Goal: Information Seeking & Learning: Learn about a topic

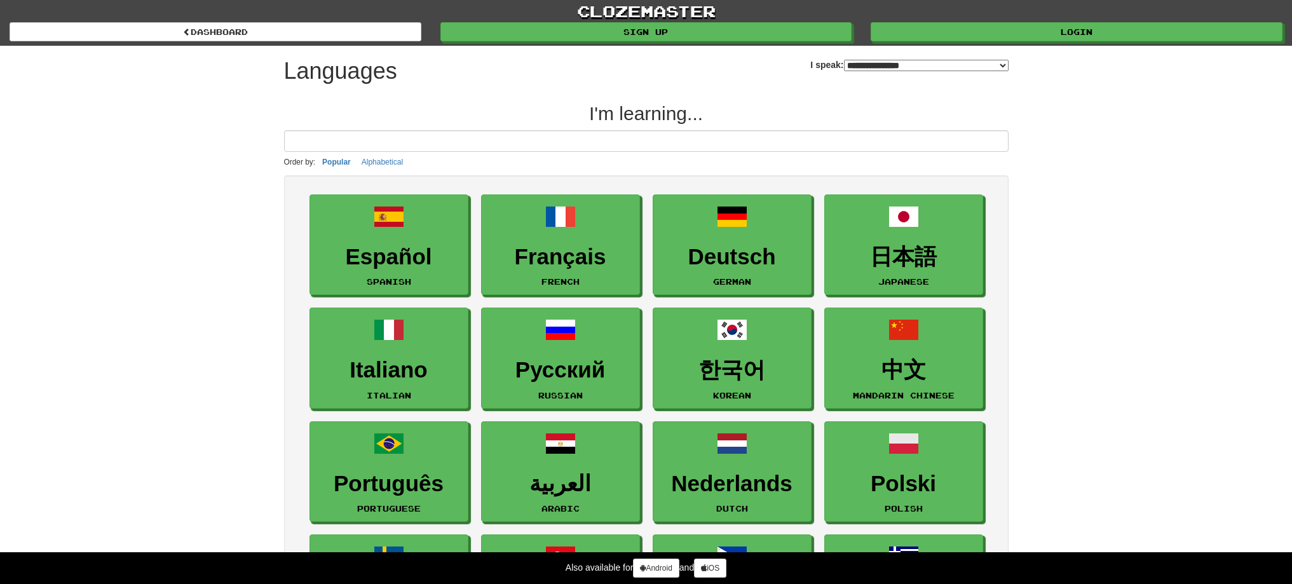
select select "*******"
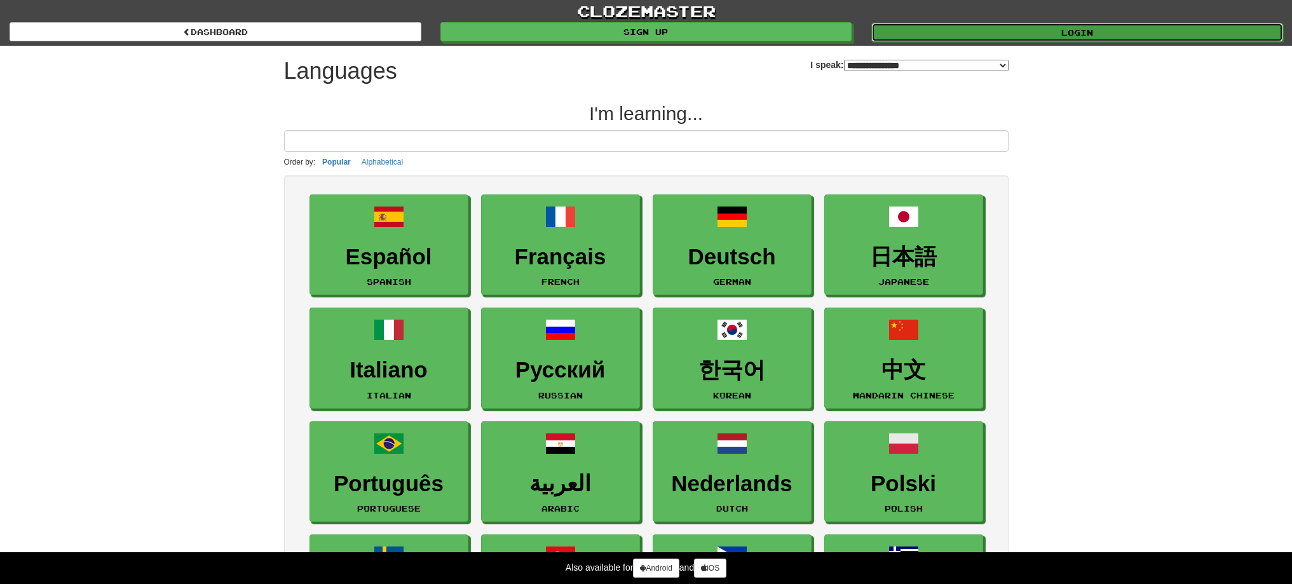
click at [947, 39] on link "Login" at bounding box center [1077, 32] width 412 height 19
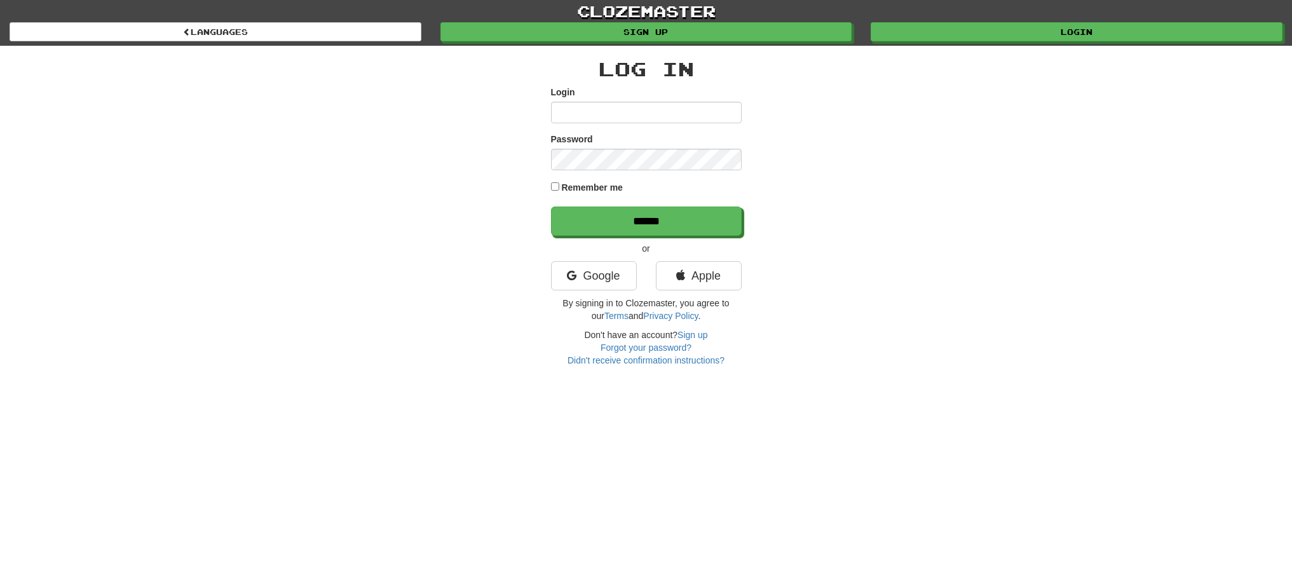
type input "******"
click at [599, 230] on input "******" at bounding box center [647, 221] width 191 height 29
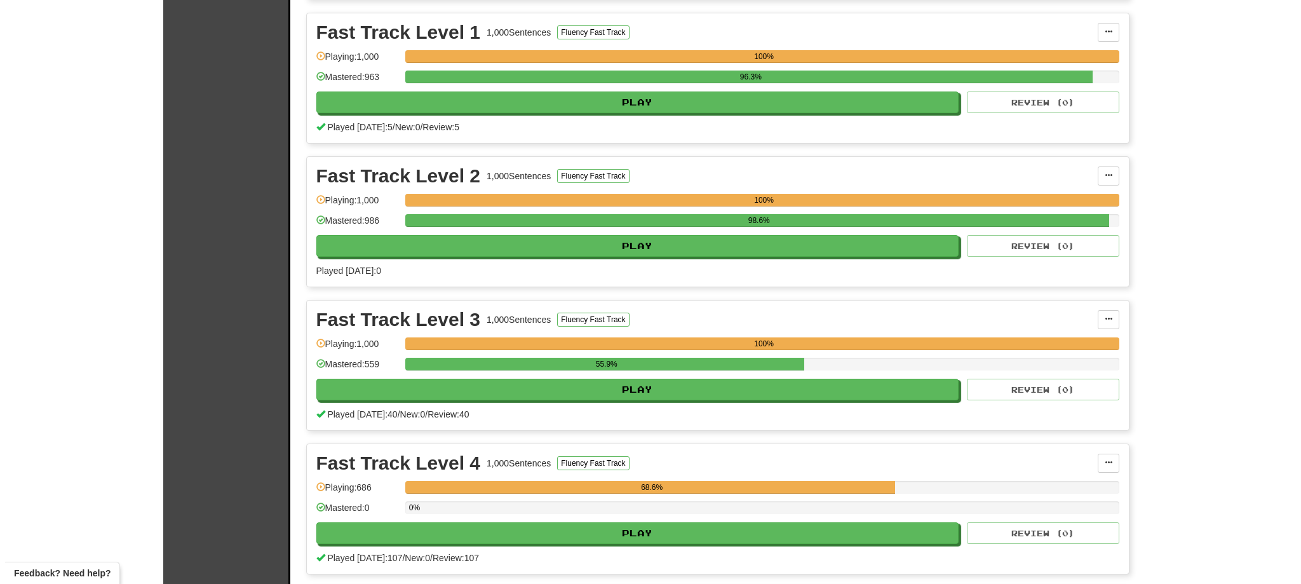
scroll to position [529, 0]
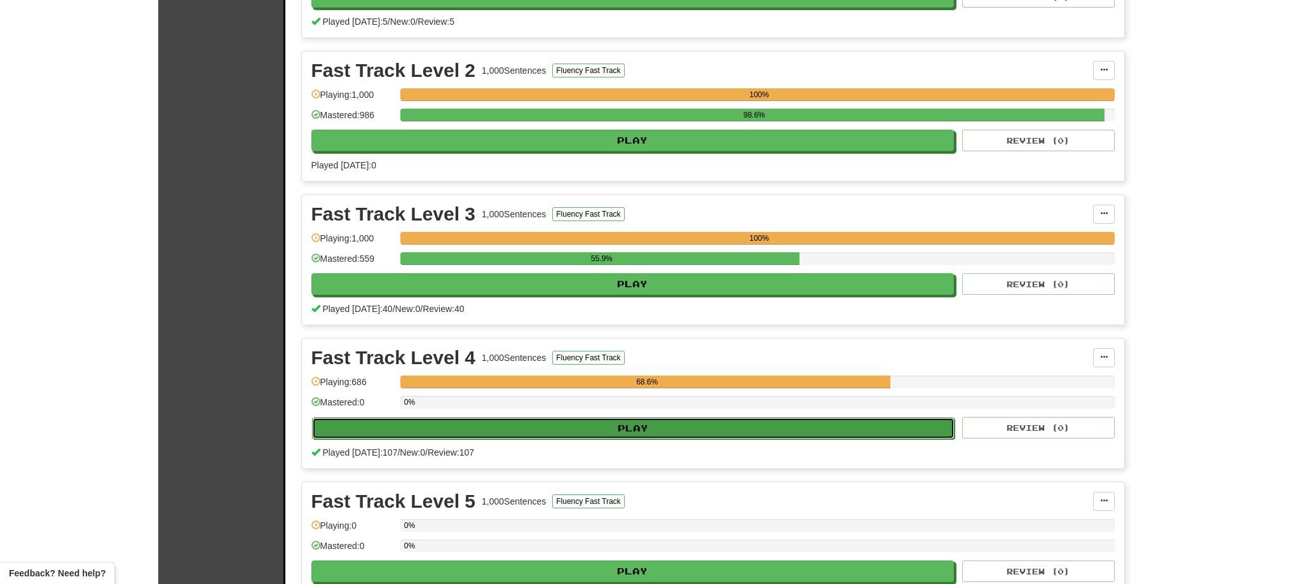
click at [705, 427] on button "Play" at bounding box center [633, 428] width 643 height 22
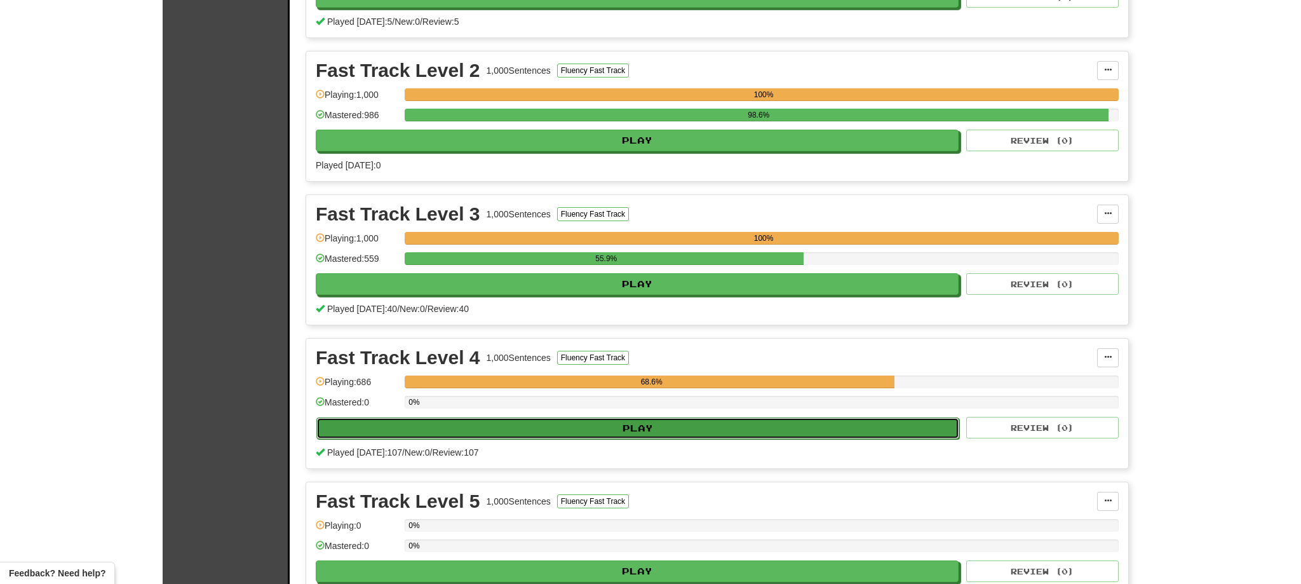
select select "**"
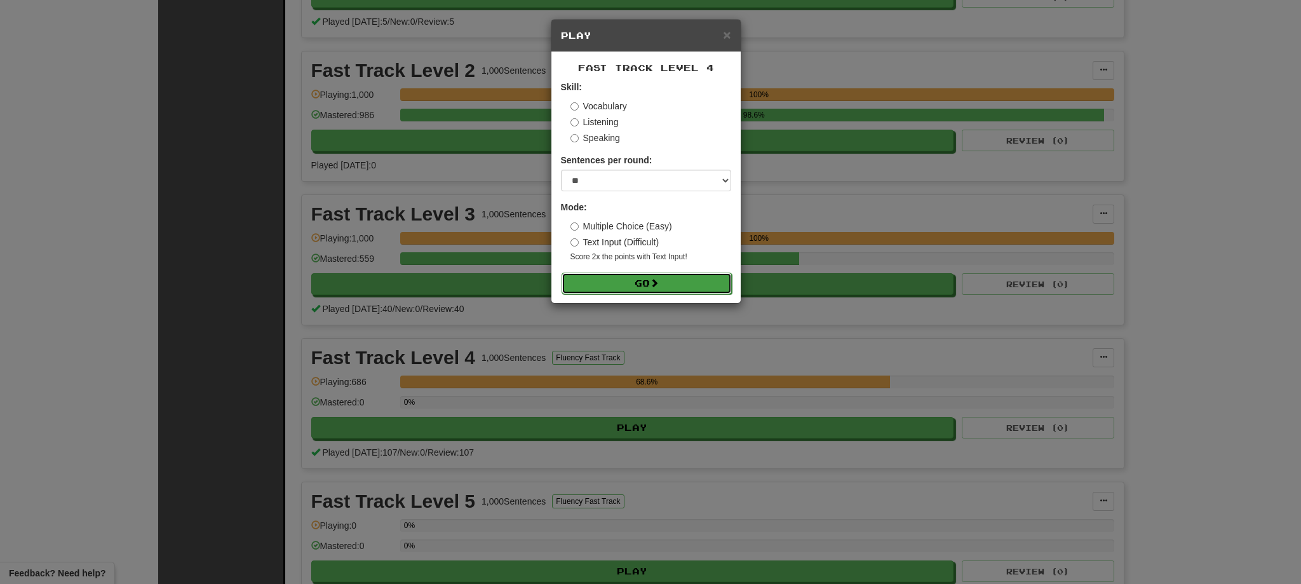
click at [660, 288] on button "Go" at bounding box center [647, 284] width 170 height 22
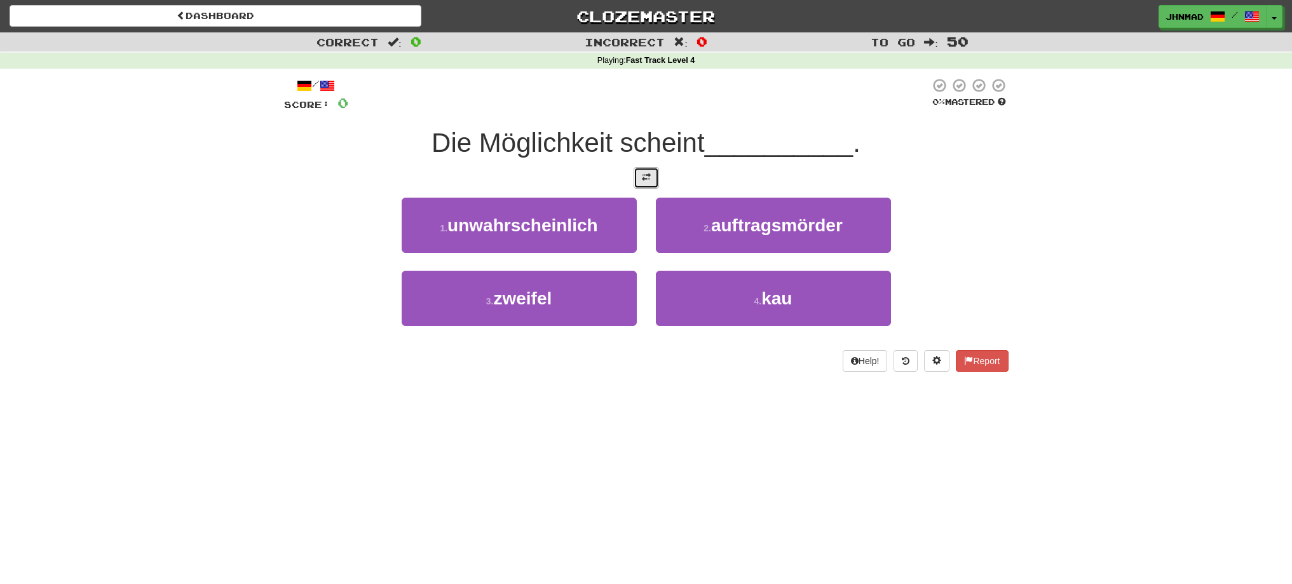
click at [646, 177] on span at bounding box center [646, 177] width 9 height 9
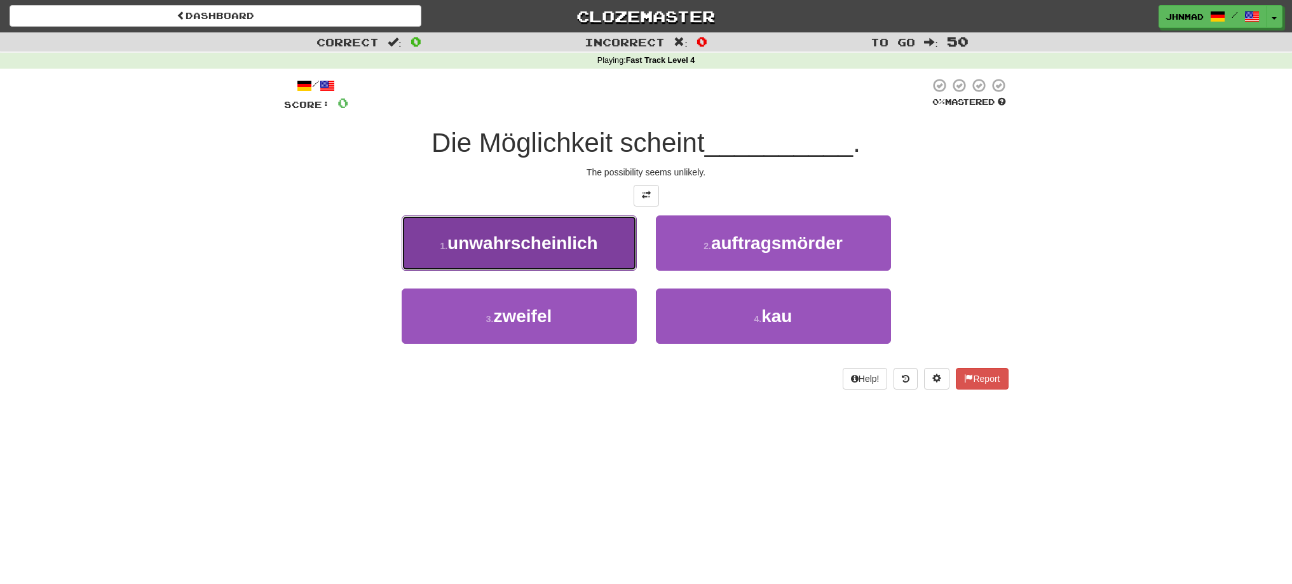
click at [564, 241] on span "unwahrscheinlich" at bounding box center [522, 243] width 151 height 20
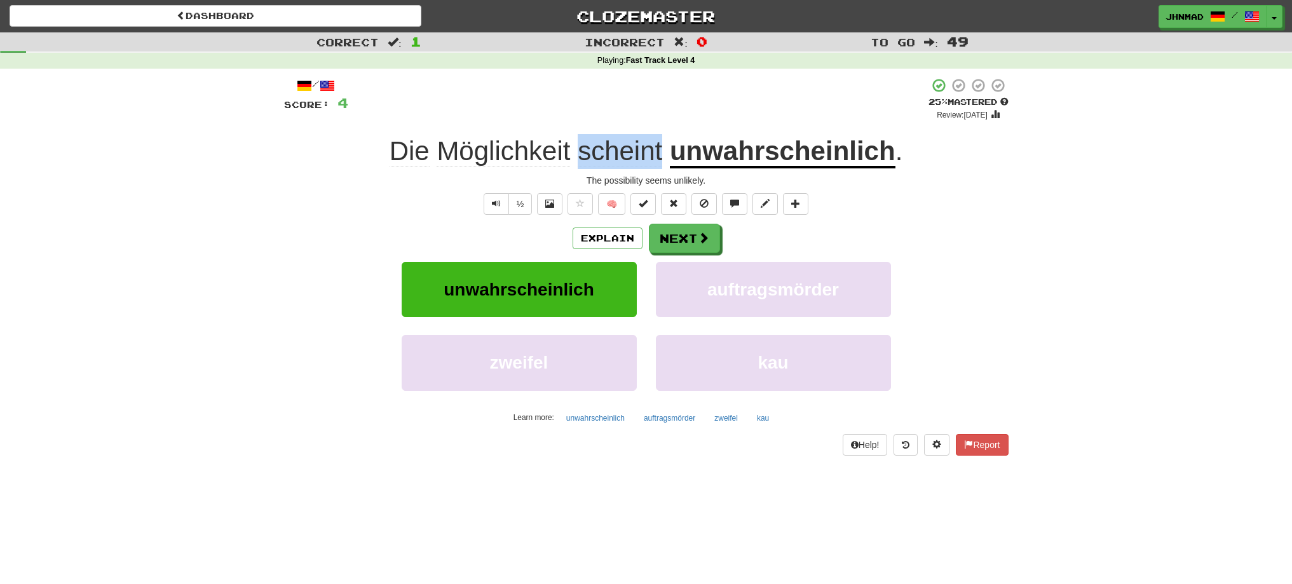
drag, startPoint x: 580, startPoint y: 153, endPoint x: 661, endPoint y: 150, distance: 81.4
click at [661, 150] on span "scheint" at bounding box center [620, 151] width 85 height 30
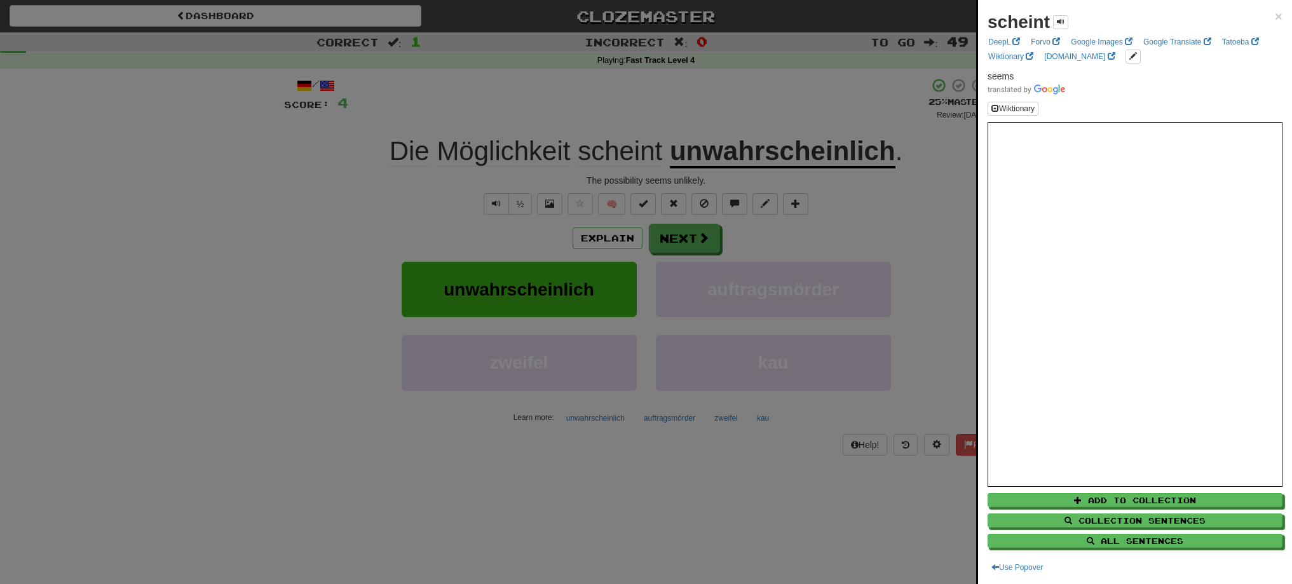
click at [414, 203] on div at bounding box center [646, 292] width 1292 height 584
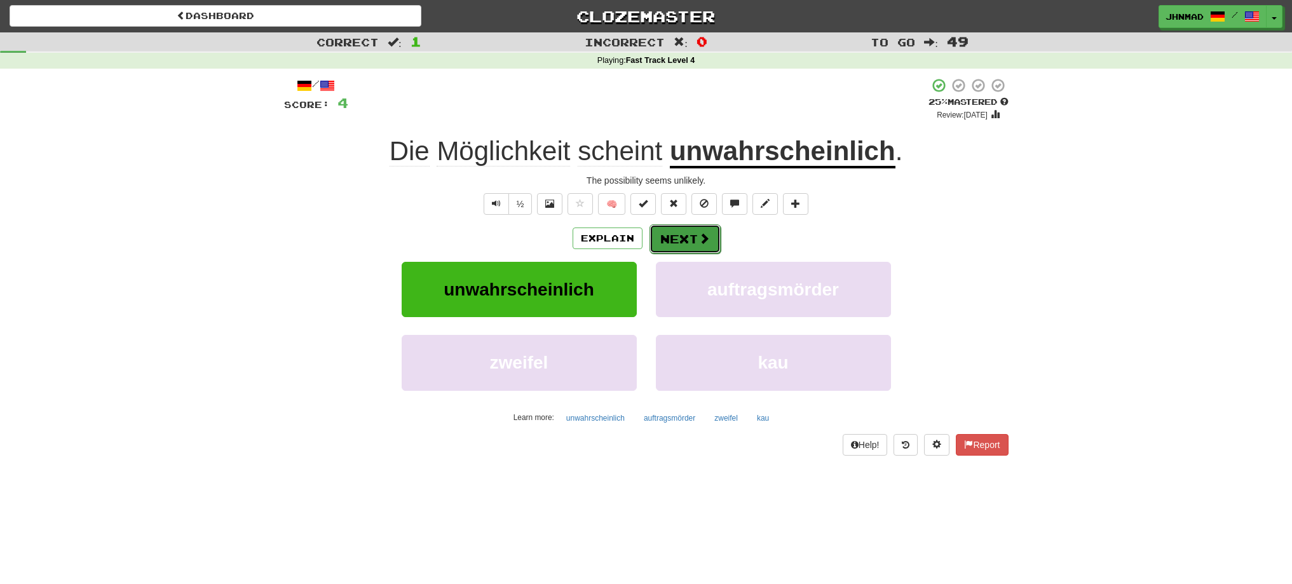
click at [663, 236] on button "Next" at bounding box center [684, 238] width 71 height 29
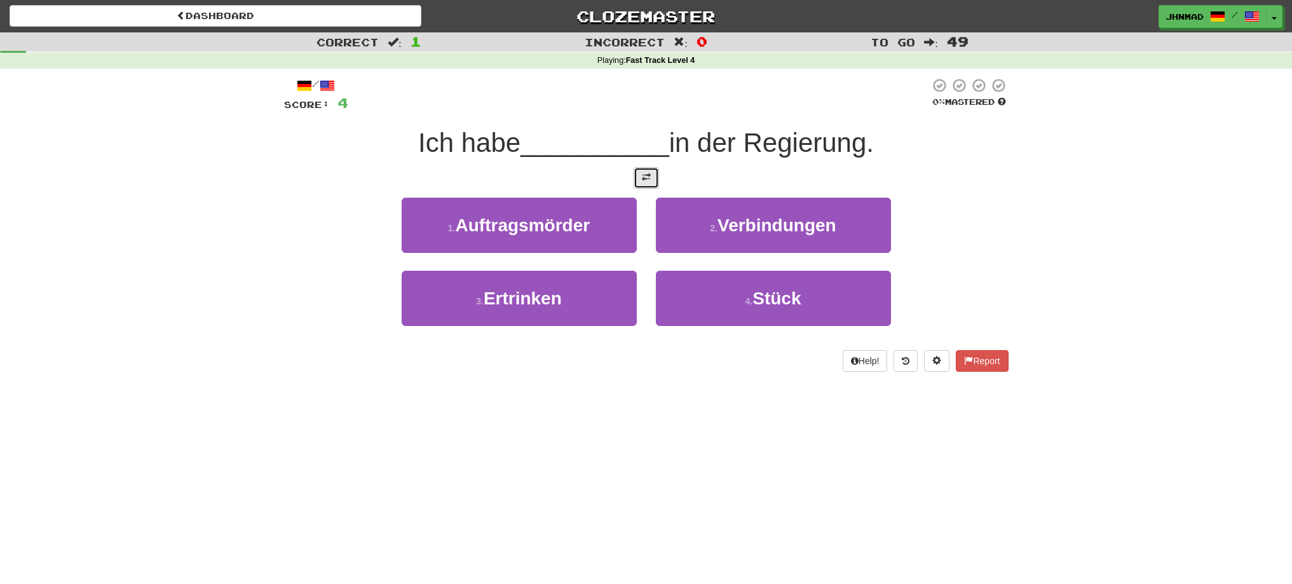
click at [653, 172] on button at bounding box center [645, 178] width 25 height 22
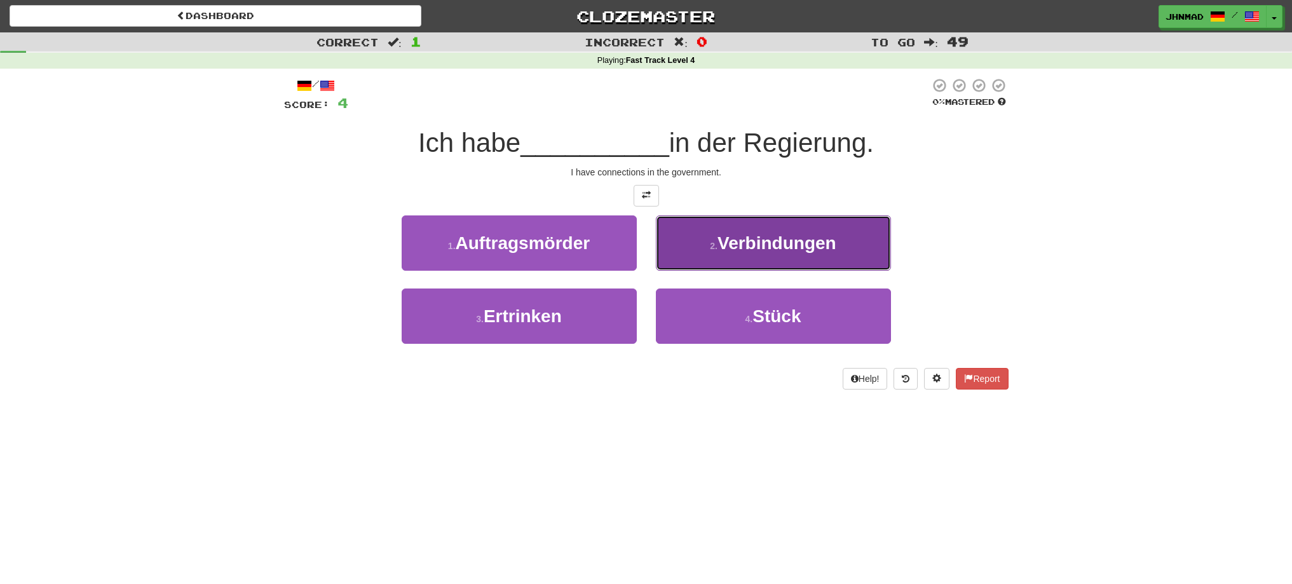
click at [790, 251] on span "Verbindungen" at bounding box center [776, 243] width 119 height 20
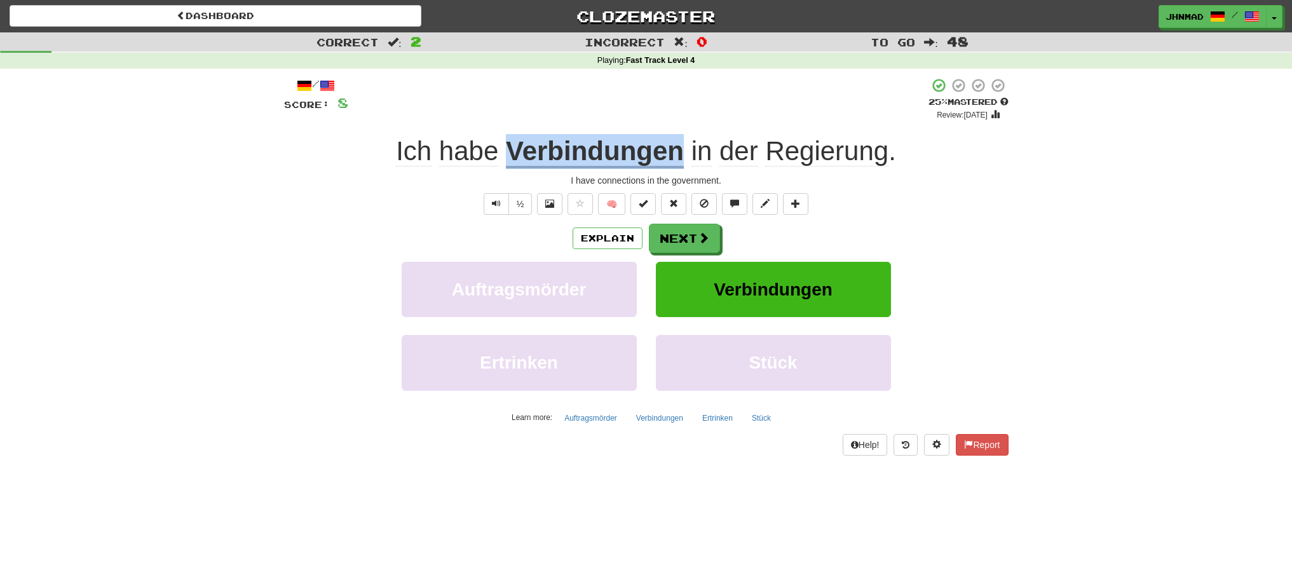
drag, startPoint x: 505, startPoint y: 148, endPoint x: 680, endPoint y: 146, distance: 175.4
click at [680, 146] on div "Ich habe Verbindungen in der Regierung ." at bounding box center [646, 151] width 724 height 35
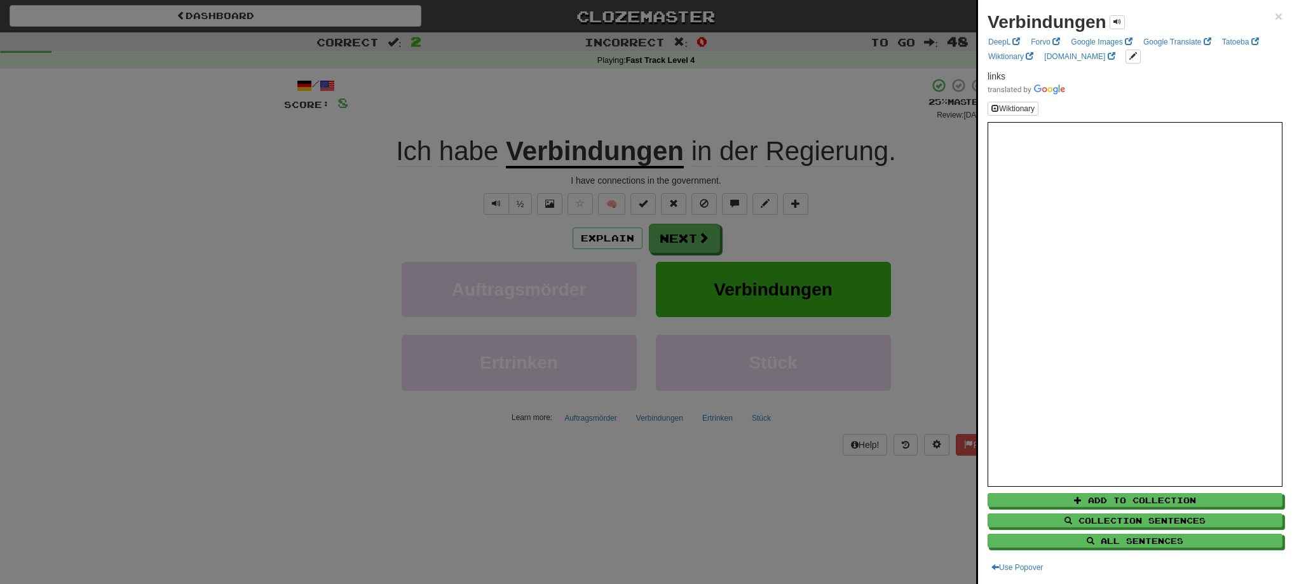
click at [693, 238] on div at bounding box center [646, 292] width 1292 height 584
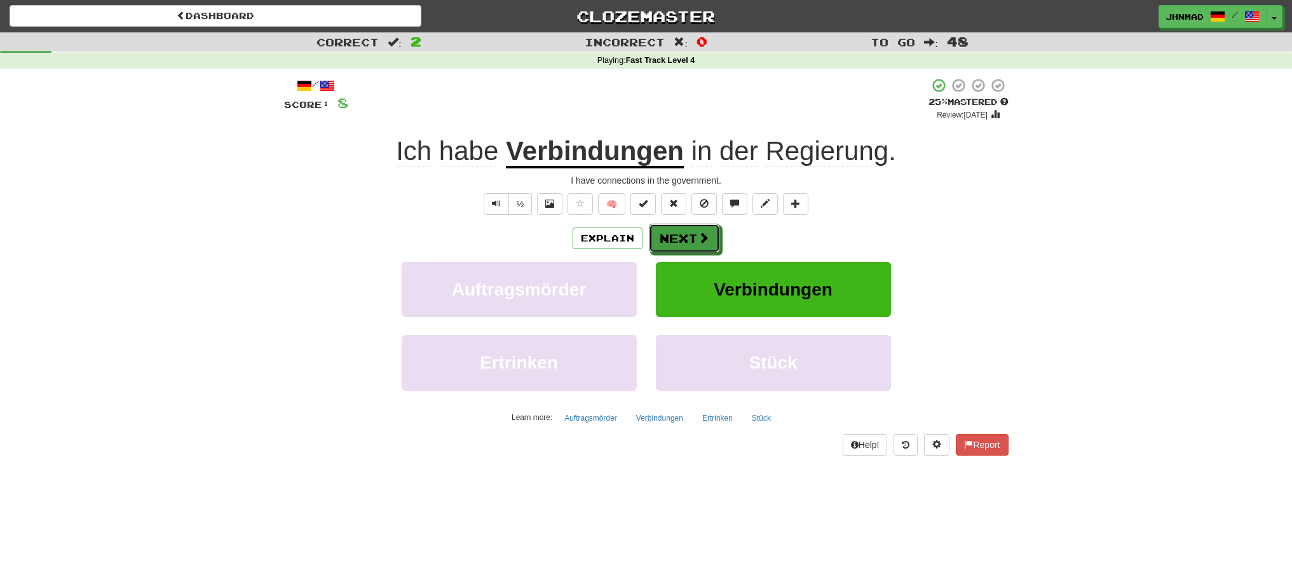
click at [693, 238] on button "Next" at bounding box center [684, 238] width 71 height 29
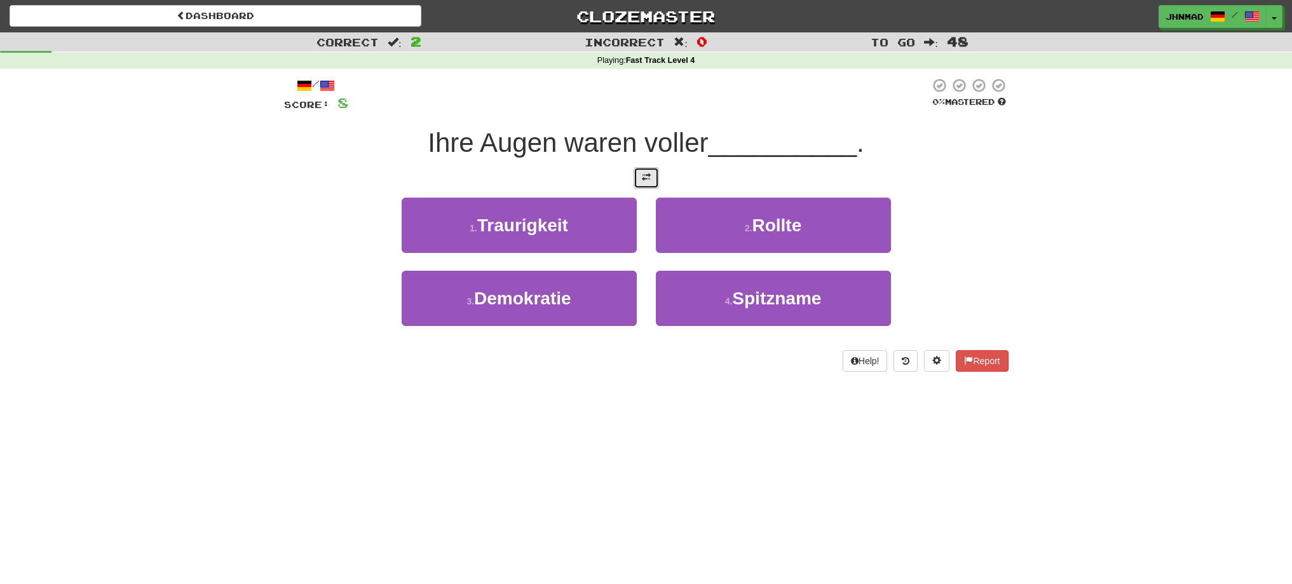
click at [653, 181] on button at bounding box center [645, 178] width 25 height 22
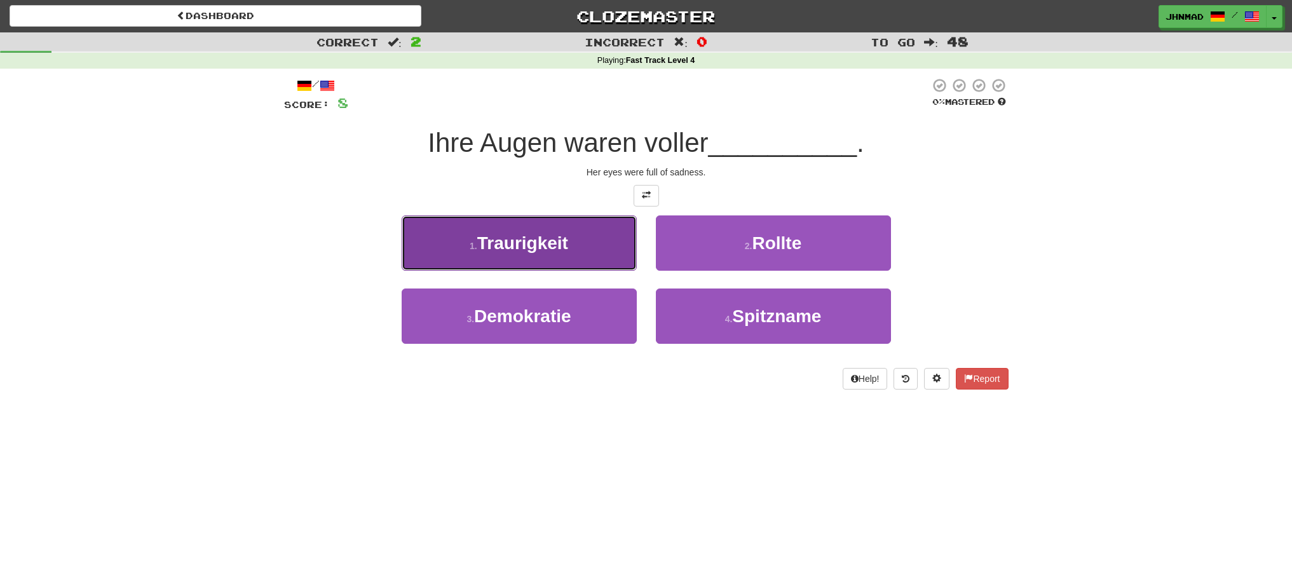
click at [525, 238] on span "Traurigkeit" at bounding box center [522, 243] width 91 height 20
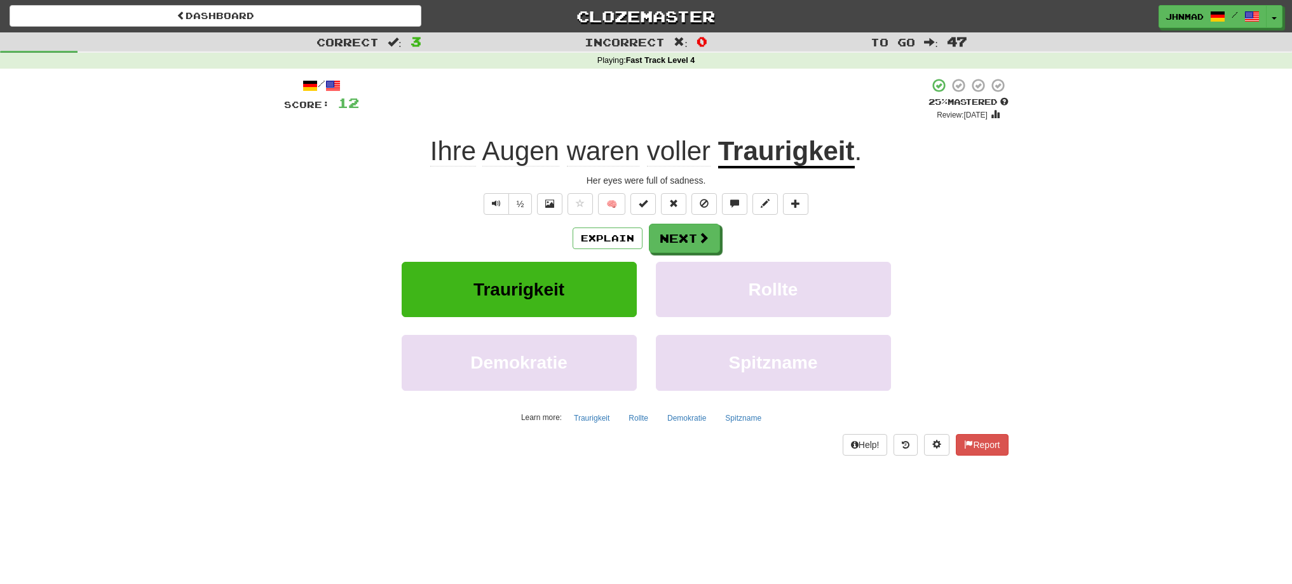
click at [766, 156] on u "Traurigkeit" at bounding box center [786, 152] width 137 height 32
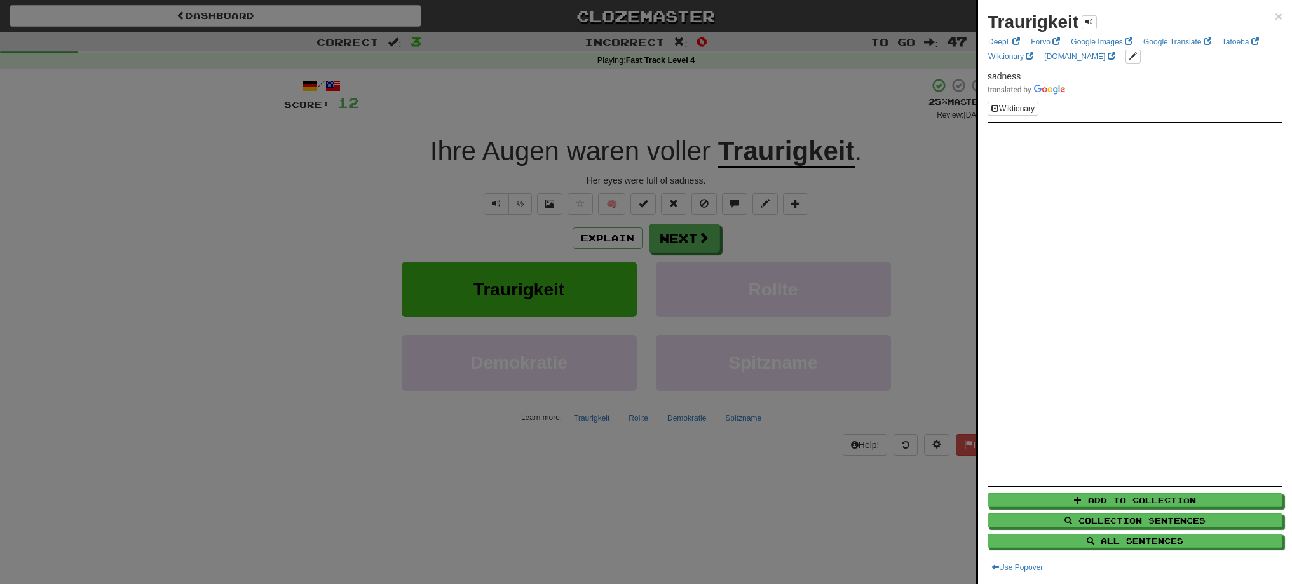
click at [665, 231] on div at bounding box center [646, 292] width 1292 height 584
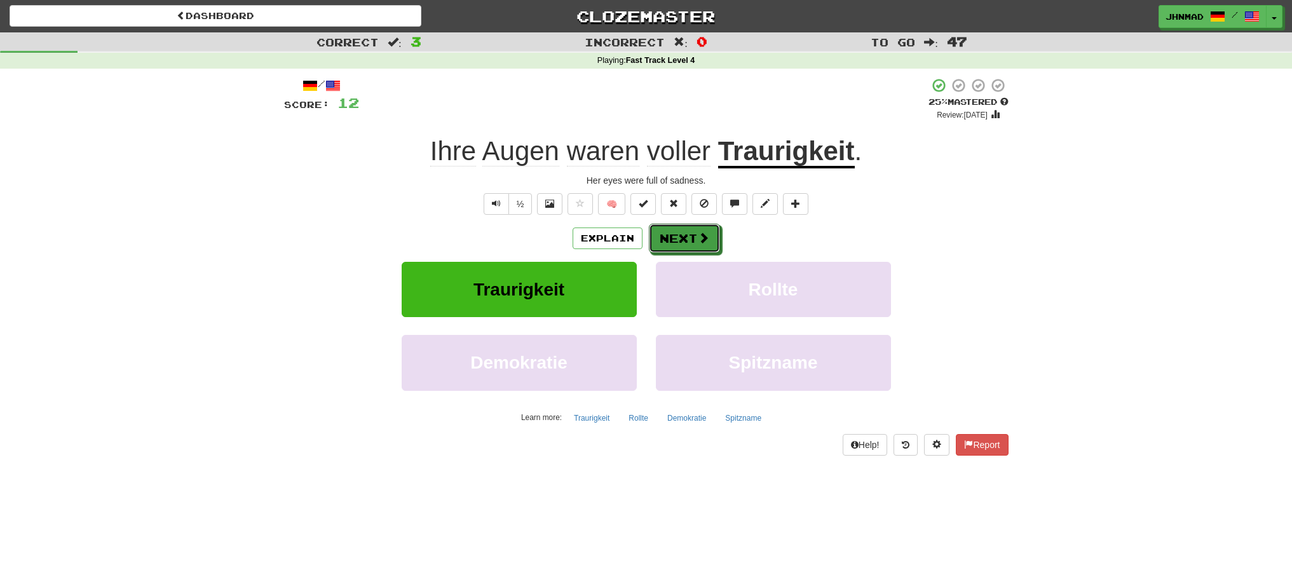
click at [665, 231] on button "Next" at bounding box center [684, 238] width 71 height 29
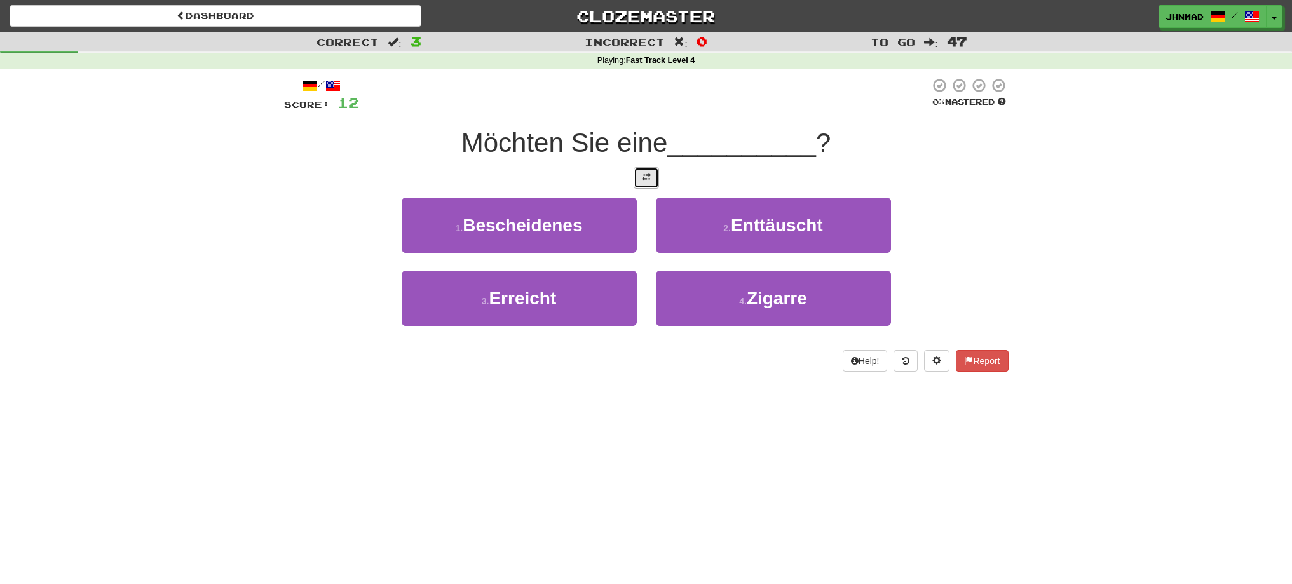
click at [637, 173] on button at bounding box center [645, 178] width 25 height 22
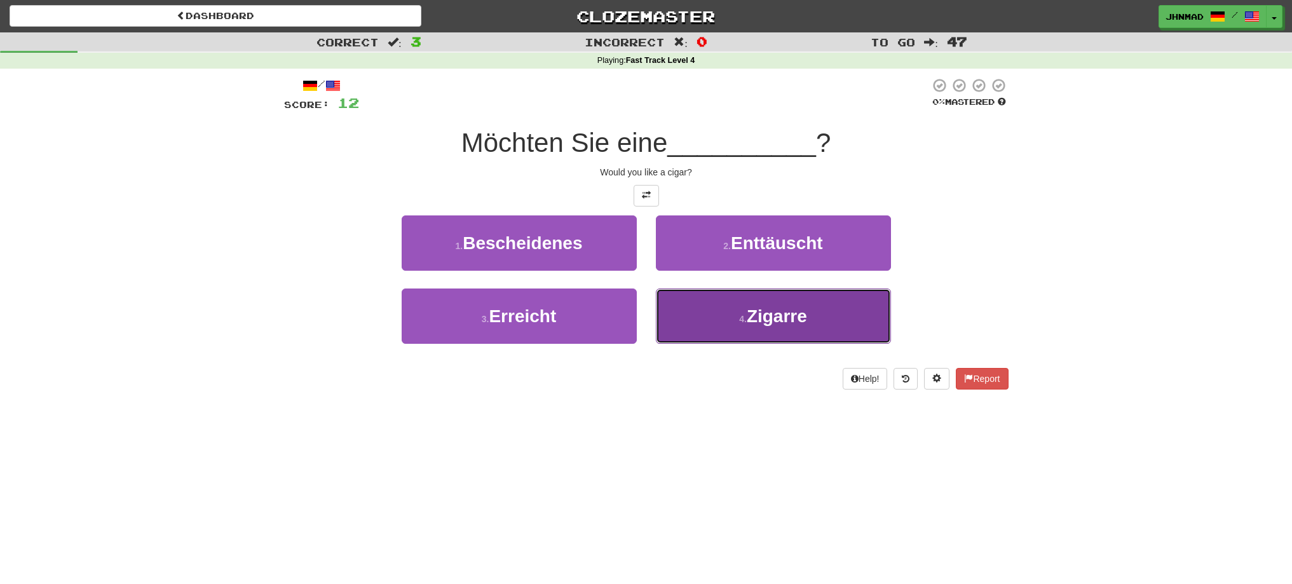
click at [785, 313] on span "Zigarre" at bounding box center [777, 316] width 60 height 20
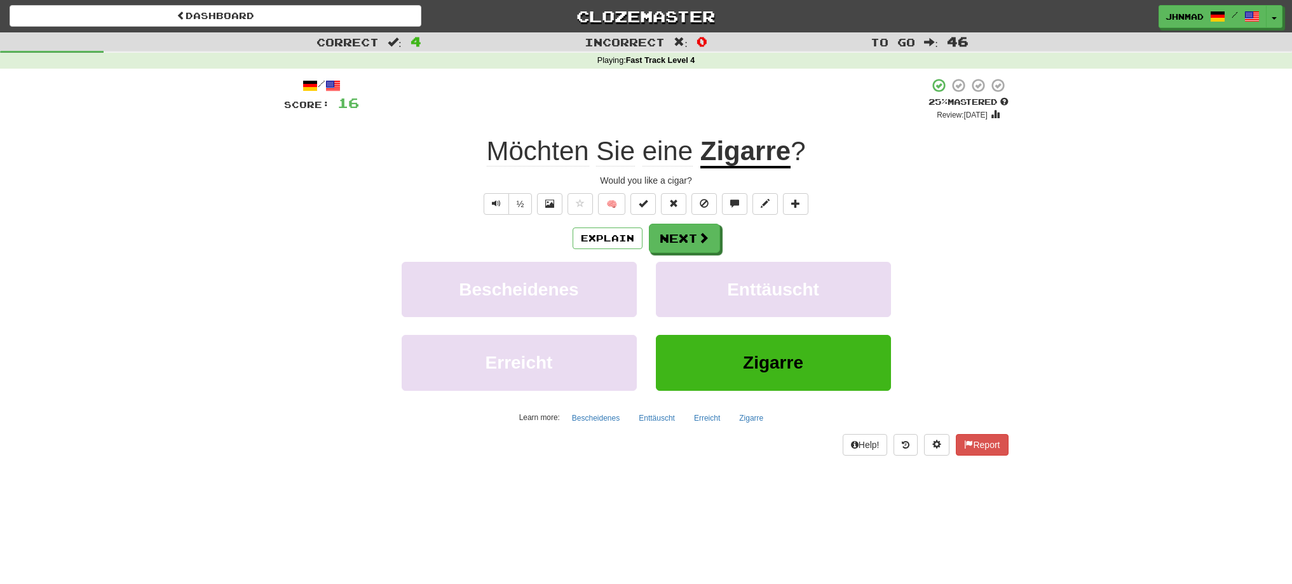
click at [761, 161] on u "Zigarre" at bounding box center [745, 152] width 90 height 32
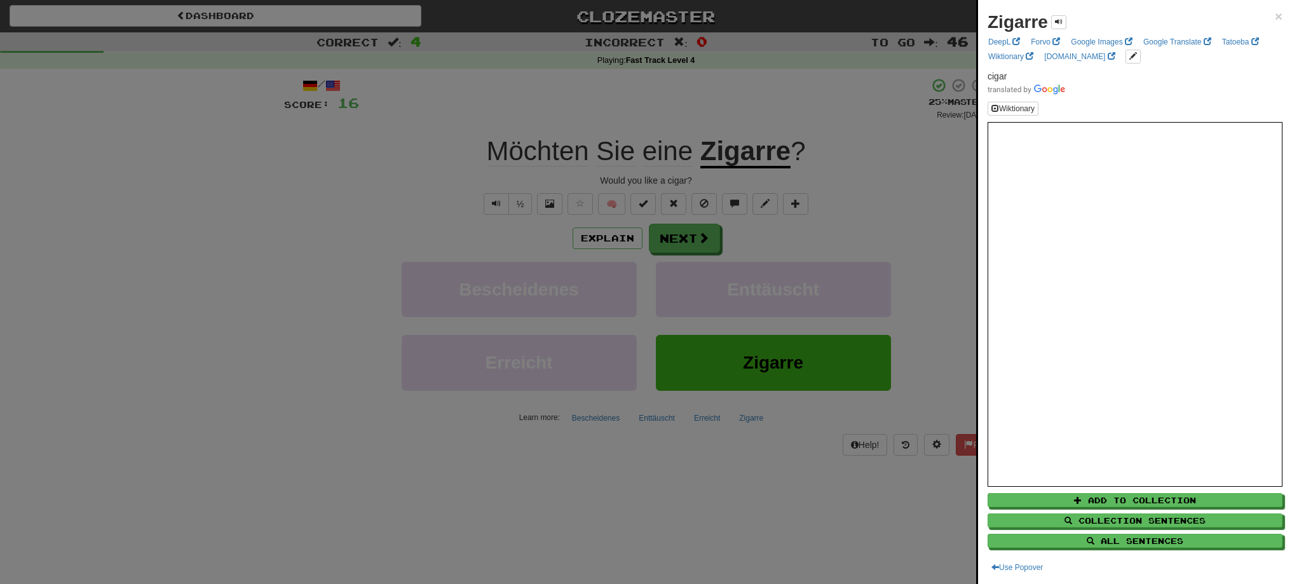
click at [672, 238] on div at bounding box center [646, 292] width 1292 height 584
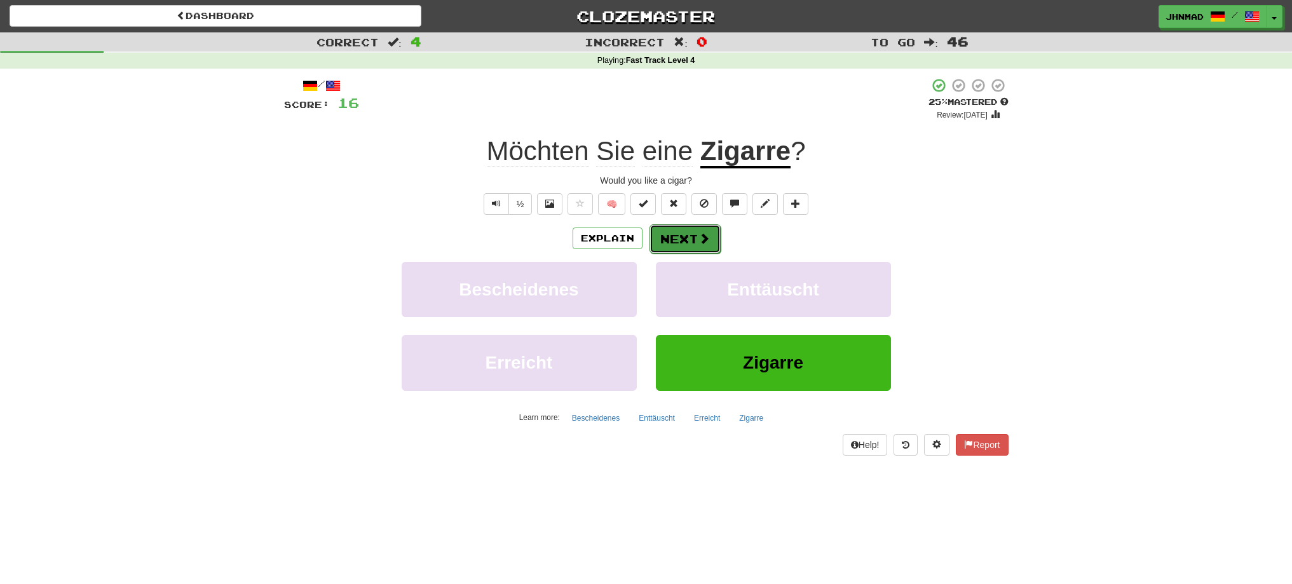
click at [707, 241] on span at bounding box center [703, 238] width 11 height 11
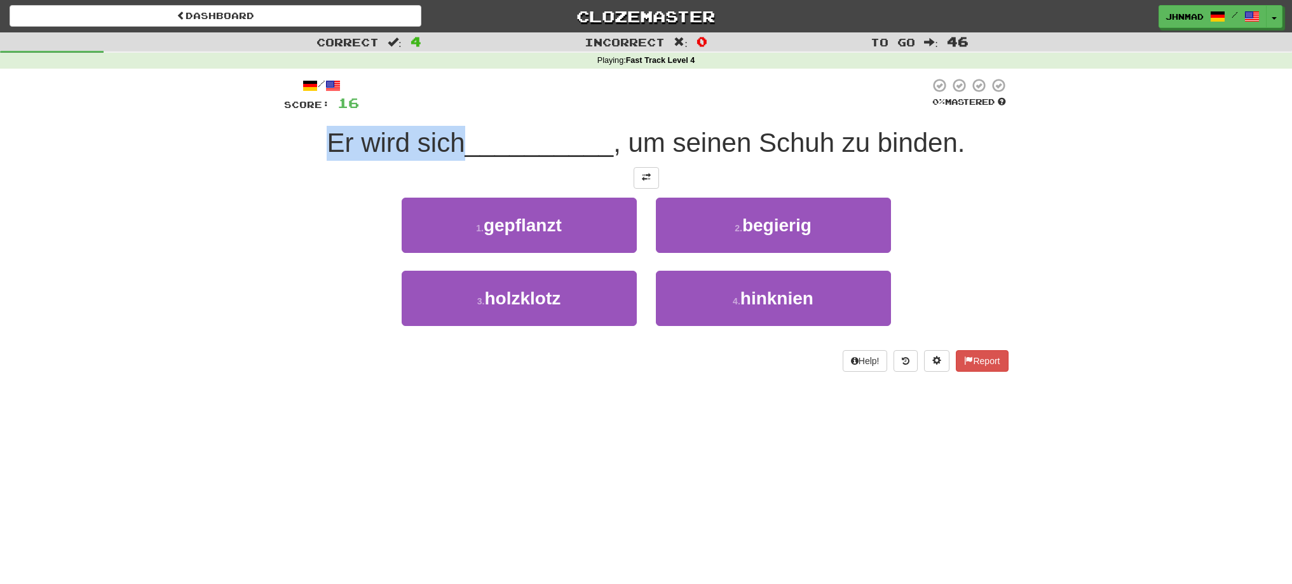
drag, startPoint x: 318, startPoint y: 147, endPoint x: 457, endPoint y: 134, distance: 139.8
click at [457, 134] on div "Er wird sich __________ , um seinen Schuh zu binden." at bounding box center [646, 143] width 724 height 35
click at [449, 110] on div at bounding box center [449, 110] width 0 height 0
drag, startPoint x: 628, startPoint y: 140, endPoint x: 666, endPoint y: 135, distance: 38.5
click at [666, 135] on span ", um seinen Schuh zu binden." at bounding box center [788, 143] width 351 height 30
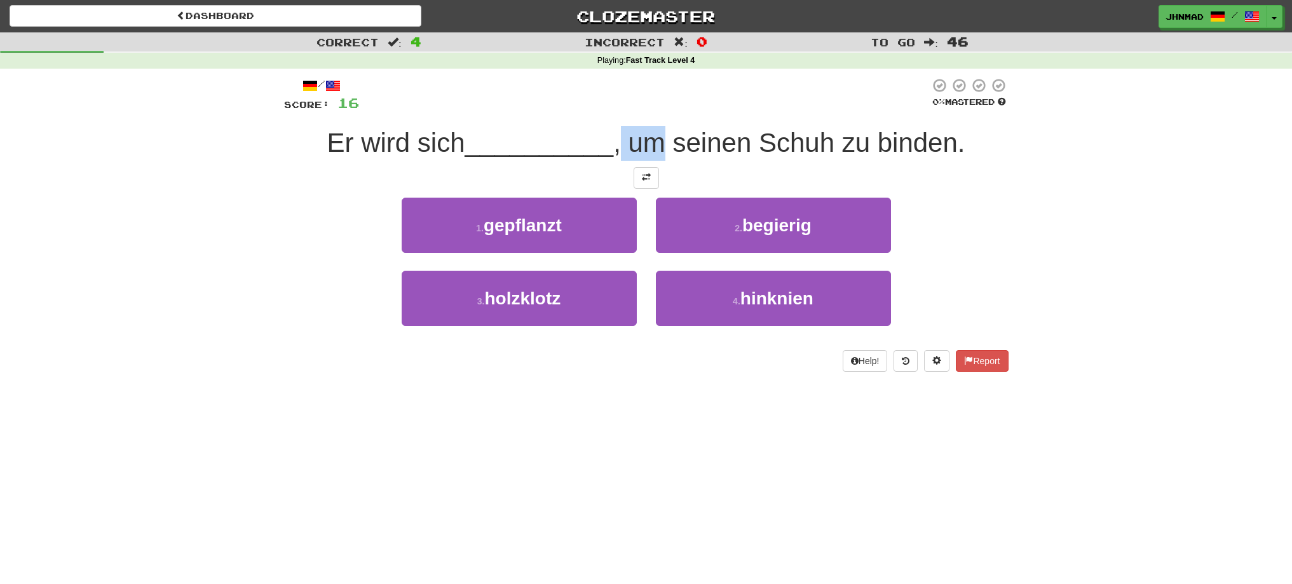
click at [658, 110] on div at bounding box center [658, 110] width 0 height 0
click at [653, 112] on div at bounding box center [644, 95] width 571 height 35
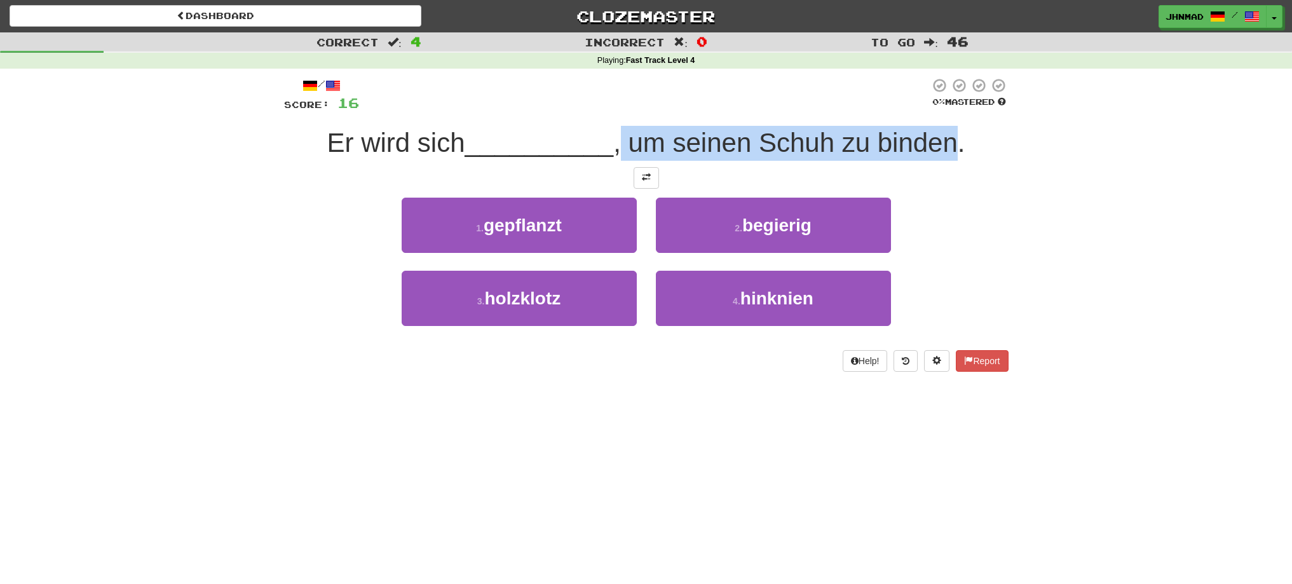
drag, startPoint x: 621, startPoint y: 149, endPoint x: 954, endPoint y: 123, distance: 334.0
click at [954, 124] on div "/ Score: 16 0 % Mastered Er wird sich __________ , um seinen Schuh zu binden. 1…" at bounding box center [646, 225] width 724 height 294
click at [946, 110] on div at bounding box center [946, 110] width 0 height 0
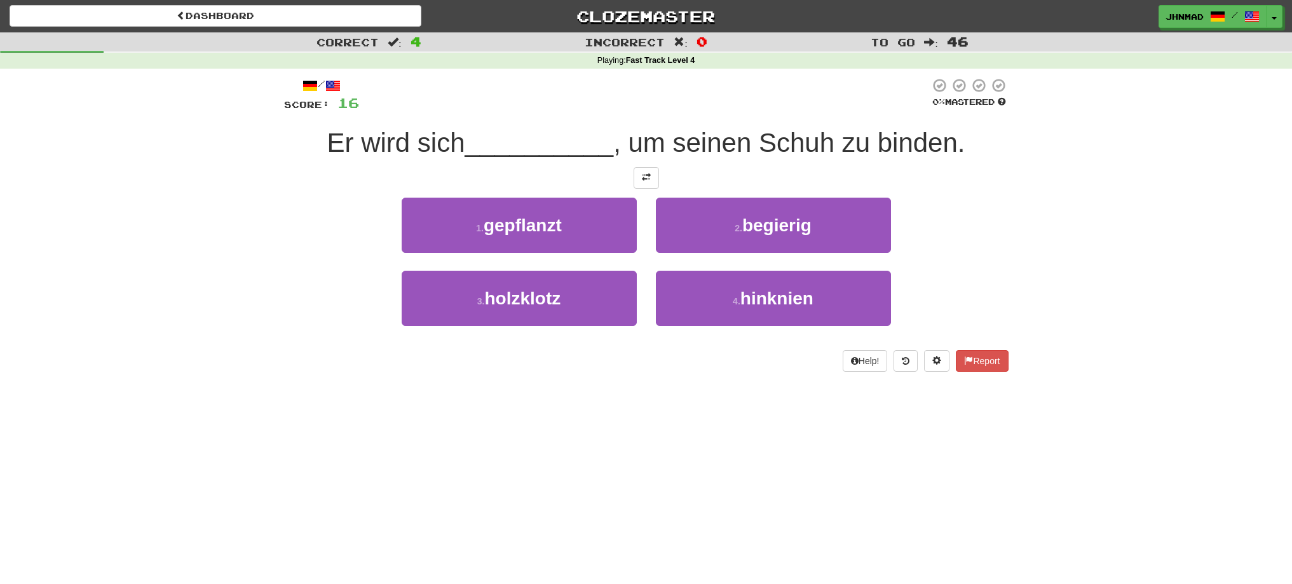
click at [625, 480] on div "Dashboard Clozemaster jhnmad / Toggle Dropdown Dashboard Leaderboard Activity F…" at bounding box center [646, 292] width 1292 height 584
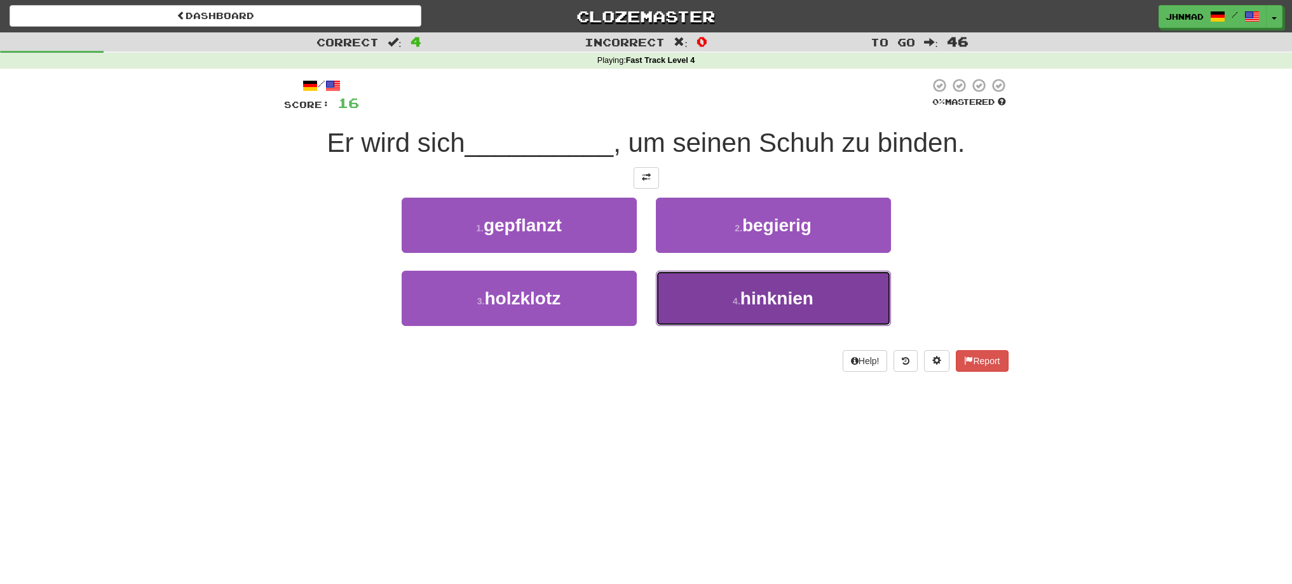
click at [747, 296] on span "hinknien" at bounding box center [776, 298] width 73 height 20
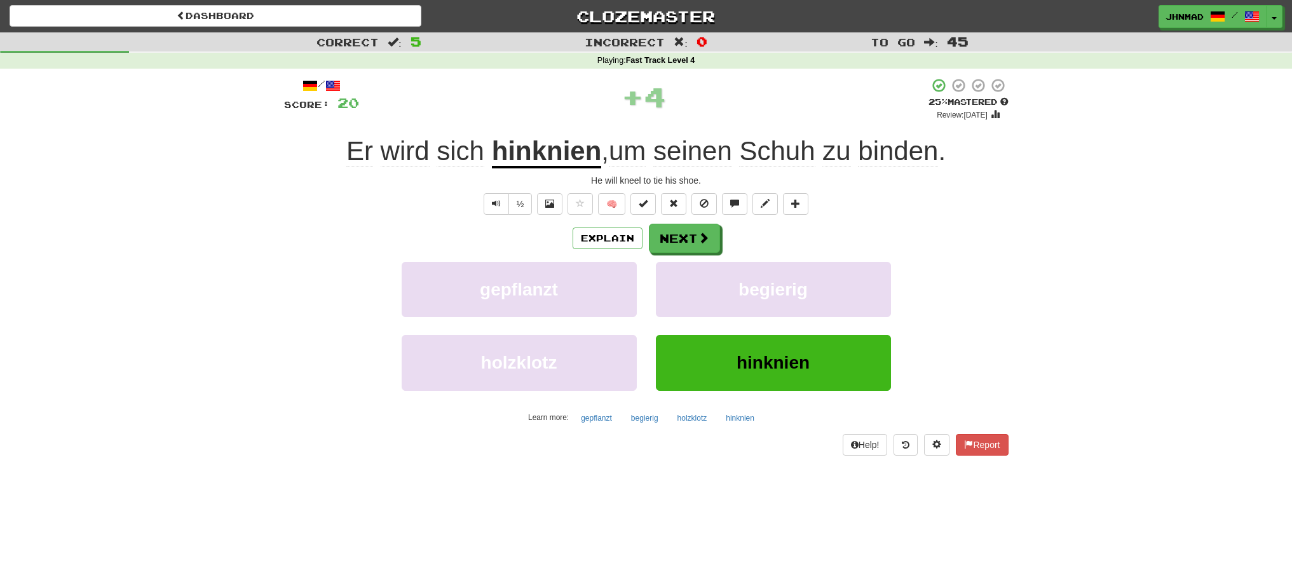
click at [525, 144] on u "hinknien" at bounding box center [547, 152] width 110 height 32
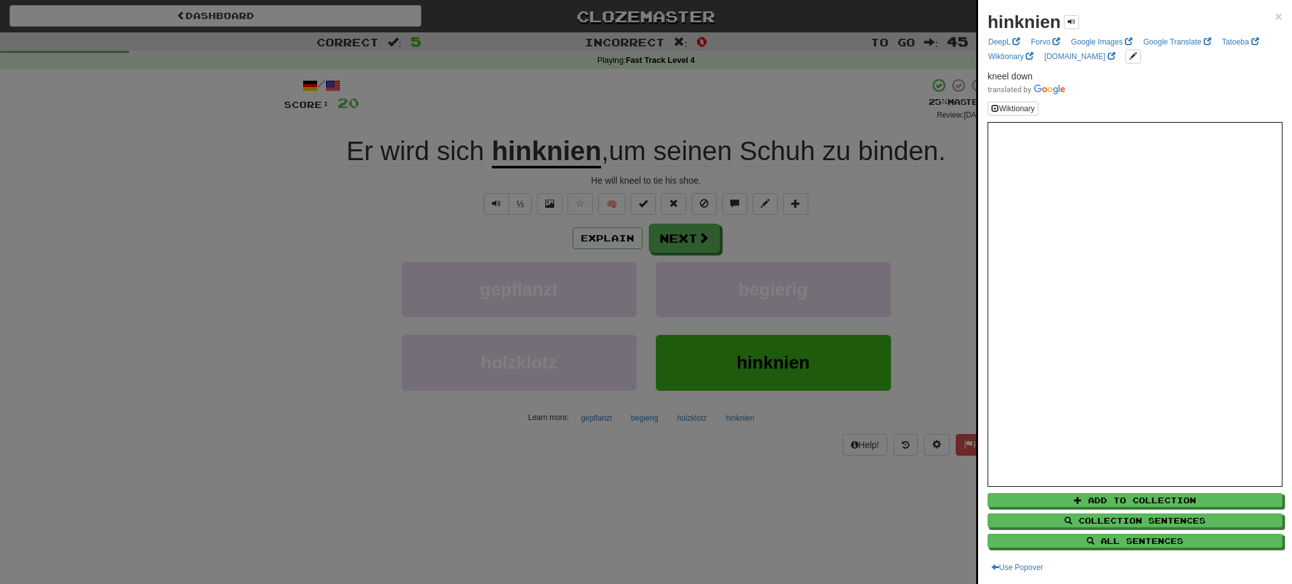
click at [700, 240] on div at bounding box center [646, 292] width 1292 height 584
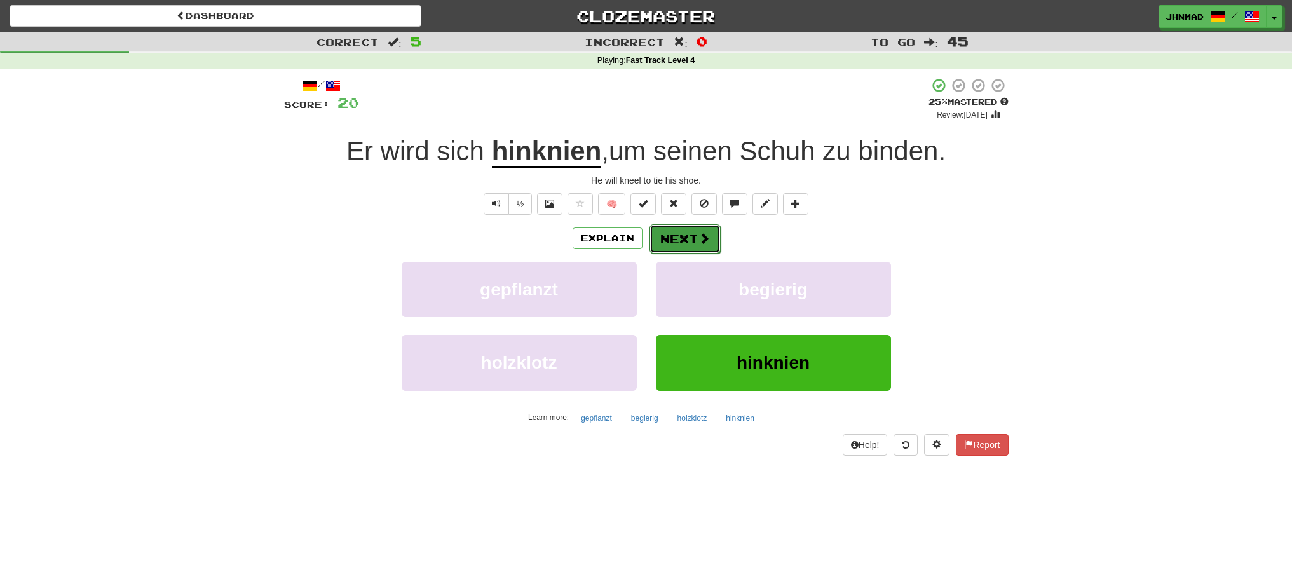
click at [699, 238] on span at bounding box center [703, 238] width 11 height 11
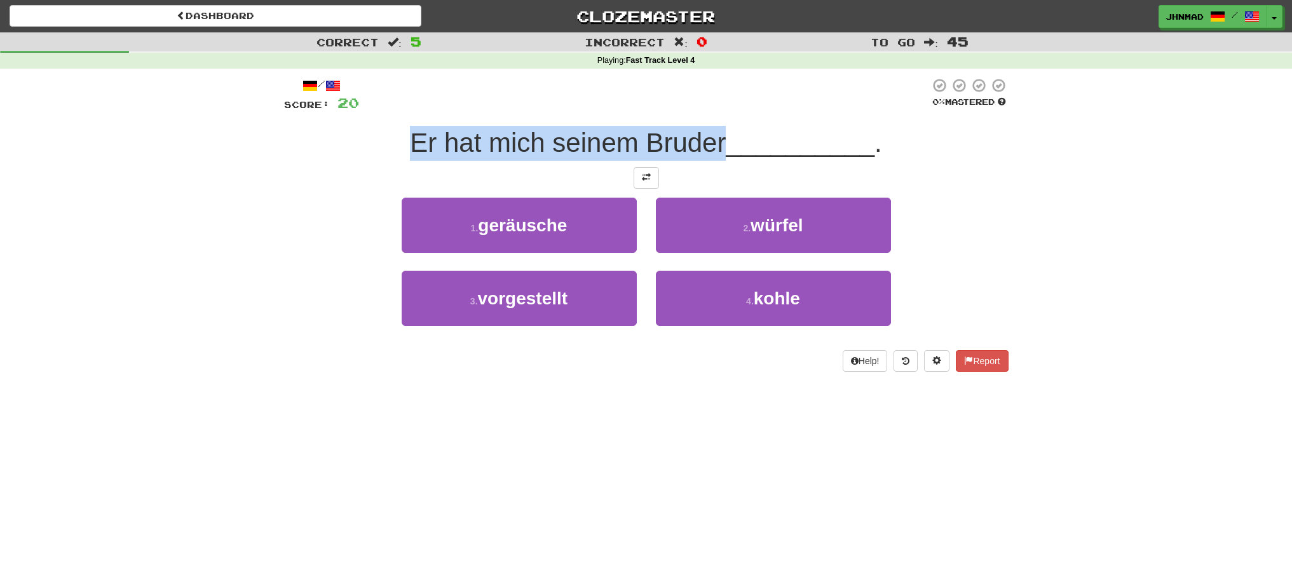
drag, startPoint x: 419, startPoint y: 143, endPoint x: 719, endPoint y: 126, distance: 300.4
click at [719, 126] on div "Er hat mich seinem Bruder __________ ." at bounding box center [646, 143] width 724 height 35
click at [711, 110] on div at bounding box center [711, 110] width 0 height 0
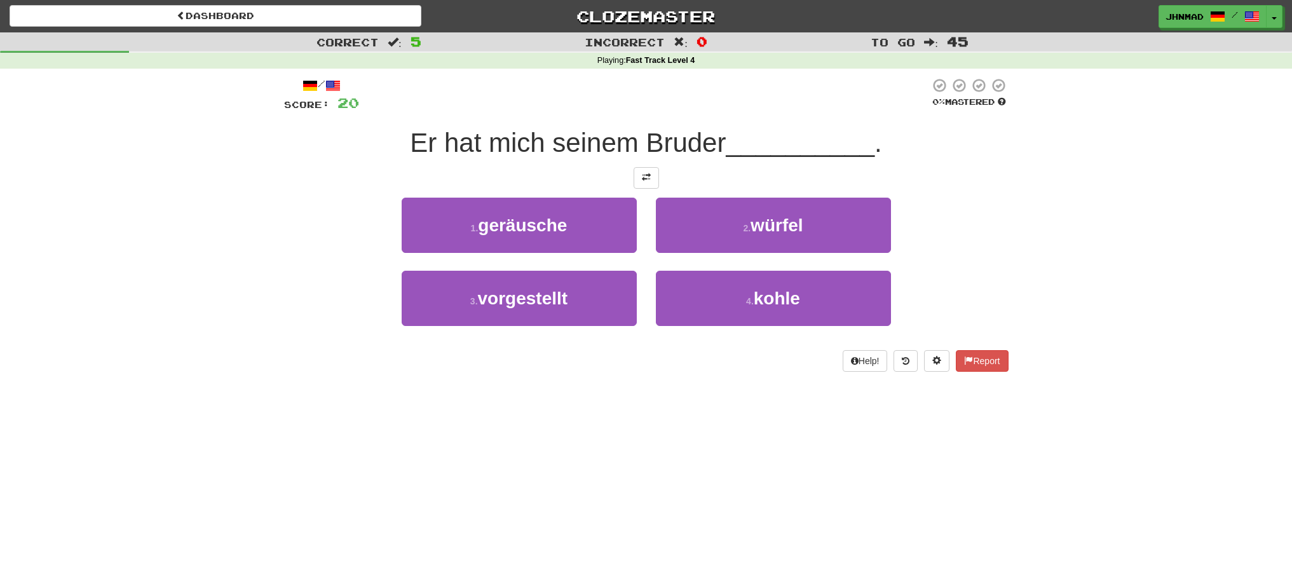
click at [654, 395] on div "Dashboard Clozemaster jhnmad / Toggle Dropdown Dashboard Leaderboard Activity F…" at bounding box center [646, 292] width 1292 height 584
click at [653, 180] on button at bounding box center [645, 178] width 25 height 22
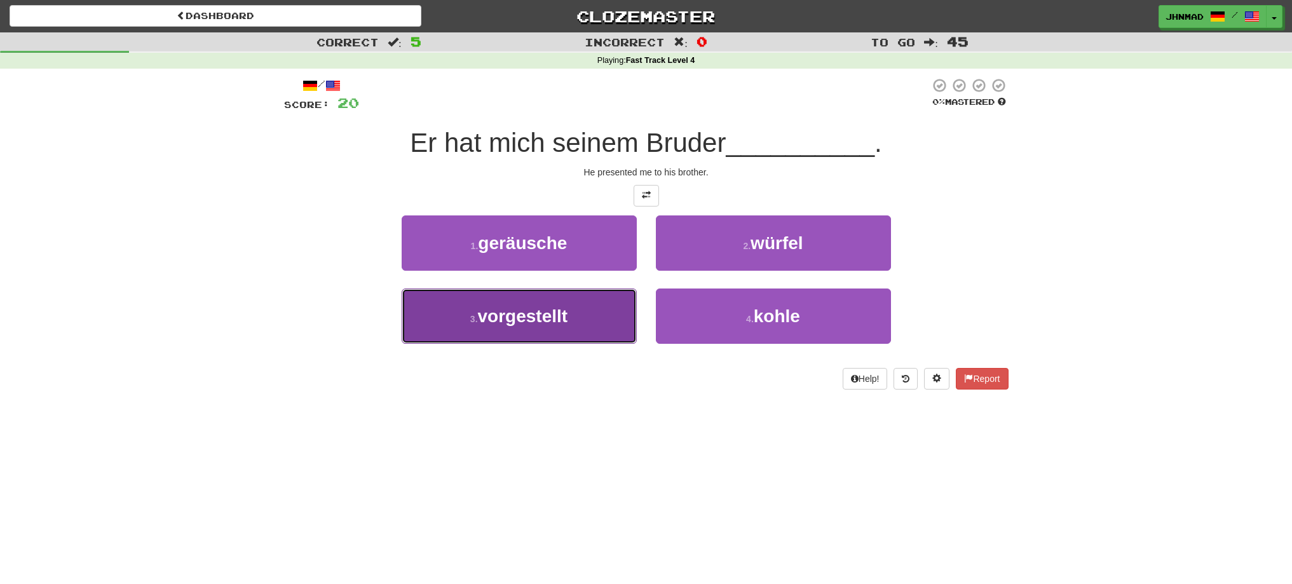
click at [525, 319] on span "vorgestellt" at bounding box center [523, 316] width 90 height 20
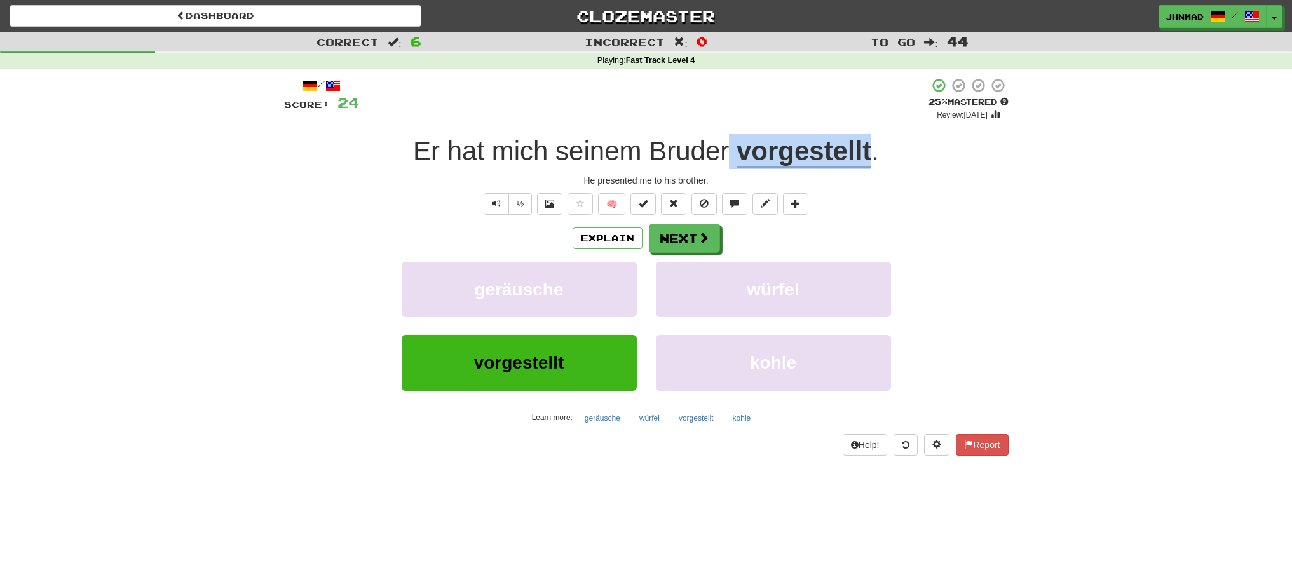
drag, startPoint x: 742, startPoint y: 151, endPoint x: 873, endPoint y: 122, distance: 134.7
click at [873, 122] on div "/ Score: 24 + 4 25 % Mastered Review: 2025-09-19 Er hat mich seinem Bruder vorg…" at bounding box center [646, 266] width 724 height 377
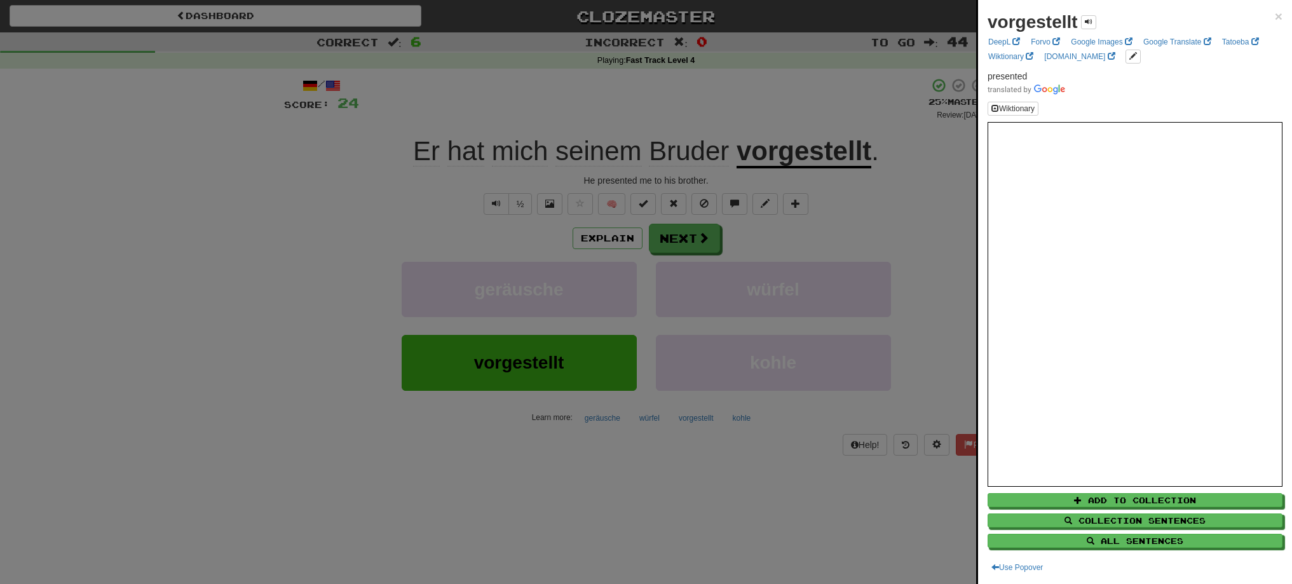
click at [930, 209] on div at bounding box center [646, 292] width 1292 height 584
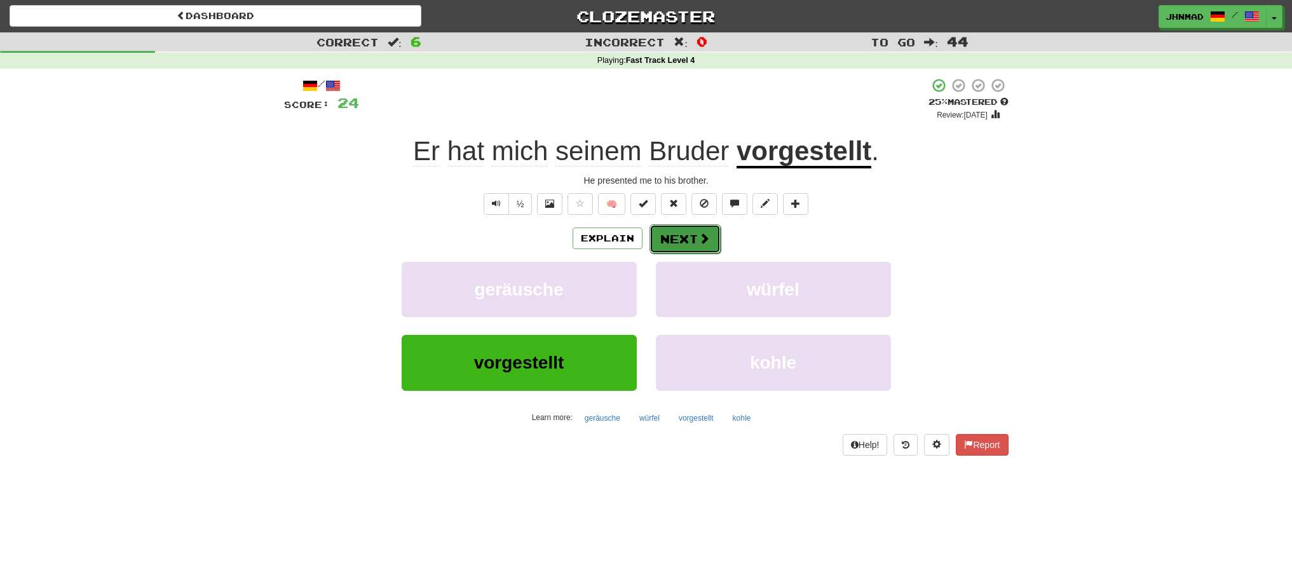
click at [702, 244] on span at bounding box center [703, 238] width 11 height 11
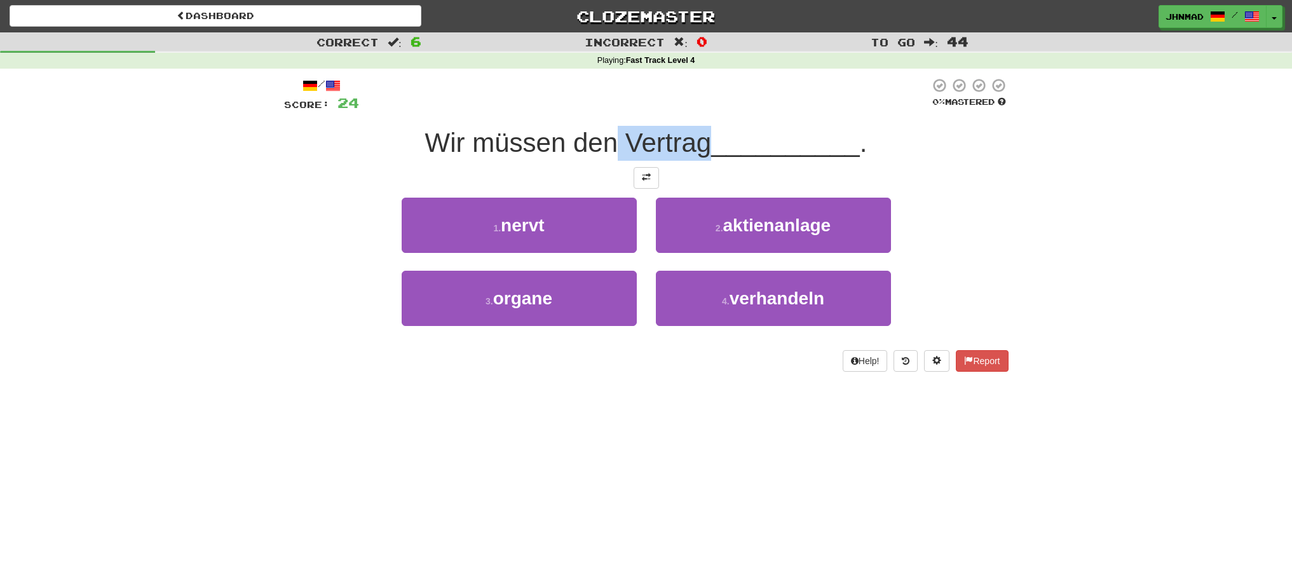
drag, startPoint x: 614, startPoint y: 133, endPoint x: 702, endPoint y: 126, distance: 87.9
click at [702, 126] on div "Wir müssen den Vertrag __________ ." at bounding box center [646, 143] width 724 height 35
click at [694, 110] on div at bounding box center [694, 110] width 0 height 0
click at [320, 244] on div "1 . nervt 2 . aktienanlage" at bounding box center [646, 234] width 762 height 73
click at [637, 179] on button at bounding box center [645, 178] width 25 height 22
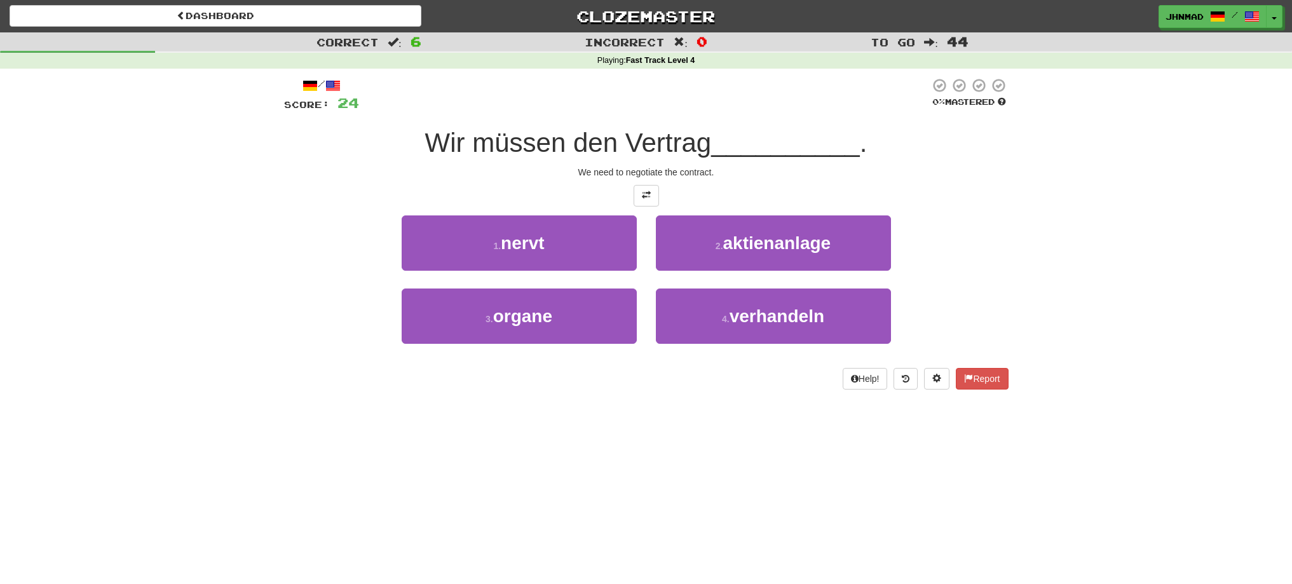
click at [449, 199] on div at bounding box center [646, 196] width 724 height 22
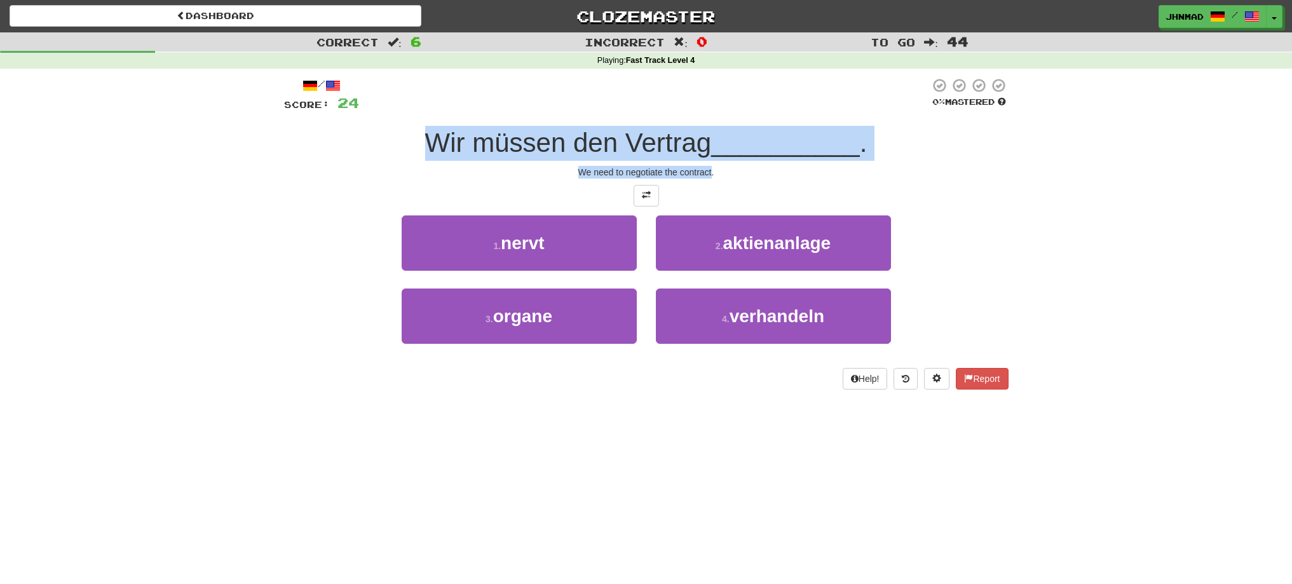
drag, startPoint x: 431, startPoint y: 152, endPoint x: 710, endPoint y: 161, distance: 279.1
click at [710, 161] on div "/ Score: 24 0 % Mastered Wir müssen den Vertrag __________ . We need to negotia…" at bounding box center [646, 234] width 724 height 312
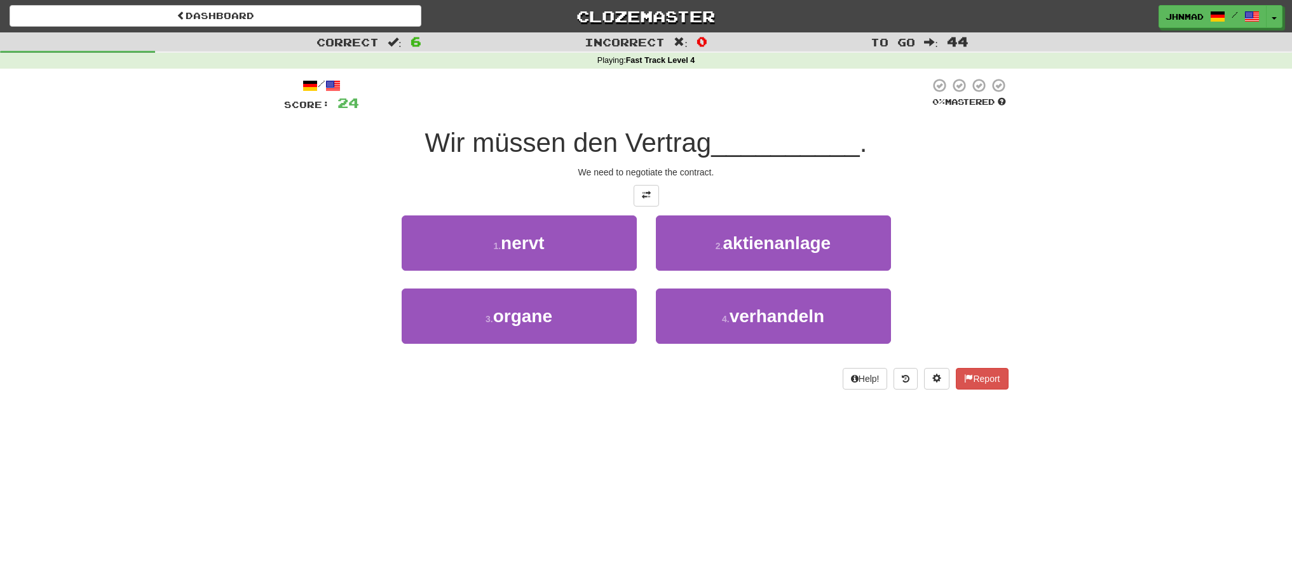
click at [945, 196] on div at bounding box center [646, 196] width 724 height 22
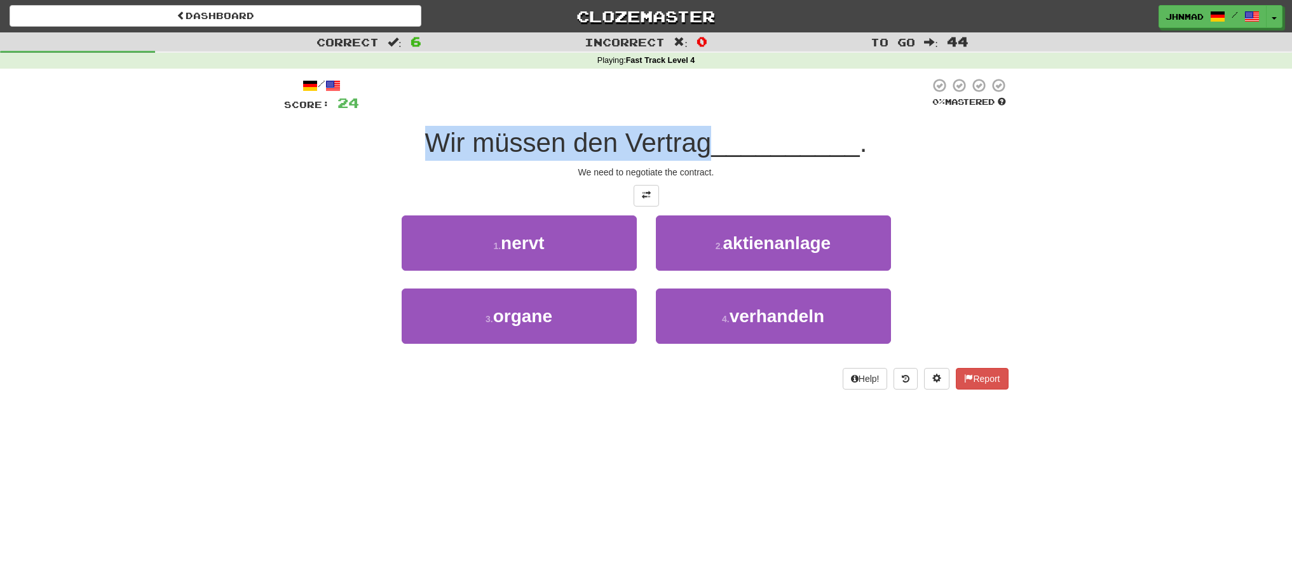
drag, startPoint x: 422, startPoint y: 147, endPoint x: 703, endPoint y: 140, distance: 281.6
click at [703, 140] on span "Wir müssen den Vertrag" at bounding box center [568, 143] width 287 height 30
click at [695, 110] on div at bounding box center [695, 110] width 0 height 0
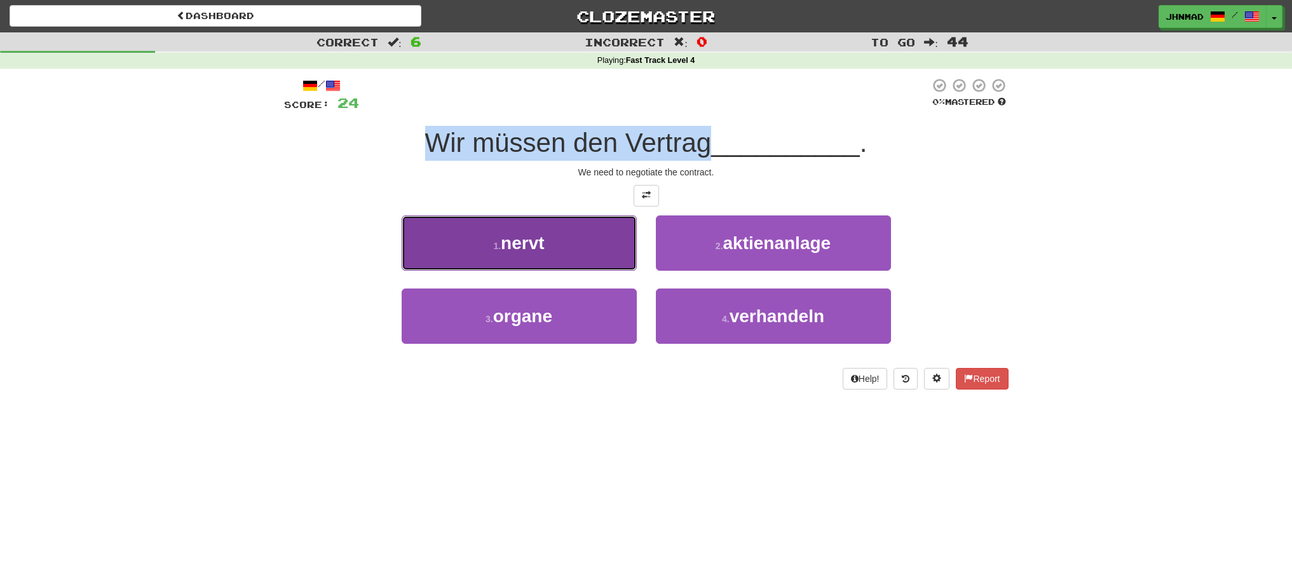
click at [414, 220] on button "1 . nervt" at bounding box center [519, 242] width 235 height 55
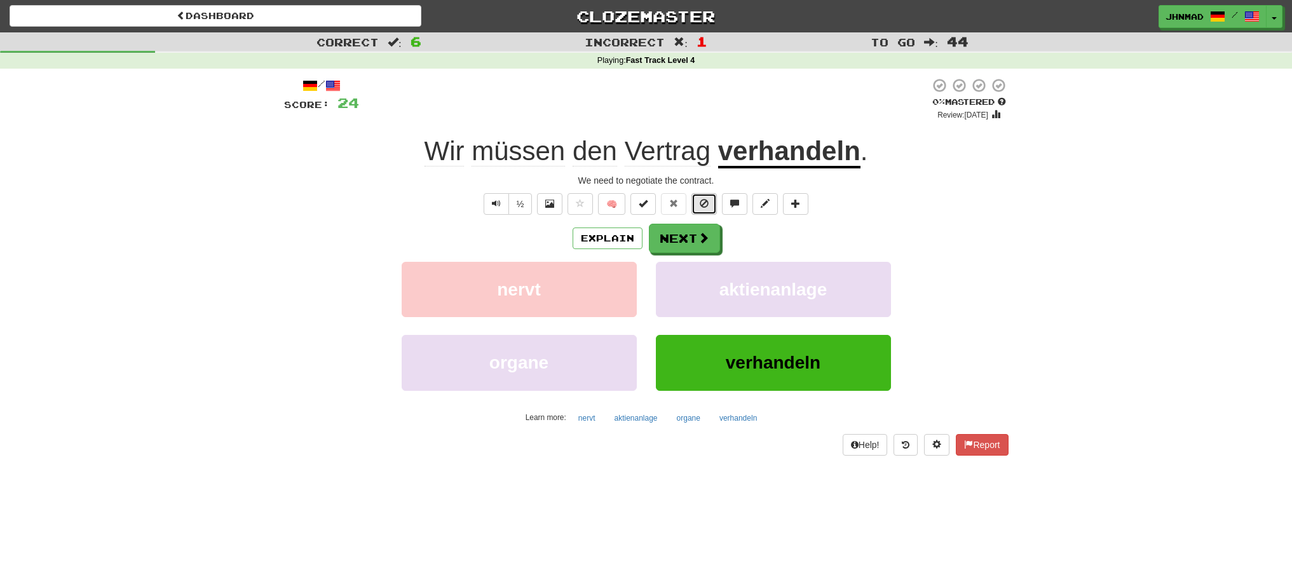
click at [708, 207] on span at bounding box center [704, 203] width 9 height 9
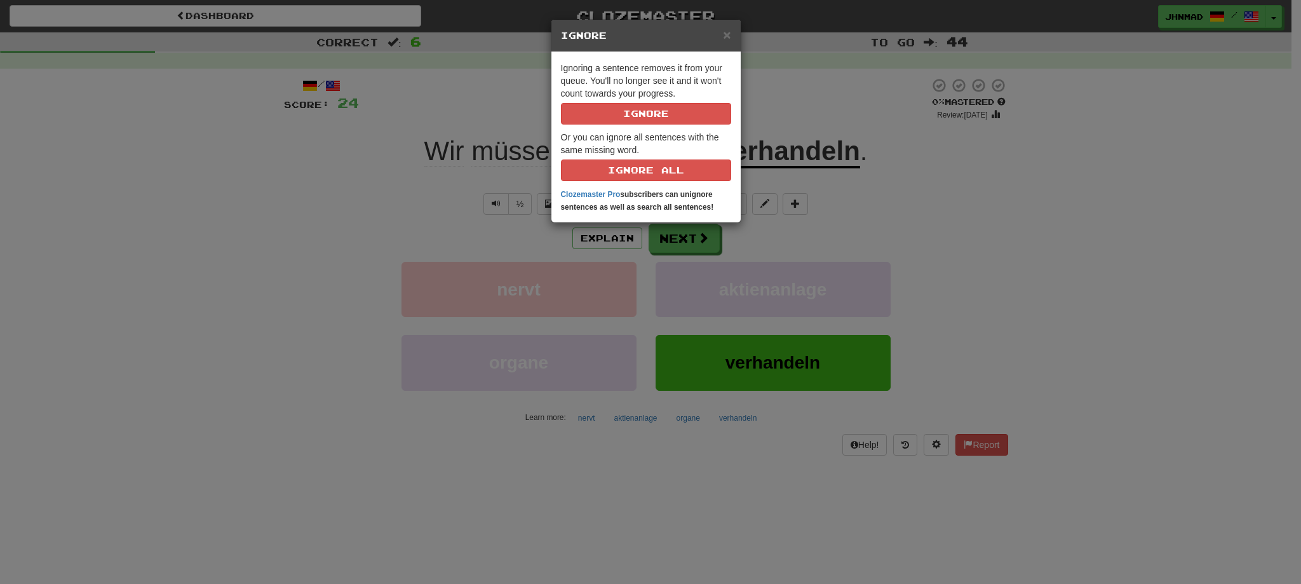
click at [1111, 335] on div "× Ignore Ignoring a sentence removes it from your queue. You'll no longer see i…" at bounding box center [650, 292] width 1301 height 584
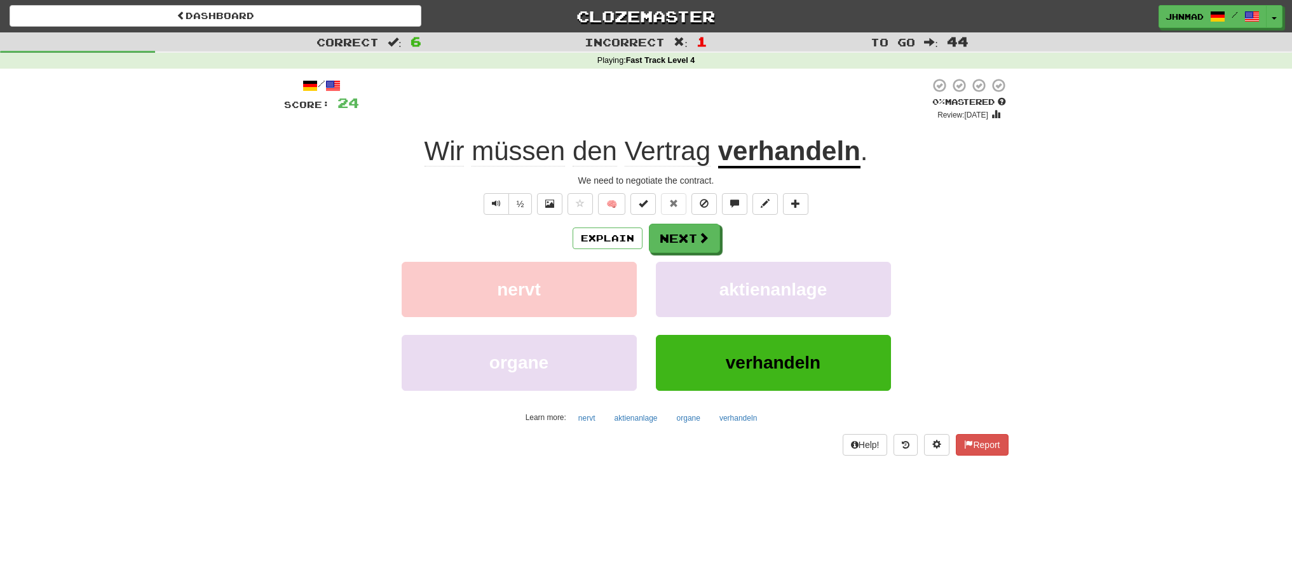
click at [764, 149] on u "verhandeln" at bounding box center [789, 152] width 142 height 32
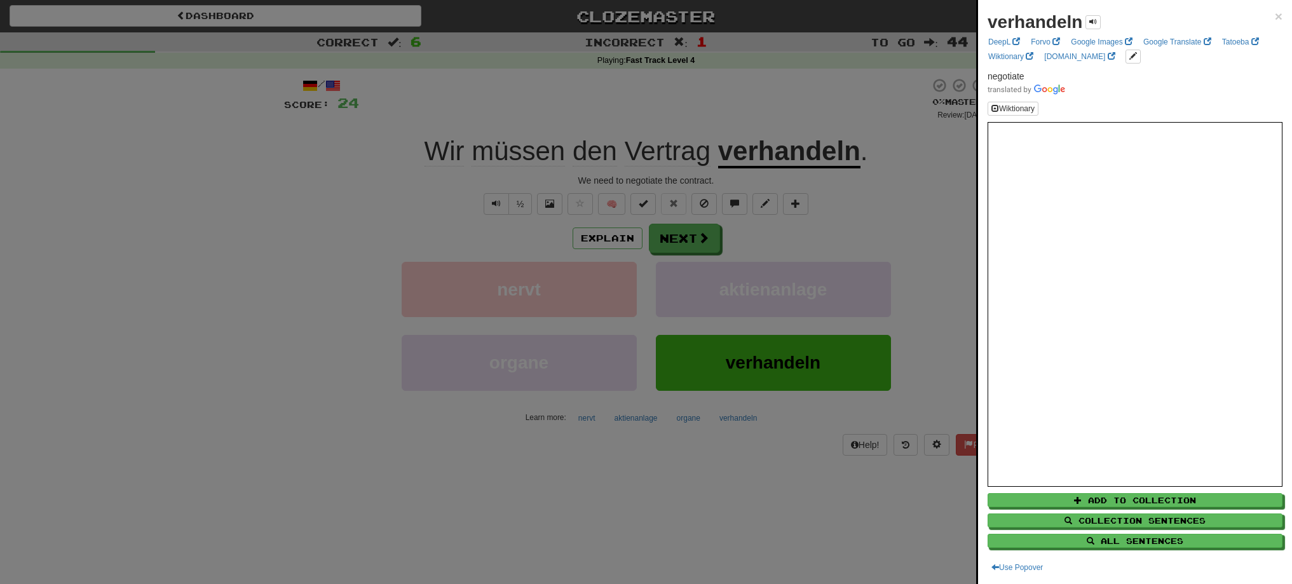
click at [675, 241] on div at bounding box center [646, 292] width 1292 height 584
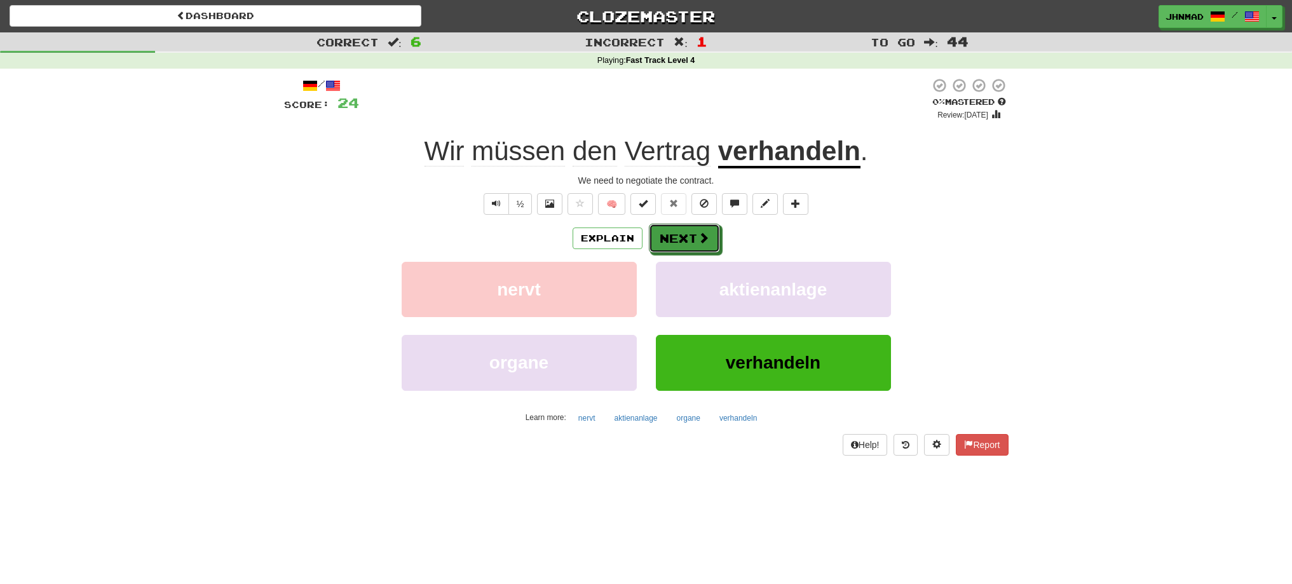
click at [675, 241] on button "Next" at bounding box center [684, 238] width 71 height 29
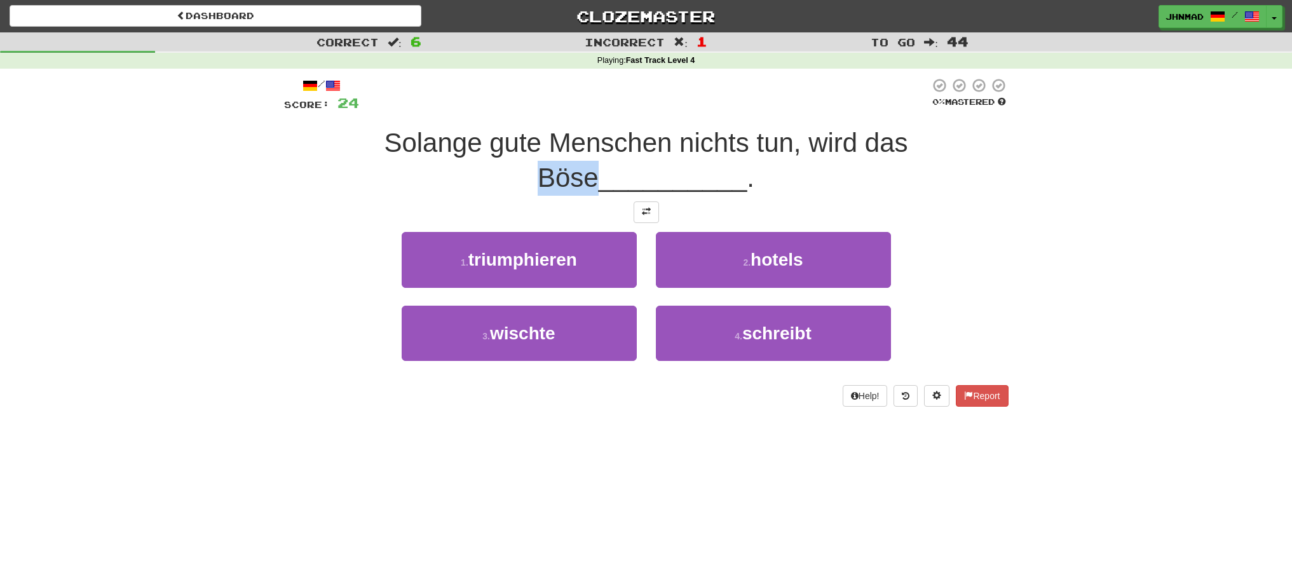
drag, startPoint x: 879, startPoint y: 149, endPoint x: 936, endPoint y: 143, distance: 56.8
click at [907, 143] on span "Solange gute Menschen nichts tun, wird das Böse" at bounding box center [646, 160] width 524 height 65
click at [928, 158] on div at bounding box center [928, 158] width 0 height 0
click at [1106, 230] on div "Correct : 6 Incorrect : 1 To go : 44 Playing : Fast Track Level 4 / Score: 24 0…" at bounding box center [646, 228] width 1292 height 392
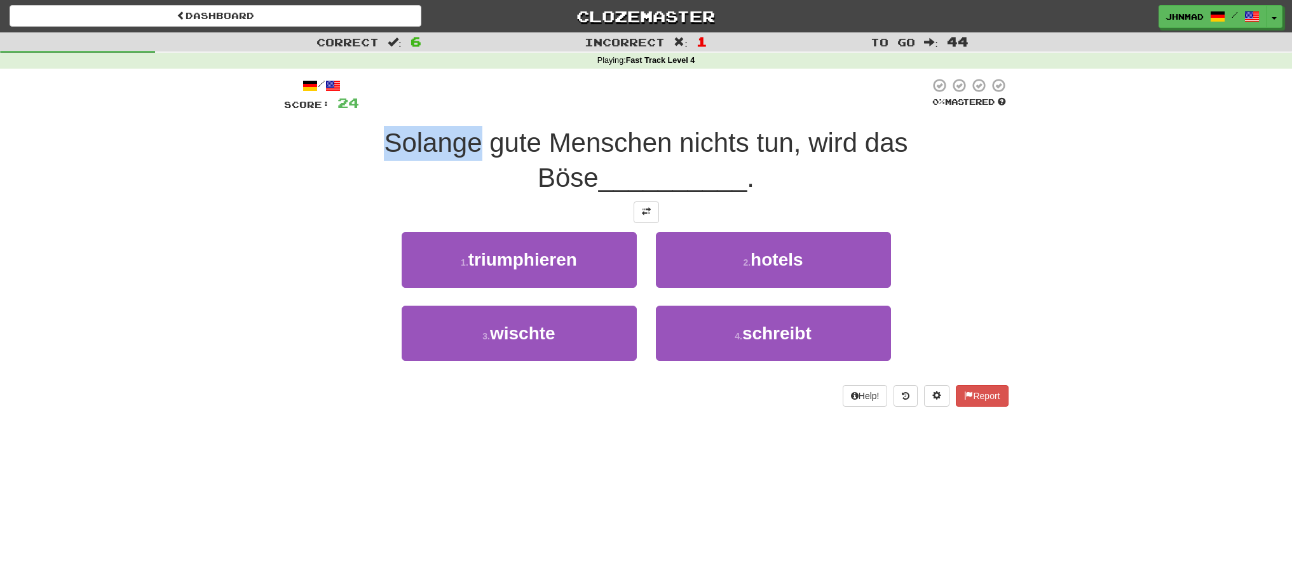
drag, startPoint x: 336, startPoint y: 140, endPoint x: 445, endPoint y: 130, distance: 109.2
click at [445, 130] on div "Solange gute Menschen nichts tun, wird das Böse __________ ." at bounding box center [646, 160] width 724 height 69
click at [437, 110] on div at bounding box center [437, 110] width 0 height 0
drag, startPoint x: 121, startPoint y: 248, endPoint x: 137, endPoint y: 241, distance: 16.8
click at [126, 245] on div "Correct : 6 Incorrect : 1 To go : 44 Playing : Fast Track Level 4 / Score: 24 0…" at bounding box center [646, 228] width 1292 height 392
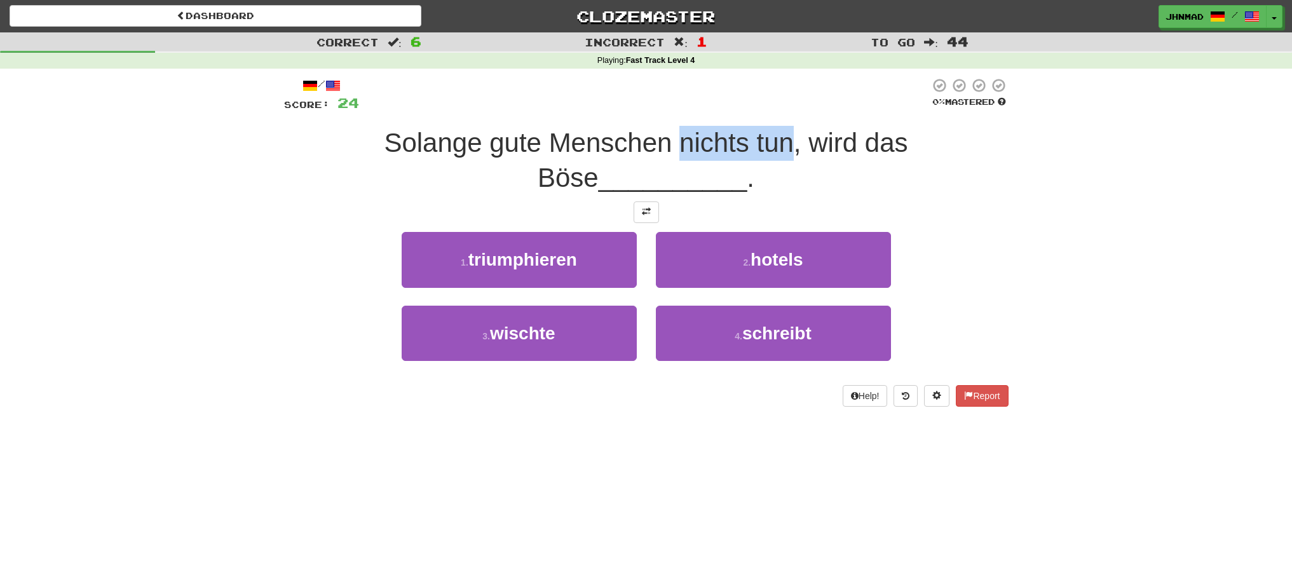
drag, startPoint x: 643, startPoint y: 142, endPoint x: 757, endPoint y: 144, distance: 114.4
click at [757, 144] on span "Solange gute Menschen nichts tun, wird das Böse" at bounding box center [646, 160] width 524 height 65
click at [749, 158] on div at bounding box center [749, 158] width 0 height 0
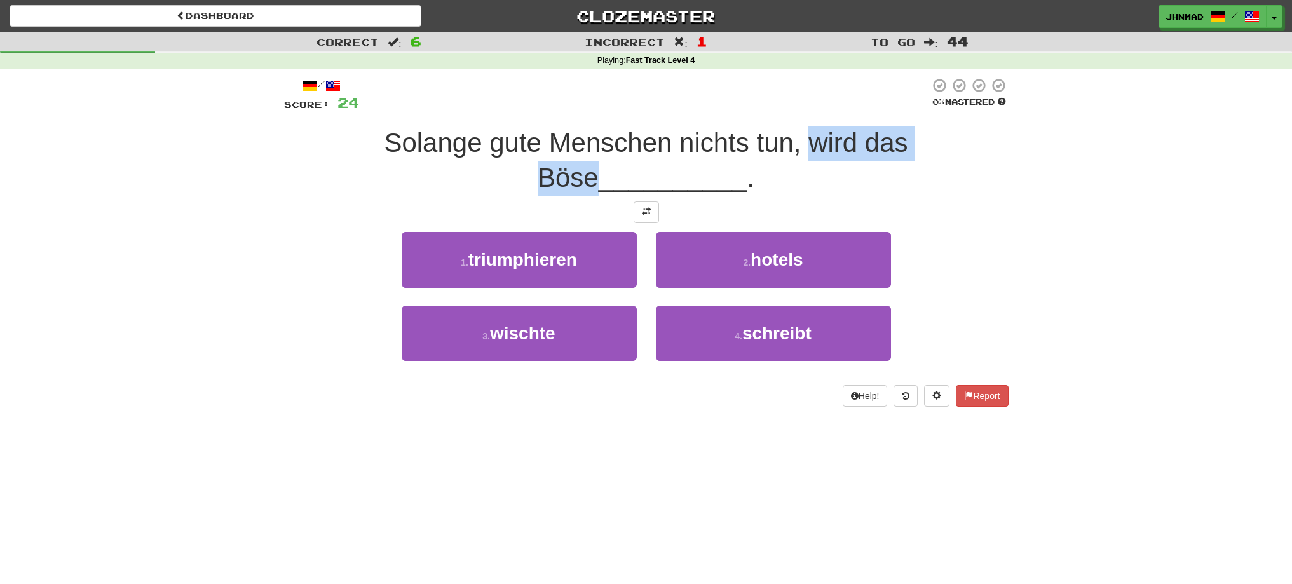
drag, startPoint x: 773, startPoint y: 148, endPoint x: 936, endPoint y: 158, distance: 163.6
click at [936, 158] on div "Solange gute Menschen nichts tun, wird das Böse __________ ." at bounding box center [646, 160] width 724 height 69
click at [928, 158] on div at bounding box center [928, 158] width 0 height 0
click at [650, 213] on span at bounding box center [646, 211] width 9 height 9
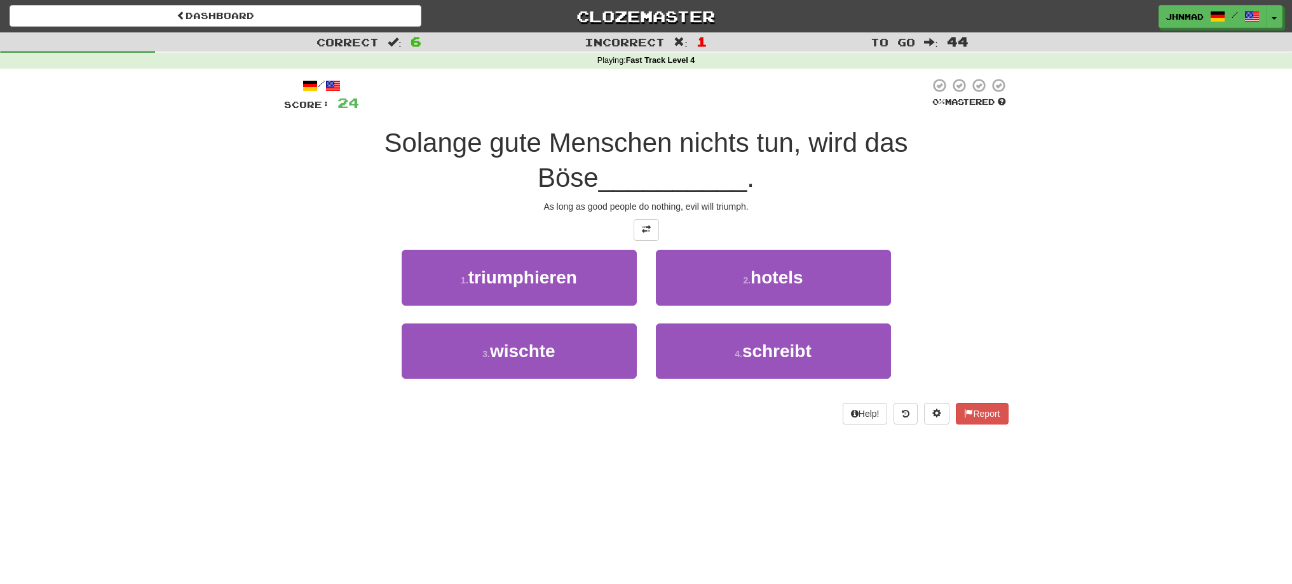
click at [1112, 208] on div "Correct : 6 Incorrect : 1 To go : 44 Playing : Fast Track Level 4 / Score: 24 0…" at bounding box center [646, 237] width 1292 height 410
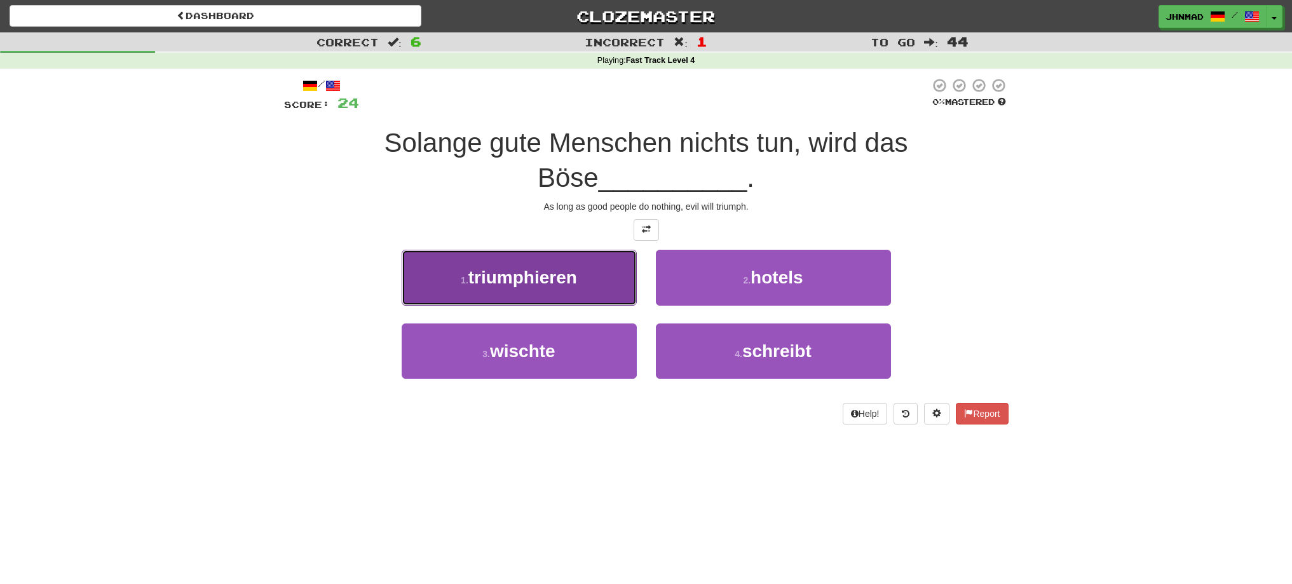
click at [474, 275] on span "triumphieren" at bounding box center [522, 278] width 109 height 20
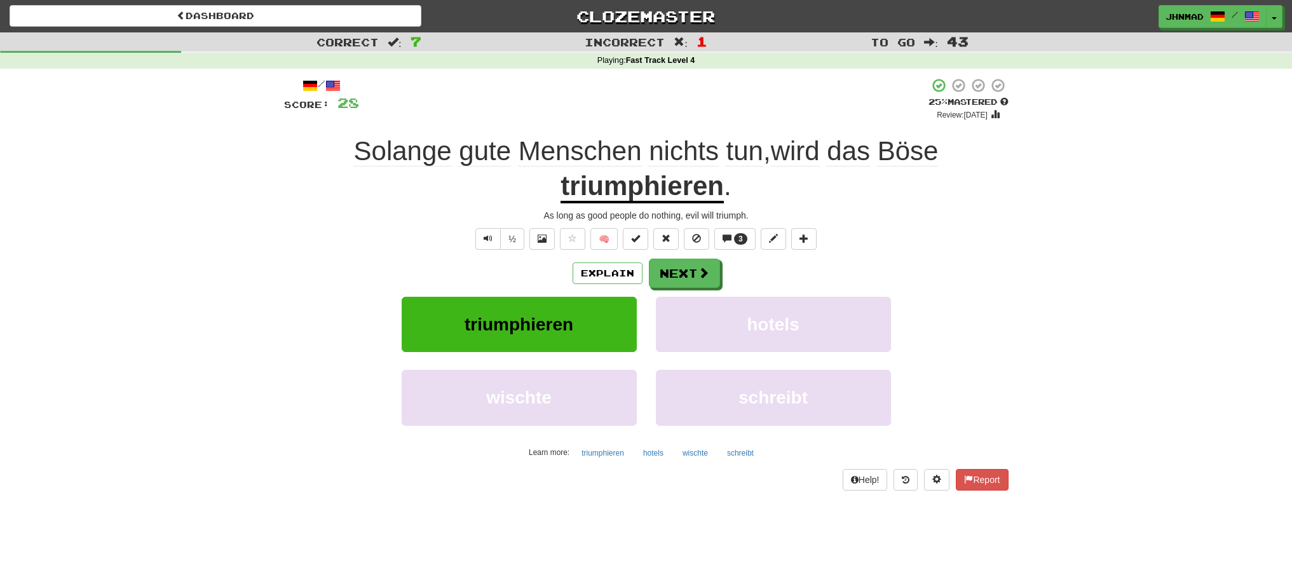
click at [639, 191] on u "triumphieren" at bounding box center [641, 187] width 163 height 32
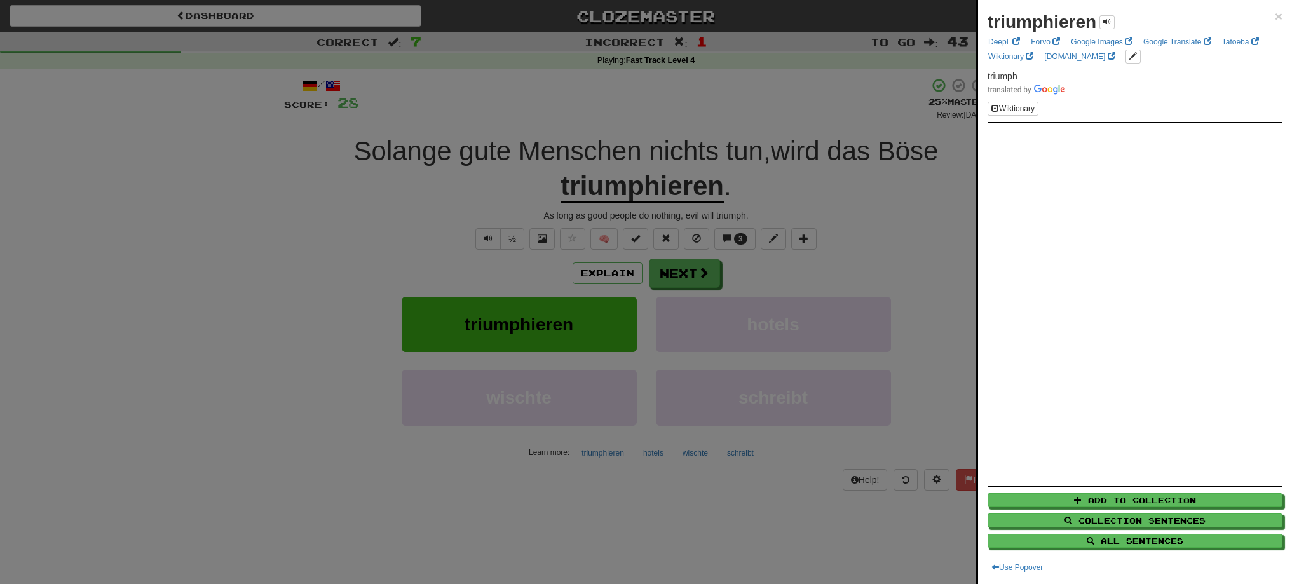
click at [694, 280] on div at bounding box center [646, 292] width 1292 height 584
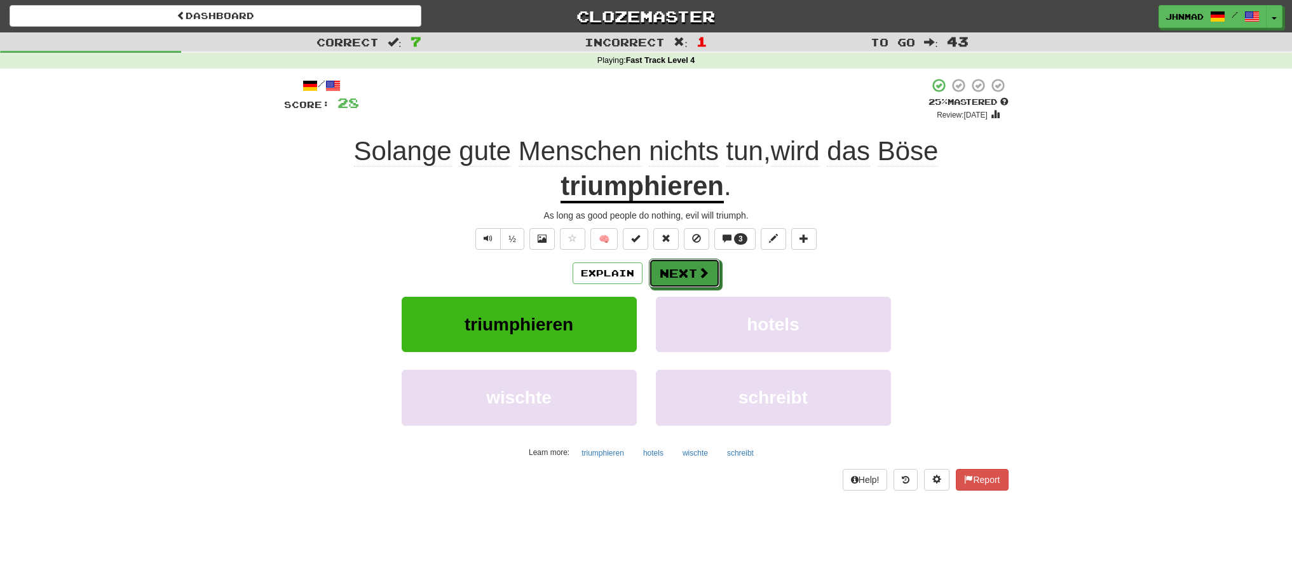
click at [694, 280] on button "Next" at bounding box center [684, 273] width 71 height 29
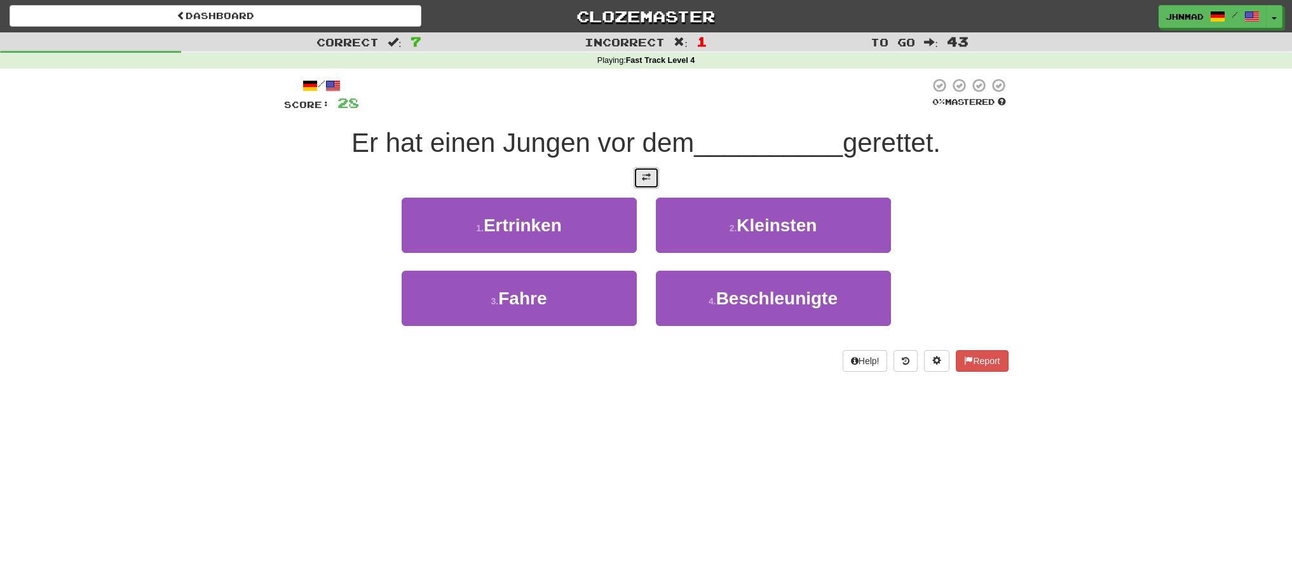
click at [654, 178] on button at bounding box center [645, 178] width 25 height 22
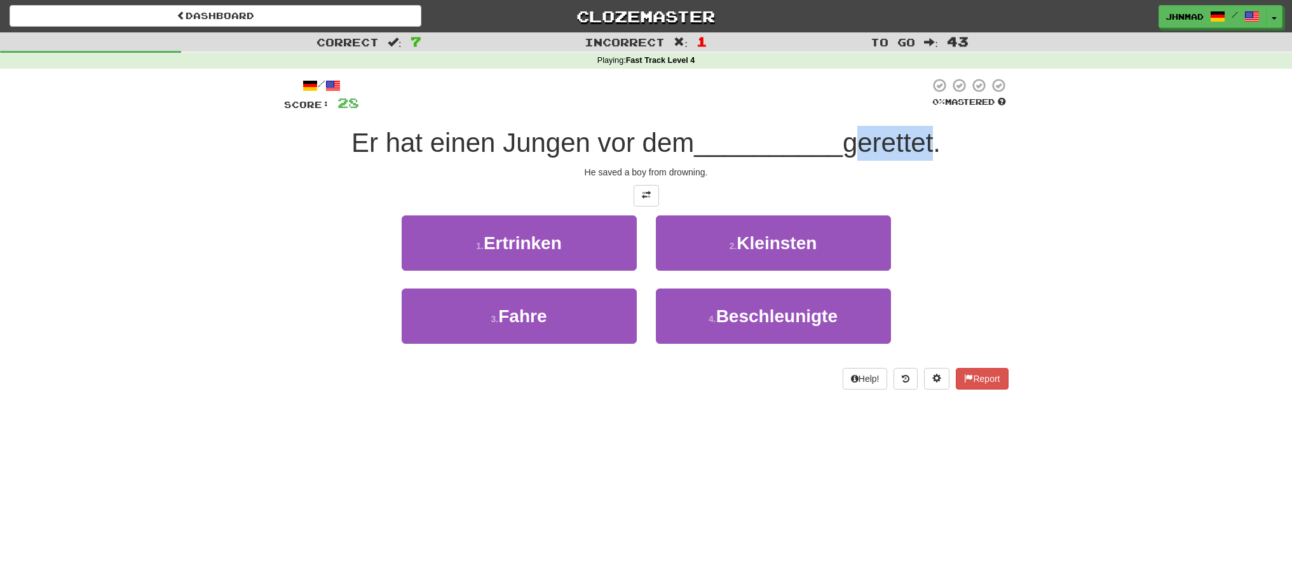
drag, startPoint x: 851, startPoint y: 146, endPoint x: 937, endPoint y: 125, distance: 87.8
click at [937, 125] on div "/ Score: 28 0 % Mastered Er hat einen Jungen vor dem __________ gerettet. He sa…" at bounding box center [646, 234] width 724 height 312
click at [998, 152] on div "Er hat einen Jungen vor dem __________ gerettet." at bounding box center [646, 143] width 724 height 35
drag, startPoint x: 851, startPoint y: 154, endPoint x: 940, endPoint y: 139, distance: 90.8
click at [940, 139] on span "gerettet." at bounding box center [892, 143] width 98 height 30
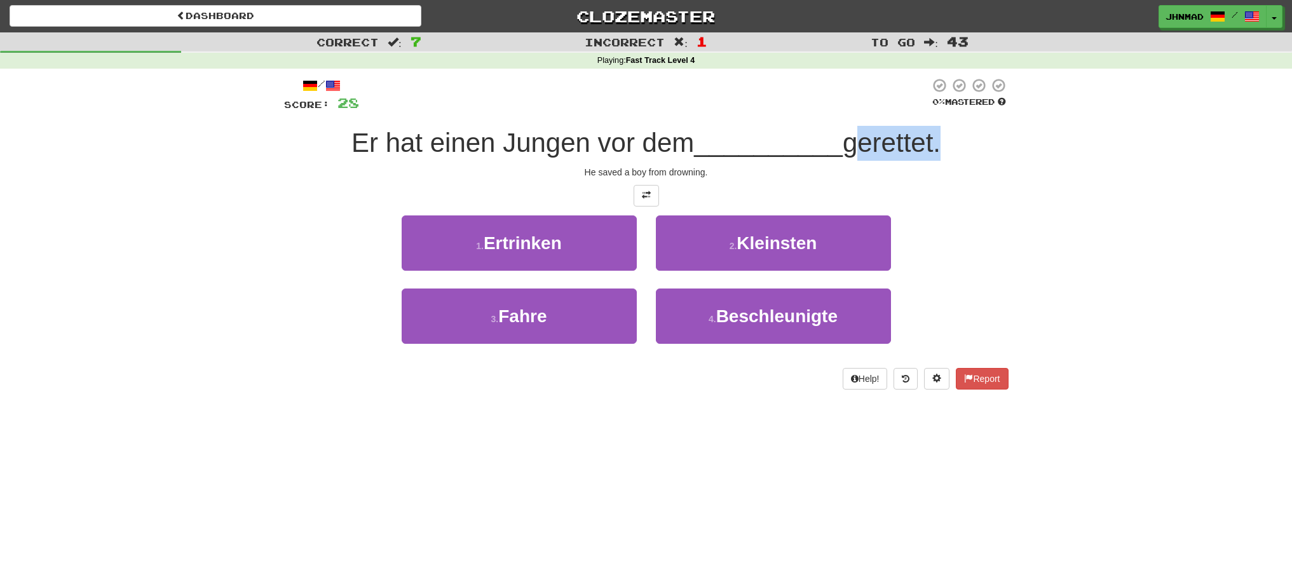
click at [932, 110] on div at bounding box center [932, 110] width 0 height 0
click at [1068, 213] on div "Correct : 7 Incorrect : 1 To go : 43 Playing : Fast Track Level 4 / Score: 28 0…" at bounding box center [646, 219] width 1292 height 375
drag, startPoint x: 604, startPoint y: 143, endPoint x: 664, endPoint y: 139, distance: 59.8
click at [664, 139] on span "Er hat einen Jungen vor dem" at bounding box center [522, 143] width 342 height 30
click at [592, 145] on span "Er hat einen Jungen vor dem" at bounding box center [522, 143] width 342 height 30
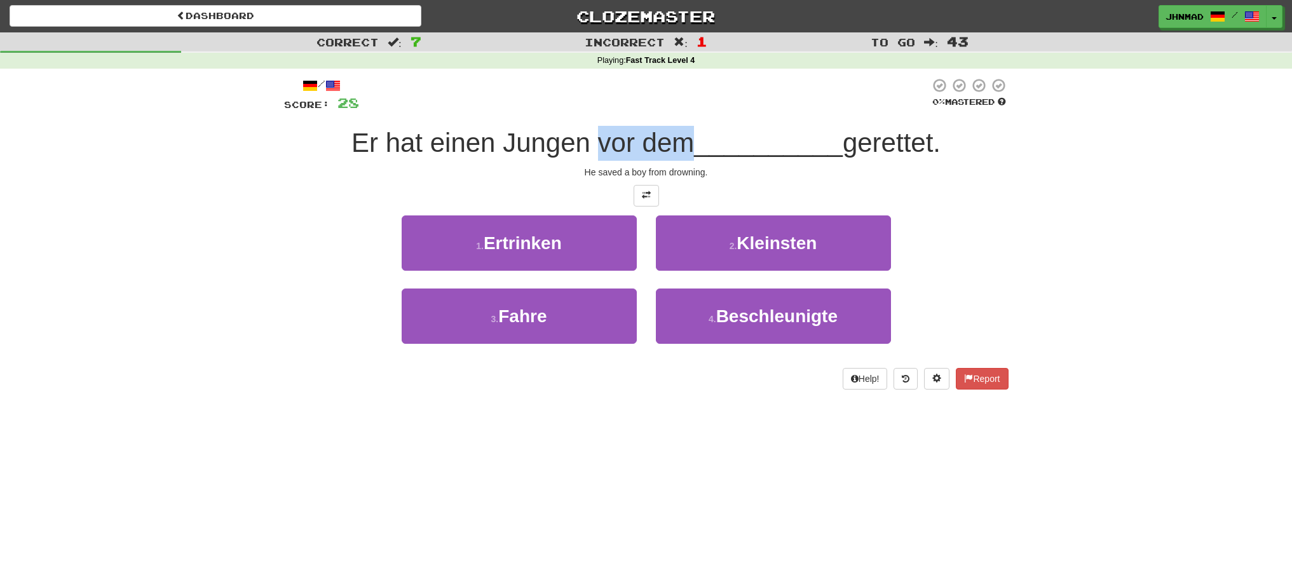
drag, startPoint x: 592, startPoint y: 145, endPoint x: 685, endPoint y: 142, distance: 92.8
click at [685, 142] on span "Er hat einen Jungen vor dem" at bounding box center [522, 143] width 342 height 30
click at [677, 110] on div at bounding box center [677, 110] width 0 height 0
click at [283, 221] on div "1 . Ertrinken 2 . Kleinsten" at bounding box center [646, 251] width 762 height 73
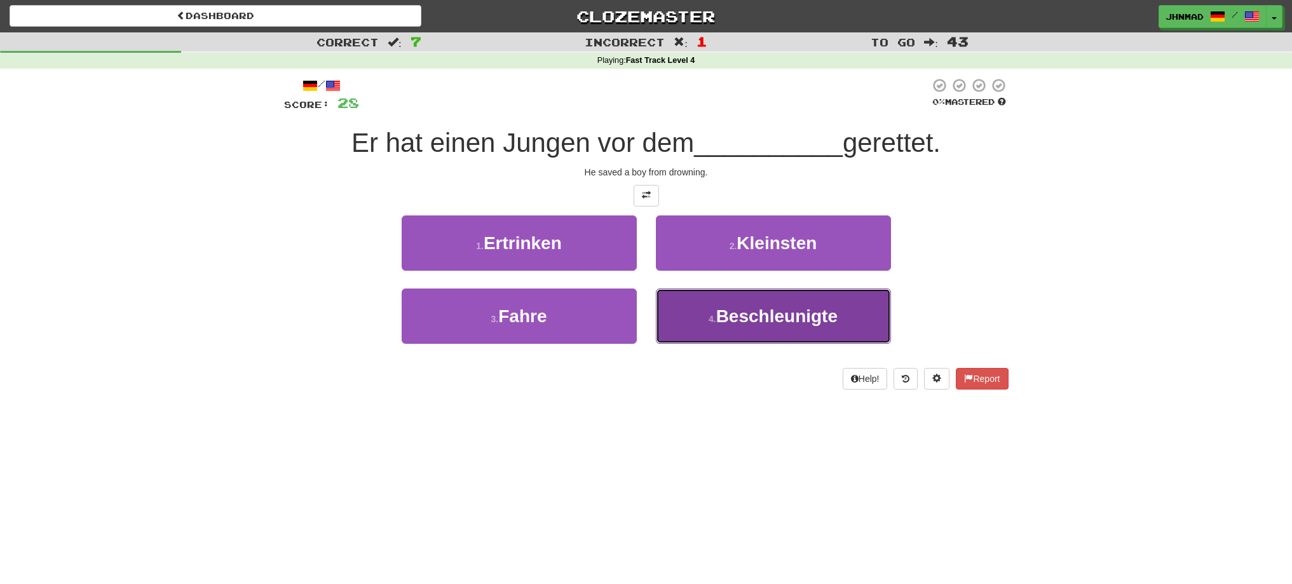
click at [810, 319] on span "Beschleunigte" at bounding box center [776, 316] width 121 height 20
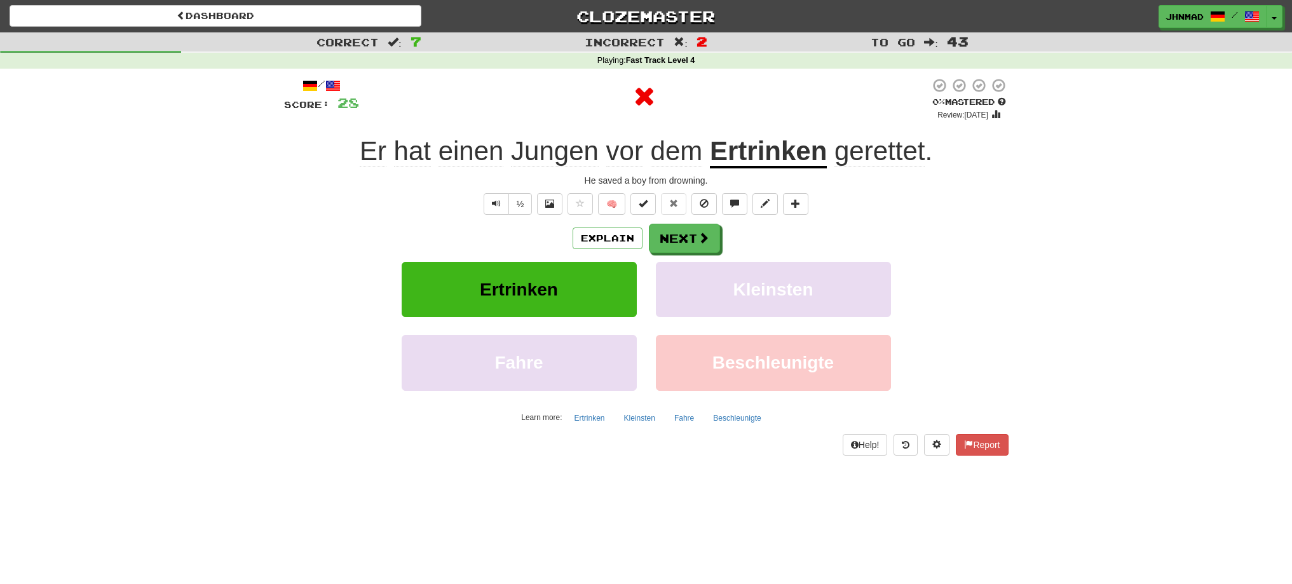
click at [733, 146] on u "Ertrinken" at bounding box center [768, 152] width 117 height 32
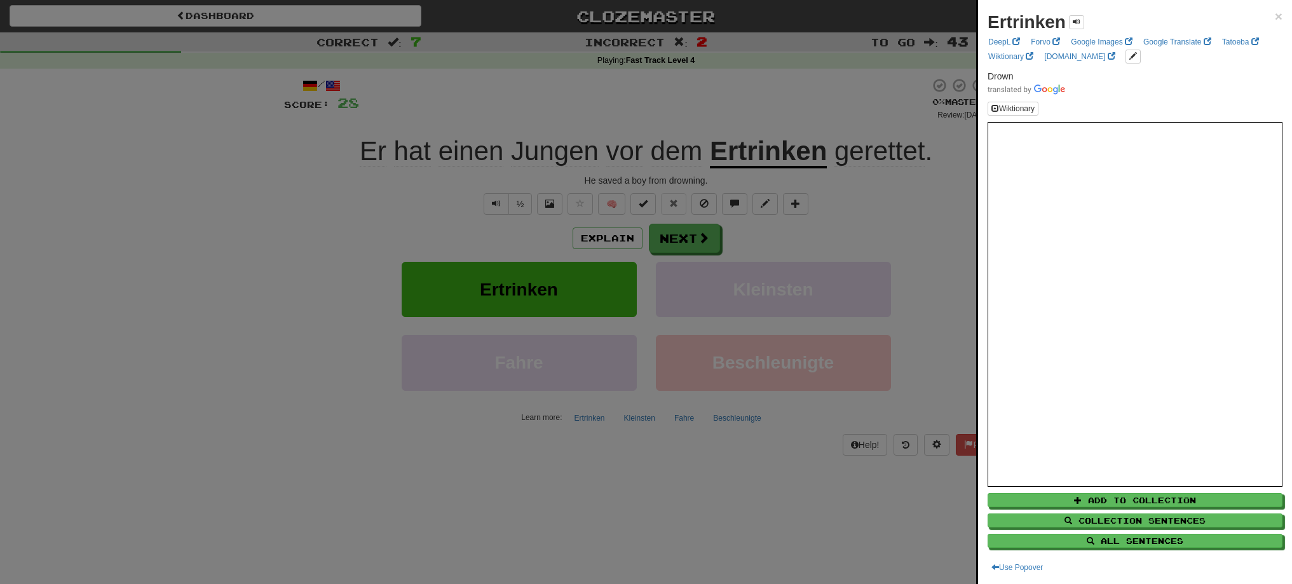
click at [656, 237] on div at bounding box center [646, 292] width 1292 height 584
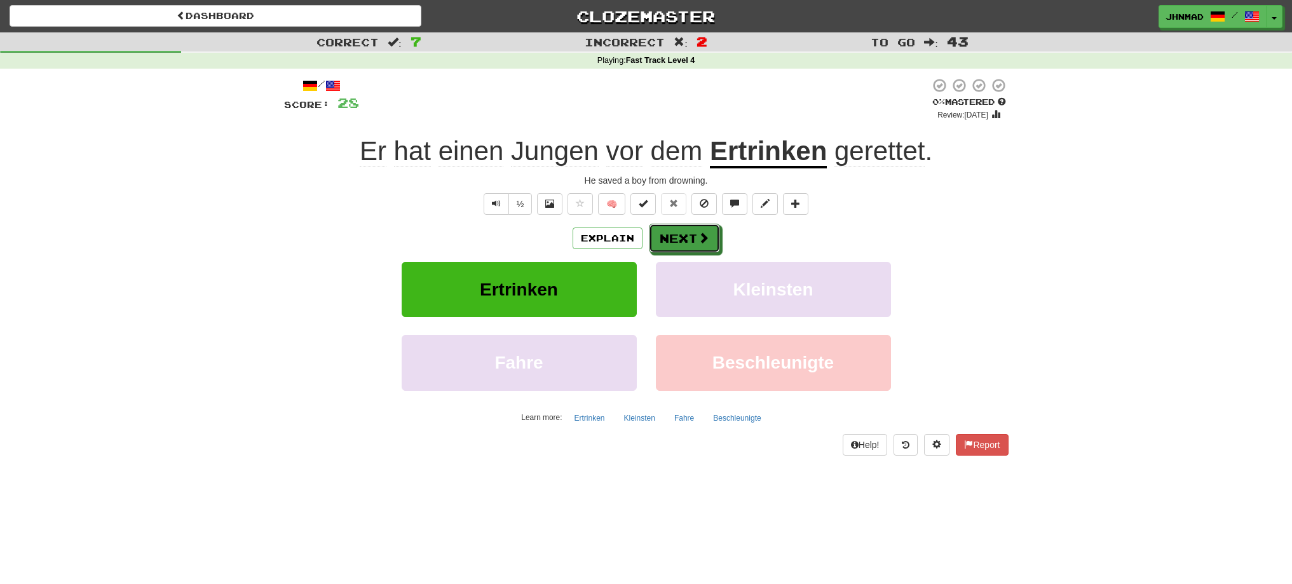
click at [656, 237] on button "Next" at bounding box center [684, 238] width 71 height 29
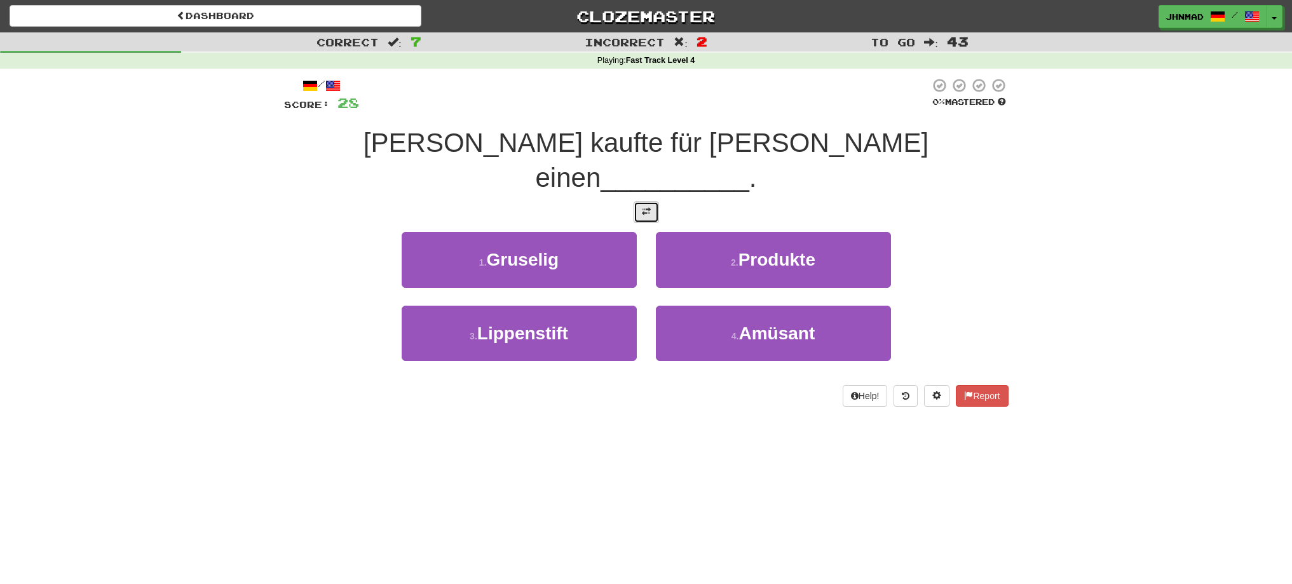
click at [655, 201] on button at bounding box center [645, 212] width 25 height 22
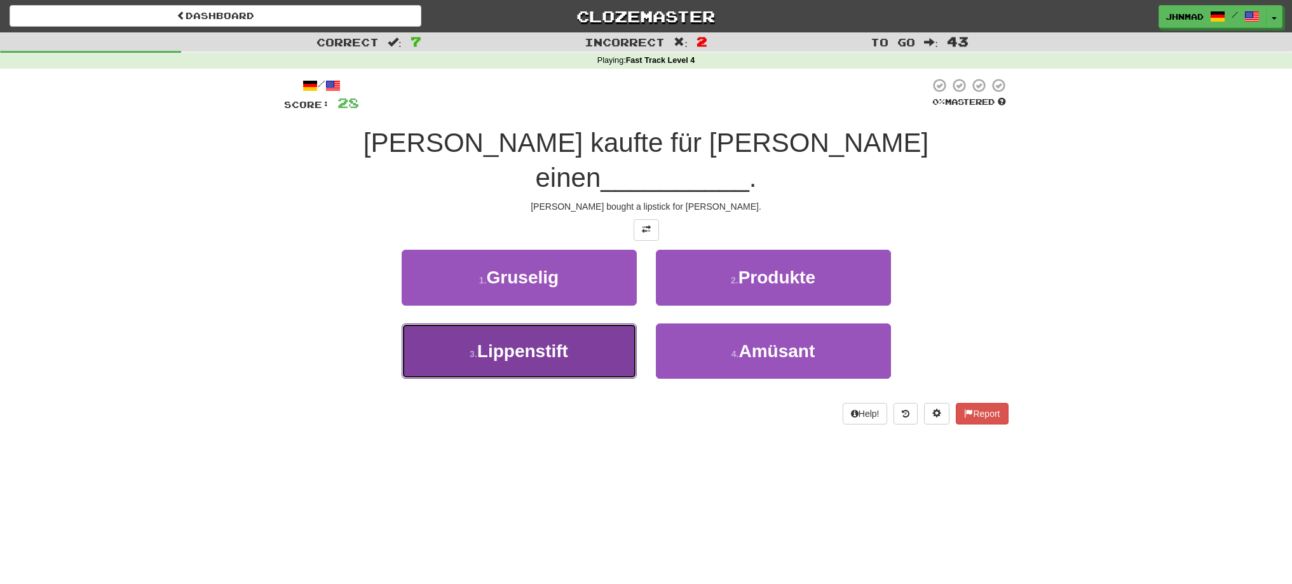
click at [509, 328] on button "3 . Lippenstift" at bounding box center [519, 350] width 235 height 55
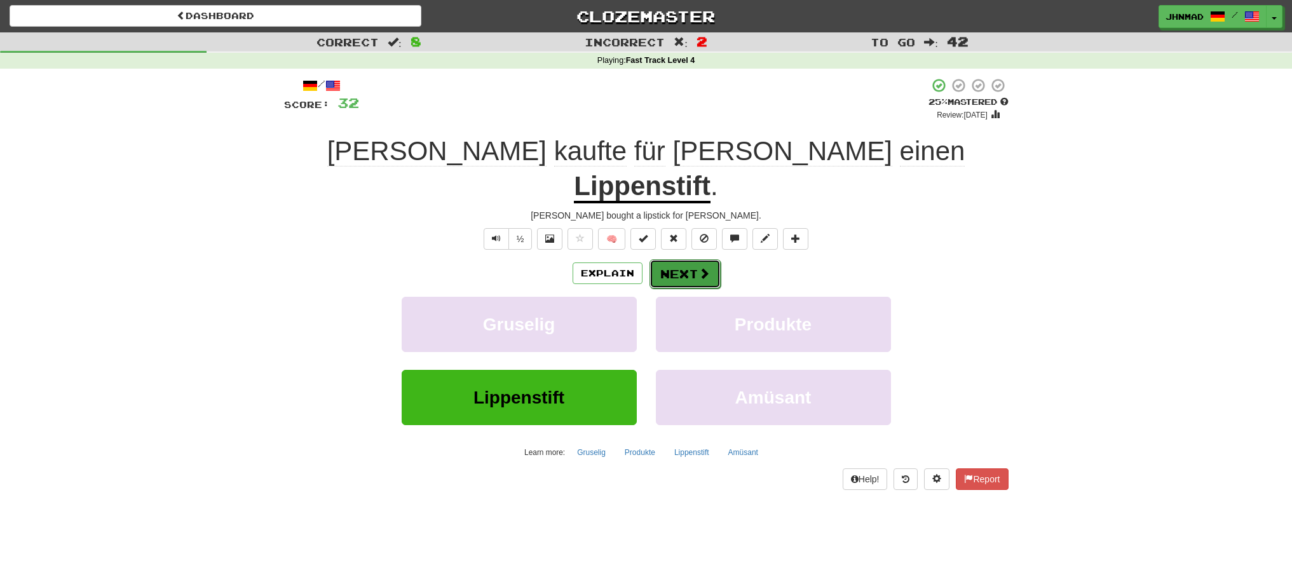
click at [698, 268] on span at bounding box center [703, 273] width 11 height 11
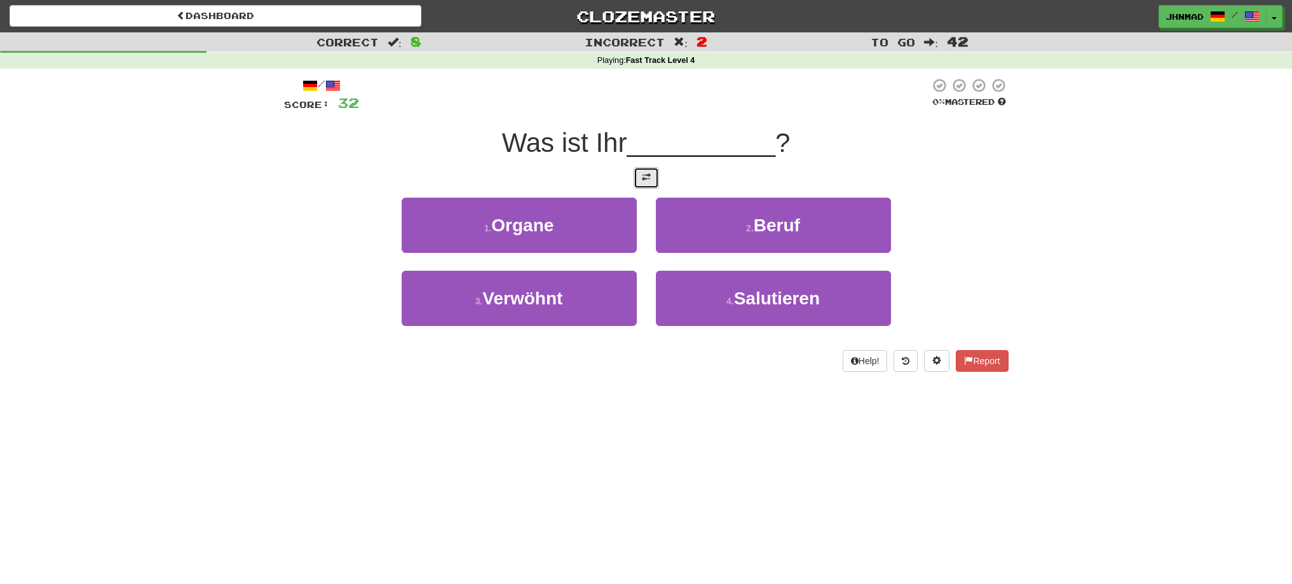
click at [652, 172] on button at bounding box center [645, 178] width 25 height 22
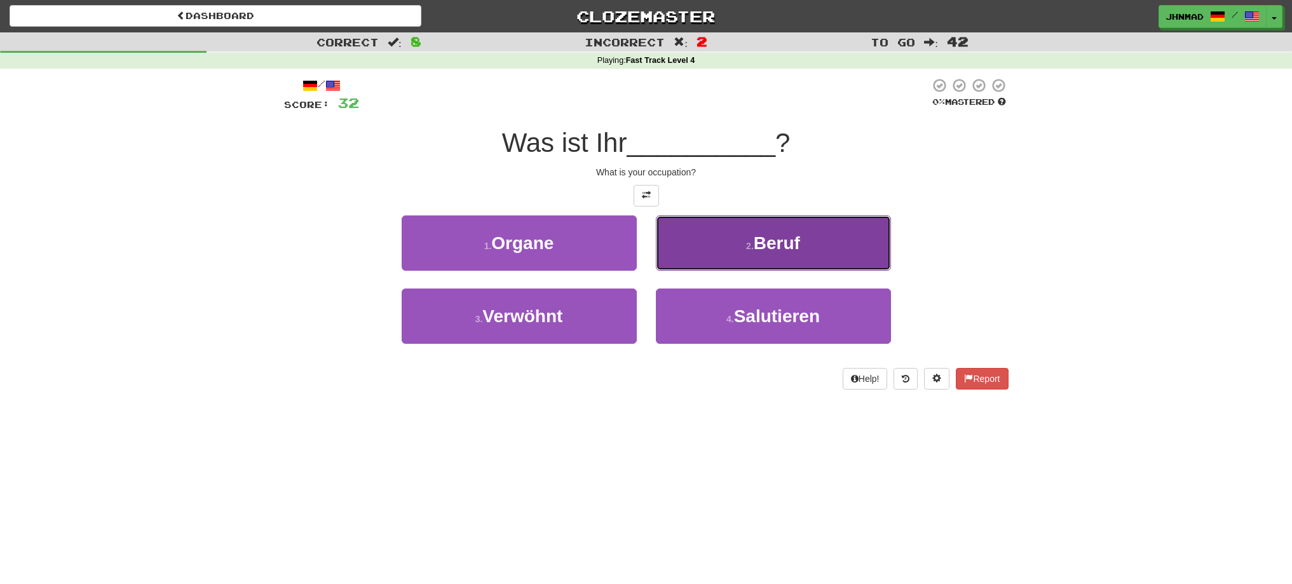
click at [760, 264] on button "2 . Beruf" at bounding box center [773, 242] width 235 height 55
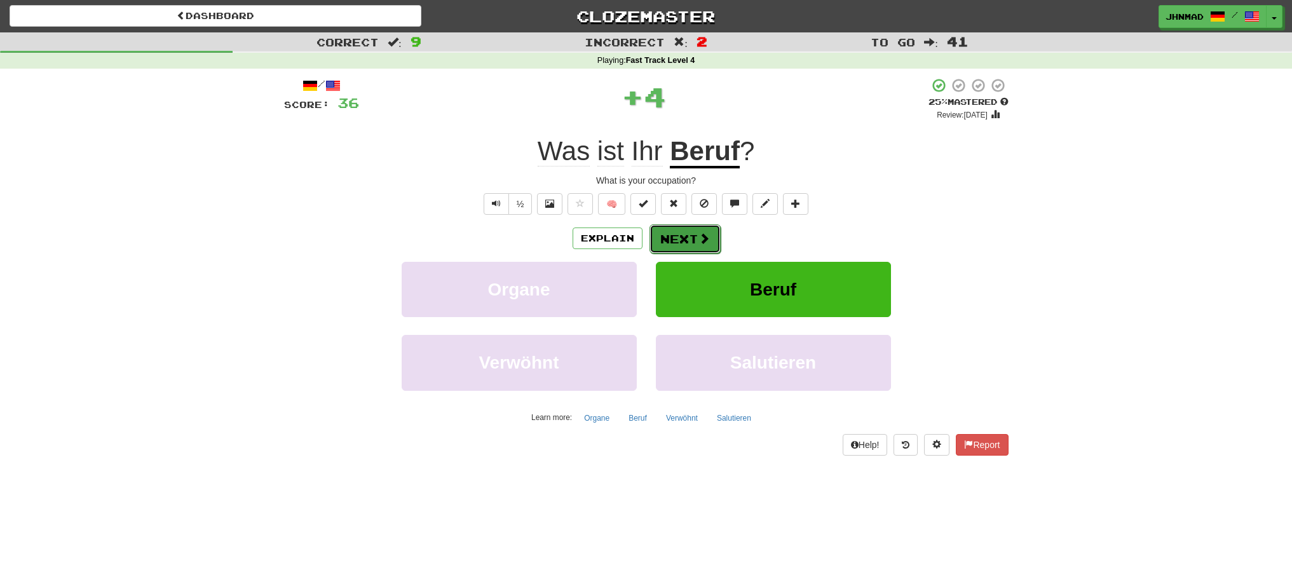
click at [694, 239] on button "Next" at bounding box center [684, 238] width 71 height 29
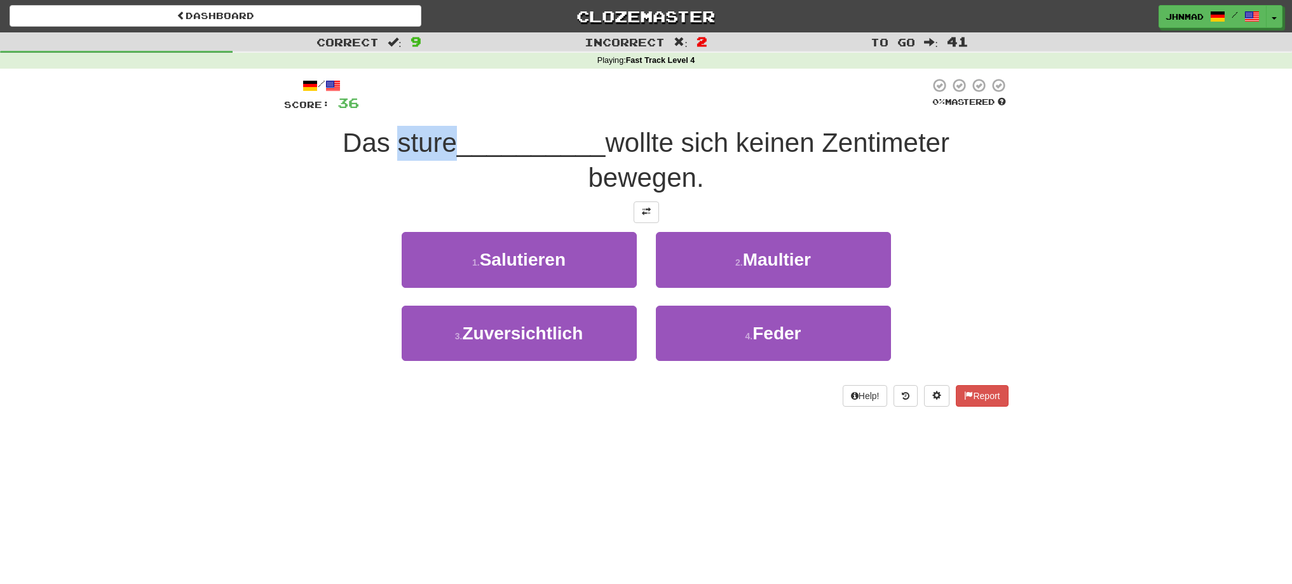
drag, startPoint x: 386, startPoint y: 136, endPoint x: 447, endPoint y: 133, distance: 61.1
click at [447, 133] on span "Das sture" at bounding box center [399, 143] width 114 height 30
click at [439, 110] on div at bounding box center [439, 110] width 0 height 0
click at [247, 210] on div "Correct : 9 Incorrect : 2 To go : 41 Playing : Fast Track Level 4 / Score: 36 0…" at bounding box center [646, 228] width 1292 height 392
click at [643, 206] on button at bounding box center [645, 212] width 25 height 22
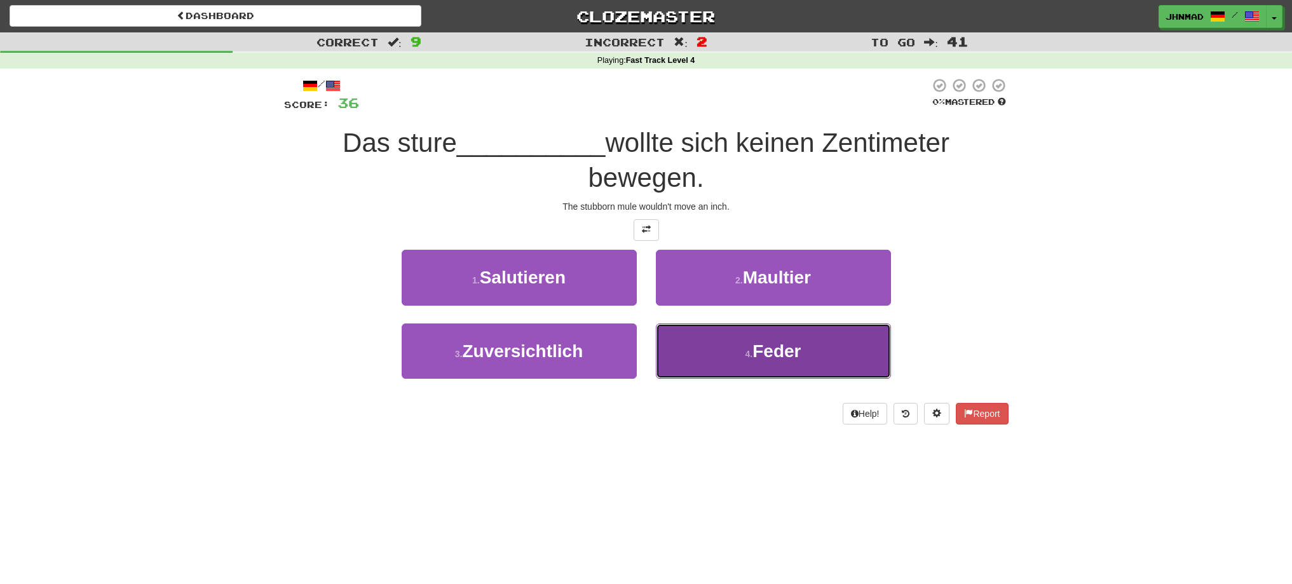
click at [775, 349] on span "Feder" at bounding box center [776, 351] width 48 height 20
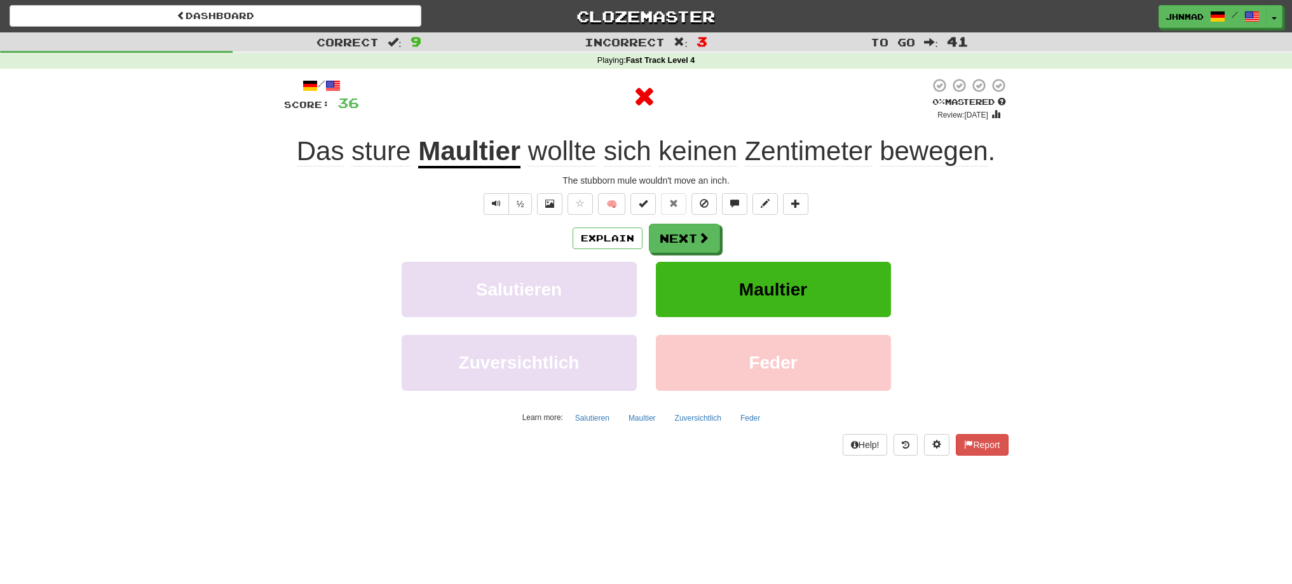
click at [436, 158] on u "Maultier" at bounding box center [469, 152] width 102 height 32
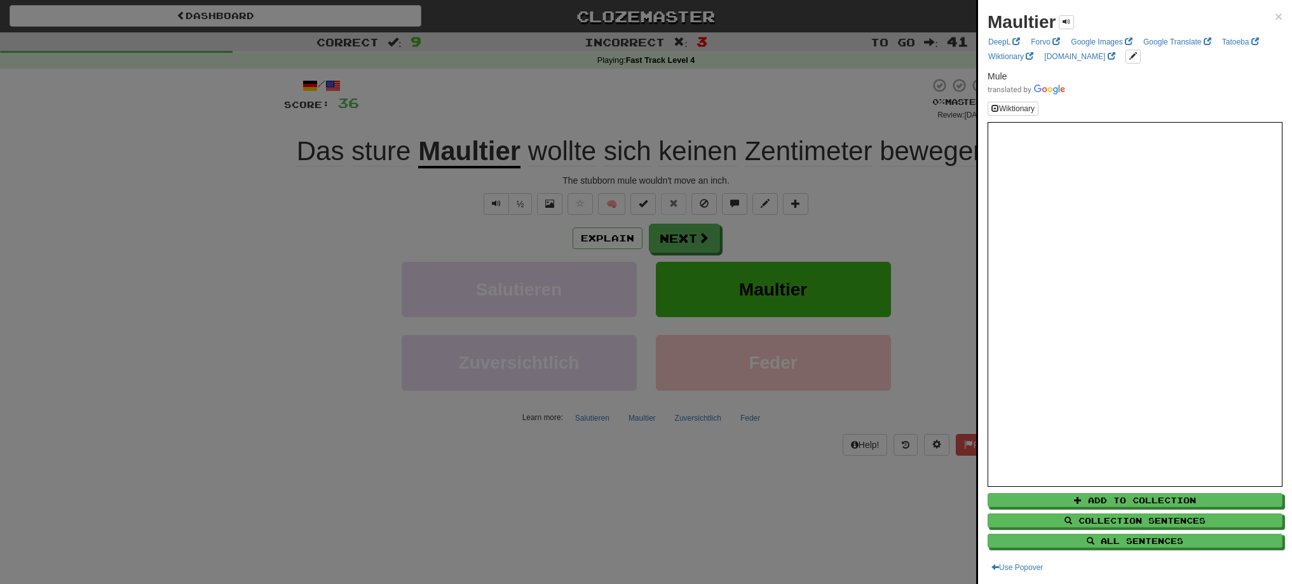
click at [705, 243] on div at bounding box center [646, 292] width 1292 height 584
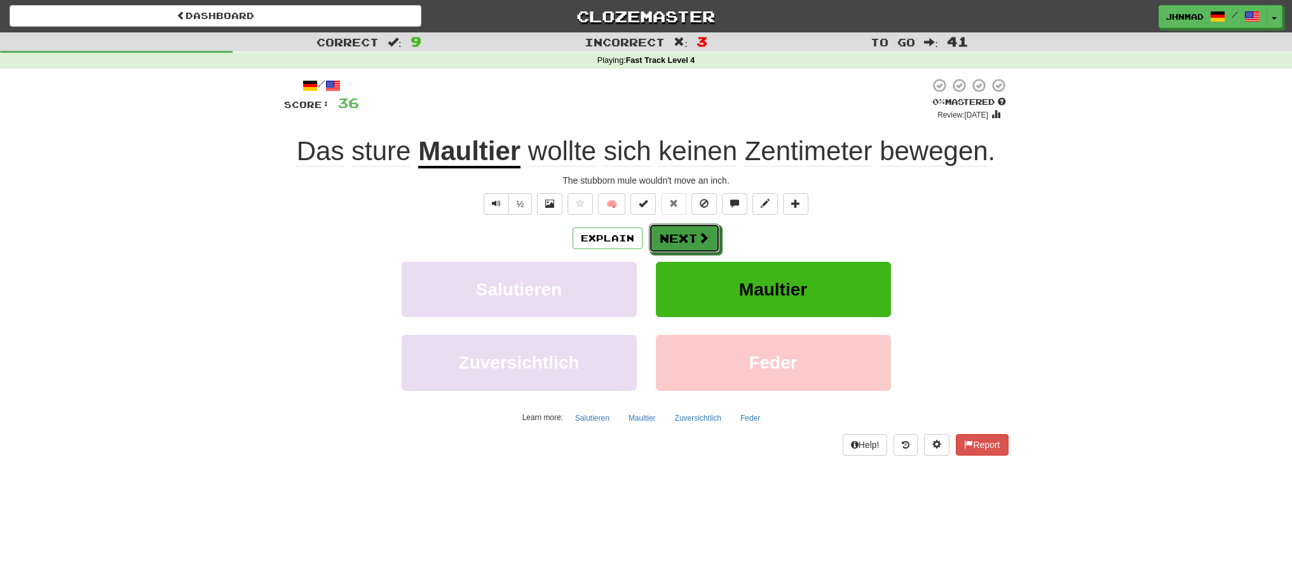
click at [705, 243] on span at bounding box center [703, 237] width 11 height 11
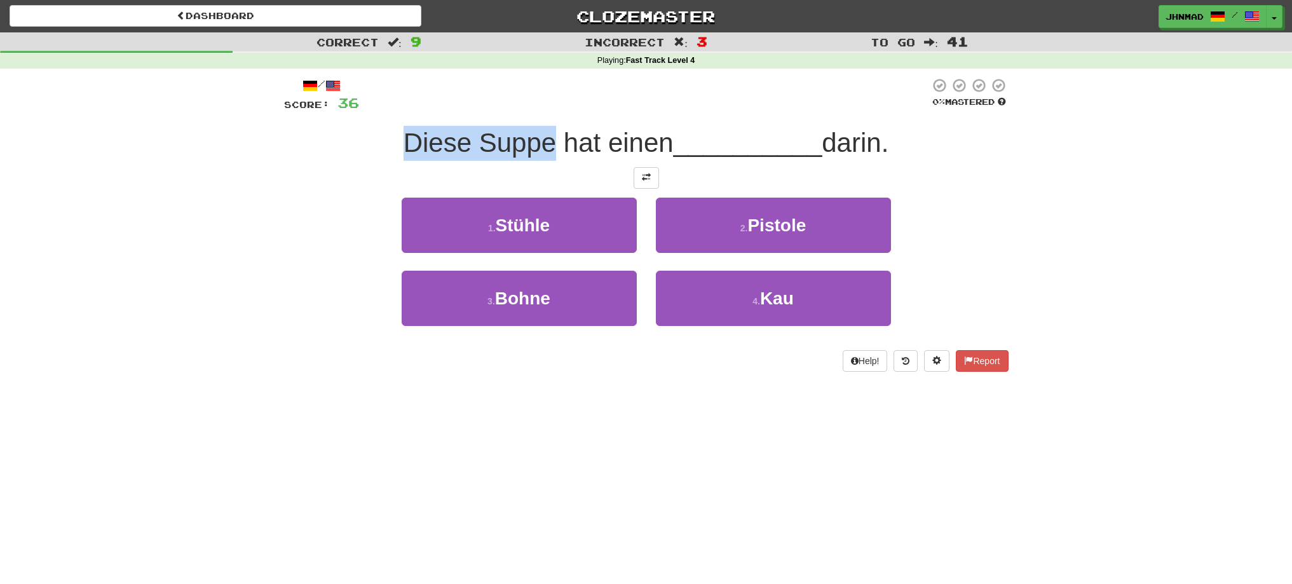
drag, startPoint x: 395, startPoint y: 152, endPoint x: 548, endPoint y: 142, distance: 153.5
click at [548, 142] on div "Diese Suppe hat einen __________ darin." at bounding box center [646, 143] width 724 height 35
click at [539, 110] on div at bounding box center [539, 110] width 0 height 0
drag, startPoint x: 235, startPoint y: 183, endPoint x: 359, endPoint y: 177, distance: 124.0
click at [257, 181] on div "Correct : 9 Incorrect : 3 To go : 41 Playing : Fast Track Level 4 / Score: 36 0…" at bounding box center [646, 210] width 1292 height 357
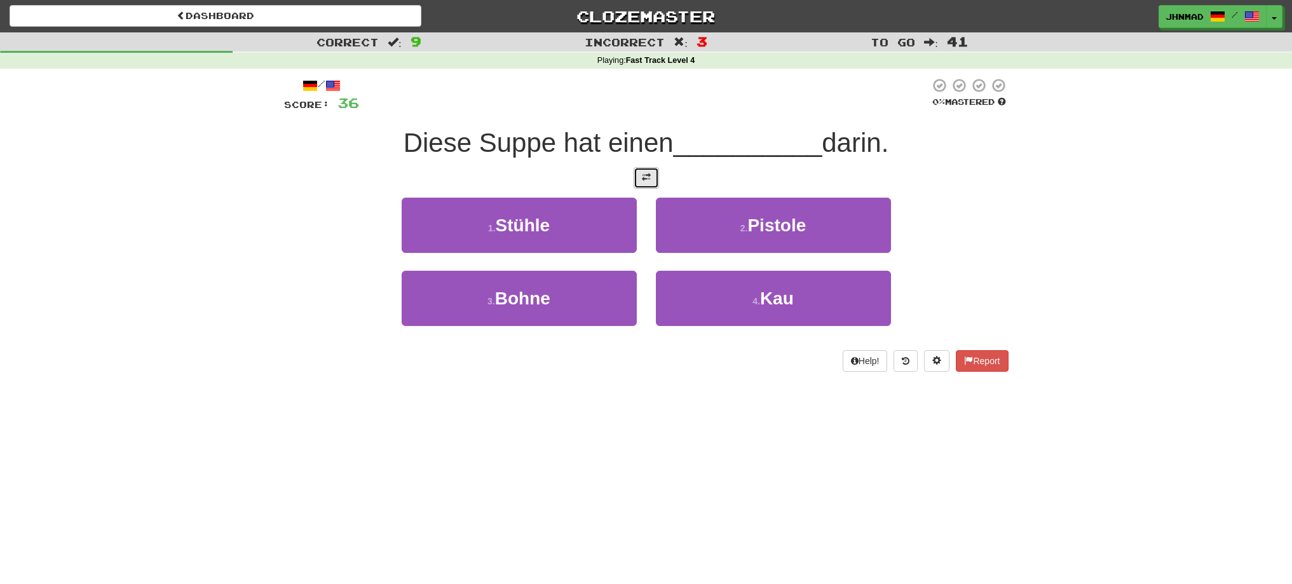
click at [642, 185] on button at bounding box center [645, 178] width 25 height 22
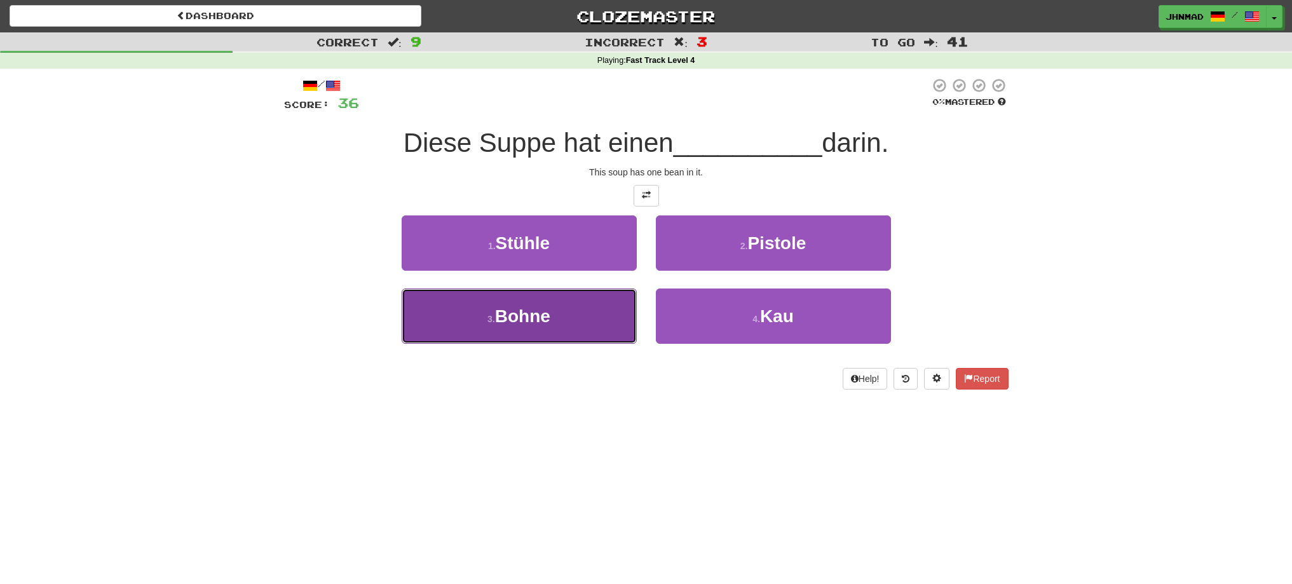
click at [579, 318] on button "3 . Bohne" at bounding box center [519, 315] width 235 height 55
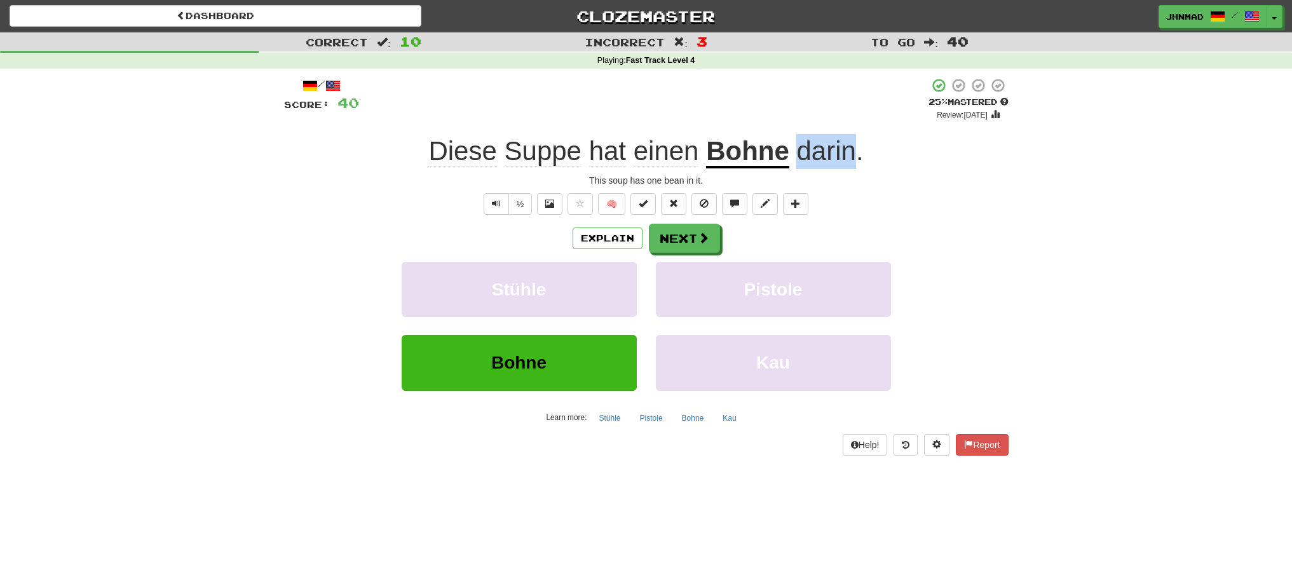
drag, startPoint x: 796, startPoint y: 154, endPoint x: 857, endPoint y: 137, distance: 62.6
click at [857, 137] on span "darin ." at bounding box center [826, 151] width 74 height 30
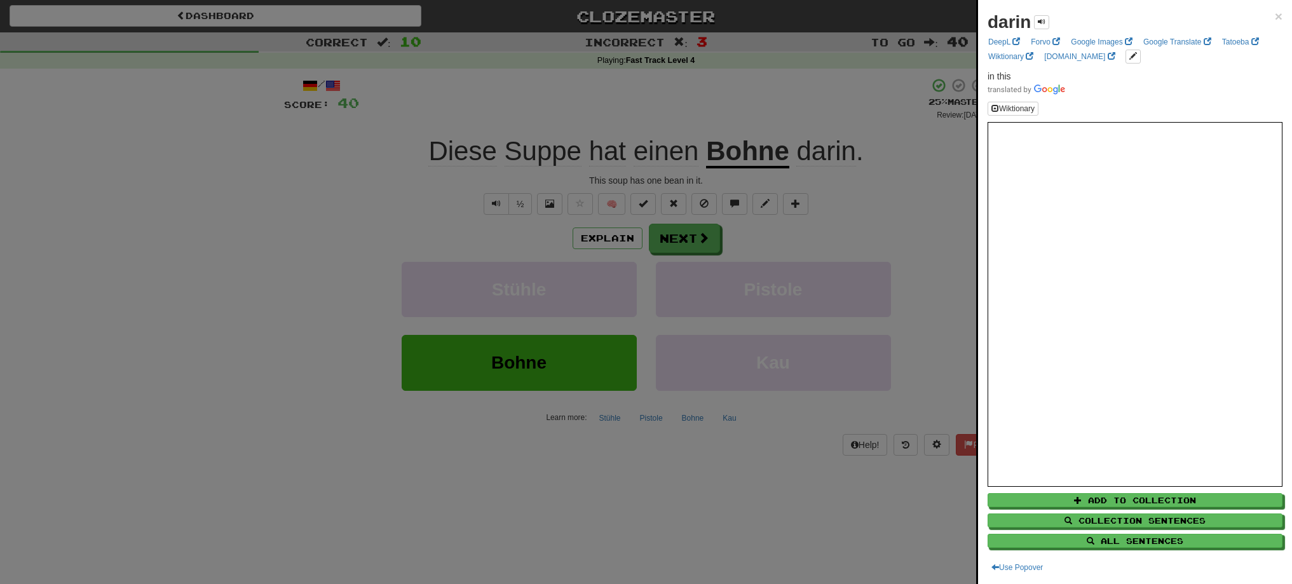
click at [703, 245] on div at bounding box center [646, 292] width 1292 height 584
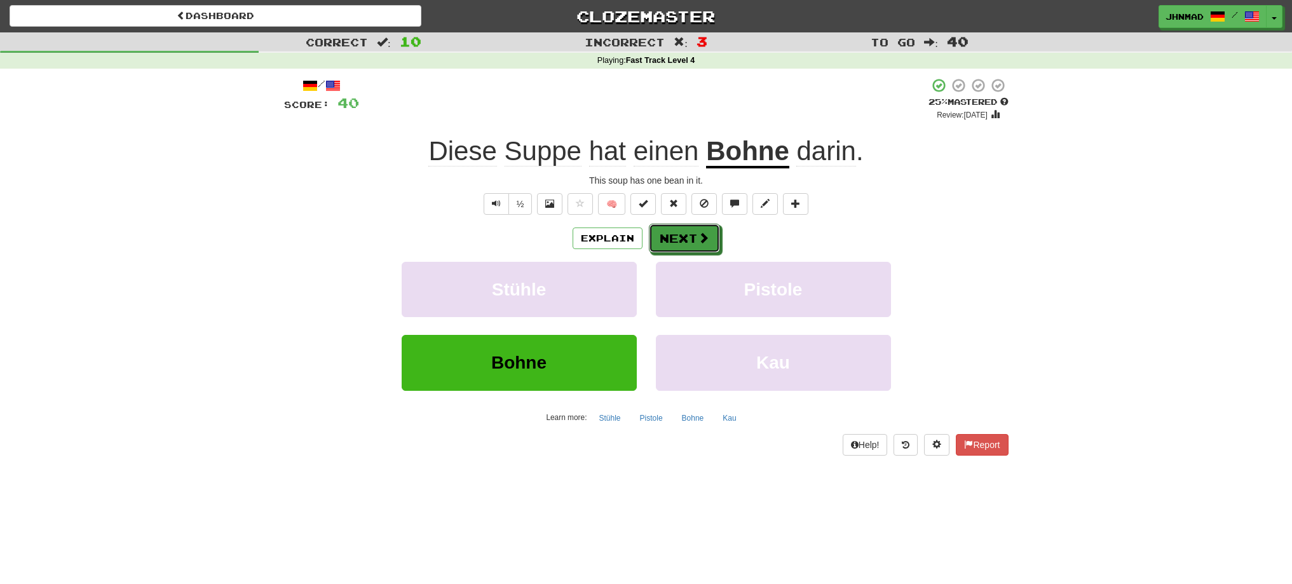
click at [703, 245] on button "Next" at bounding box center [684, 238] width 71 height 29
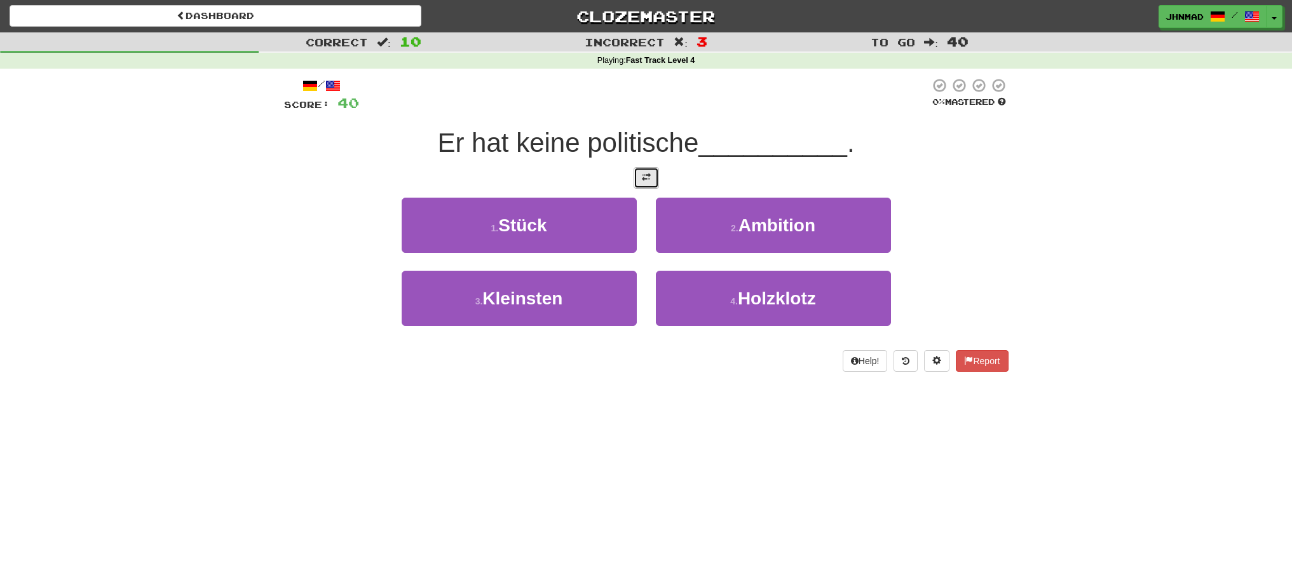
click at [637, 180] on button at bounding box center [645, 178] width 25 height 22
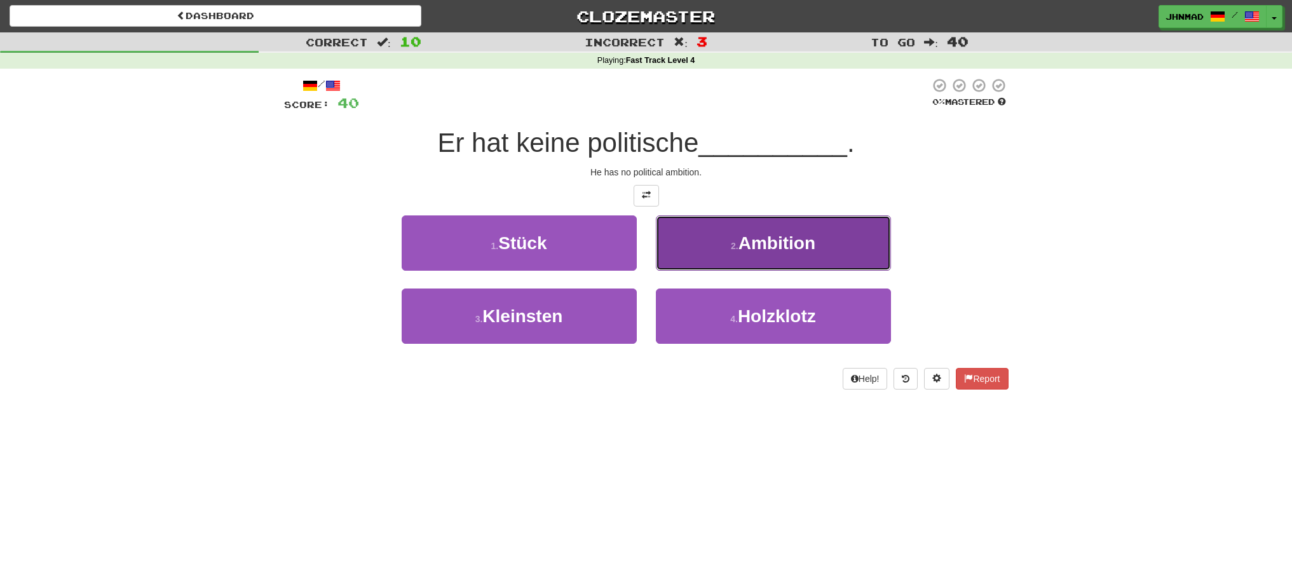
click at [807, 259] on button "2 . Ambition" at bounding box center [773, 242] width 235 height 55
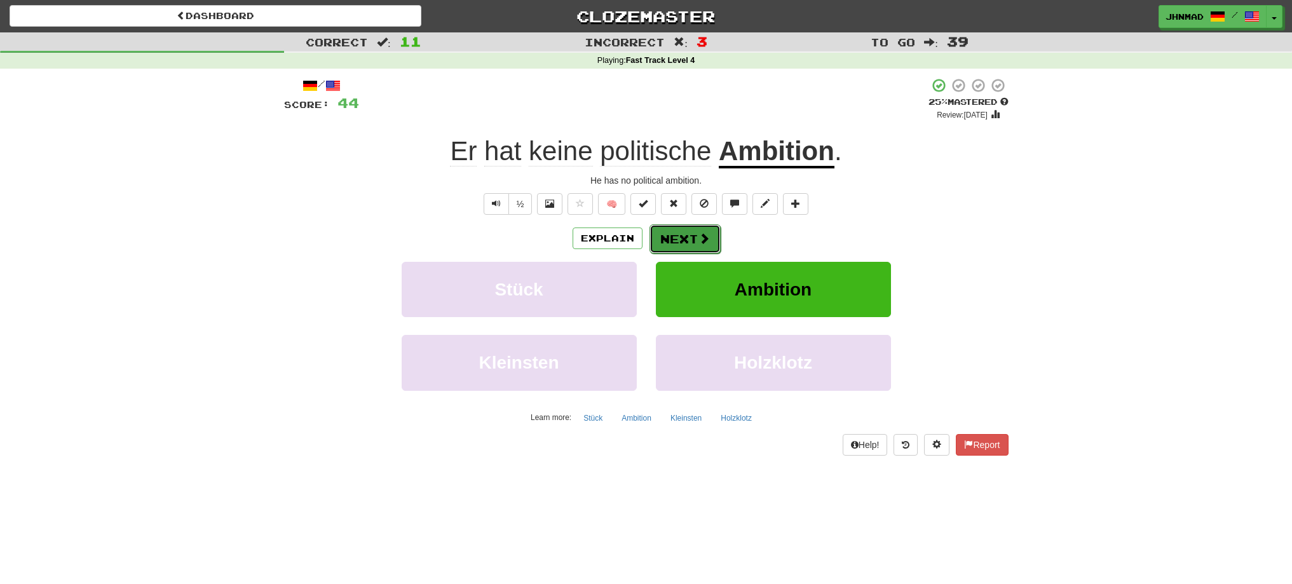
click at [678, 241] on button "Next" at bounding box center [684, 238] width 71 height 29
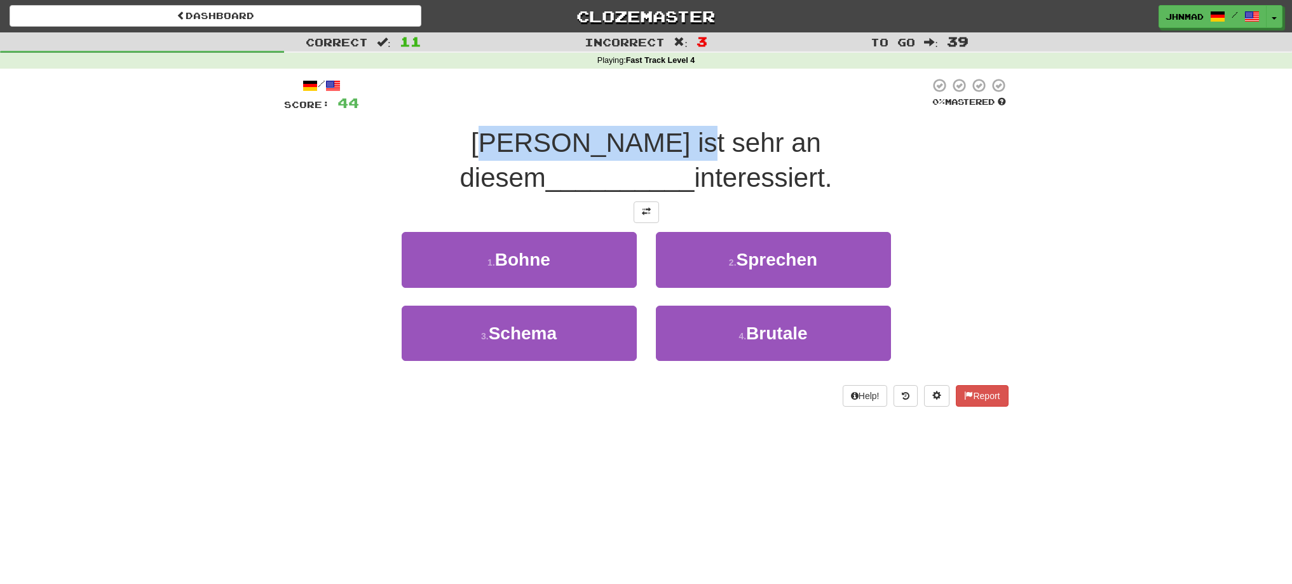
drag, startPoint x: 370, startPoint y: 135, endPoint x: 552, endPoint y: 114, distance: 182.9
click at [552, 114] on div "/ Score: 44 0 % Mastered Tom ist sehr an diesem __________ interessiert. 1 . Bo…" at bounding box center [646, 242] width 724 height 328
click at [459, 151] on span "Tom ist sehr an diesem" at bounding box center [639, 160] width 361 height 65
drag, startPoint x: 364, startPoint y: 147, endPoint x: 630, endPoint y: 133, distance: 266.6
click at [630, 133] on span "Tom ist sehr an diesem" at bounding box center [639, 160] width 361 height 65
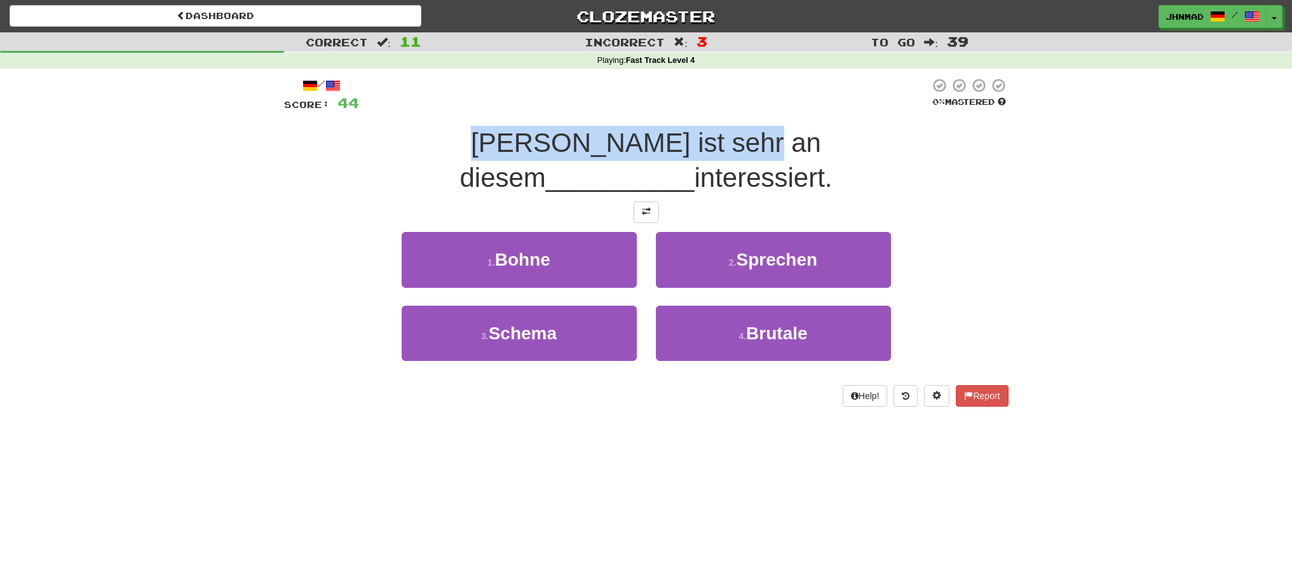
click at [622, 110] on div at bounding box center [622, 110] width 0 height 0
click at [643, 201] on button at bounding box center [645, 212] width 25 height 22
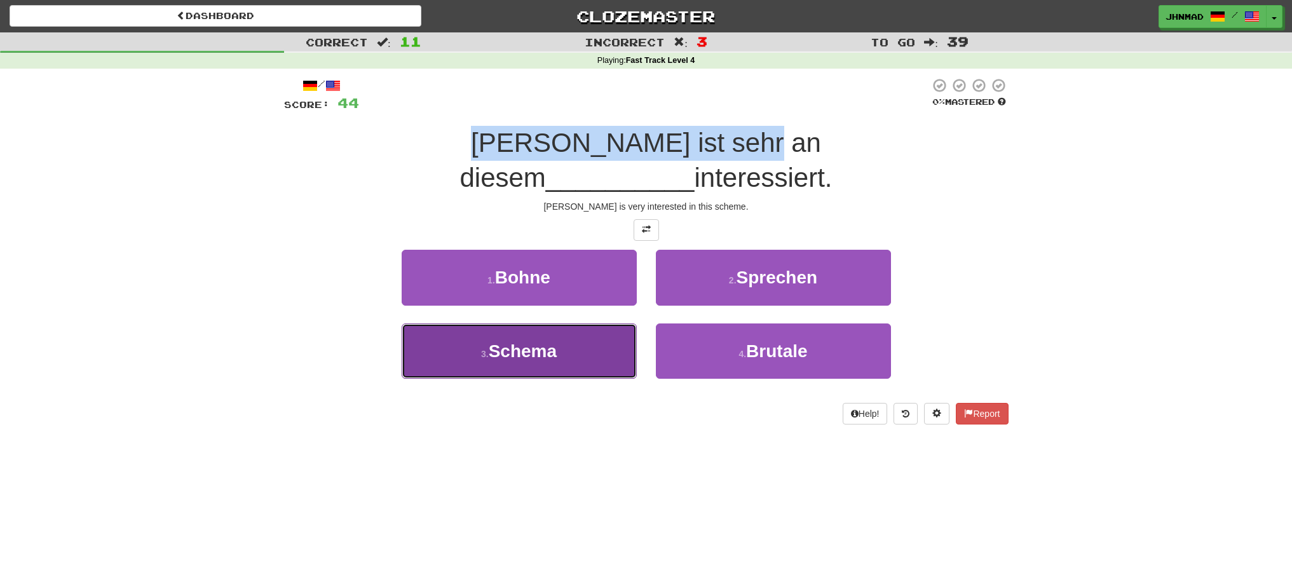
click at [576, 328] on button "3 . Schema" at bounding box center [519, 350] width 235 height 55
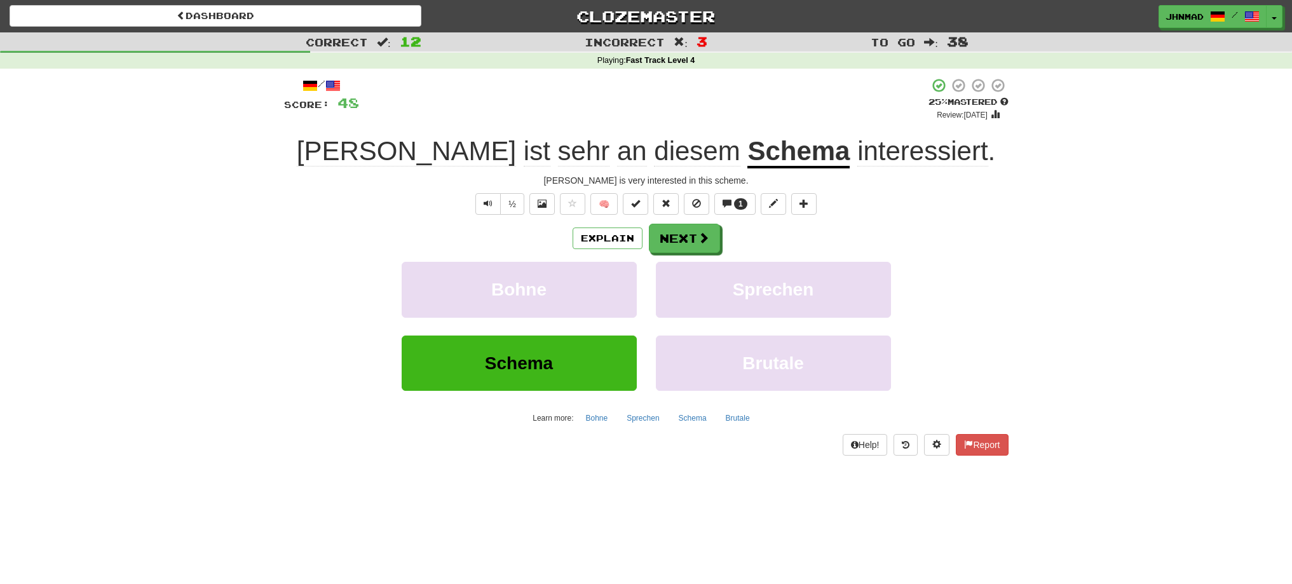
click at [857, 159] on span "interessiert" at bounding box center [922, 151] width 130 height 30
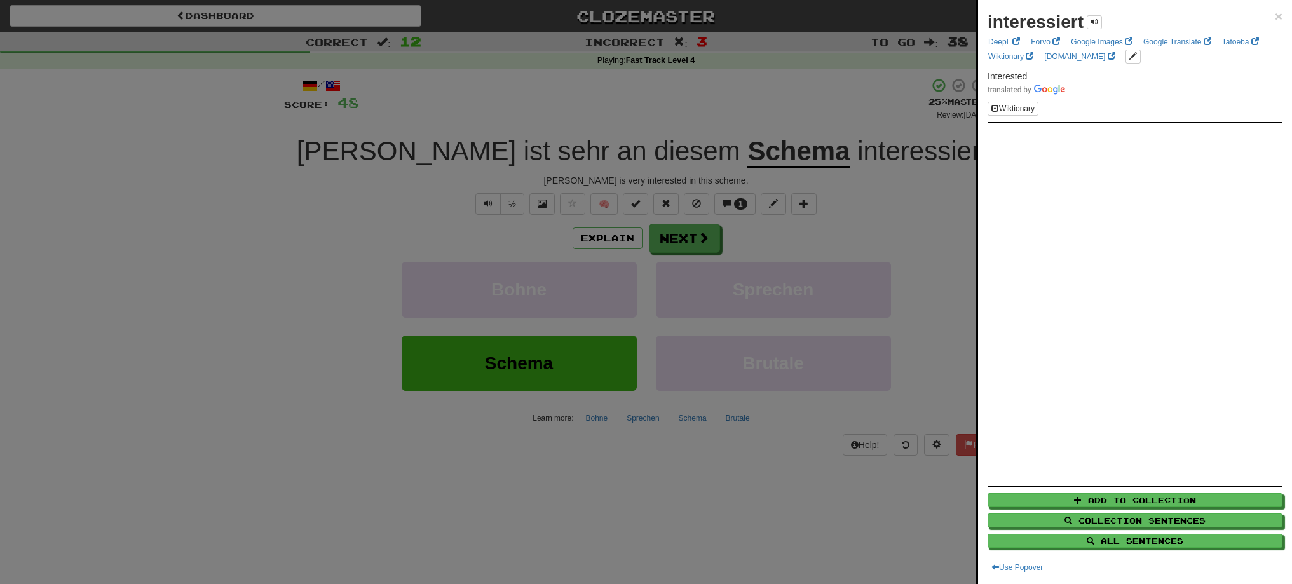
click at [969, 281] on div at bounding box center [646, 292] width 1292 height 584
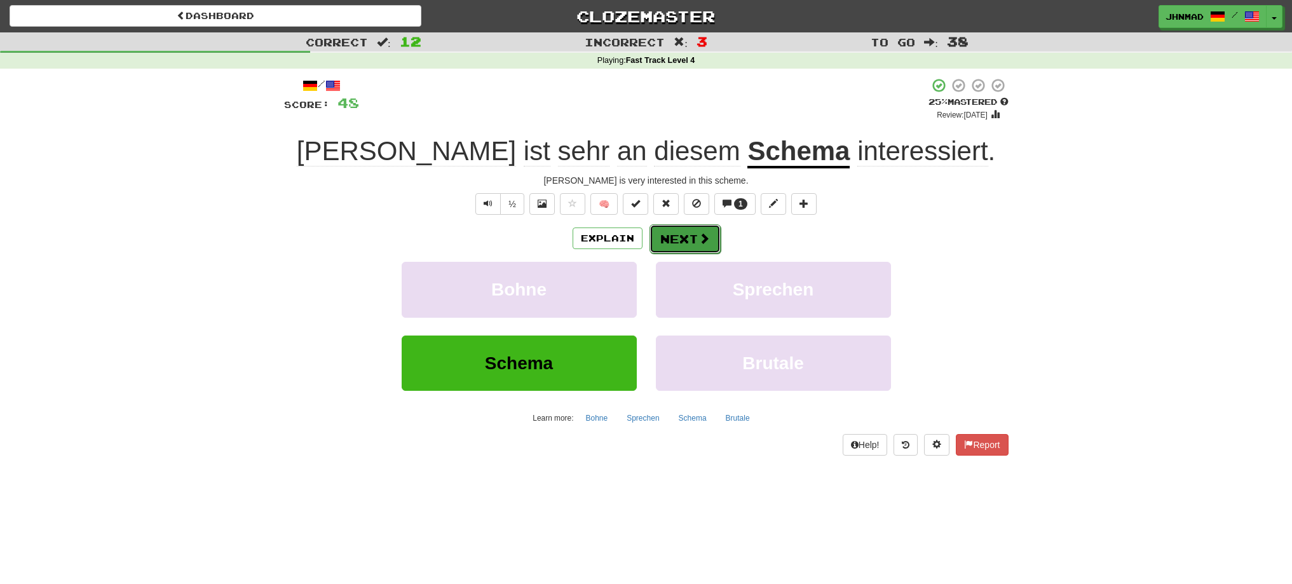
click at [701, 247] on button "Next" at bounding box center [684, 238] width 71 height 29
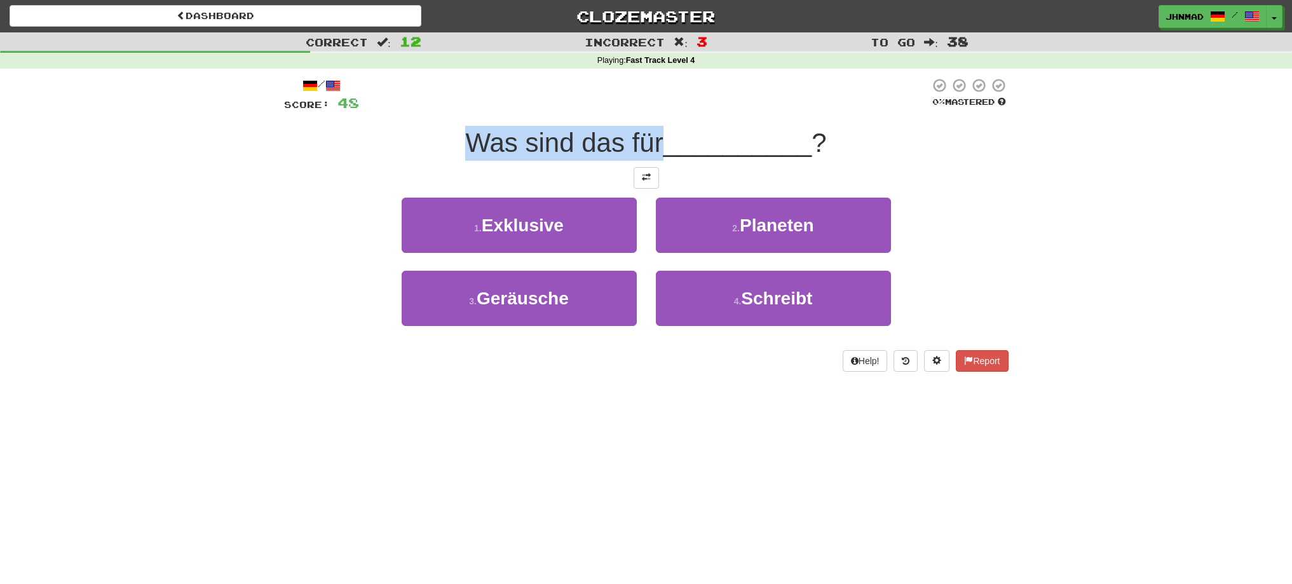
drag, startPoint x: 467, startPoint y: 149, endPoint x: 661, endPoint y: 140, distance: 194.6
click at [661, 140] on span "Was sind das für" at bounding box center [564, 143] width 198 height 30
click at [653, 110] on div at bounding box center [653, 110] width 0 height 0
click at [642, 180] on span at bounding box center [646, 177] width 9 height 9
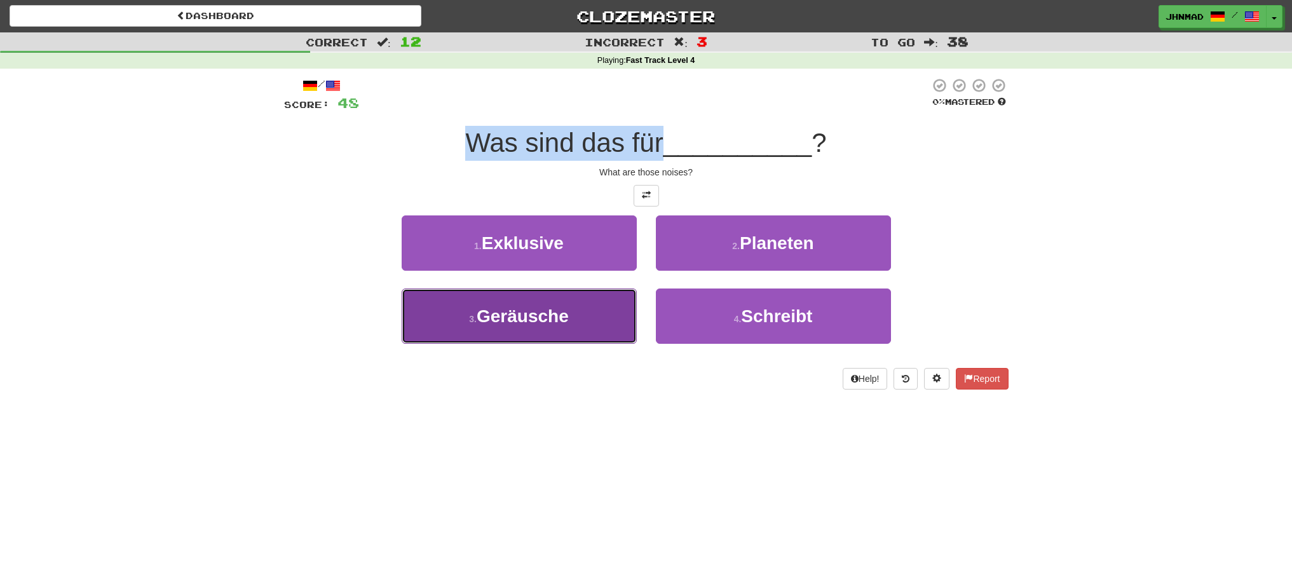
click at [557, 327] on button "3 . Geräusche" at bounding box center [519, 315] width 235 height 55
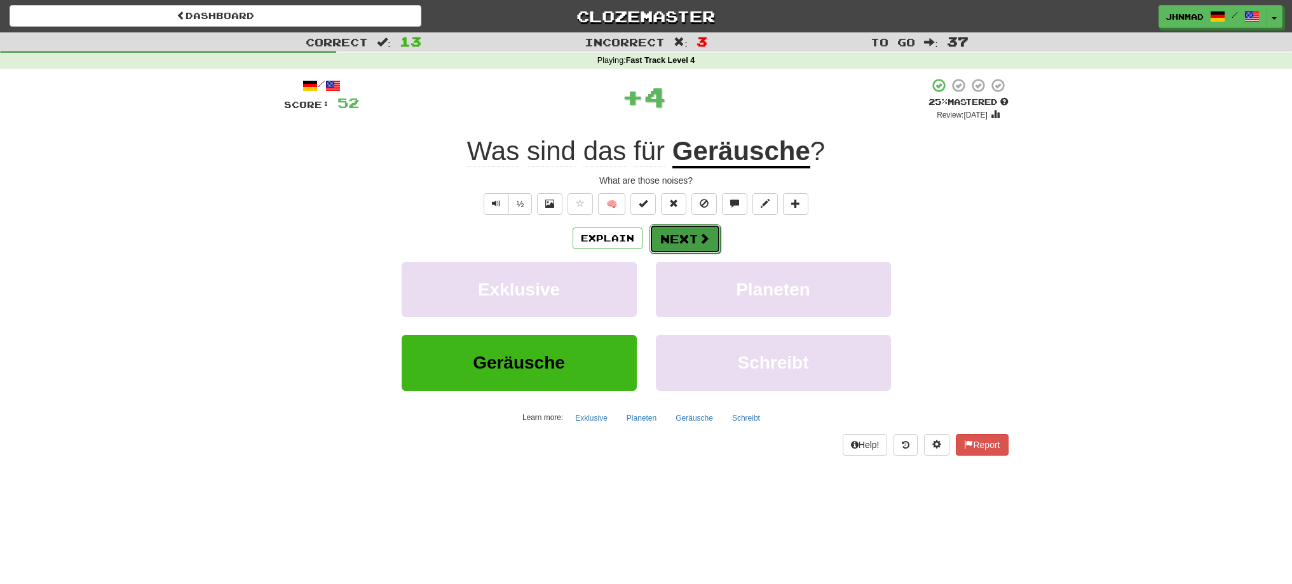
click at [706, 241] on span at bounding box center [703, 238] width 11 height 11
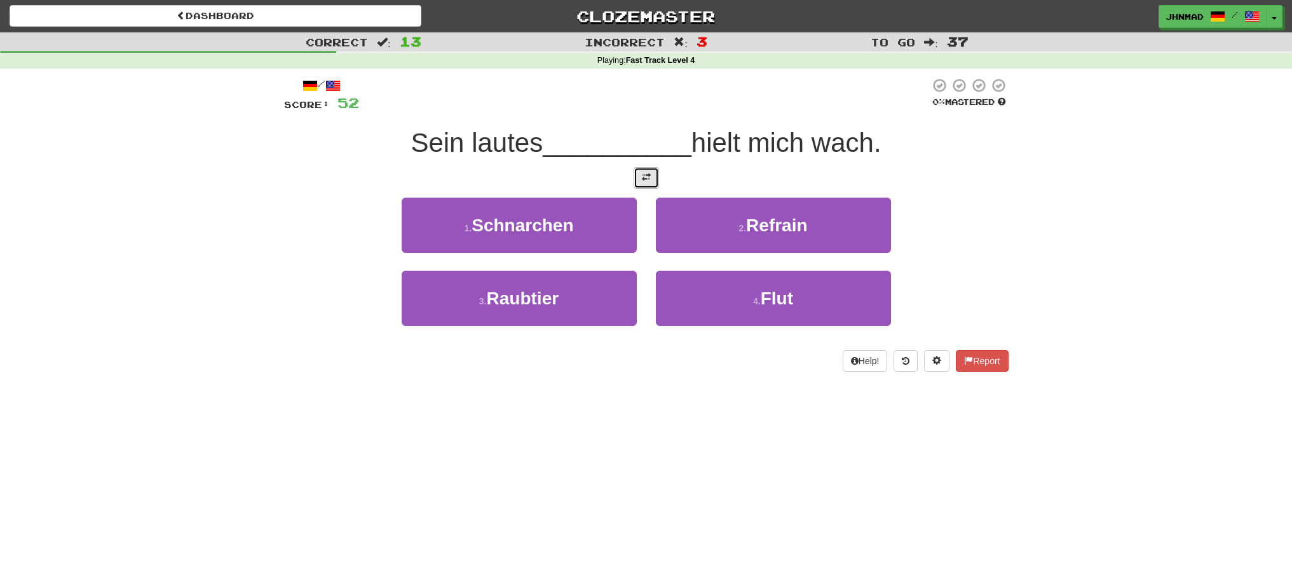
click at [647, 180] on span at bounding box center [646, 177] width 9 height 9
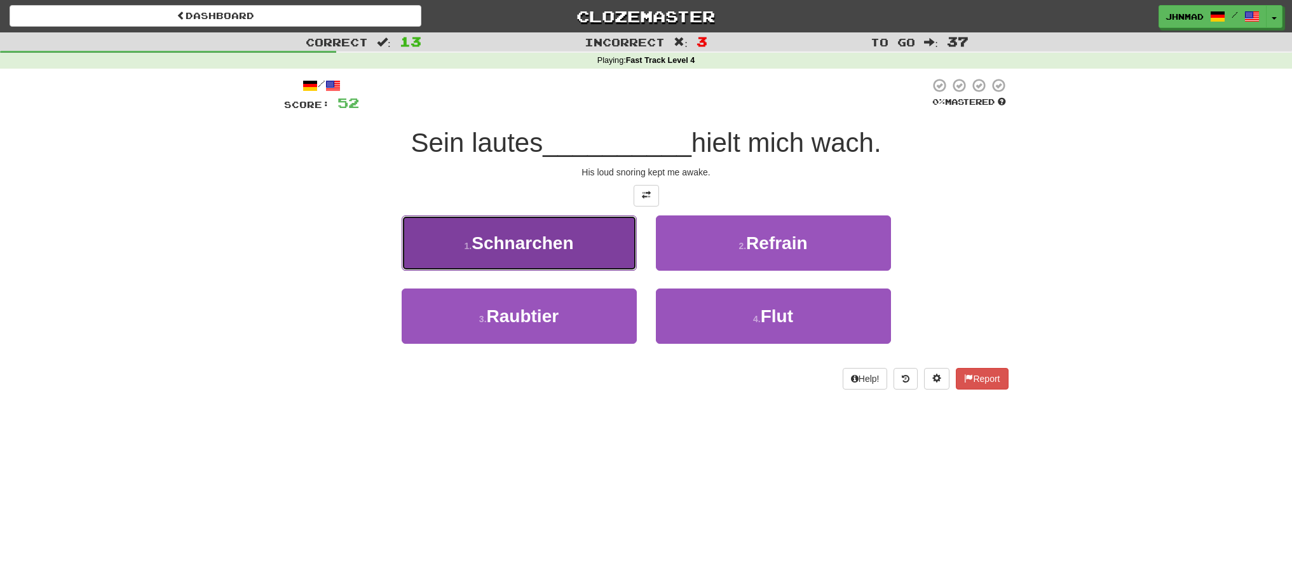
click at [551, 257] on button "1 . Schnarchen" at bounding box center [519, 242] width 235 height 55
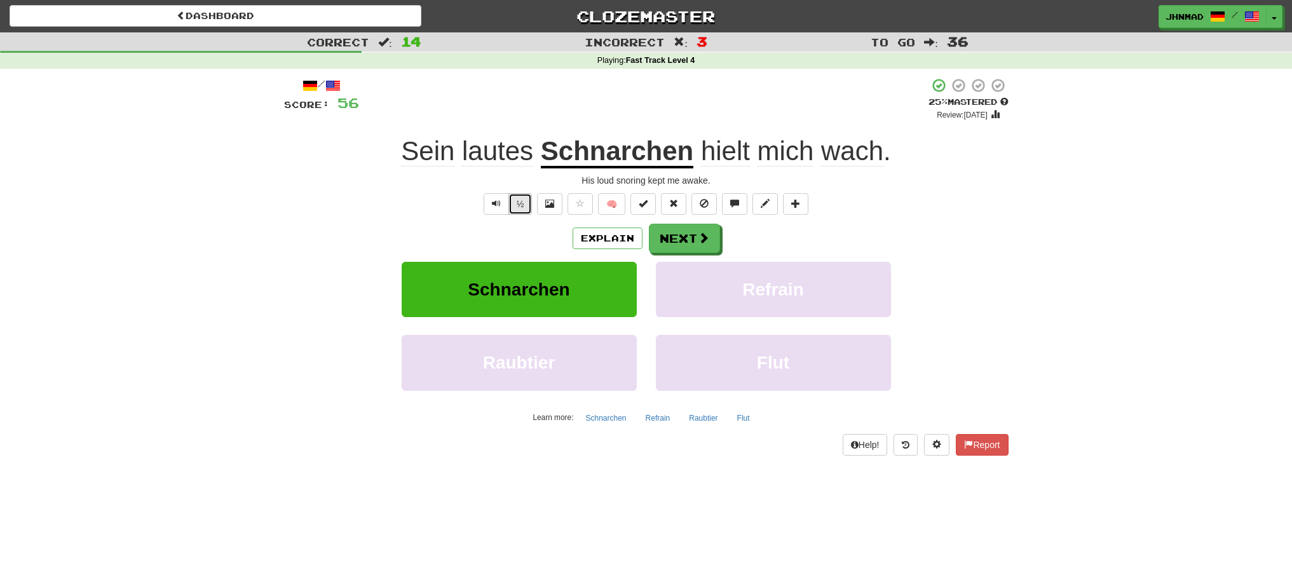
click at [520, 210] on button "½" at bounding box center [520, 204] width 24 height 22
click at [669, 231] on button "Next" at bounding box center [684, 238] width 71 height 29
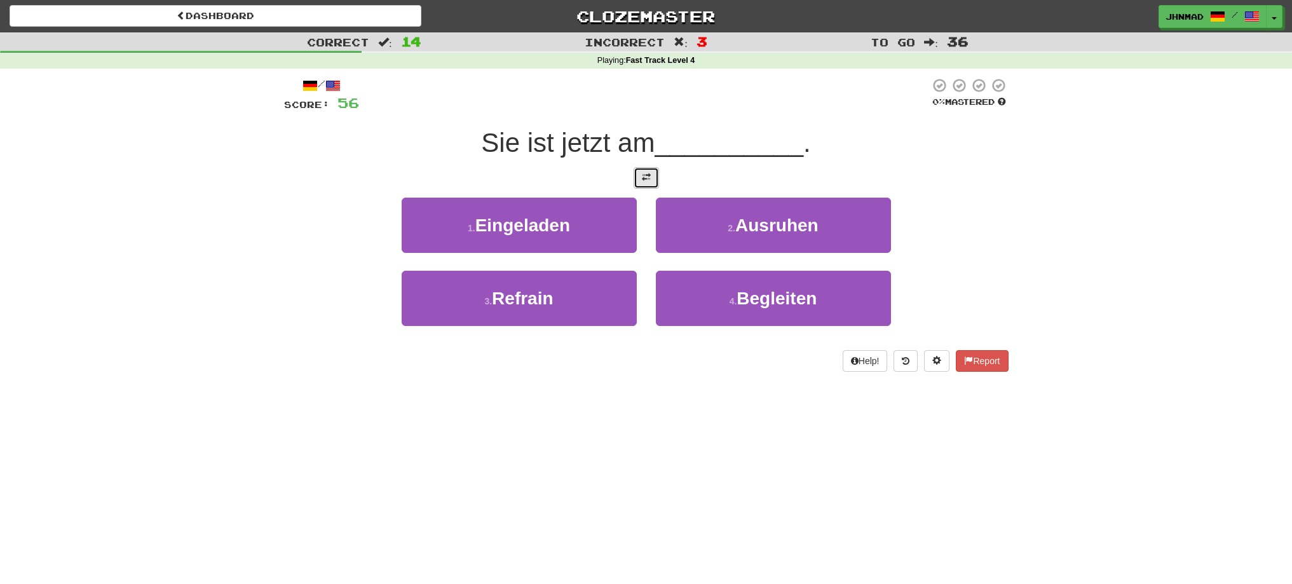
click at [646, 177] on span at bounding box center [646, 177] width 9 height 9
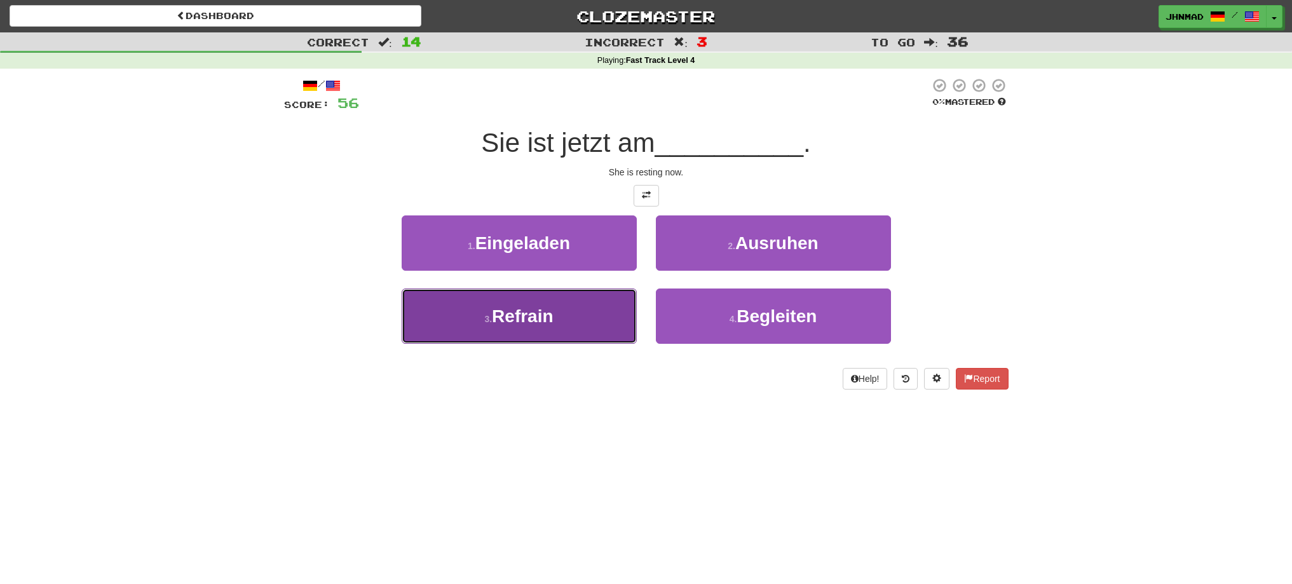
click at [552, 316] on span "Refrain" at bounding box center [522, 316] width 61 height 20
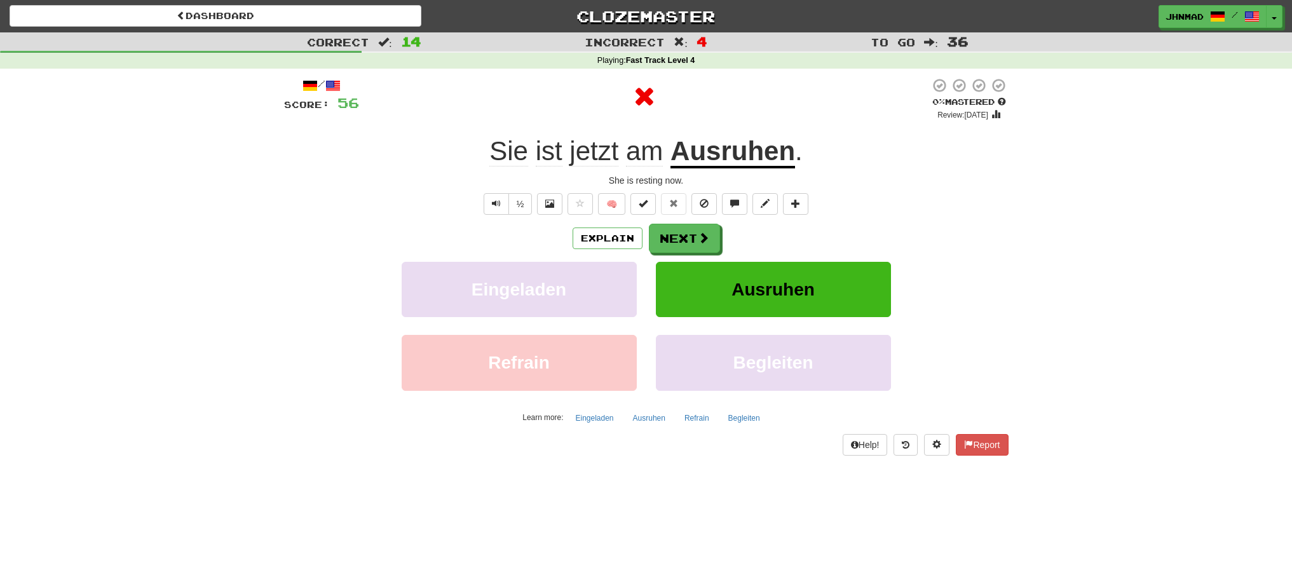
click at [757, 160] on u "Ausruhen" at bounding box center [732, 152] width 125 height 32
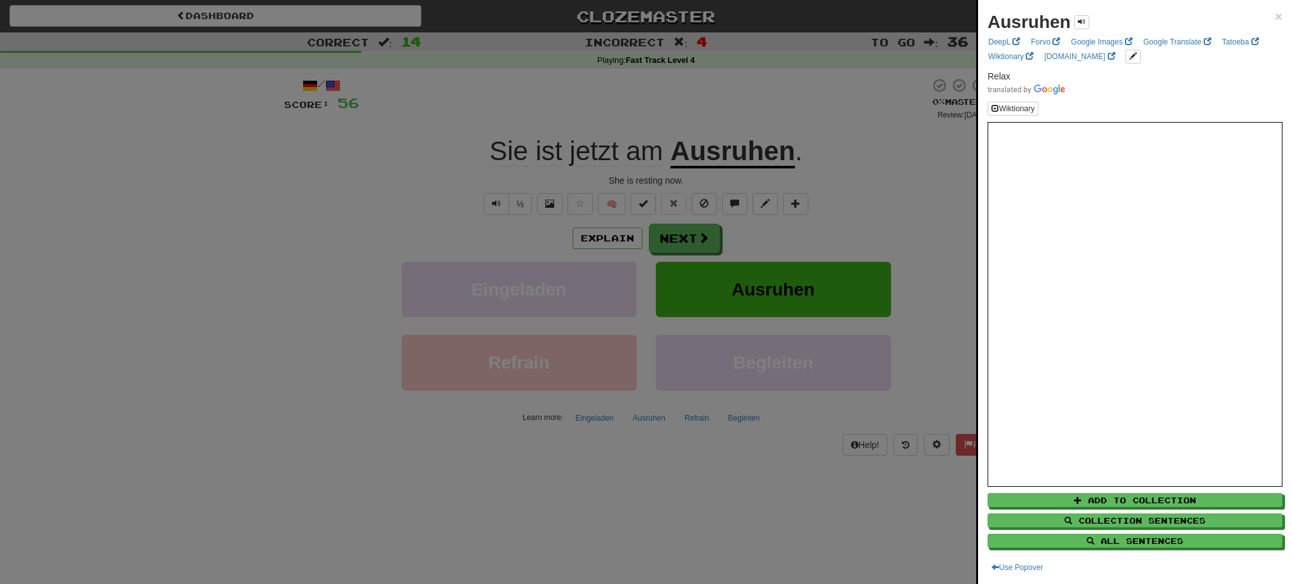
drag, startPoint x: 720, startPoint y: 156, endPoint x: 760, endPoint y: 151, distance: 40.3
click at [760, 151] on div at bounding box center [646, 292] width 1292 height 584
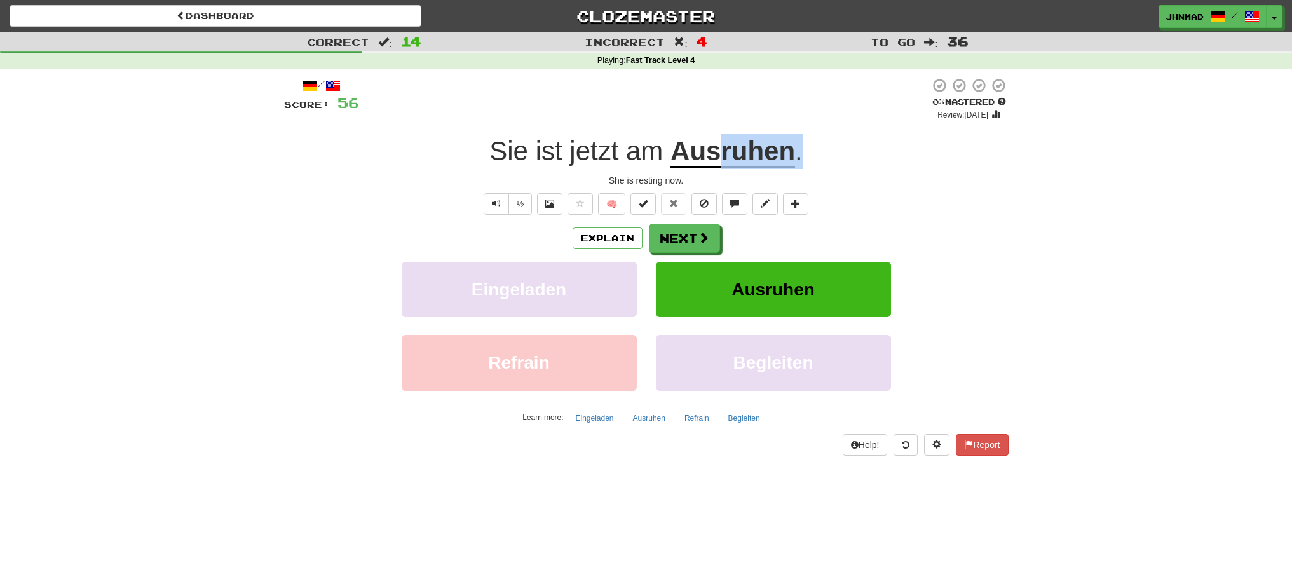
drag, startPoint x: 721, startPoint y: 156, endPoint x: 820, endPoint y: 137, distance: 100.9
click at [820, 137] on div "Sie ist jetzt am Ausruhen ." at bounding box center [646, 151] width 724 height 35
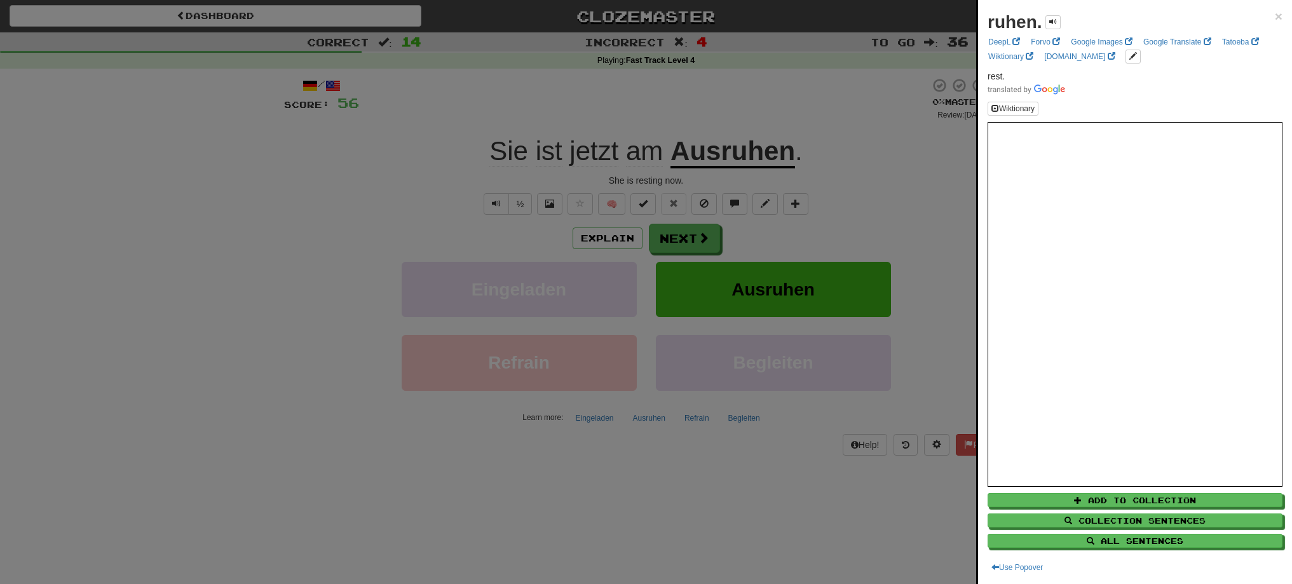
click at [817, 123] on div at bounding box center [646, 292] width 1292 height 584
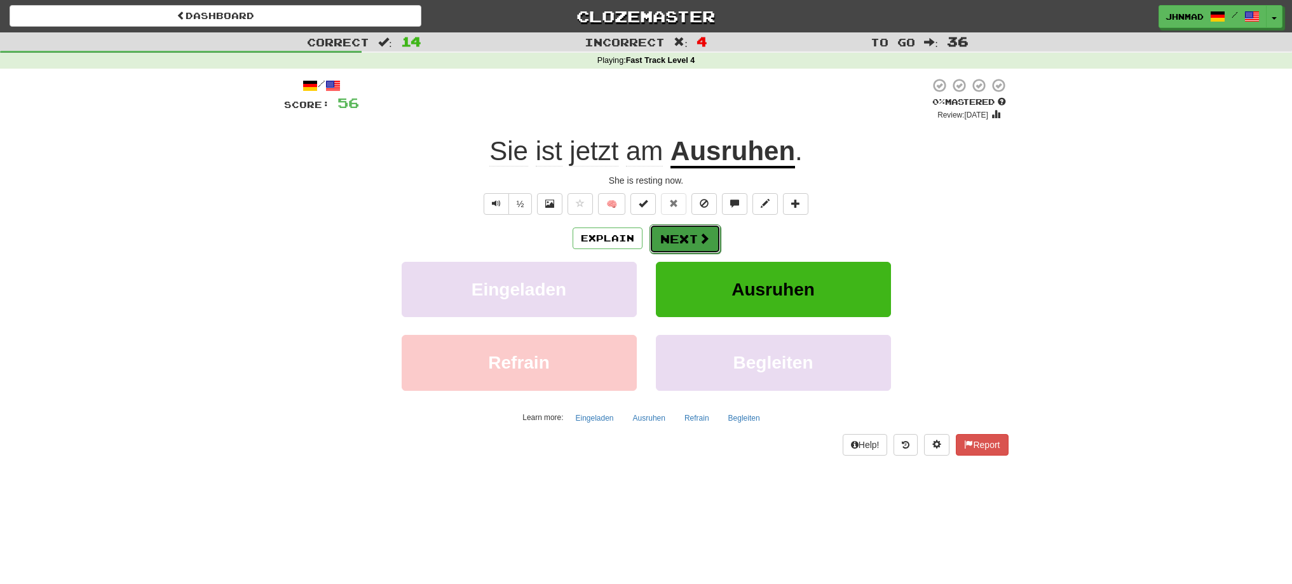
click at [695, 246] on button "Next" at bounding box center [684, 238] width 71 height 29
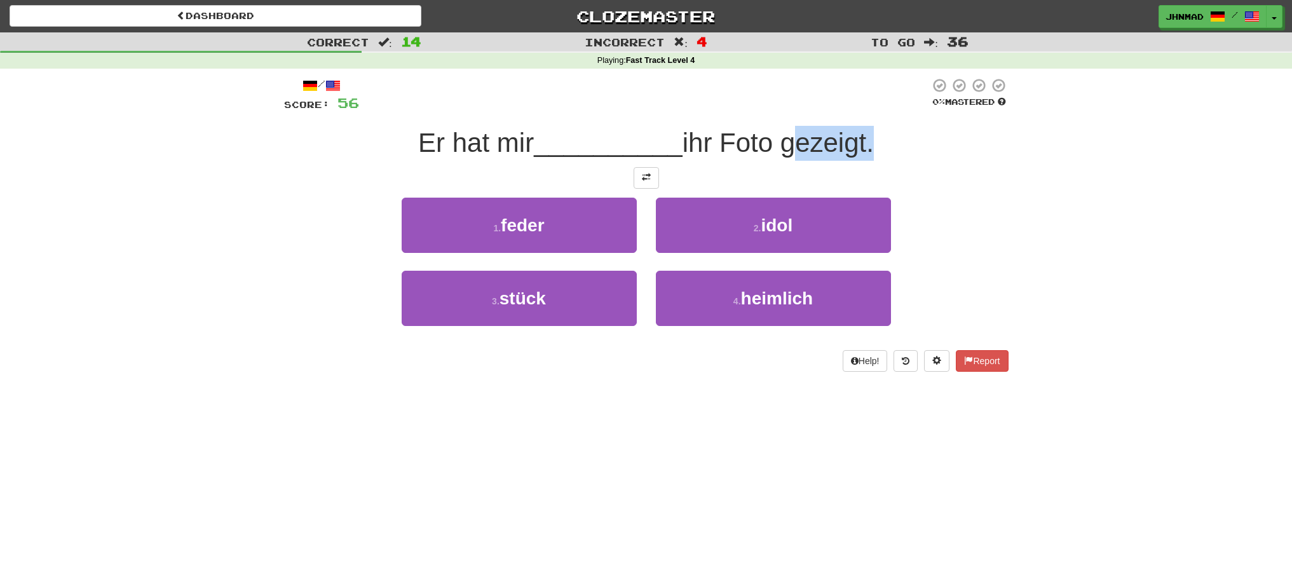
drag, startPoint x: 792, startPoint y: 146, endPoint x: 872, endPoint y: 135, distance: 81.5
click at [872, 135] on span "ihr Foto gezeigt." at bounding box center [777, 143] width 191 height 30
click at [864, 110] on div at bounding box center [864, 110] width 0 height 0
click at [611, 134] on span "__________" at bounding box center [608, 143] width 149 height 30
click at [645, 183] on button at bounding box center [645, 178] width 25 height 22
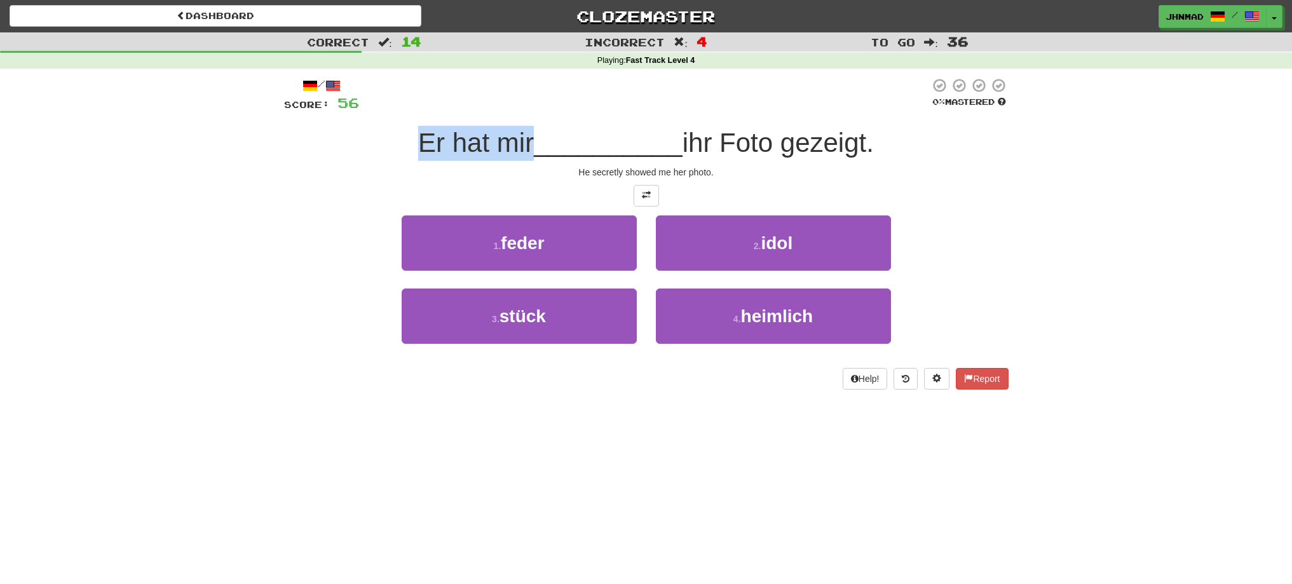
drag, startPoint x: 381, startPoint y: 146, endPoint x: 524, endPoint y: 139, distance: 143.8
click at [524, 139] on div "Er hat mir __________ ihr Foto gezeigt." at bounding box center [646, 143] width 724 height 35
click at [516, 110] on div at bounding box center [516, 110] width 0 height 0
click at [114, 303] on div "Correct : 14 Incorrect : 4 To go : 36 Playing : Fast Track Level 4 / Score: 56 …" at bounding box center [646, 219] width 1292 height 375
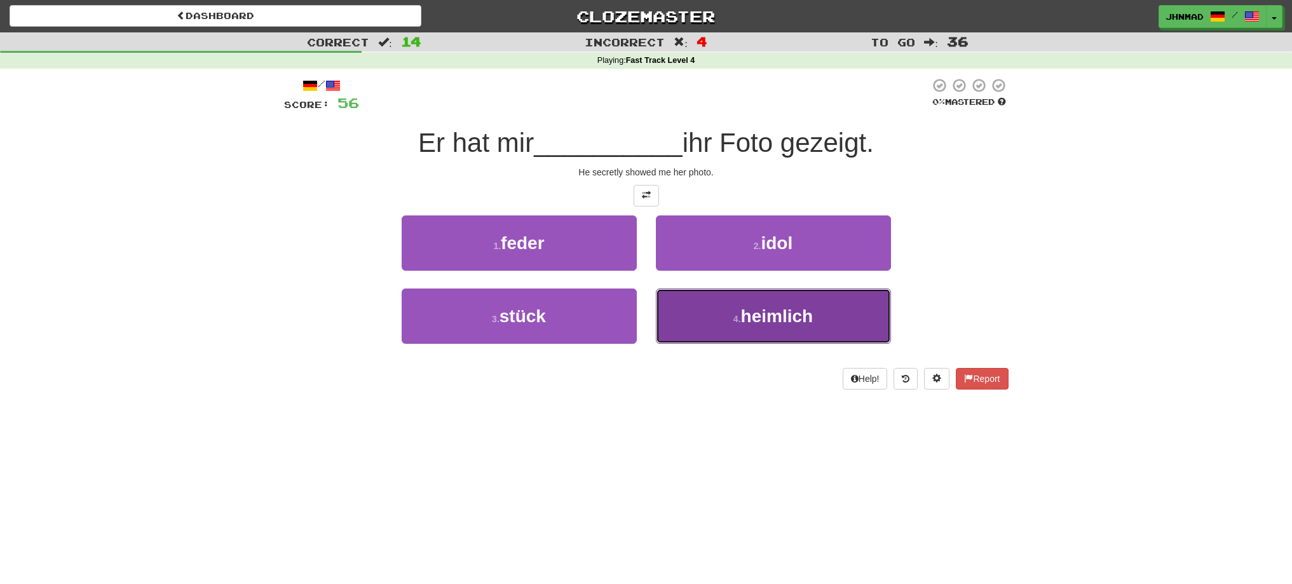
click at [790, 316] on span "heimlich" at bounding box center [777, 316] width 72 height 20
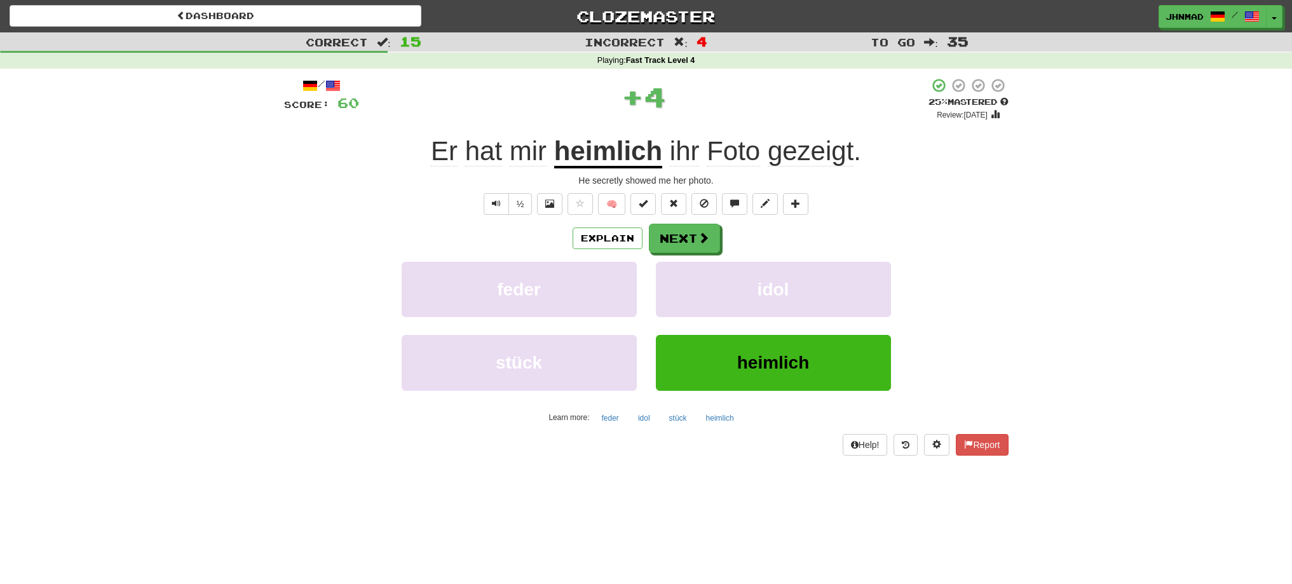
click at [599, 154] on u "heimlich" at bounding box center [608, 152] width 108 height 32
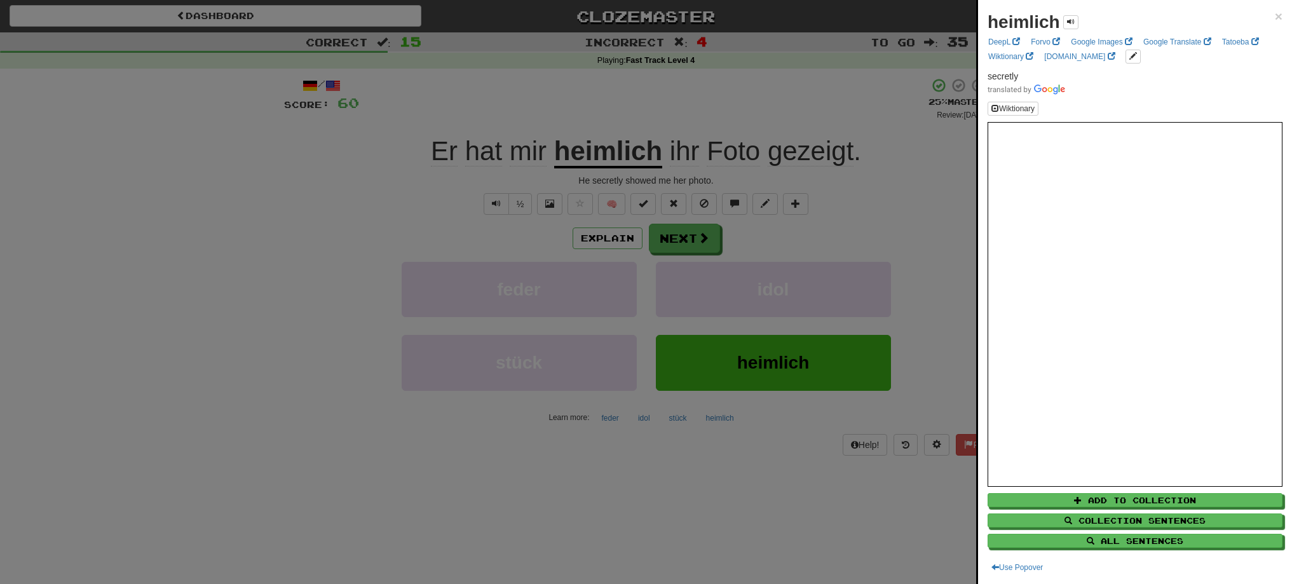
drag, startPoint x: 766, startPoint y: 153, endPoint x: 834, endPoint y: 147, distance: 68.2
click at [834, 147] on div at bounding box center [646, 292] width 1292 height 584
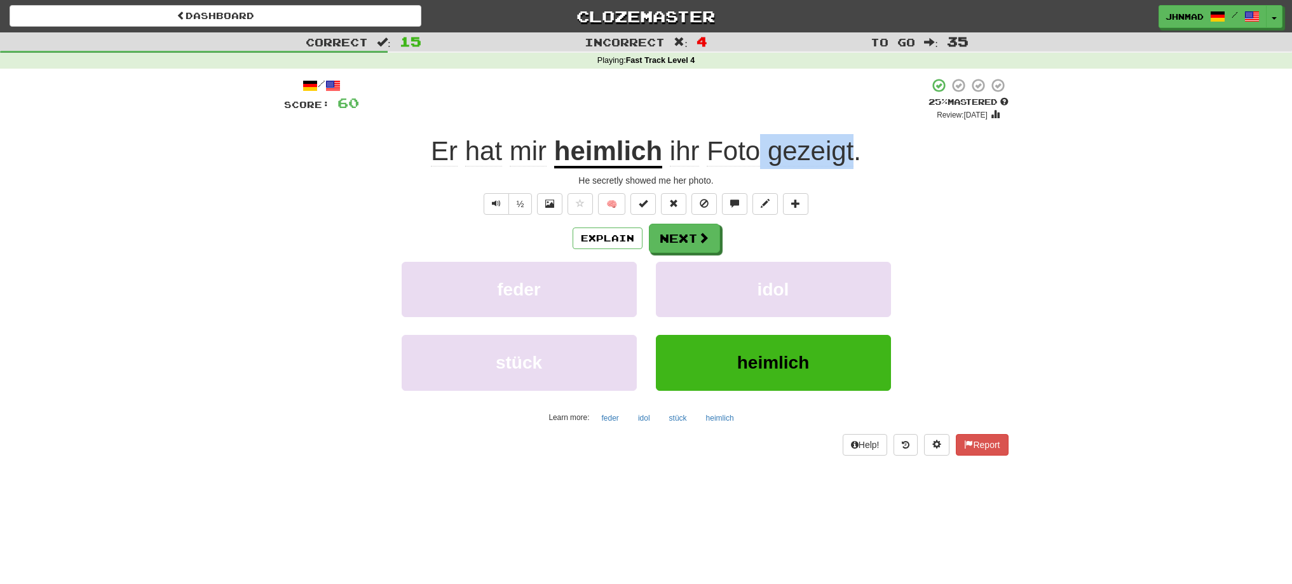
drag, startPoint x: 768, startPoint y: 156, endPoint x: 852, endPoint y: 149, distance: 84.2
click at [852, 149] on span "ihr Foto gezeigt ." at bounding box center [761, 151] width 199 height 30
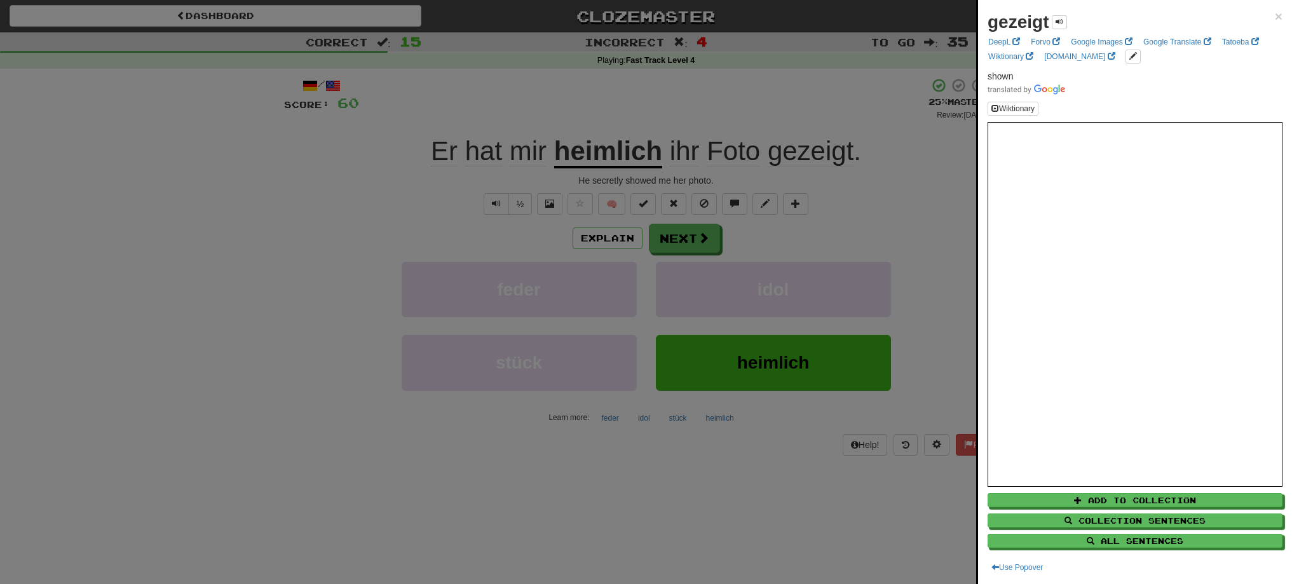
click at [663, 237] on div at bounding box center [646, 292] width 1292 height 584
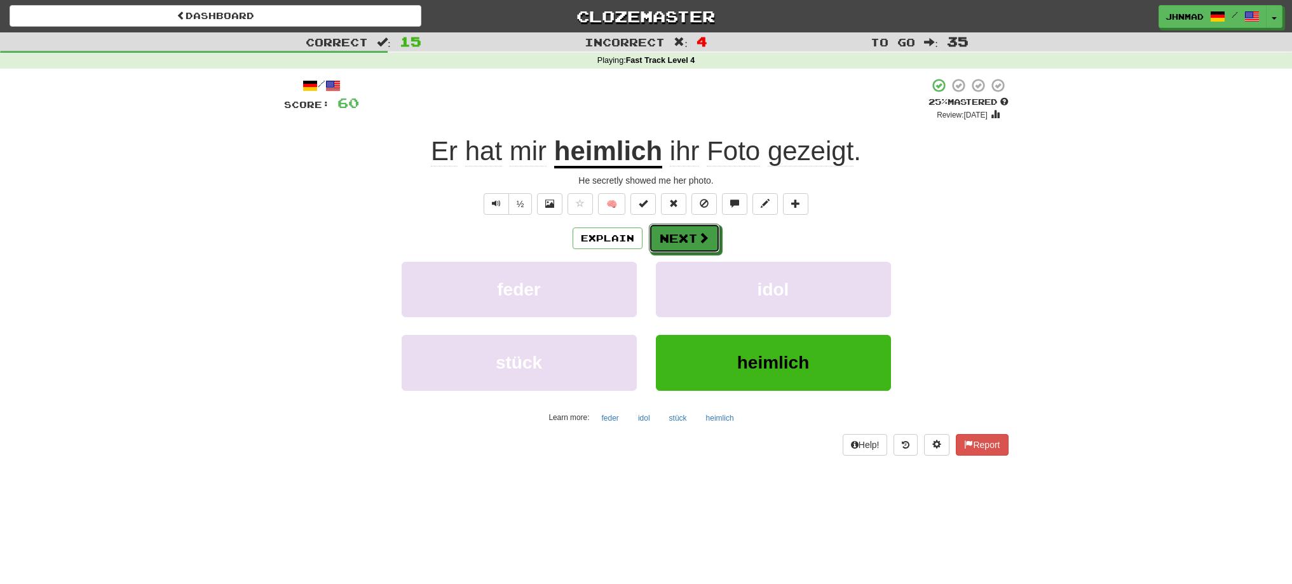
click at [663, 237] on button "Next" at bounding box center [684, 238] width 71 height 29
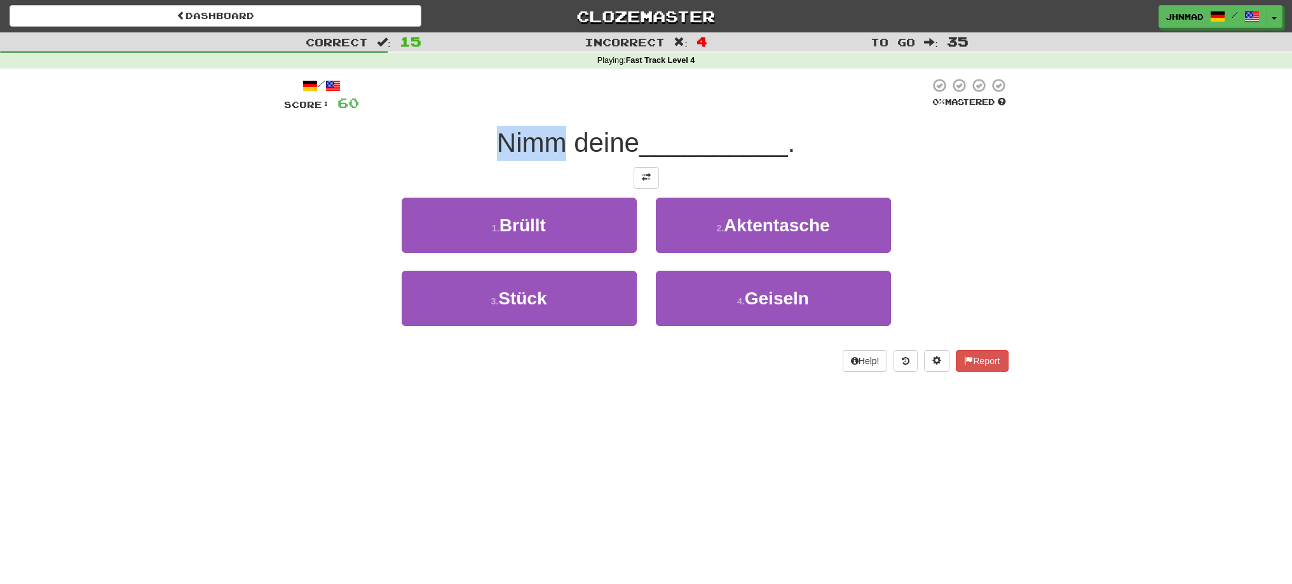
drag, startPoint x: 488, startPoint y: 146, endPoint x: 557, endPoint y: 132, distance: 69.9
click at [557, 132] on div "Nimm deine __________ ." at bounding box center [646, 143] width 724 height 35
click at [548, 110] on div at bounding box center [548, 110] width 0 height 0
click at [407, 147] on div "Nimm deine __________ ." at bounding box center [646, 143] width 724 height 35
click at [474, 144] on div "Nimm deine __________ ." at bounding box center [646, 143] width 724 height 35
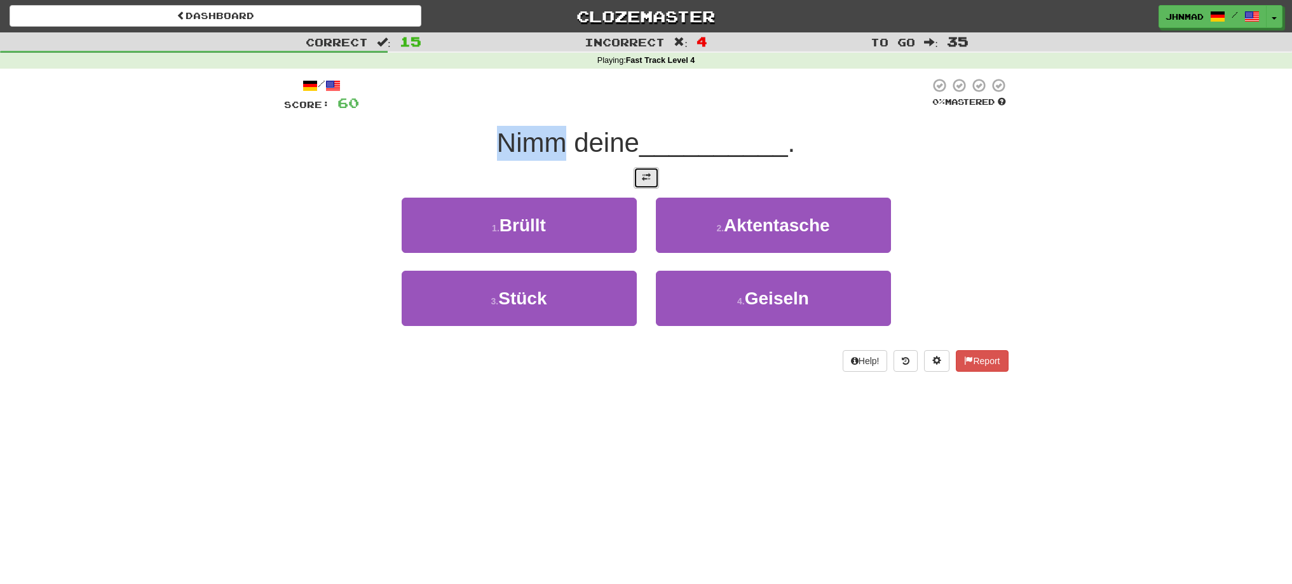
click at [643, 174] on span at bounding box center [646, 177] width 9 height 9
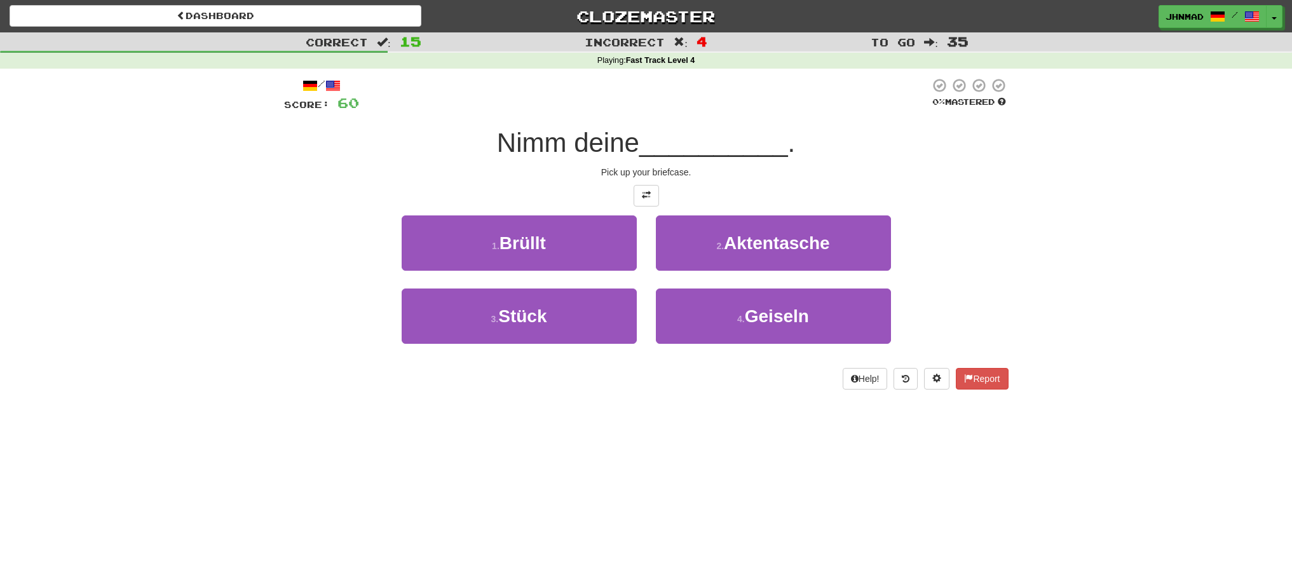
click at [689, 194] on div at bounding box center [646, 196] width 724 height 22
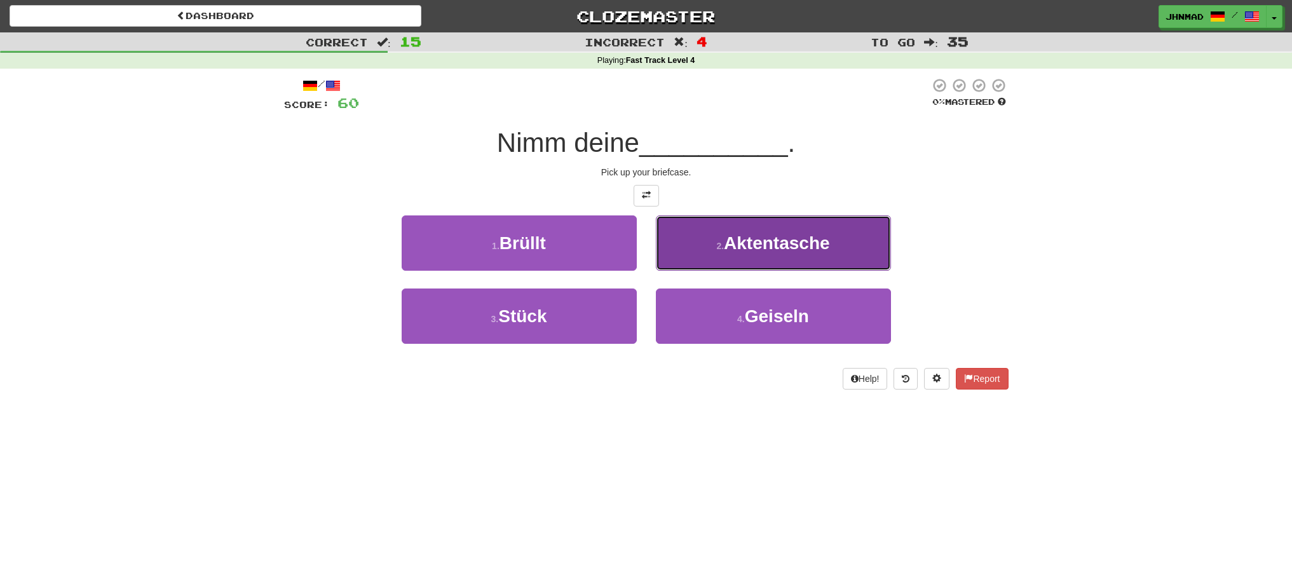
click at [721, 243] on small "2 ." at bounding box center [720, 246] width 8 height 10
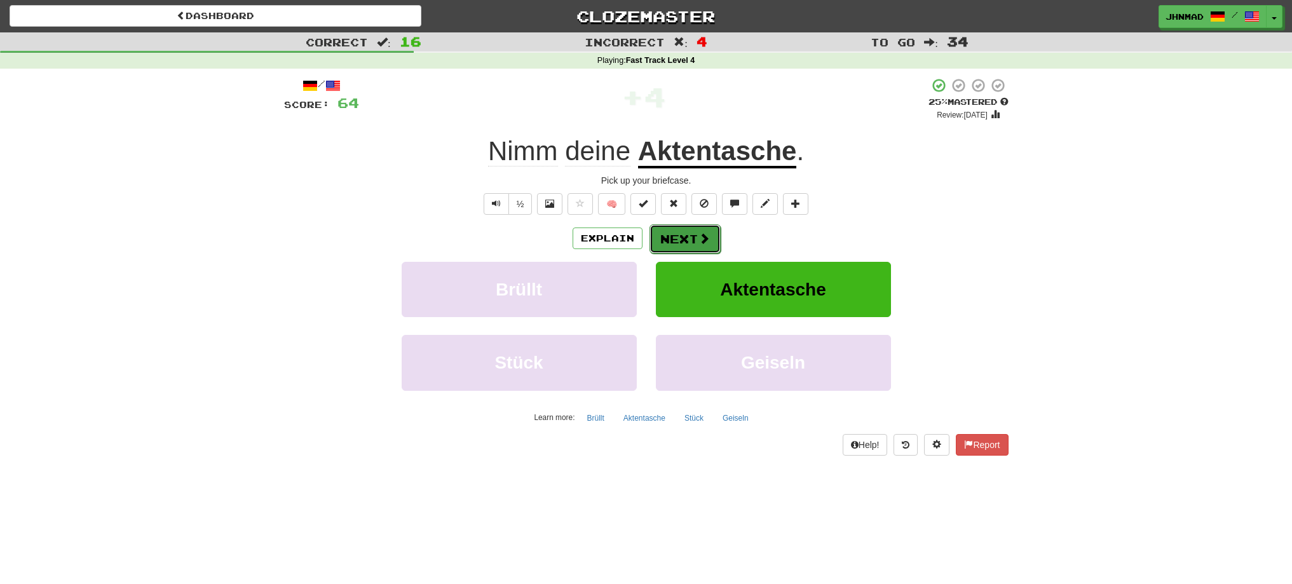
click at [670, 251] on button "Next" at bounding box center [684, 238] width 71 height 29
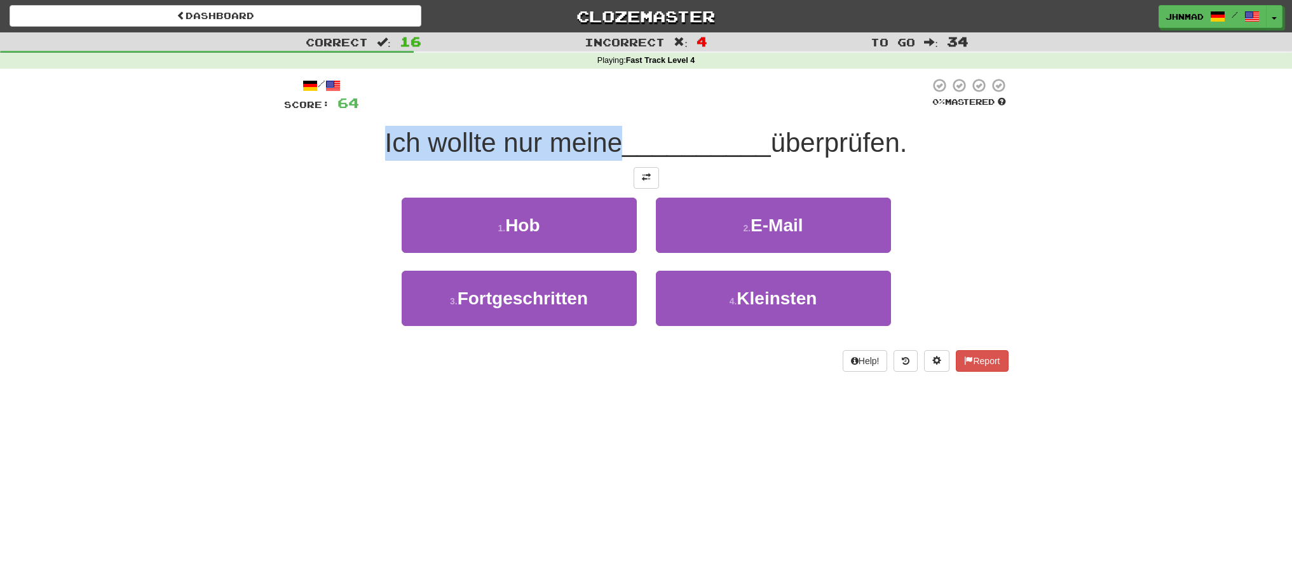
drag, startPoint x: 358, startPoint y: 131, endPoint x: 616, endPoint y: 144, distance: 257.7
click at [616, 144] on div "Ich wollte nur meine __________ überprüfen." at bounding box center [646, 143] width 724 height 35
click at [607, 158] on div at bounding box center [607, 158] width 0 height 0
click at [644, 182] on button at bounding box center [645, 178] width 25 height 22
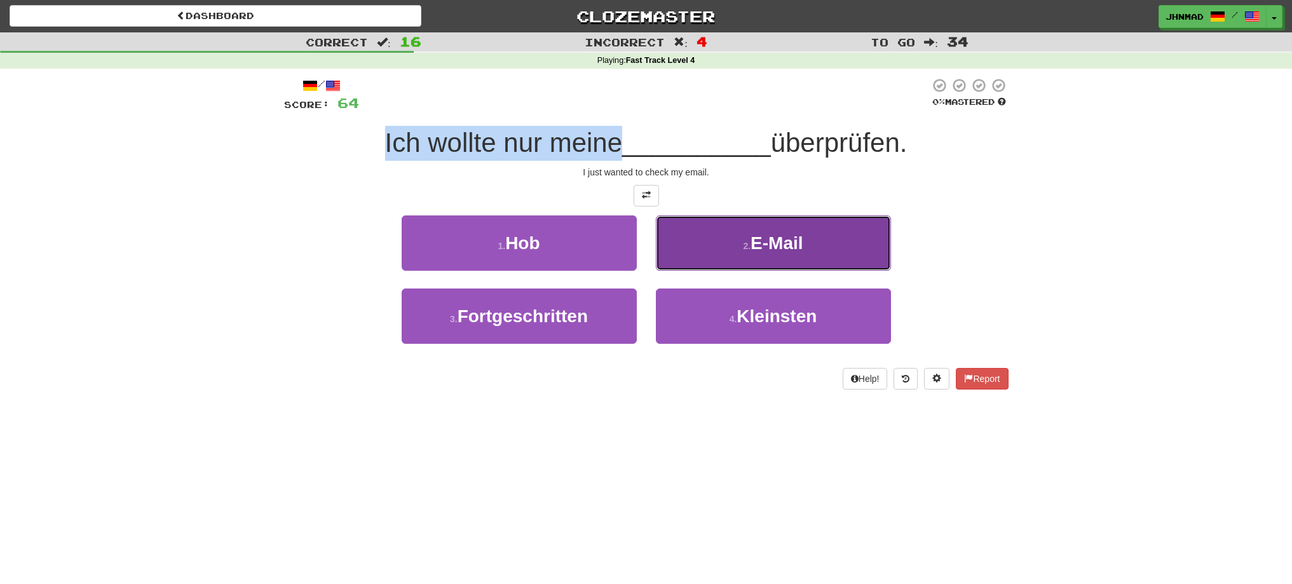
click at [759, 255] on button "2 . E-Mail" at bounding box center [773, 242] width 235 height 55
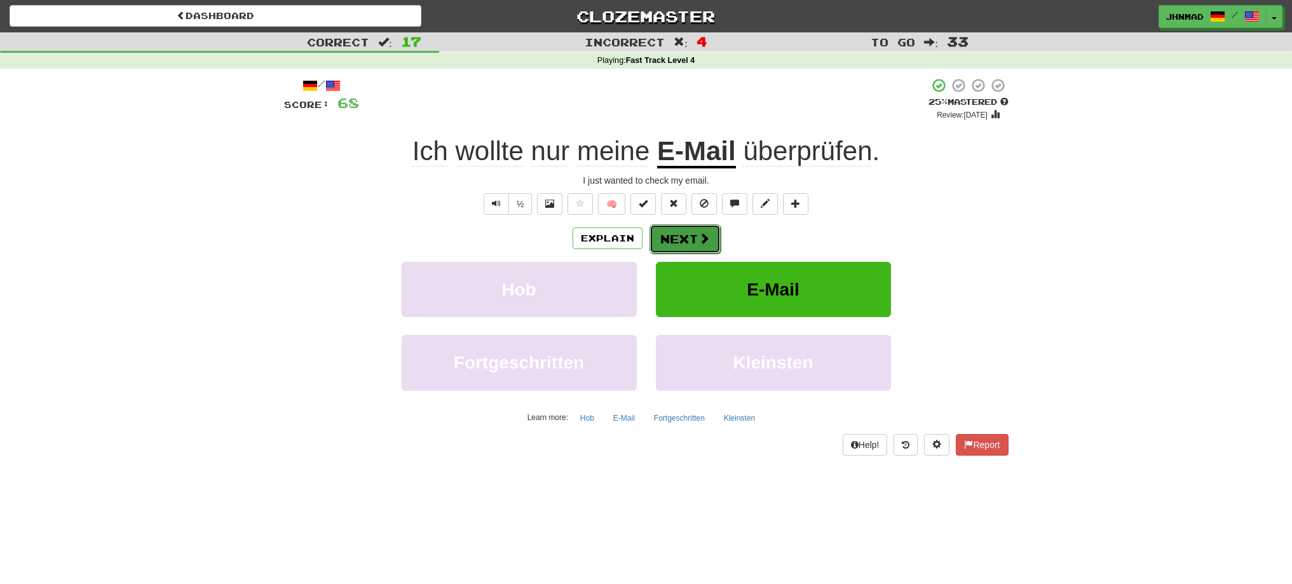
click at [698, 248] on button "Next" at bounding box center [684, 238] width 71 height 29
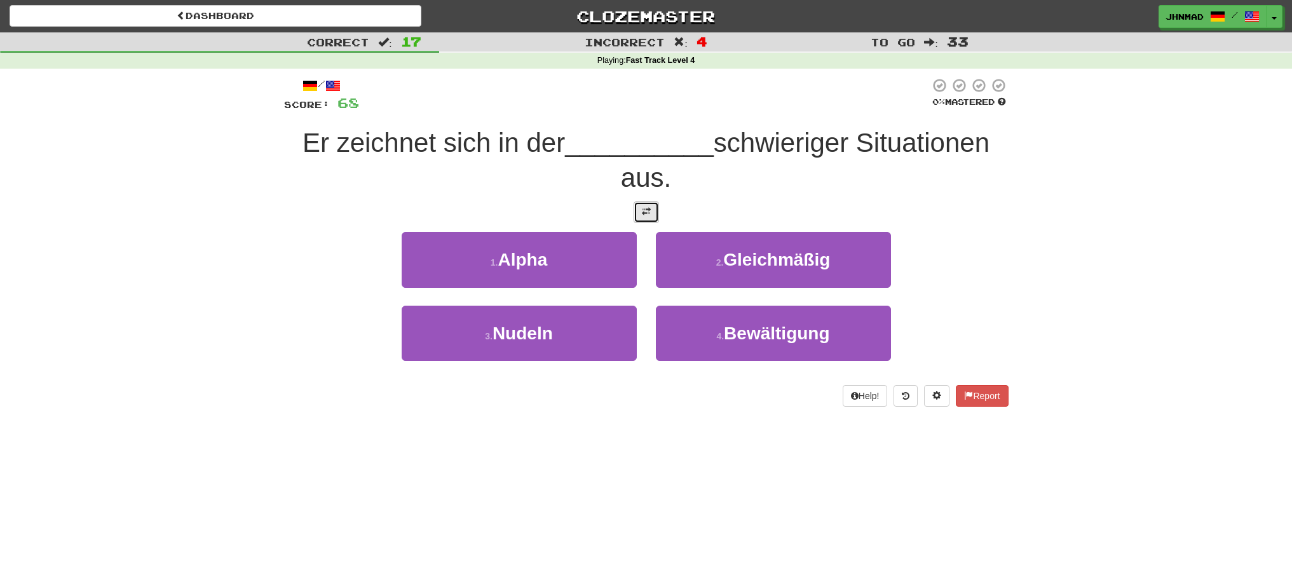
click at [640, 208] on button at bounding box center [645, 212] width 25 height 22
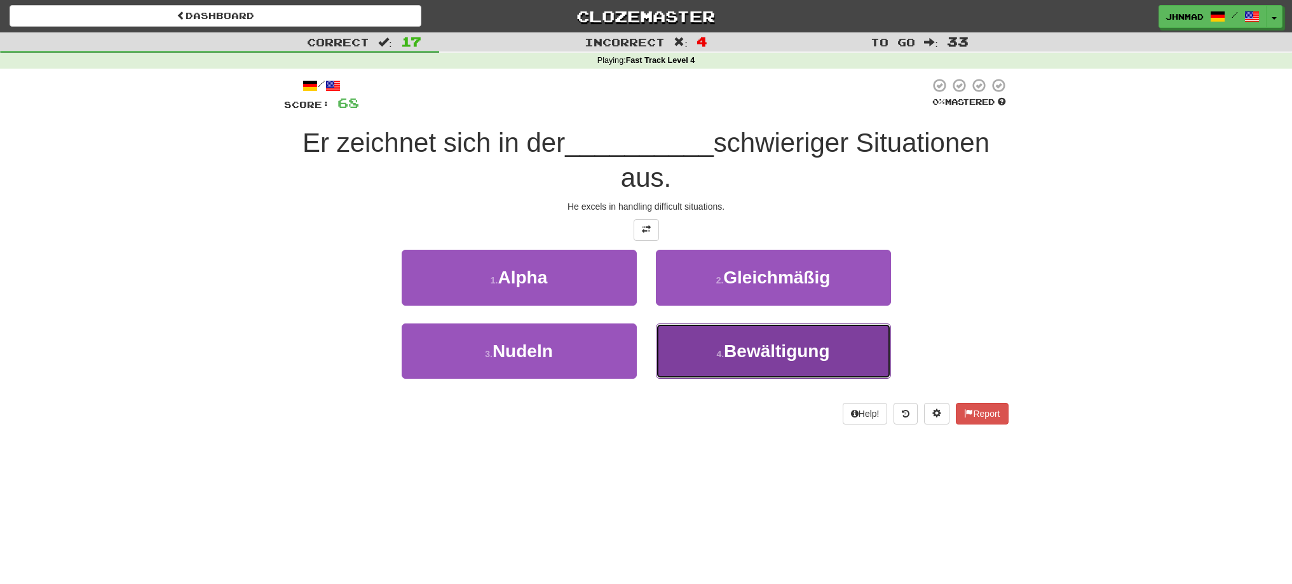
click at [679, 341] on button "4 . Bewältigung" at bounding box center [773, 350] width 235 height 55
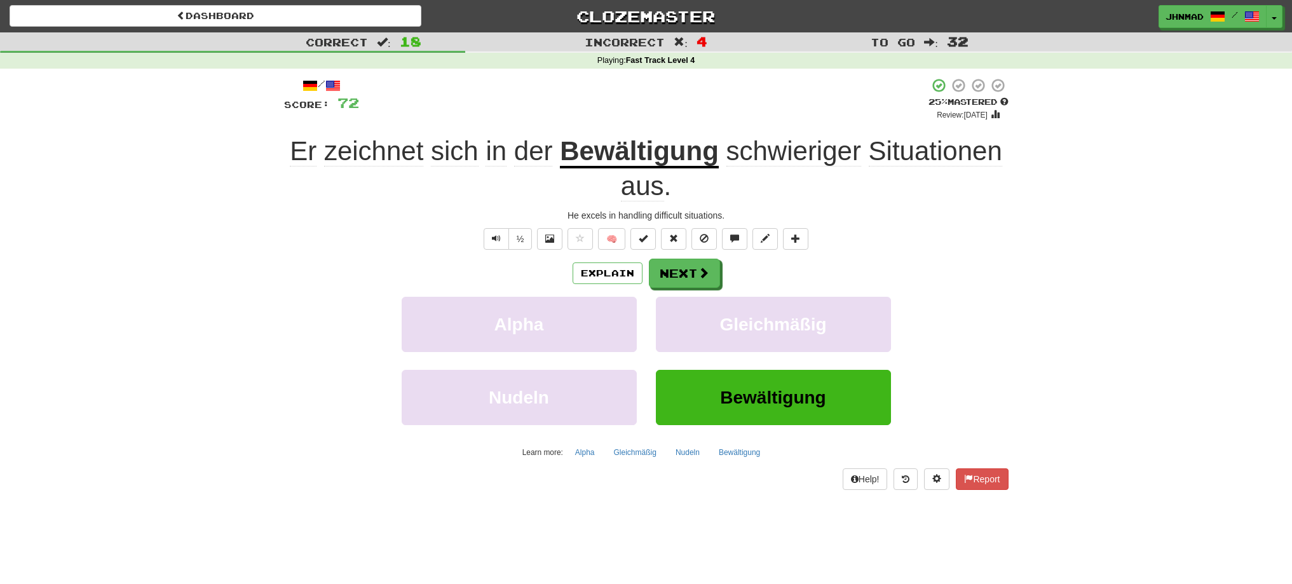
click at [654, 153] on u "Bewältigung" at bounding box center [639, 152] width 159 height 32
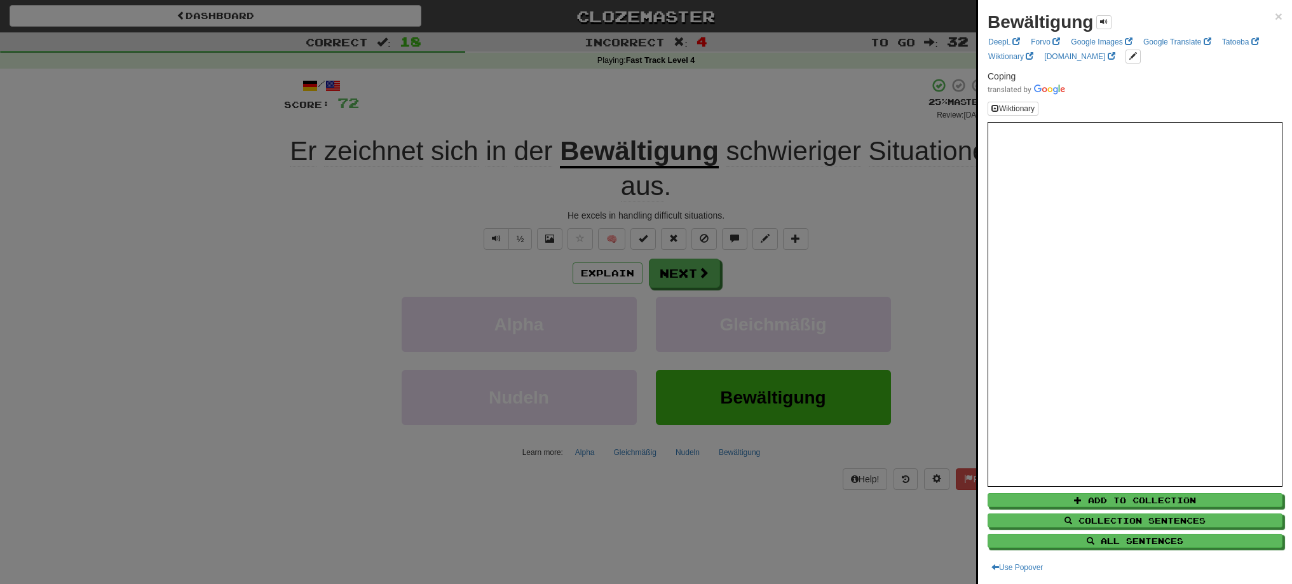
click at [661, 269] on div at bounding box center [646, 292] width 1292 height 584
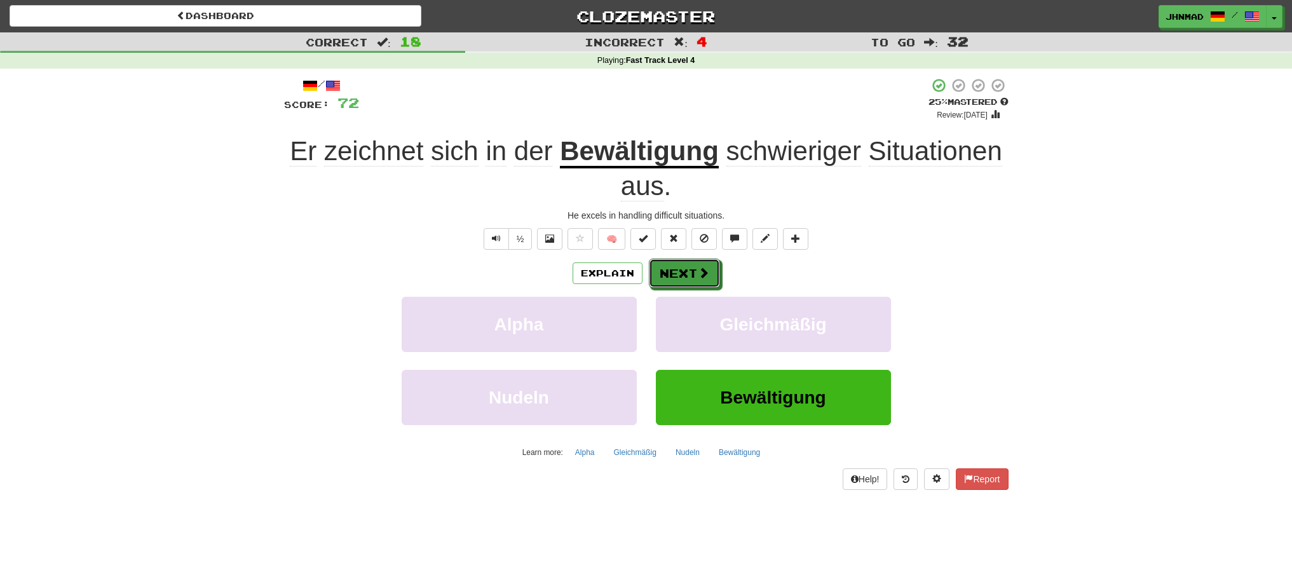
click at [661, 269] on button "Next" at bounding box center [684, 273] width 71 height 29
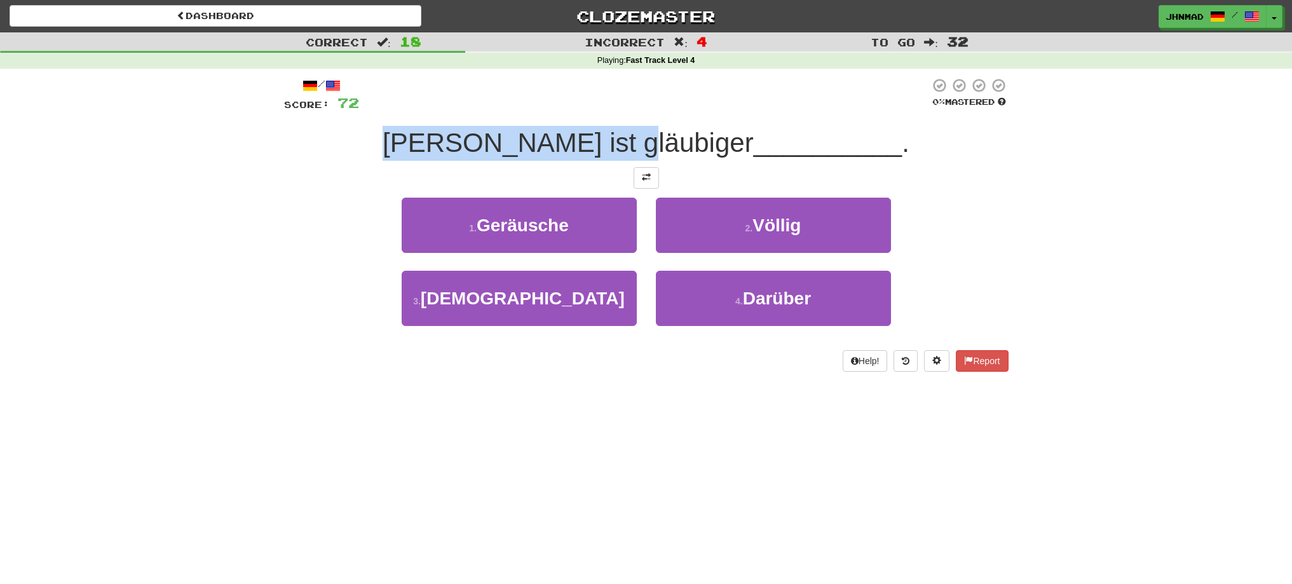
drag, startPoint x: 444, startPoint y: 132, endPoint x: 685, endPoint y: 133, distance: 240.8
click at [685, 133] on div "Ahmed ist gläubiger __________ ." at bounding box center [646, 143] width 724 height 35
click at [644, 175] on span at bounding box center [646, 177] width 9 height 9
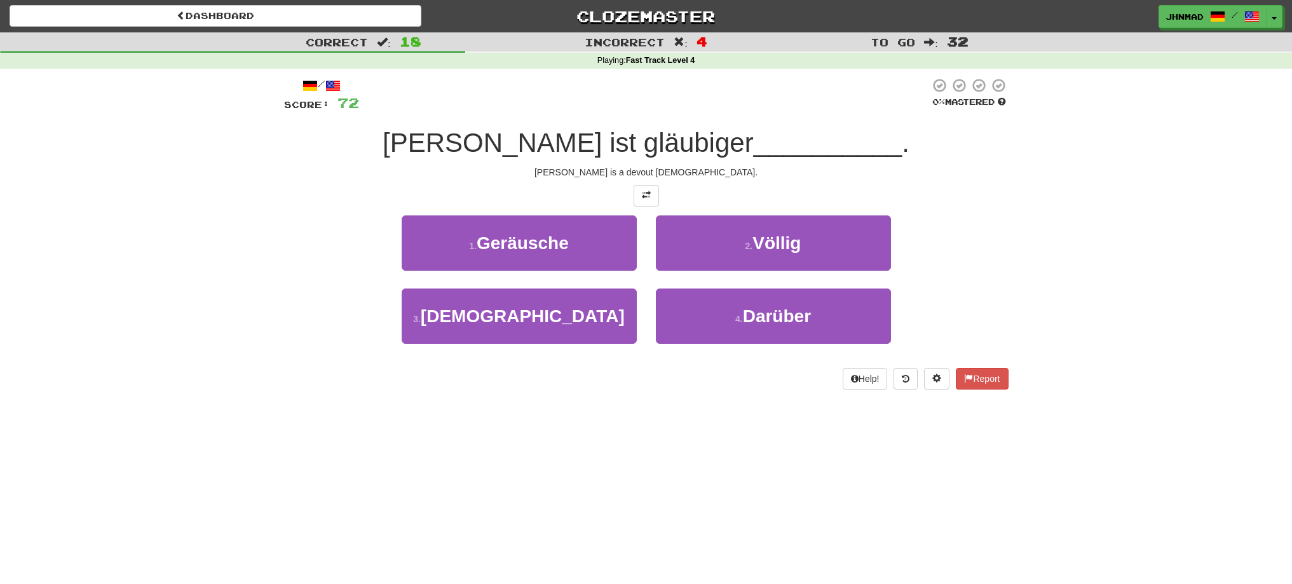
click at [293, 180] on div "/ Score: 72 0 % Mastered Ahmed ist gläubiger __________ . Ahmed is a devout Mus…" at bounding box center [646, 234] width 724 height 312
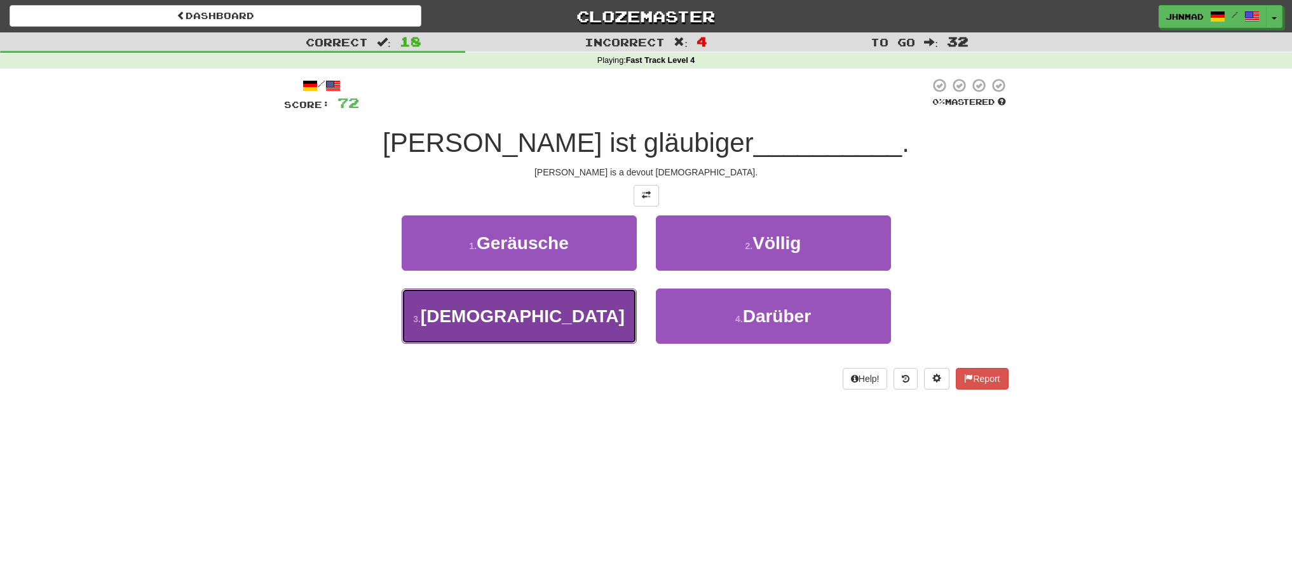
click at [593, 329] on button "3 . Muslim" at bounding box center [519, 315] width 235 height 55
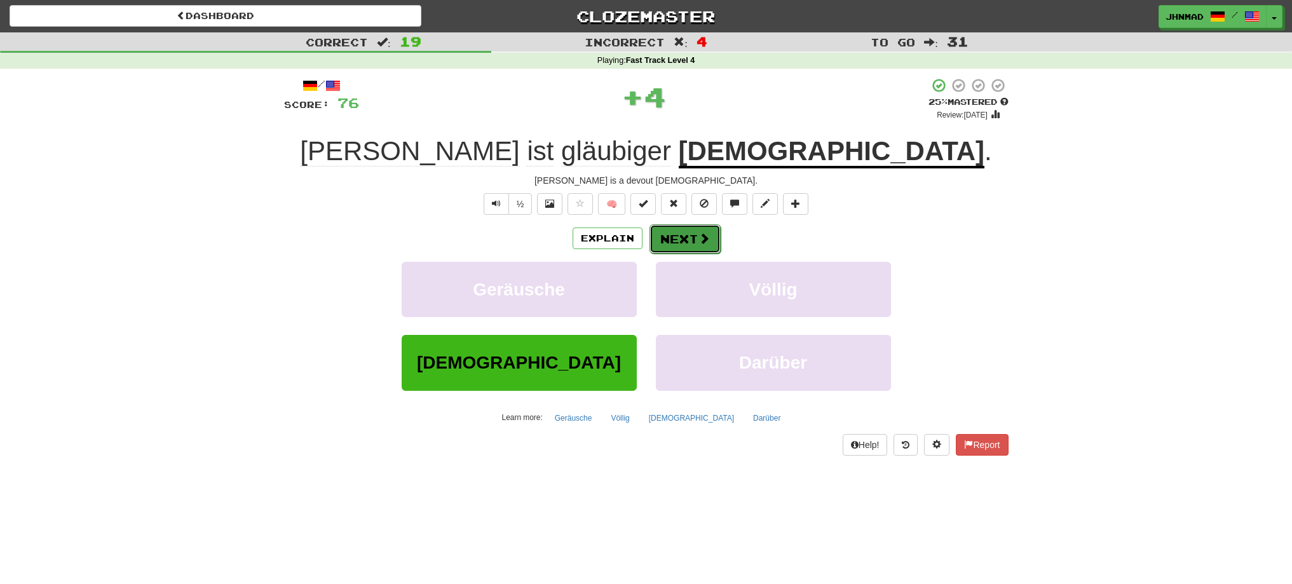
click at [681, 236] on button "Next" at bounding box center [684, 238] width 71 height 29
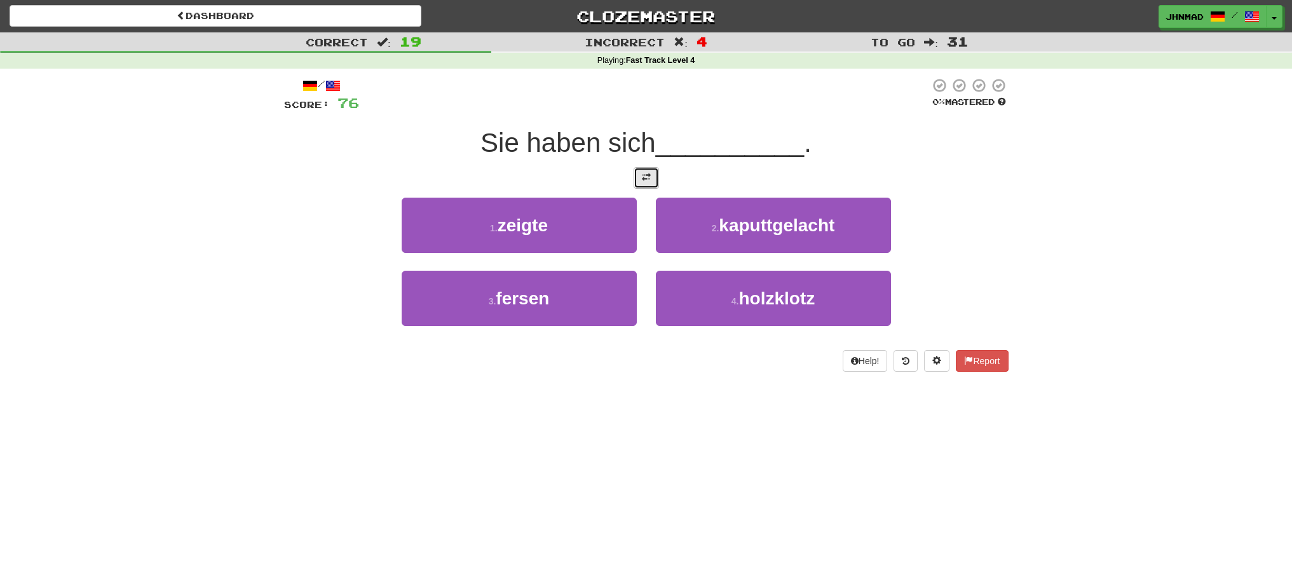
click at [635, 187] on button at bounding box center [645, 178] width 25 height 22
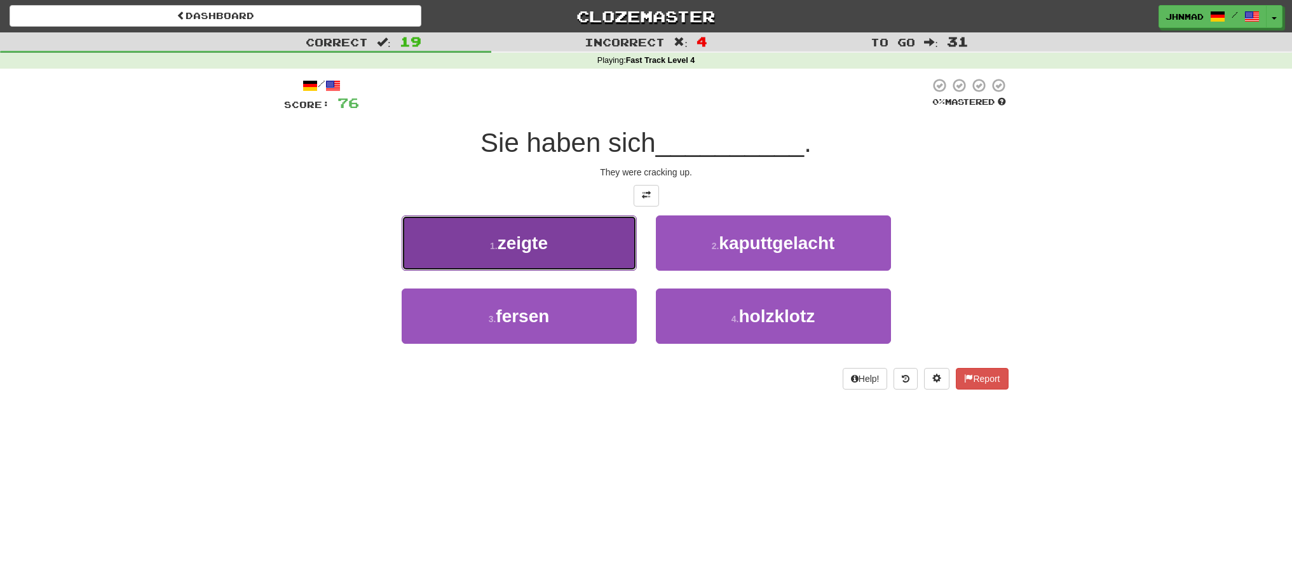
click at [498, 249] on small "1 ." at bounding box center [494, 246] width 8 height 10
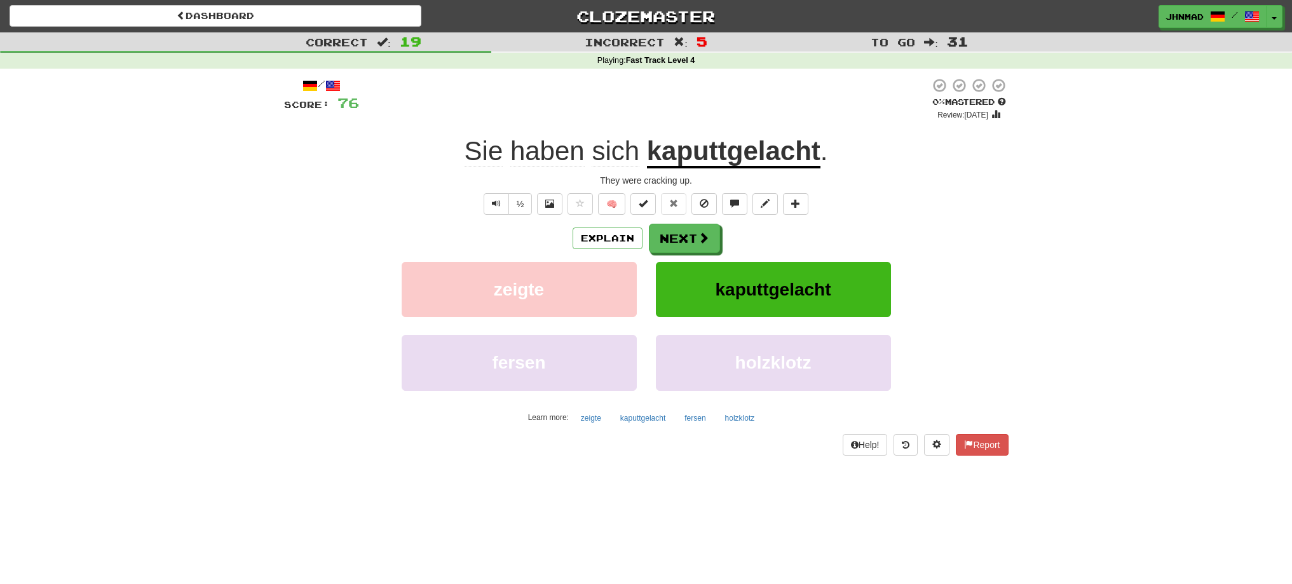
click at [770, 161] on u "kaputtgelacht" at bounding box center [733, 152] width 173 height 32
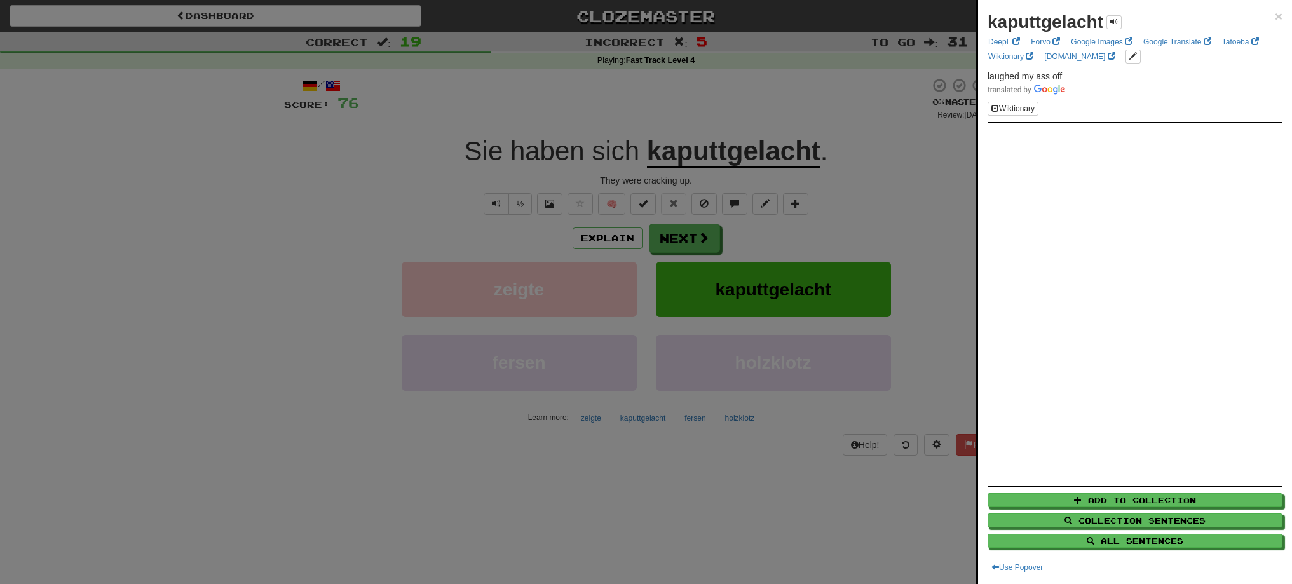
click at [672, 245] on div at bounding box center [646, 292] width 1292 height 584
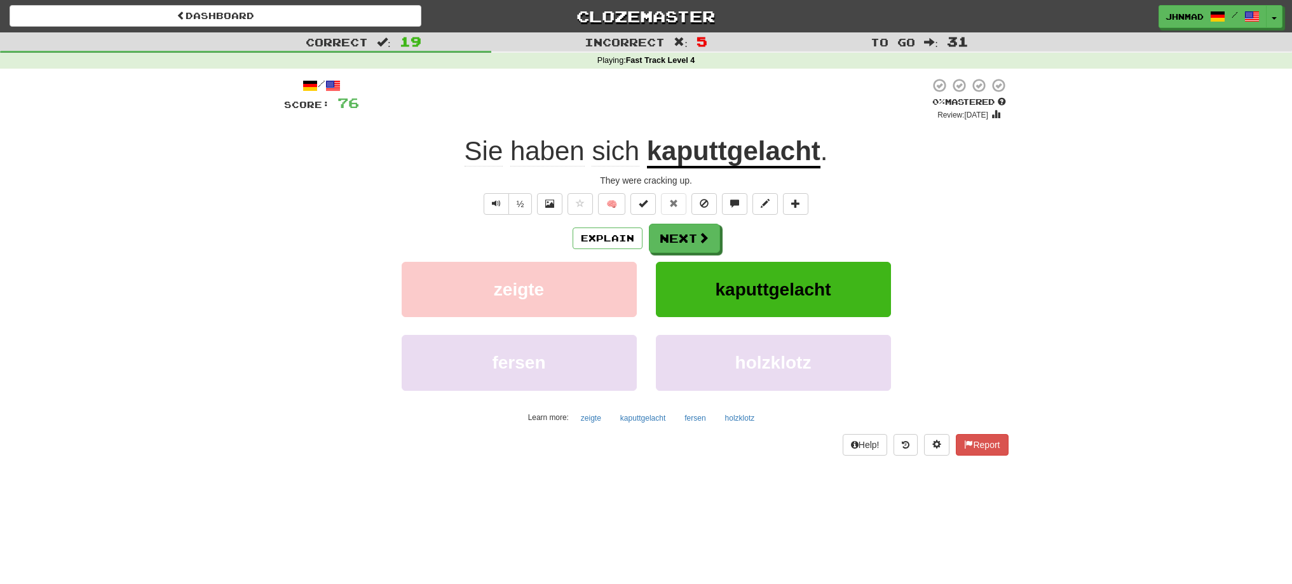
click at [664, 257] on div "Explain Next zeigte kaputtgelacht fersen holzklotz Learn more: zeigte kaputtgel…" at bounding box center [646, 326] width 724 height 204
click at [665, 236] on button "Next" at bounding box center [684, 238] width 71 height 29
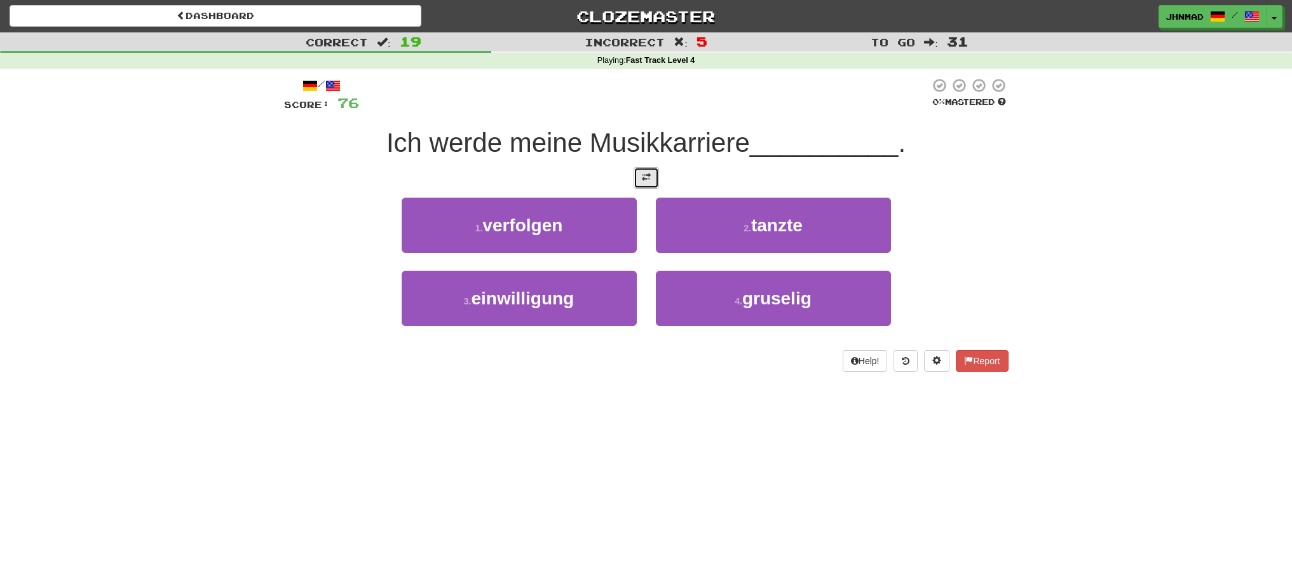
click at [644, 179] on span at bounding box center [646, 177] width 9 height 9
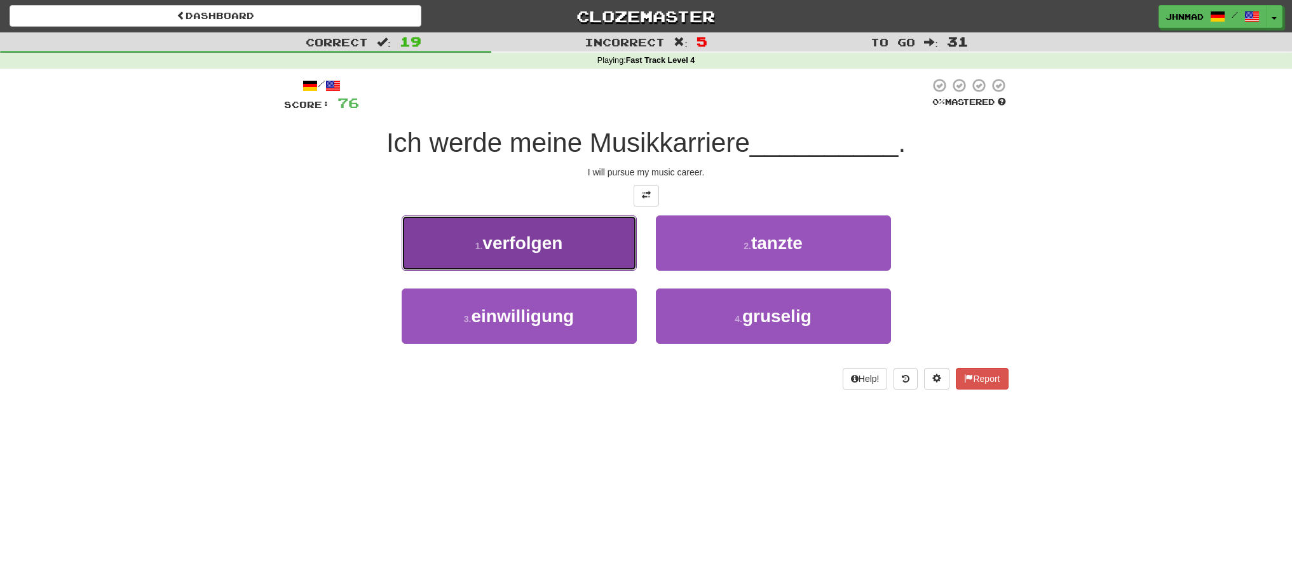
click at [565, 254] on button "1 . verfolgen" at bounding box center [519, 242] width 235 height 55
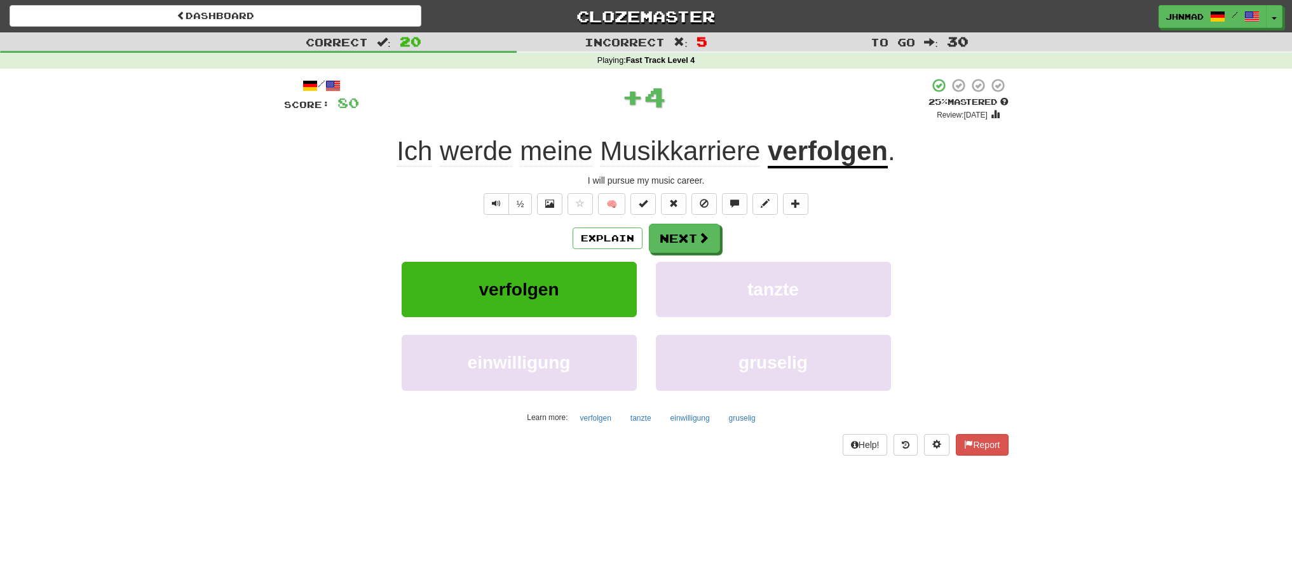
click at [850, 156] on u "verfolgen" at bounding box center [828, 152] width 120 height 32
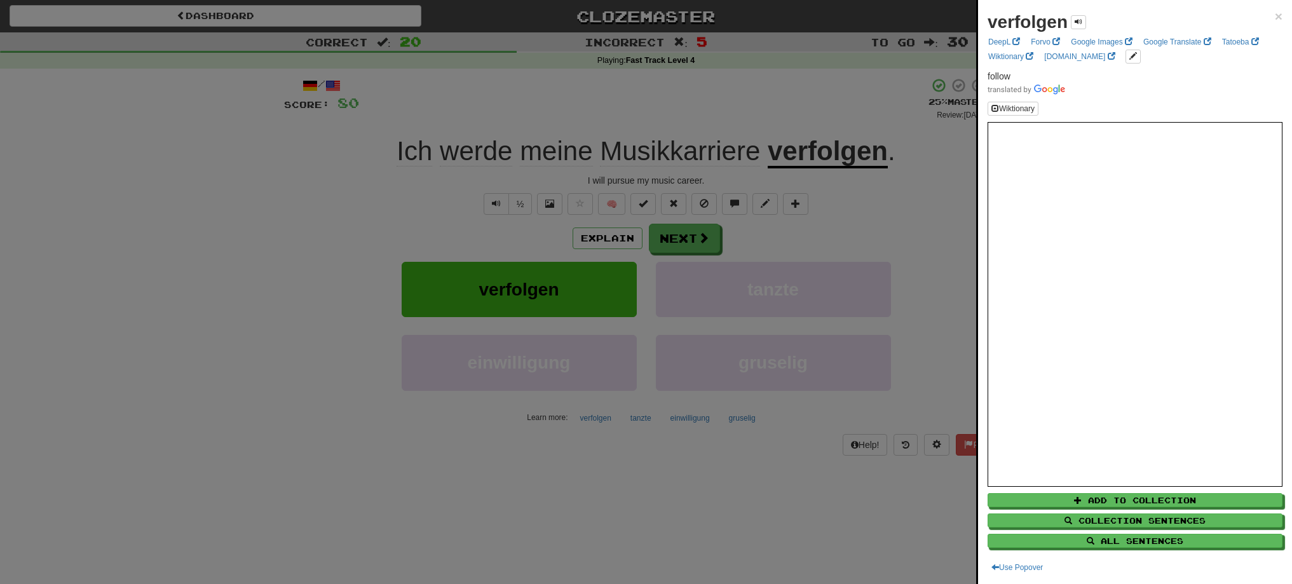
click at [675, 241] on div at bounding box center [646, 292] width 1292 height 584
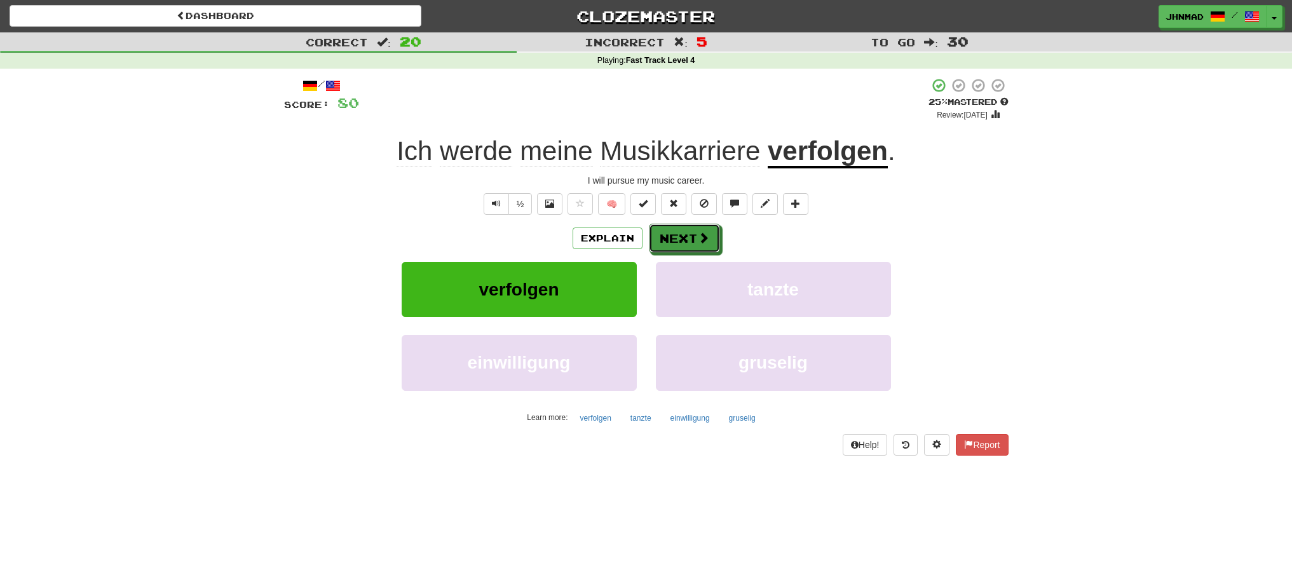
click at [675, 241] on button "Next" at bounding box center [684, 238] width 71 height 29
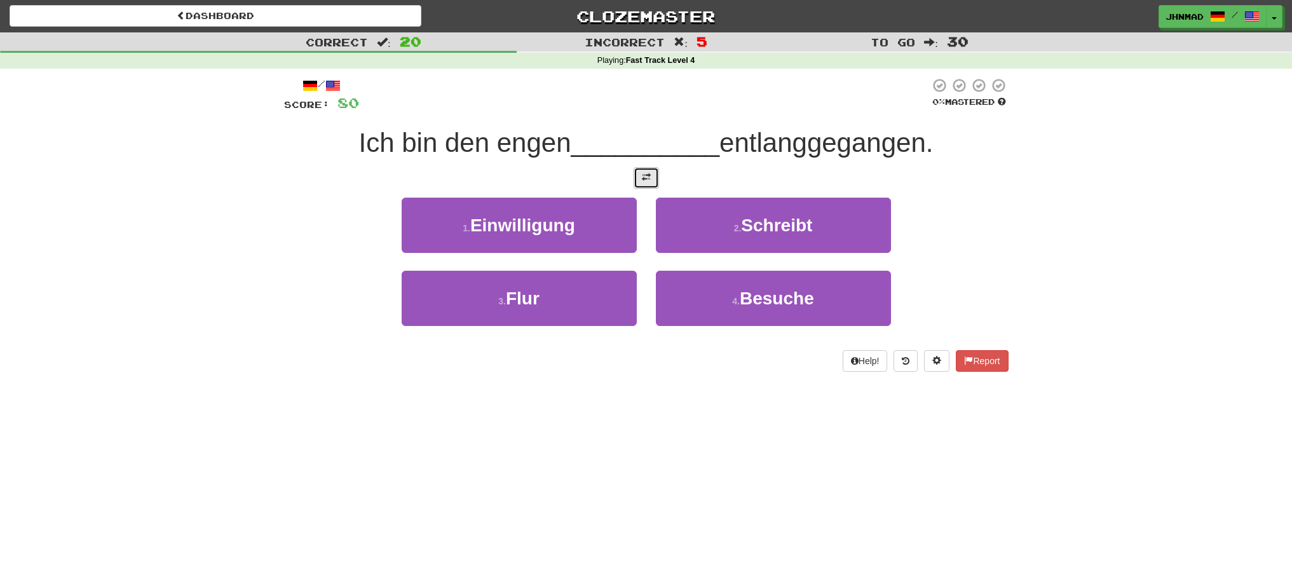
click at [637, 182] on button at bounding box center [645, 178] width 25 height 22
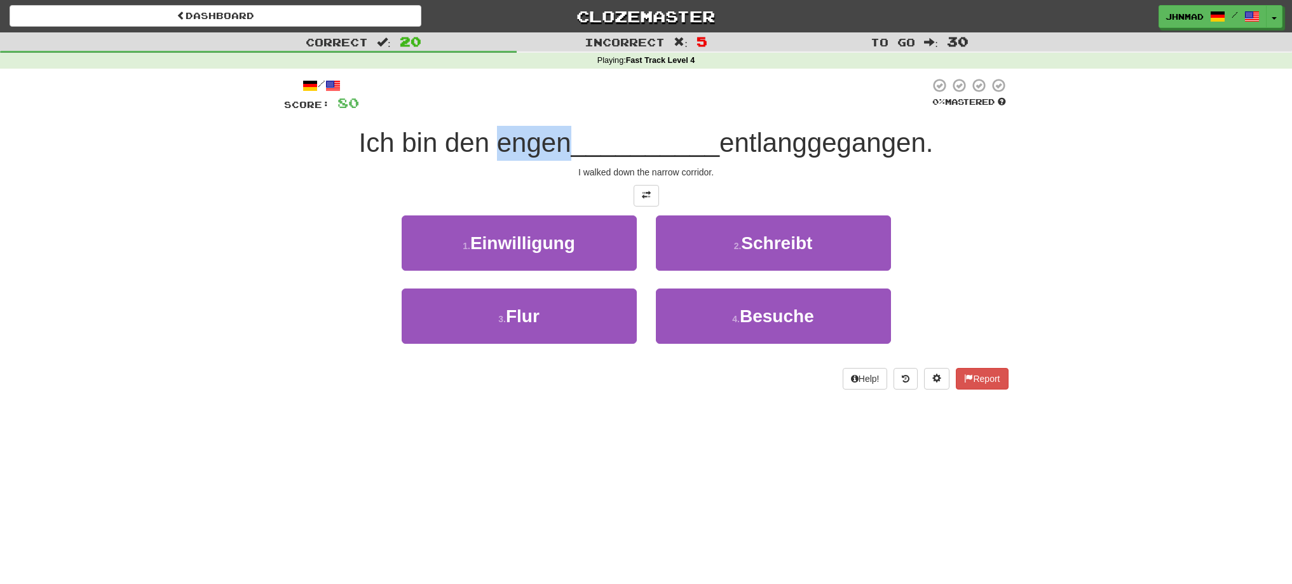
drag, startPoint x: 490, startPoint y: 147, endPoint x: 562, endPoint y: 140, distance: 72.7
click at [562, 140] on span "Ich bin den engen" at bounding box center [465, 143] width 212 height 30
click at [554, 110] on div at bounding box center [554, 110] width 0 height 0
click at [226, 287] on div "Correct : 20 Incorrect : 5 To go : 30 Playing : Fast Track Level 4 / Score: 80 …" at bounding box center [646, 219] width 1292 height 375
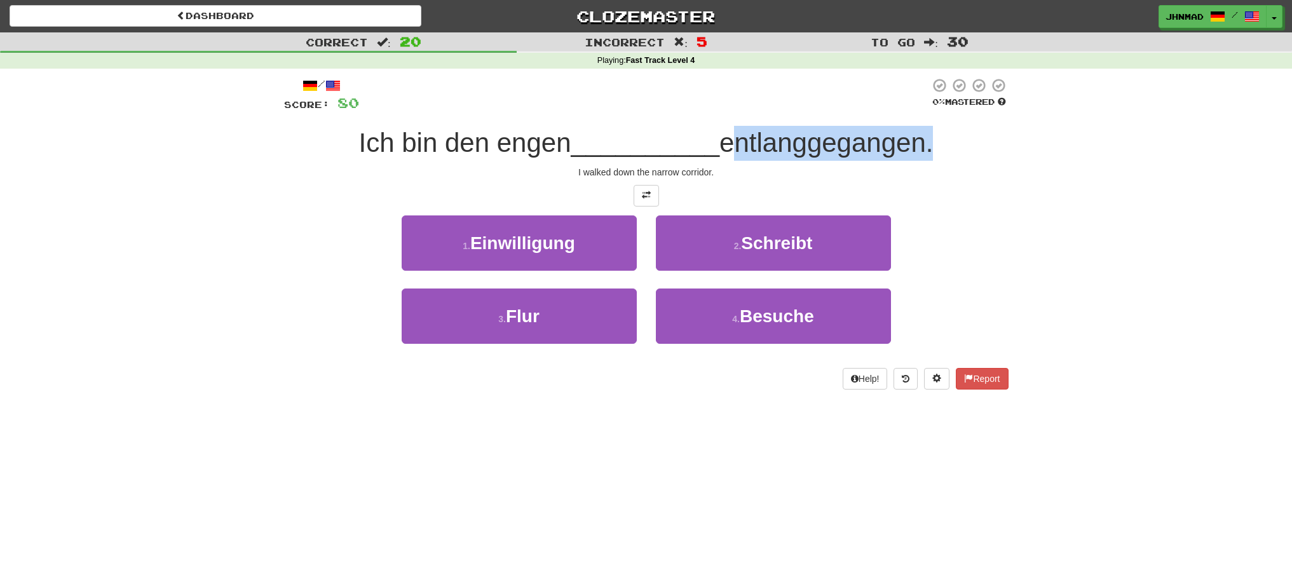
drag, startPoint x: 725, startPoint y: 149, endPoint x: 932, endPoint y: 132, distance: 207.8
click at [932, 132] on span "entlanggegangen." at bounding box center [825, 143] width 213 height 30
click at [924, 110] on div at bounding box center [924, 110] width 0 height 0
click at [1086, 287] on div "Correct : 20 Incorrect : 5 To go : 30 Playing : Fast Track Level 4 / Score: 80 …" at bounding box center [646, 219] width 1292 height 375
drag, startPoint x: 731, startPoint y: 151, endPoint x: 930, endPoint y: 146, distance: 199.6
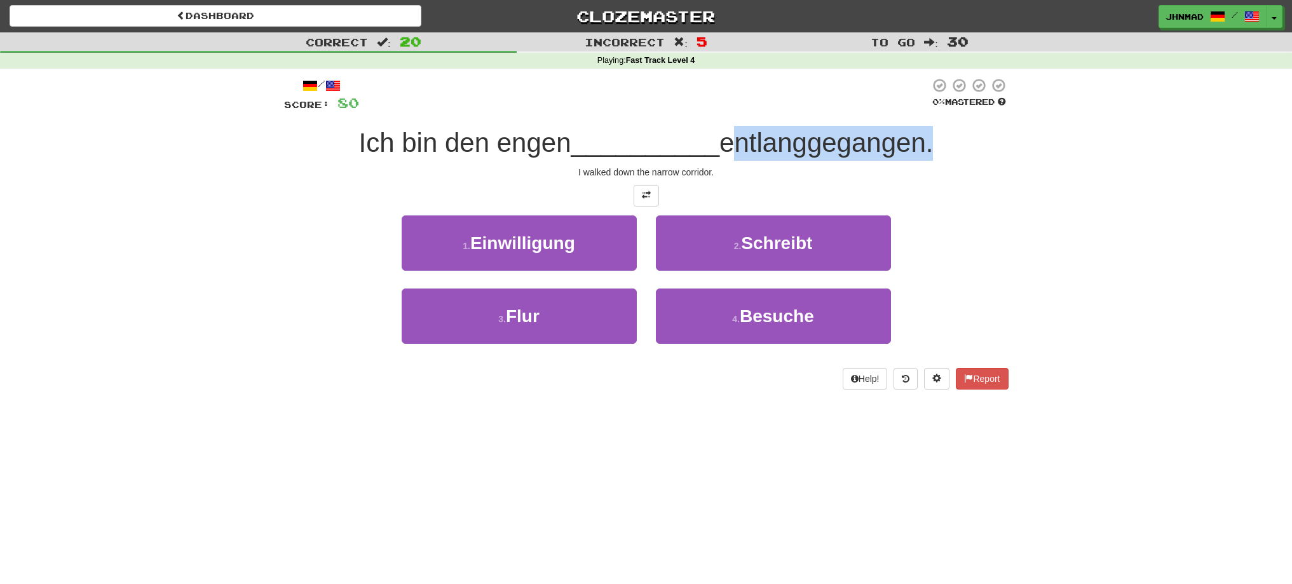
click at [930, 146] on span "entlanggegangen." at bounding box center [825, 143] width 213 height 30
click at [922, 158] on div at bounding box center [922, 158] width 0 height 0
click at [1009, 288] on div "/ Score: 80 0 % Mastered Ich bin den engen __________ entlanggegangen. I walked…" at bounding box center [645, 238] width 743 height 339
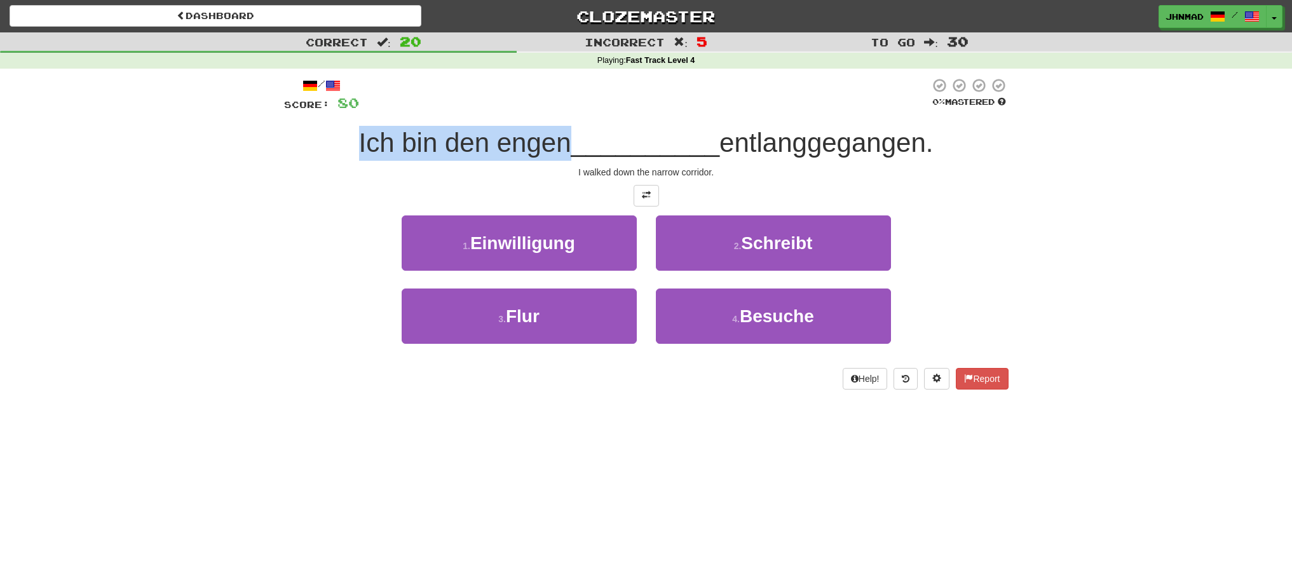
drag, startPoint x: 344, startPoint y: 144, endPoint x: 560, endPoint y: 146, distance: 216.7
click at [560, 146] on div "Ich bin den engen __________ entlanggegangen." at bounding box center [646, 143] width 724 height 35
click at [552, 158] on div at bounding box center [552, 158] width 0 height 0
click at [617, 200] on div at bounding box center [646, 196] width 724 height 22
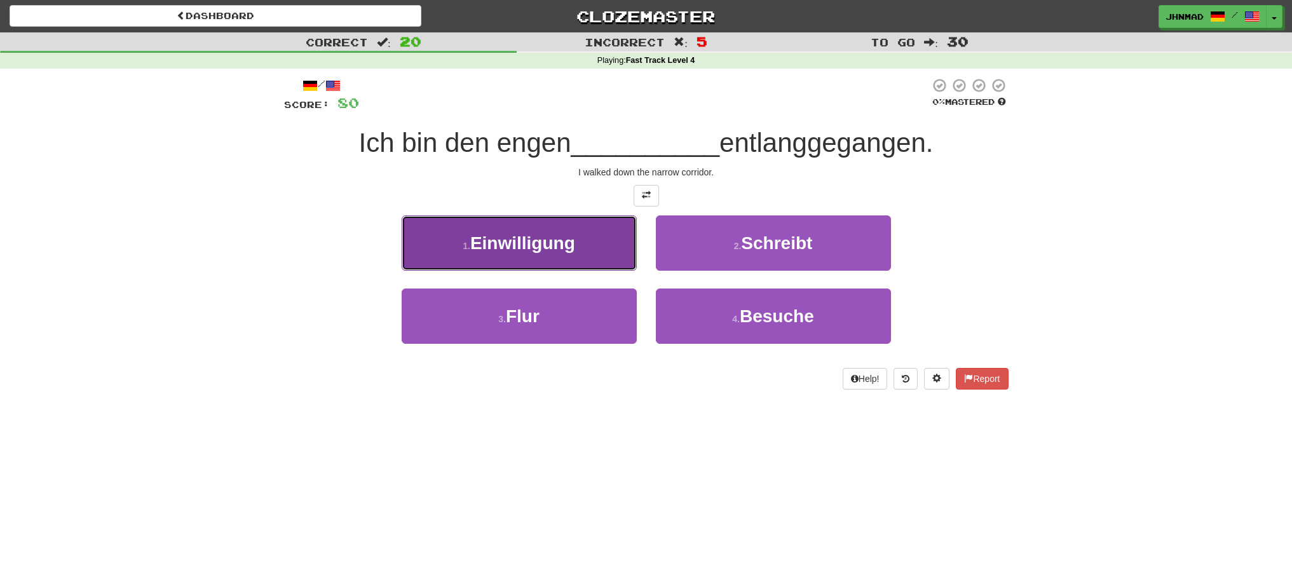
click at [592, 250] on button "1 . Einwilligung" at bounding box center [519, 242] width 235 height 55
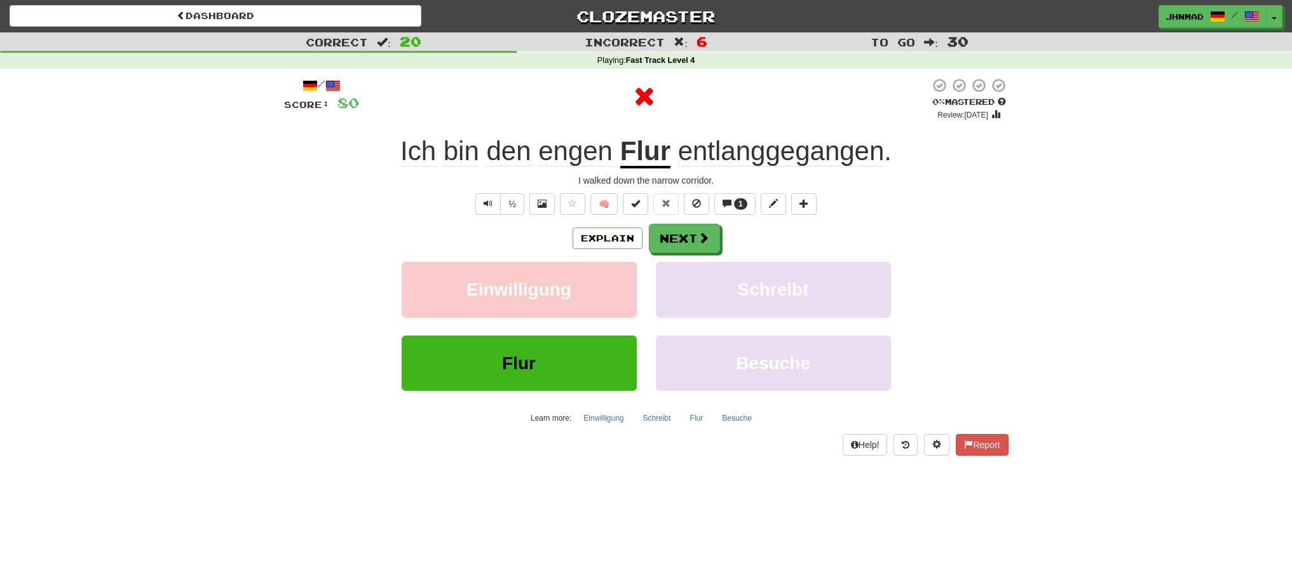
click at [634, 157] on u "Flur" at bounding box center [645, 152] width 50 height 32
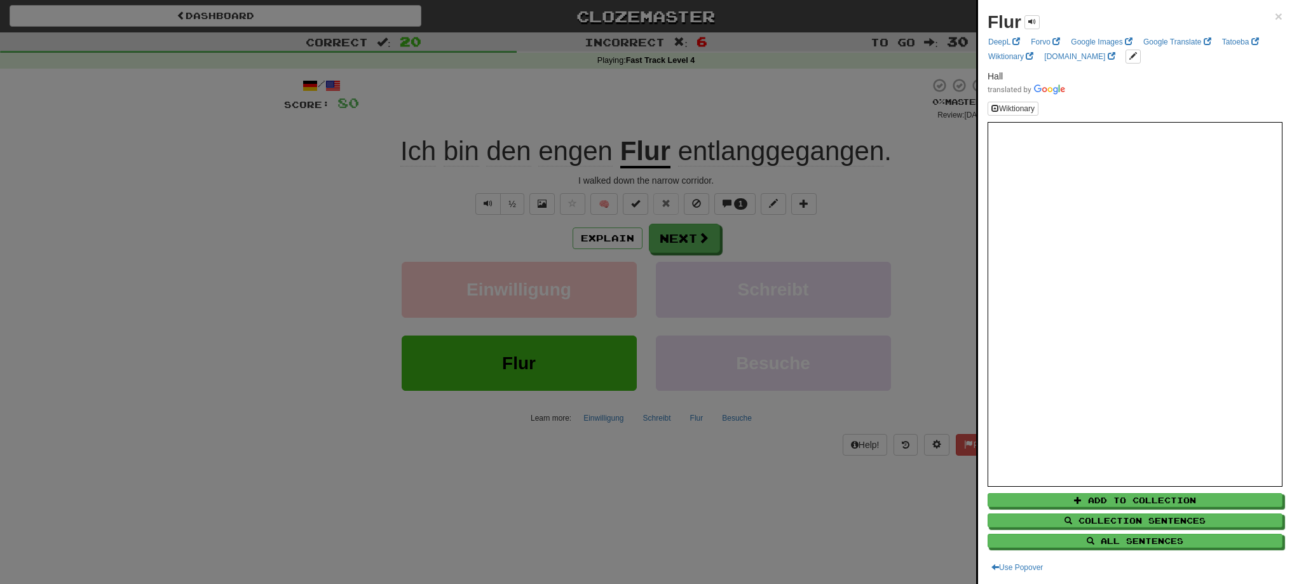
click at [680, 247] on div at bounding box center [646, 292] width 1292 height 584
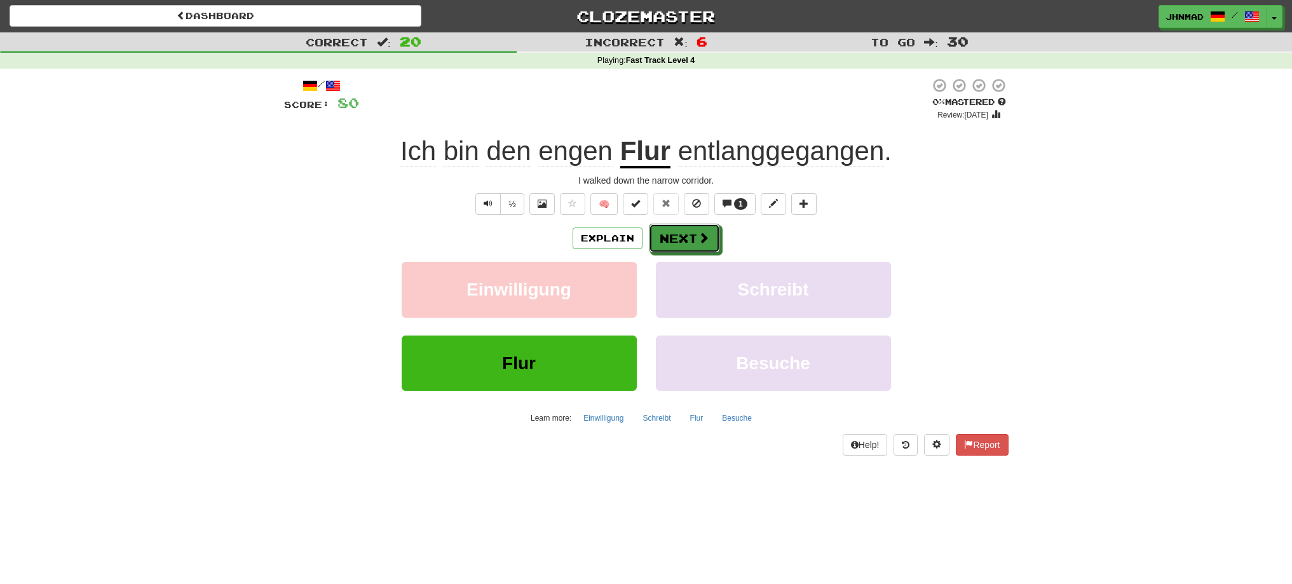
click at [680, 247] on button "Next" at bounding box center [684, 238] width 71 height 29
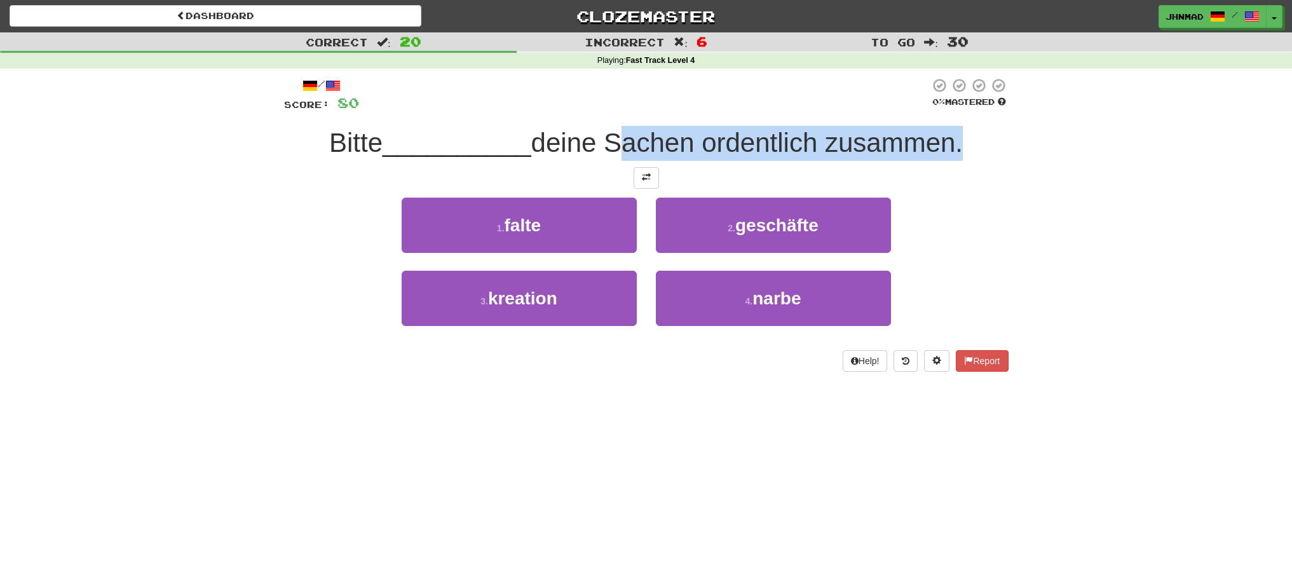
drag, startPoint x: 613, startPoint y: 142, endPoint x: 959, endPoint y: 139, distance: 346.3
click at [959, 139] on span "deine Sachen ordentlich zusammen." at bounding box center [746, 143] width 431 height 30
click at [951, 110] on div at bounding box center [951, 110] width 0 height 0
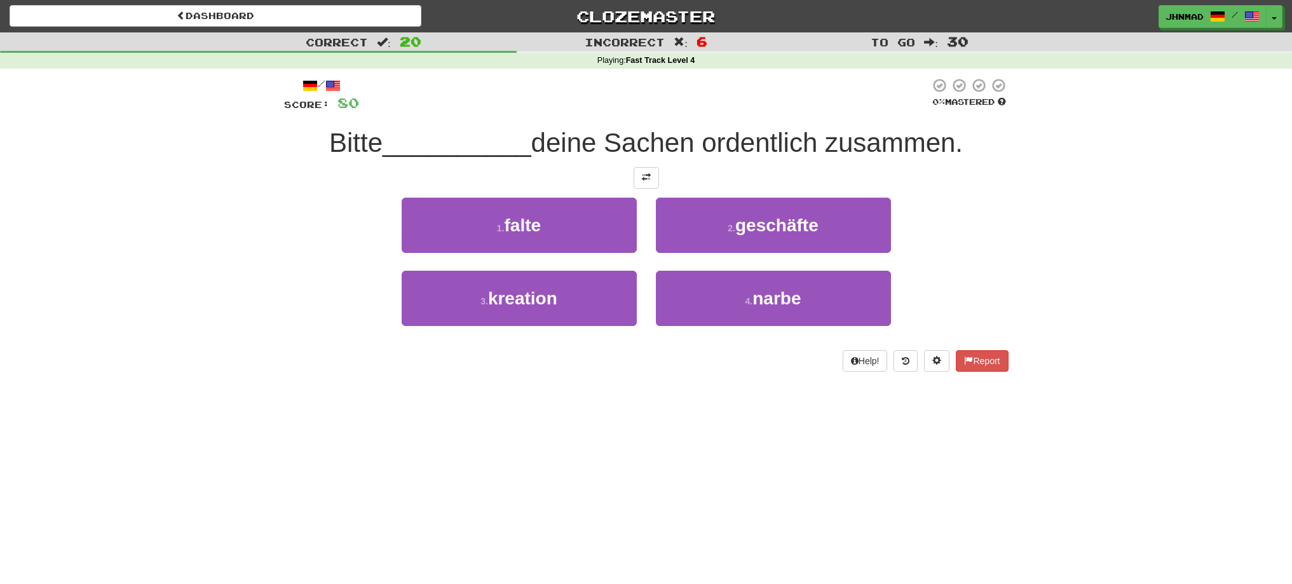
click at [696, 413] on div "Dashboard Clozemaster jhnmad / Toggle Dropdown Dashboard Leaderboard Activity F…" at bounding box center [646, 292] width 1292 height 584
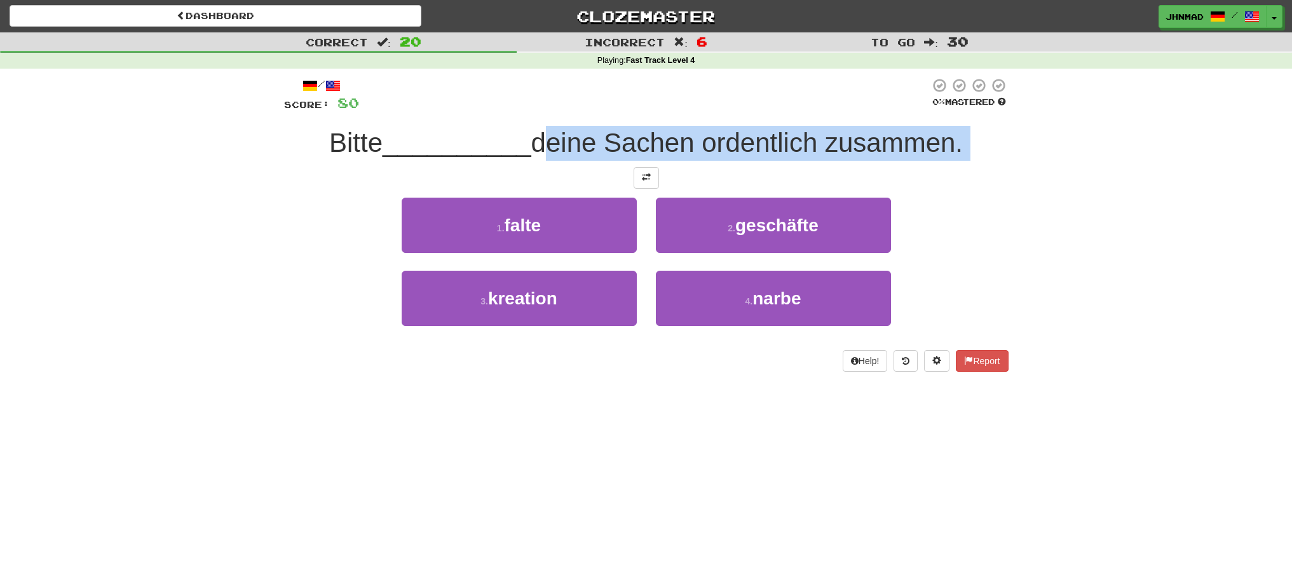
drag, startPoint x: 539, startPoint y: 152, endPoint x: 876, endPoint y: 179, distance: 337.9
click at [879, 179] on div "/ Score: 80 0 % Mastered Bitte __________ deine Sachen ordentlich zusammen. 1 .…" at bounding box center [646, 225] width 724 height 294
click at [870, 110] on div at bounding box center [870, 110] width 0 height 0
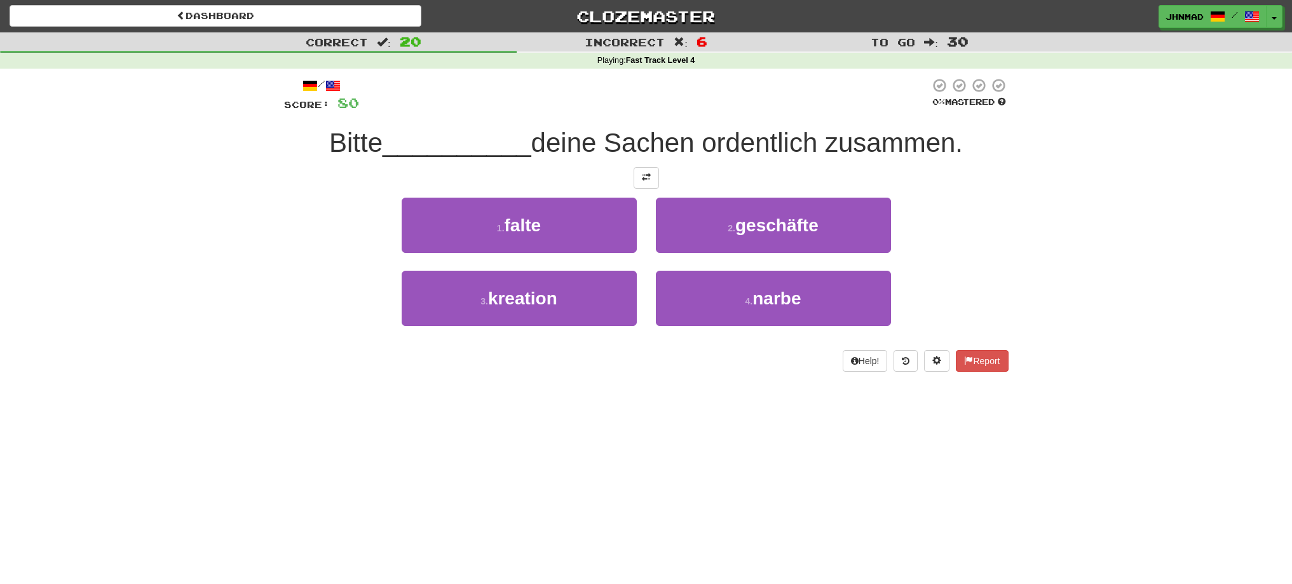
click at [478, 118] on div "/ Score: 80 0 % Mastered Bitte __________ deine Sachen ordentlich zusammen. 1 .…" at bounding box center [646, 225] width 724 height 294
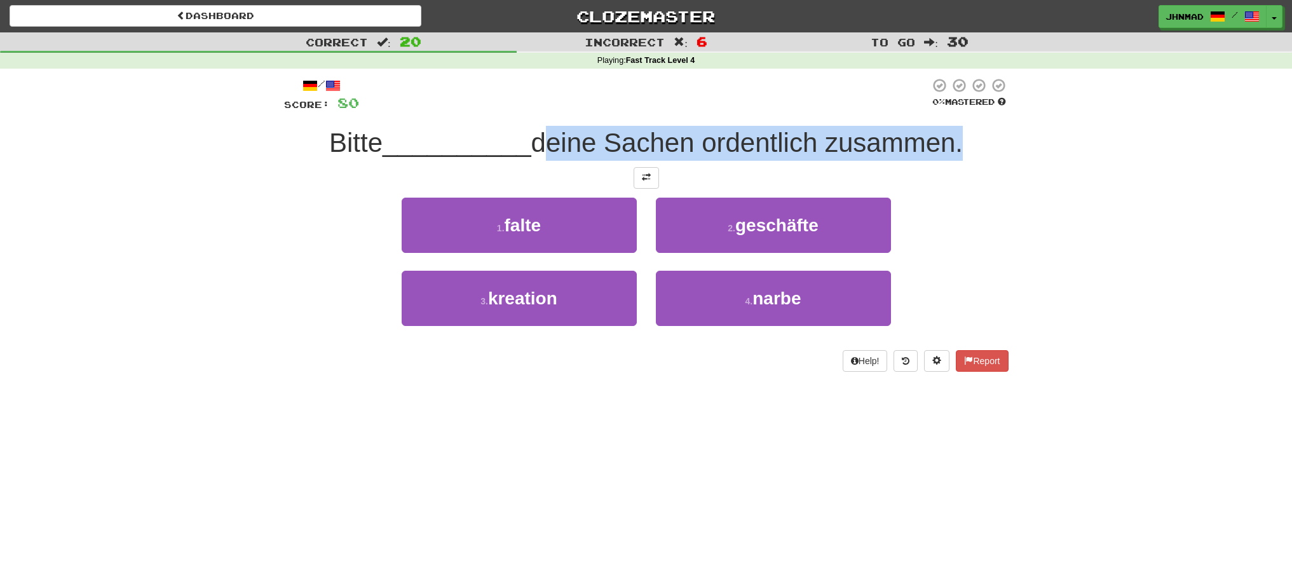
drag, startPoint x: 540, startPoint y: 144, endPoint x: 963, endPoint y: 142, distance: 423.2
click at [963, 142] on span "deine Sachen ordentlich zusammen." at bounding box center [746, 143] width 431 height 30
click at [955, 110] on div at bounding box center [955, 110] width 0 height 0
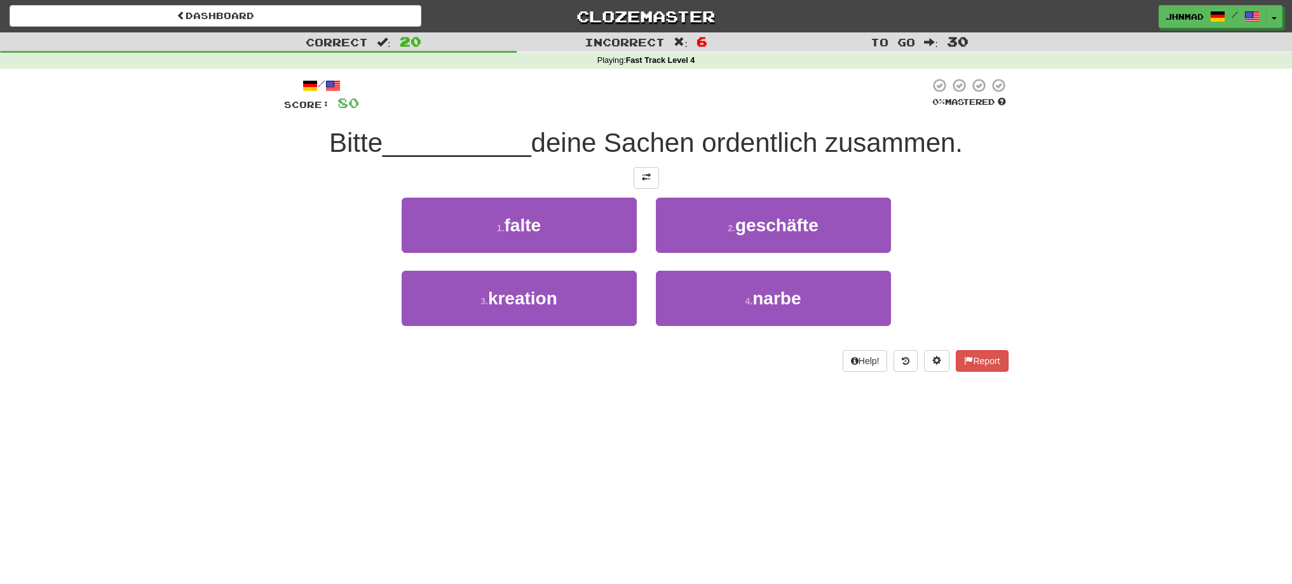
click at [1012, 250] on div "/ Score: 80 0 % Mastered Bitte __________ deine Sachen ordentlich zusammen. 1 .…" at bounding box center [645, 229] width 743 height 321
click at [639, 177] on button at bounding box center [645, 178] width 25 height 22
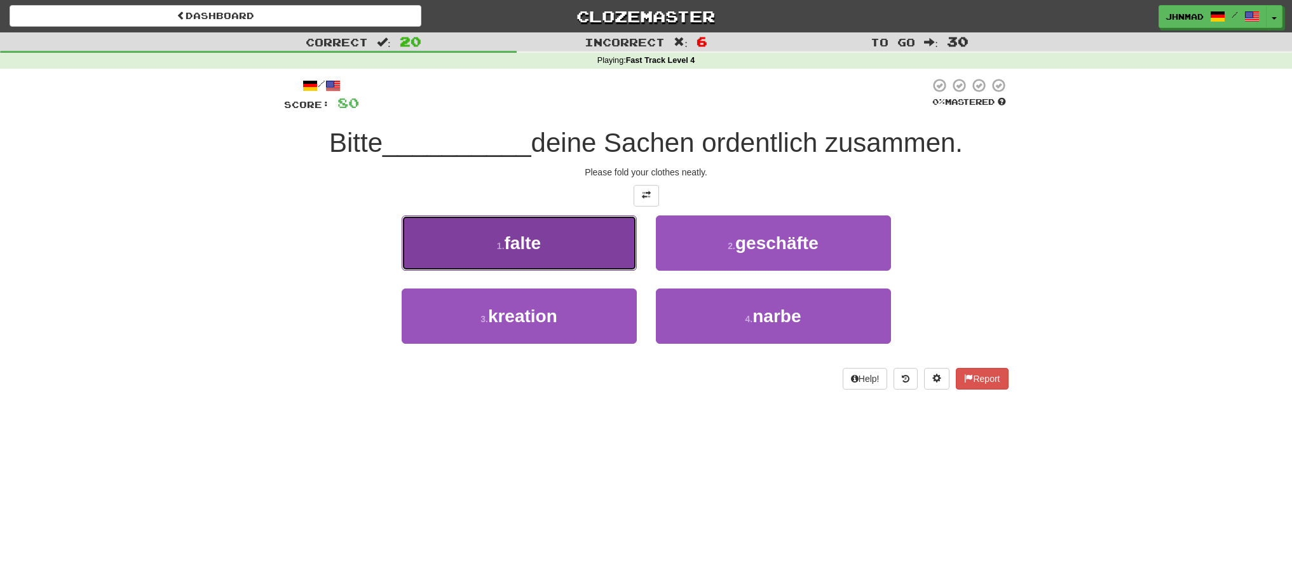
click at [546, 264] on button "1 . falte" at bounding box center [519, 242] width 235 height 55
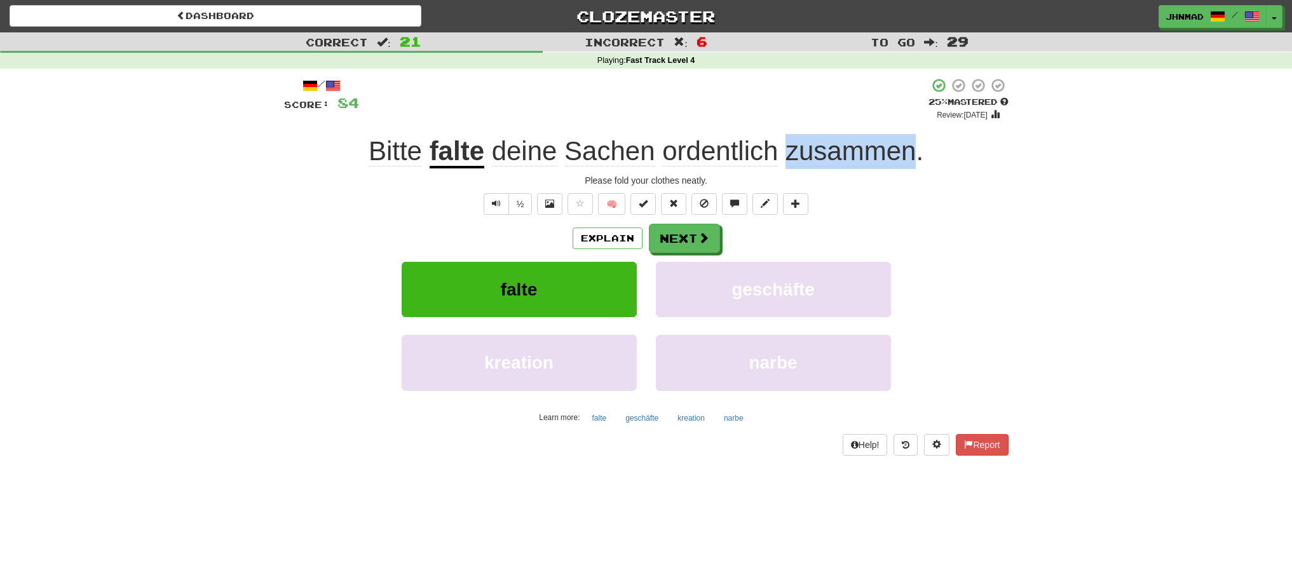
drag, startPoint x: 790, startPoint y: 152, endPoint x: 911, endPoint y: 147, distance: 120.2
click at [911, 147] on span "zusammen" at bounding box center [850, 151] width 130 height 30
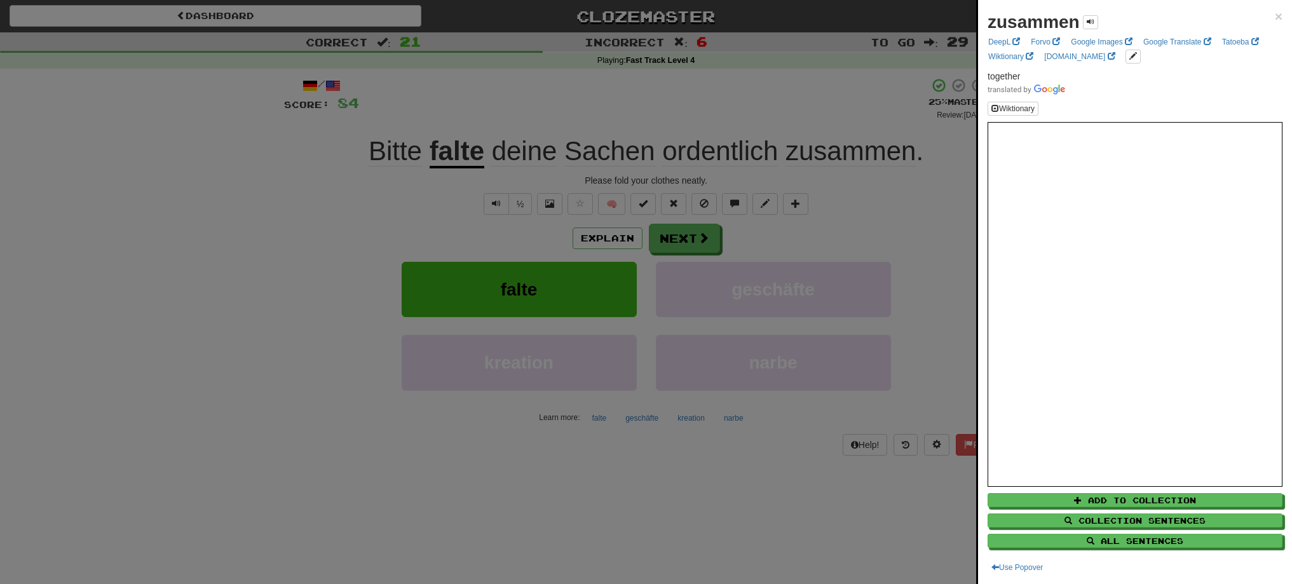
click at [930, 196] on div at bounding box center [646, 292] width 1292 height 584
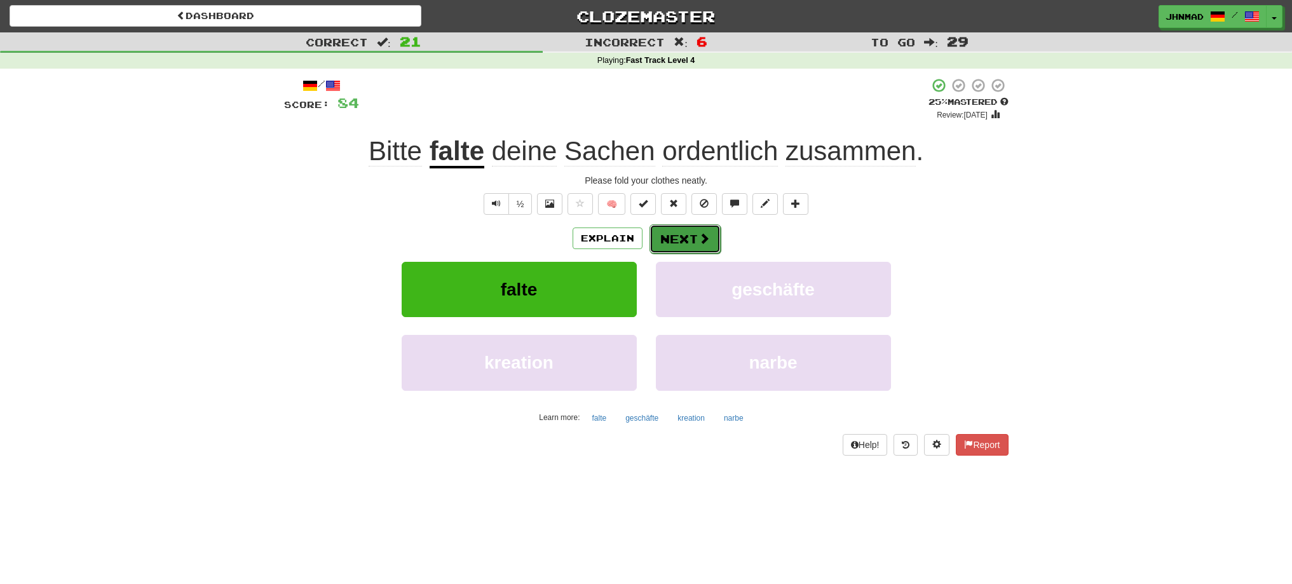
click at [717, 238] on button "Next" at bounding box center [684, 238] width 71 height 29
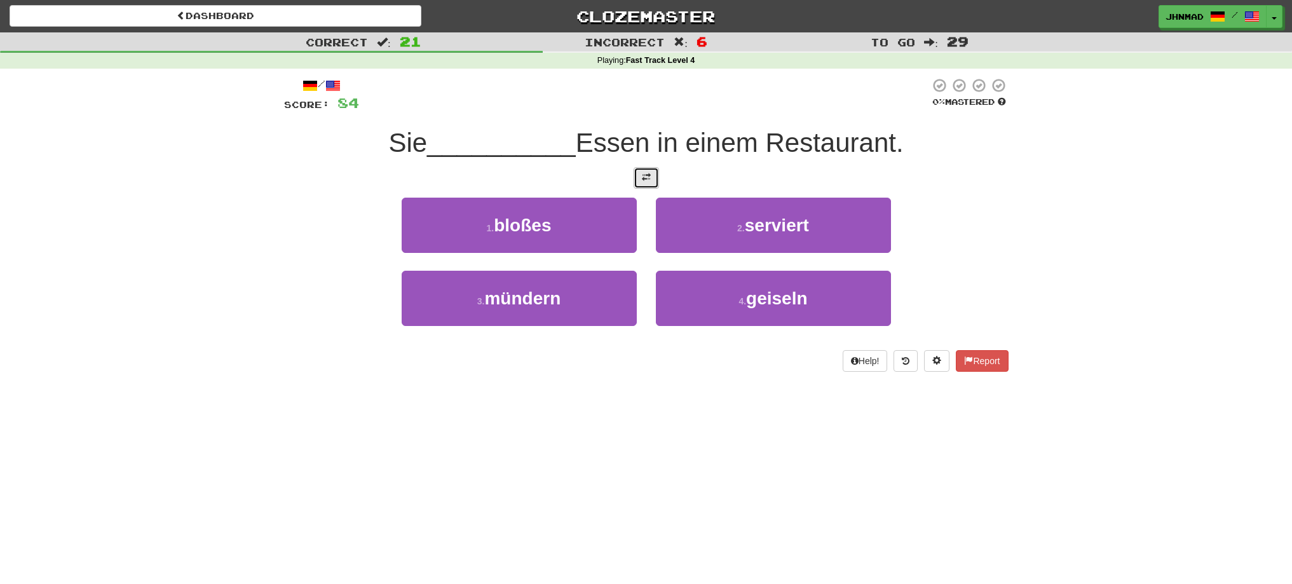
click at [653, 186] on button at bounding box center [645, 178] width 25 height 22
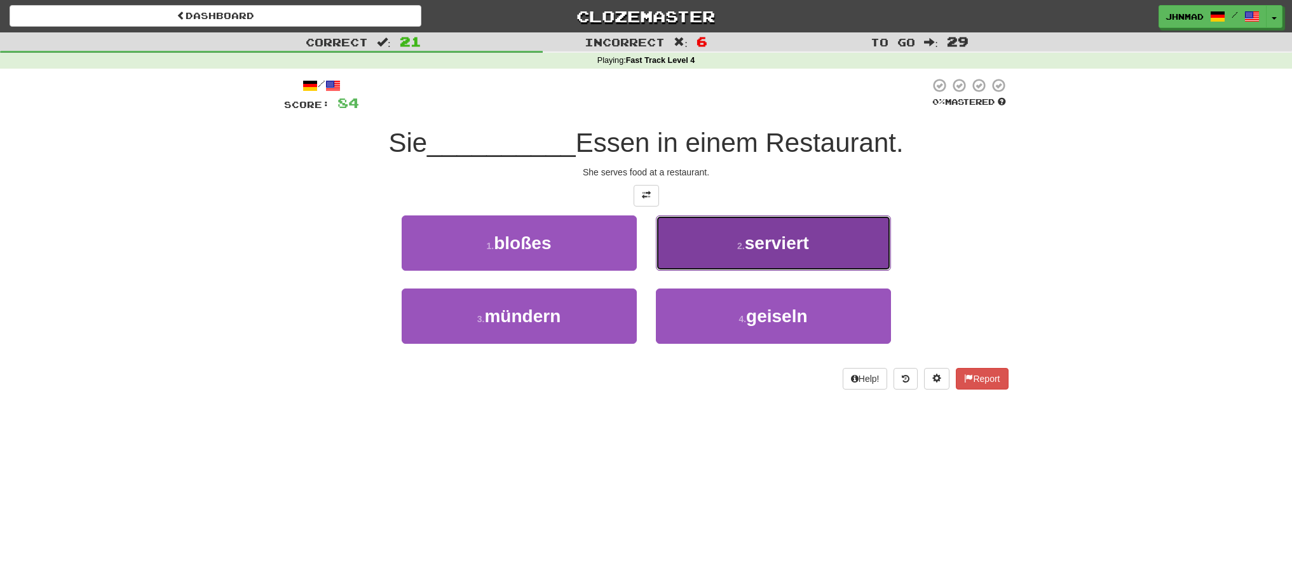
click at [775, 236] on span "serviert" at bounding box center [777, 243] width 64 height 20
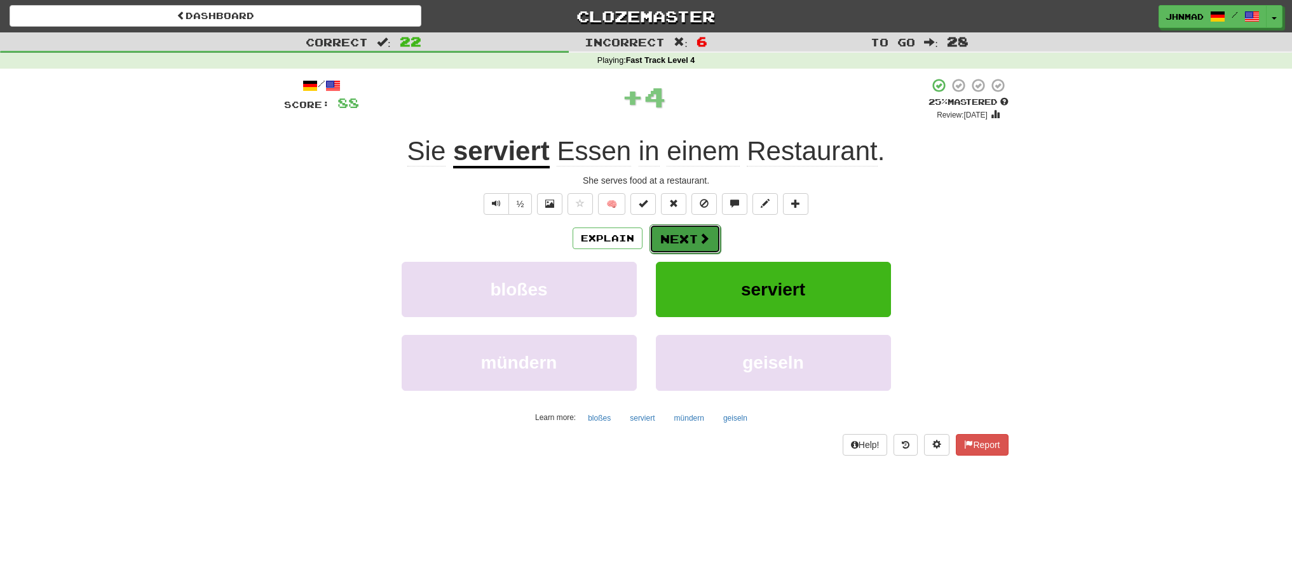
click at [671, 231] on button "Next" at bounding box center [684, 238] width 71 height 29
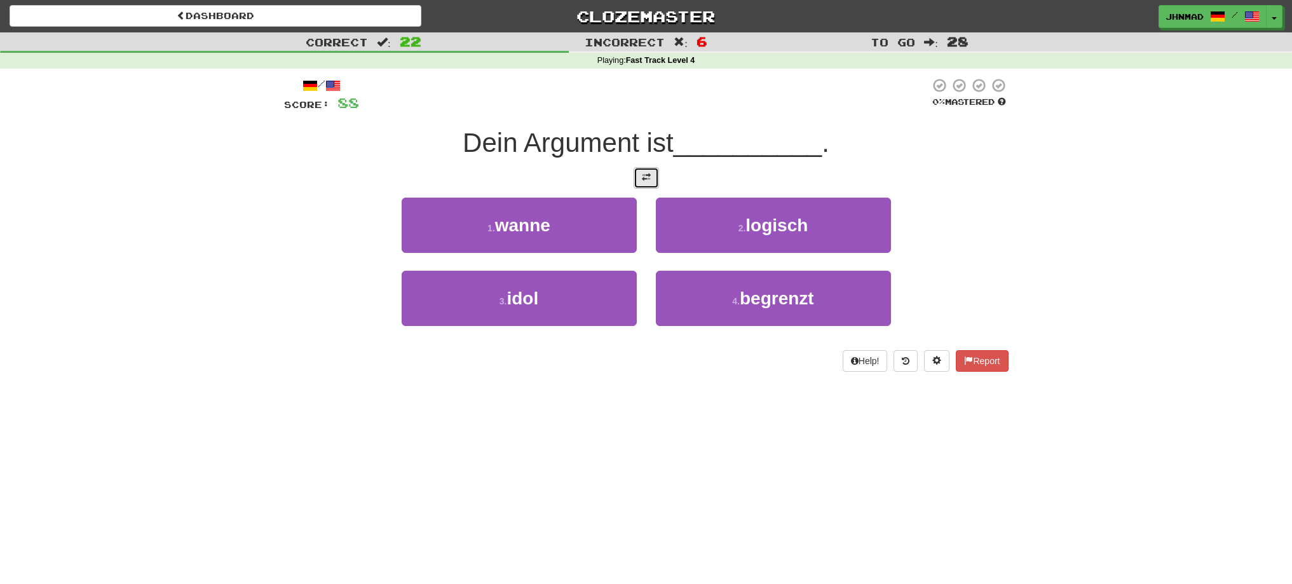
click at [654, 181] on button at bounding box center [645, 178] width 25 height 22
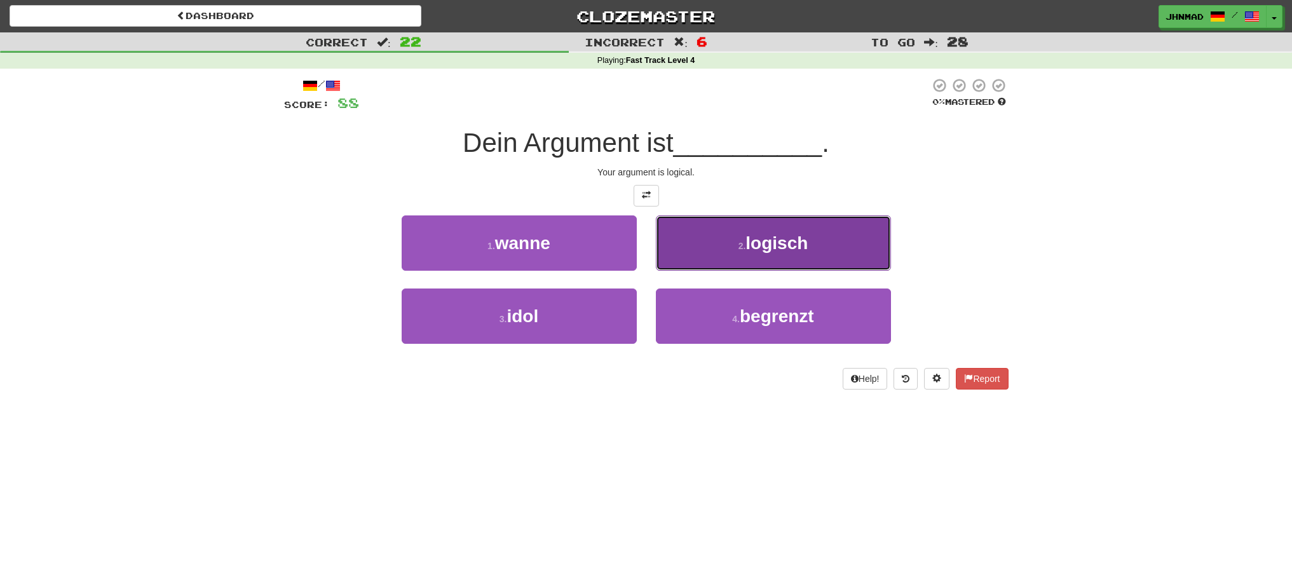
click at [706, 259] on button "2 . logisch" at bounding box center [773, 242] width 235 height 55
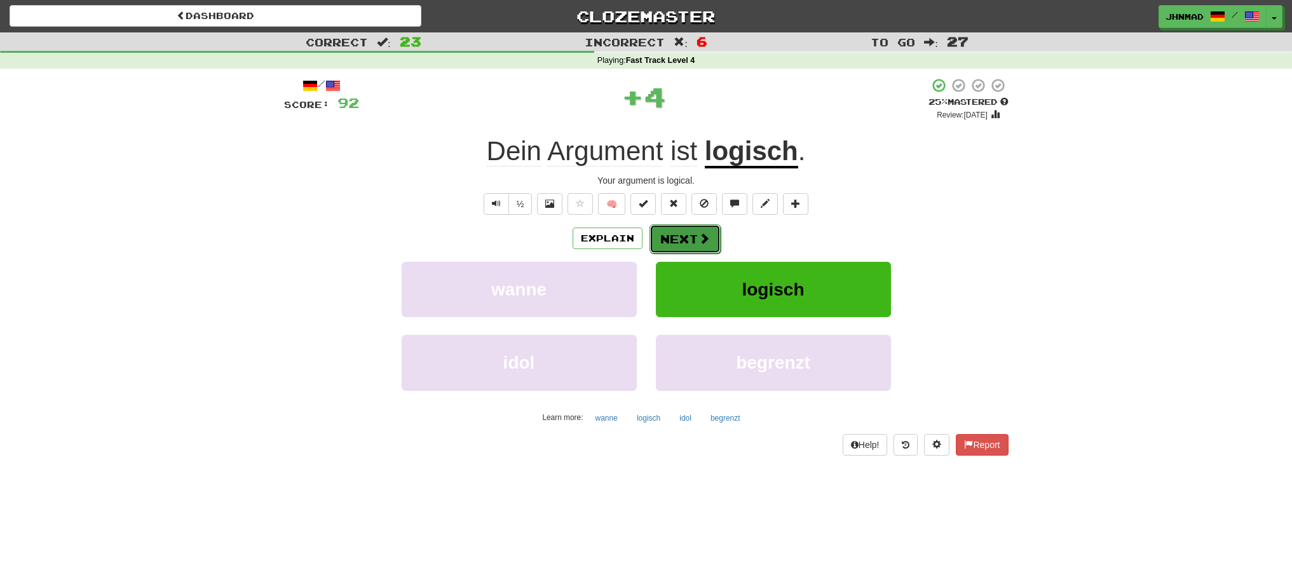
click at [678, 243] on button "Next" at bounding box center [684, 238] width 71 height 29
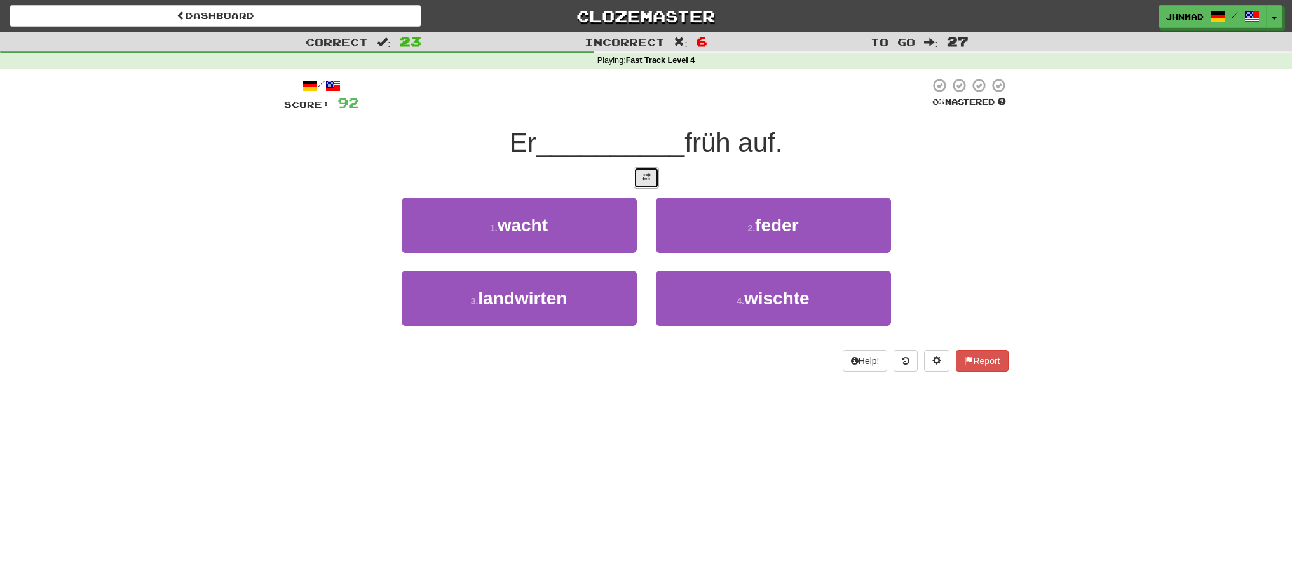
click at [637, 179] on button at bounding box center [645, 178] width 25 height 22
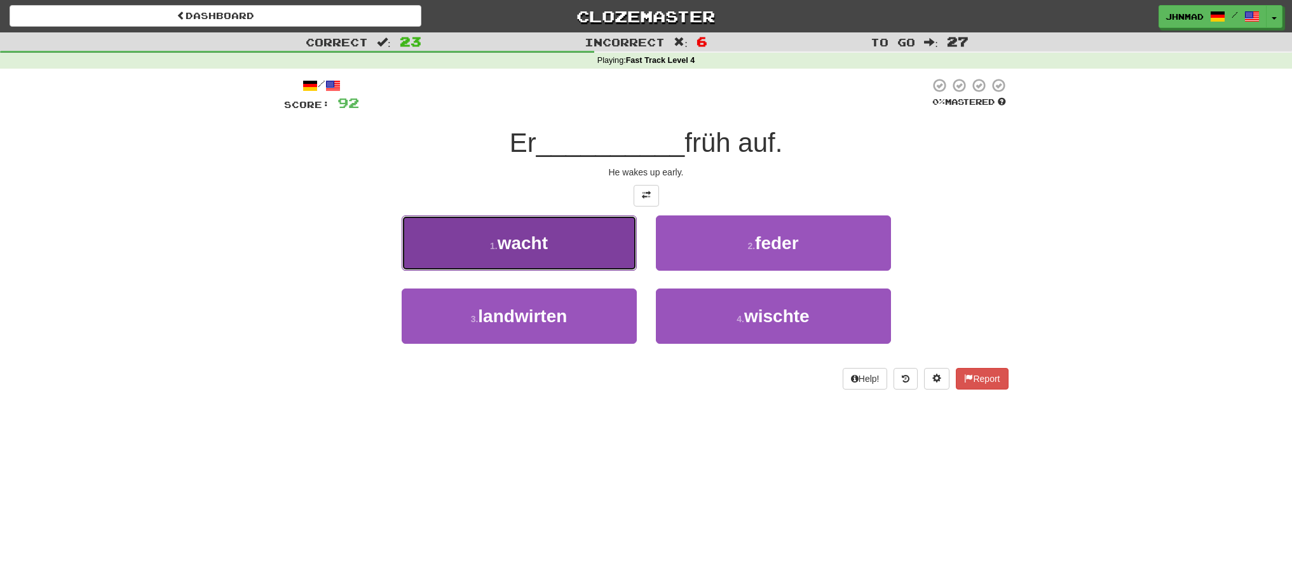
click at [529, 244] on span "wacht" at bounding box center [523, 243] width 50 height 20
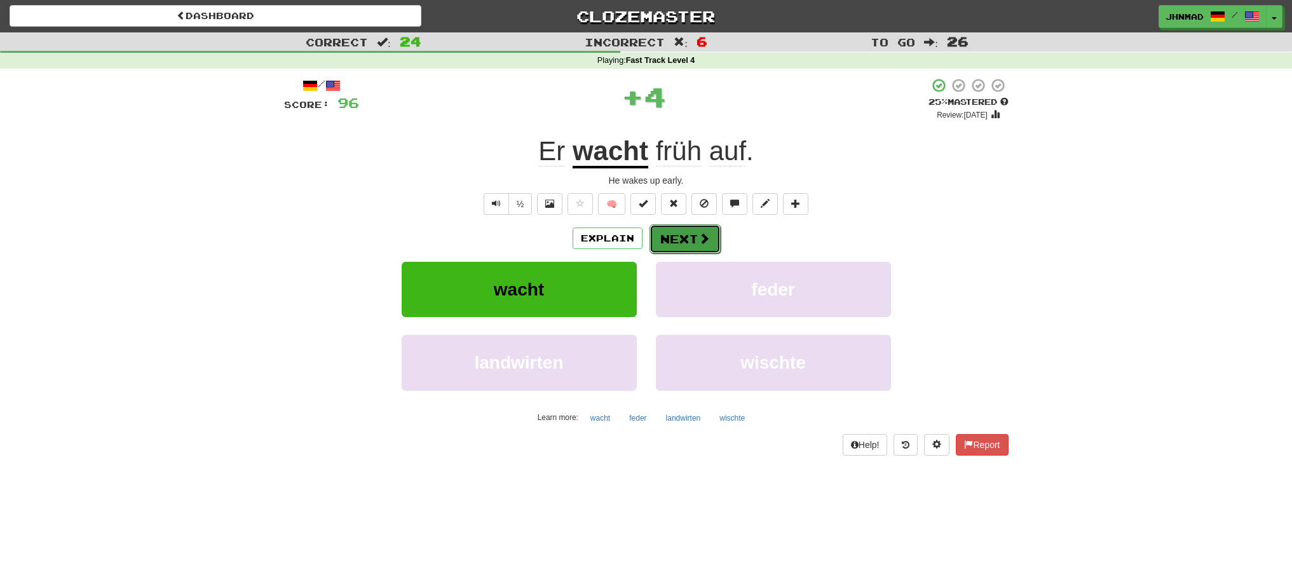
click at [691, 243] on button "Next" at bounding box center [684, 238] width 71 height 29
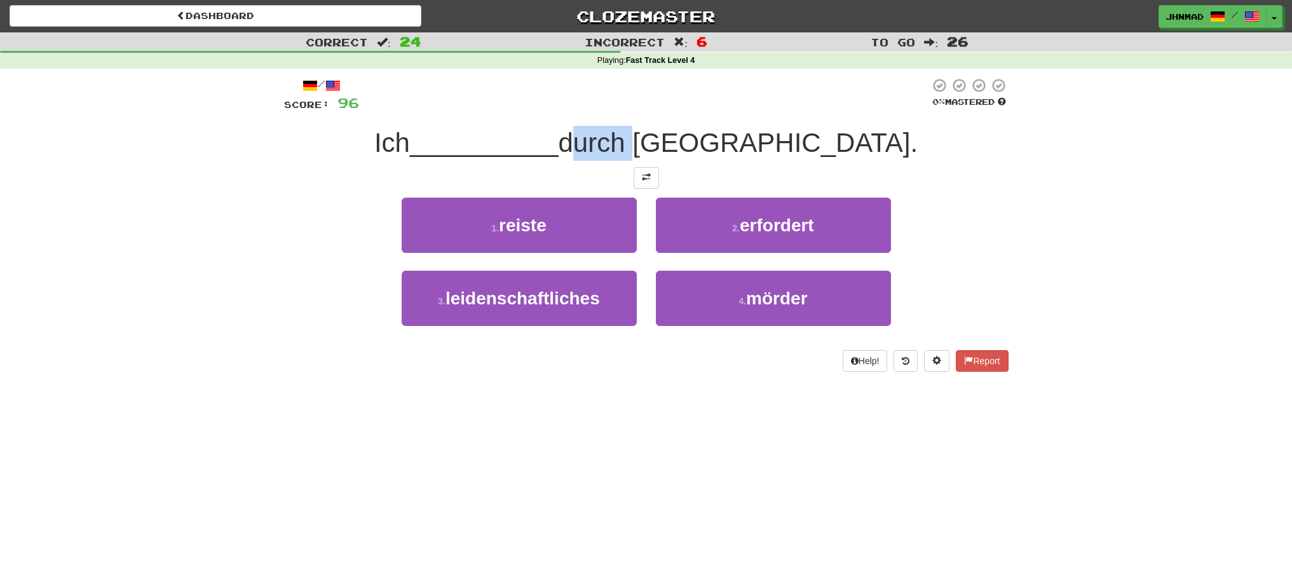
drag, startPoint x: 663, startPoint y: 152, endPoint x: 728, endPoint y: 148, distance: 64.3
click at [726, 147] on span "durch Europa." at bounding box center [739, 143] width 360 height 30
click at [718, 158] on div at bounding box center [718, 158] width 0 height 0
click at [654, 123] on div "/ Score: 96 0 % Mastered Ich __________ durch Europa. 1 . reiste 2 . erfordert …" at bounding box center [646, 225] width 724 height 294
click at [658, 112] on div at bounding box center [644, 95] width 571 height 35
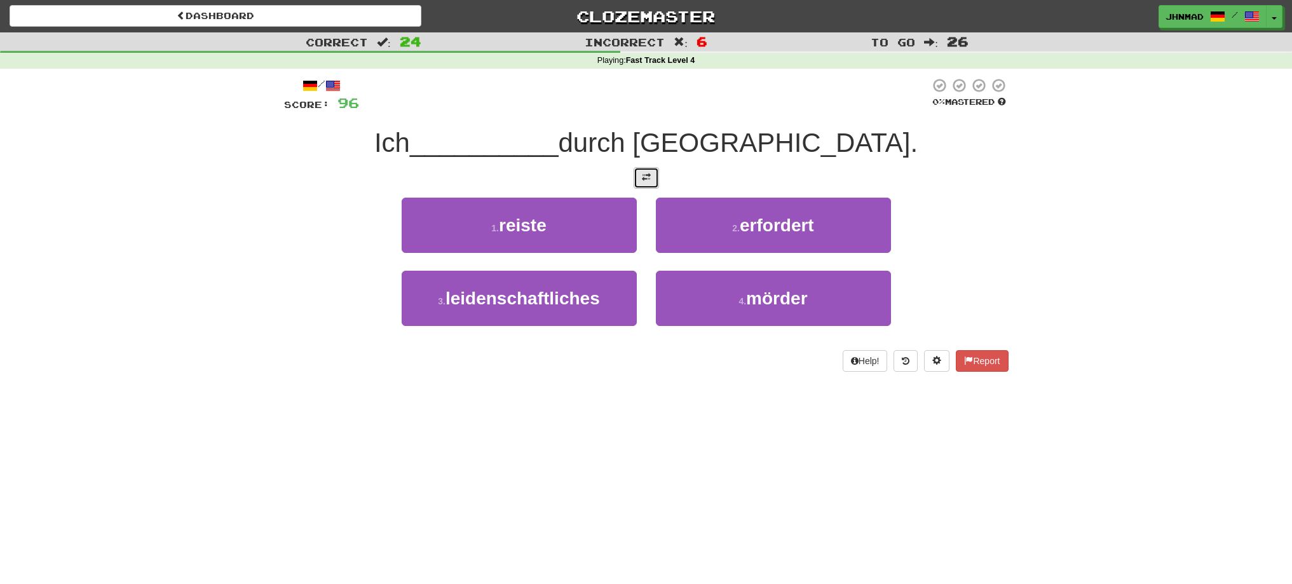
click at [636, 186] on button at bounding box center [645, 178] width 25 height 22
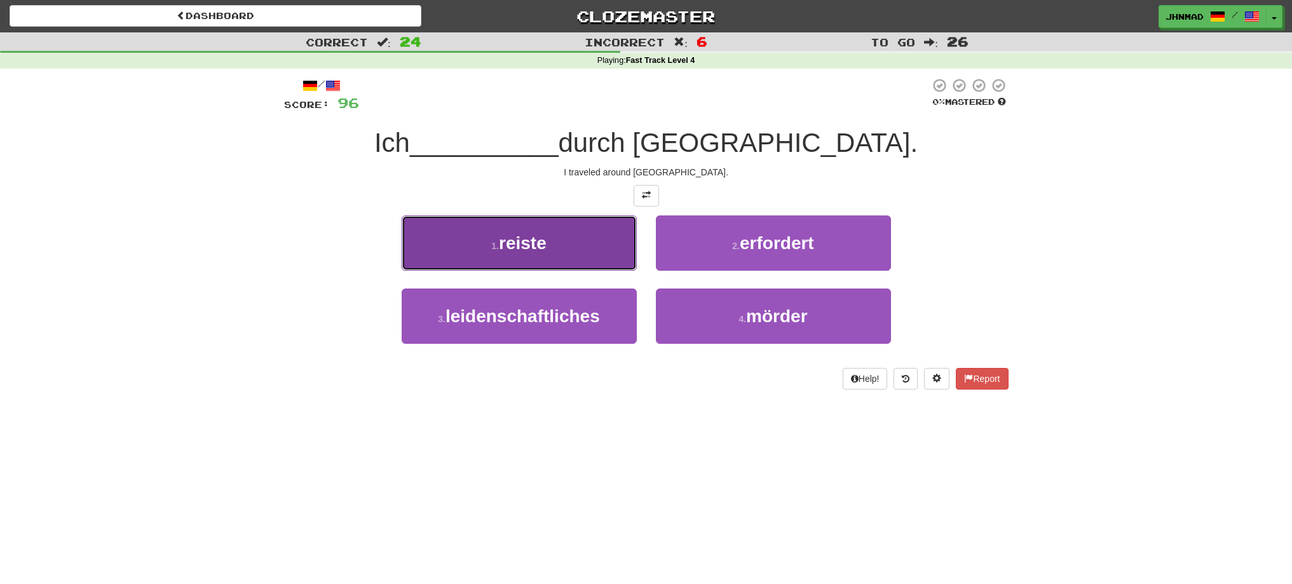
click at [452, 258] on button "1 . reiste" at bounding box center [519, 242] width 235 height 55
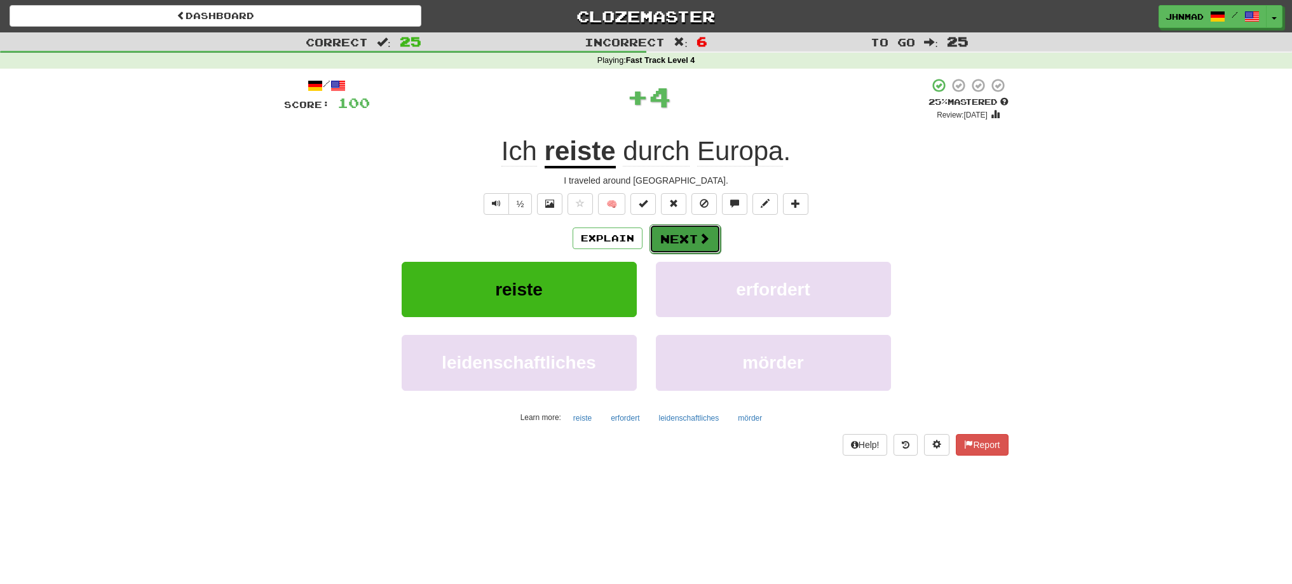
click at [684, 236] on button "Next" at bounding box center [684, 238] width 71 height 29
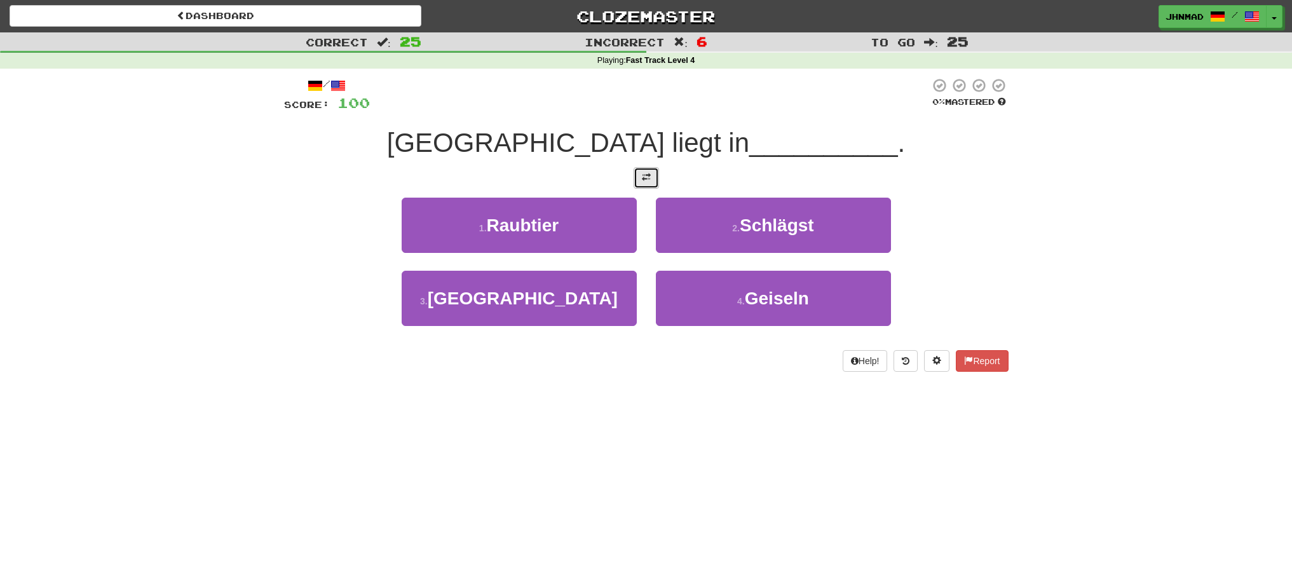
click at [646, 186] on button at bounding box center [645, 178] width 25 height 22
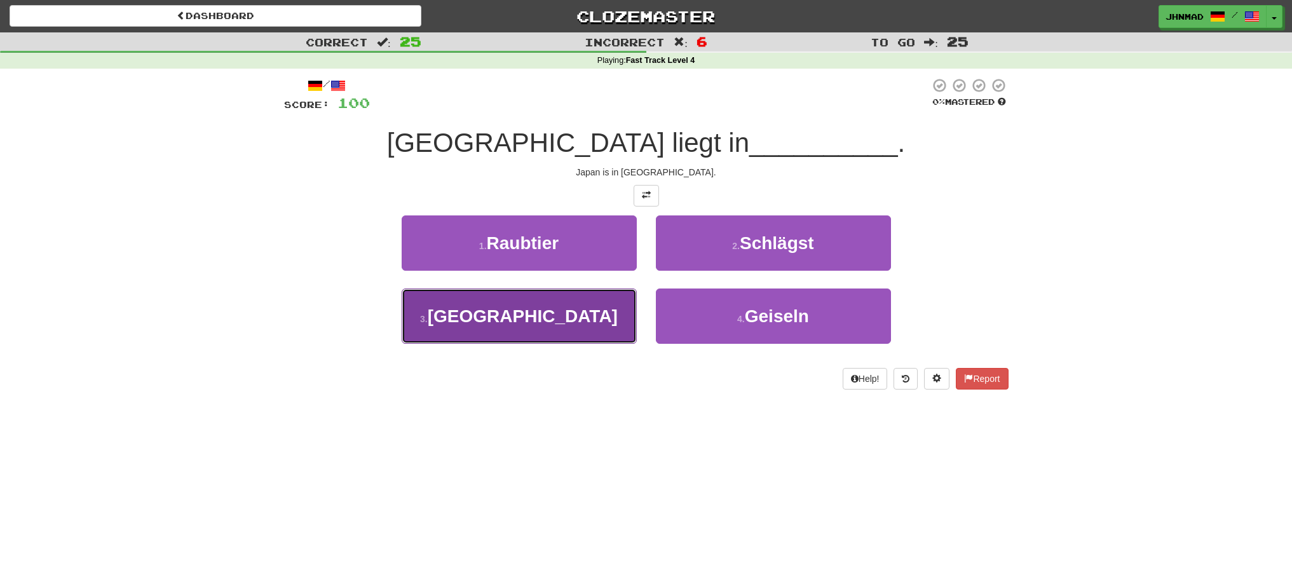
click at [487, 330] on button "3 . Ostasien" at bounding box center [519, 315] width 235 height 55
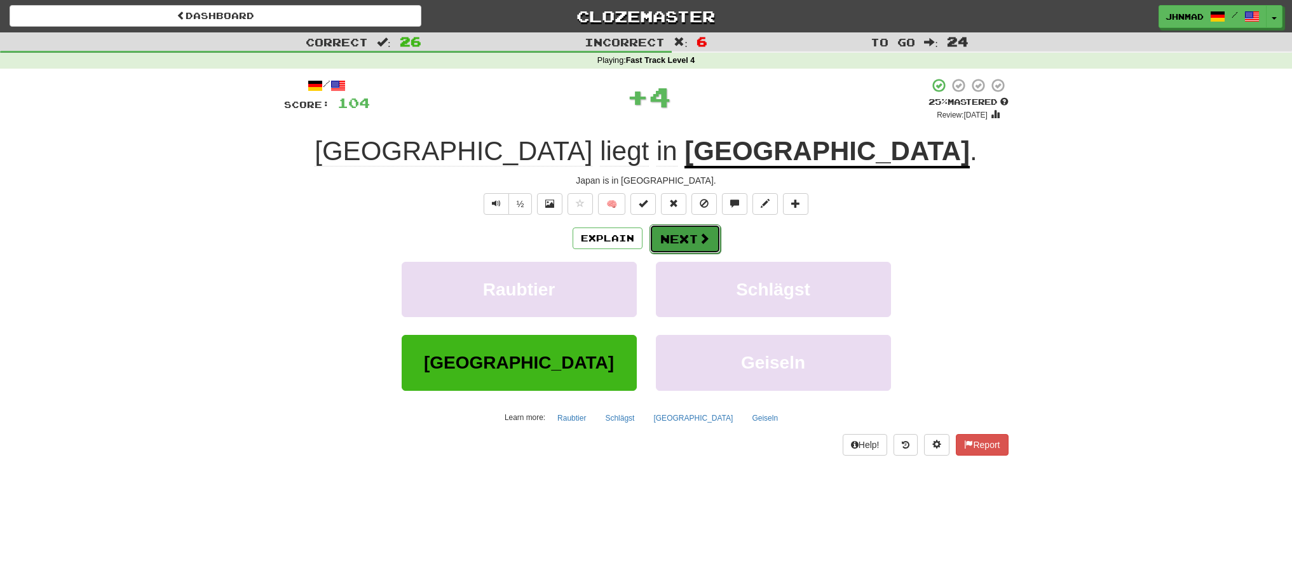
click at [687, 242] on button "Next" at bounding box center [684, 238] width 71 height 29
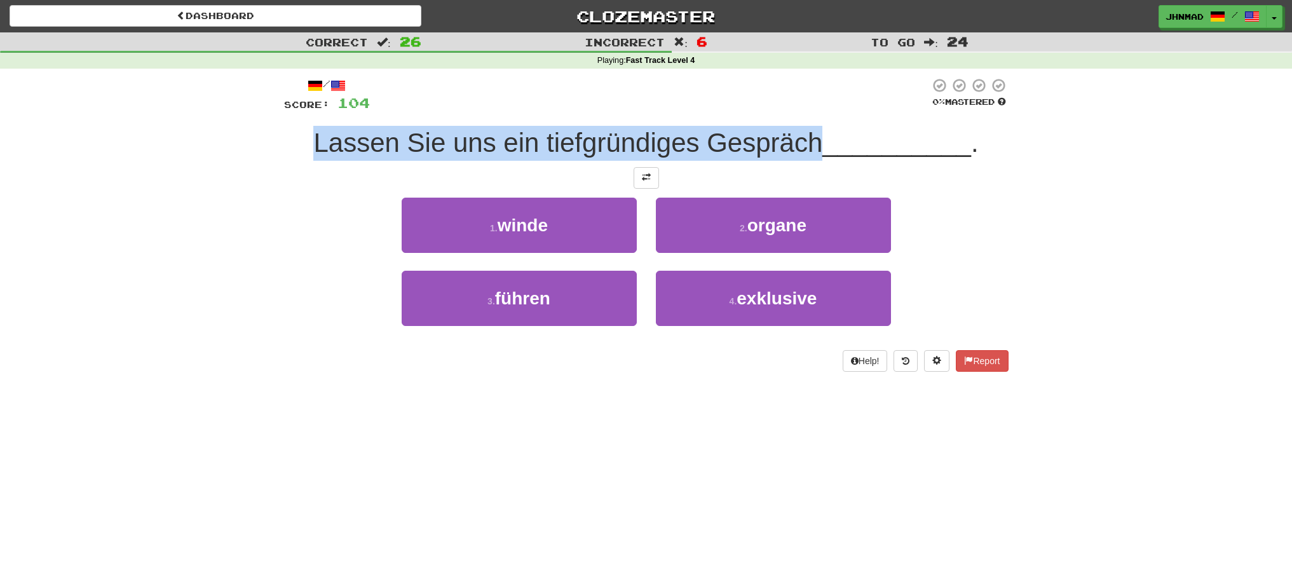
drag, startPoint x: 310, startPoint y: 144, endPoint x: 819, endPoint y: 138, distance: 509.0
click at [819, 138] on span "Lassen Sie uns ein tiefgründiges Gespräch" at bounding box center [567, 143] width 509 height 30
click at [811, 110] on div at bounding box center [811, 110] width 0 height 0
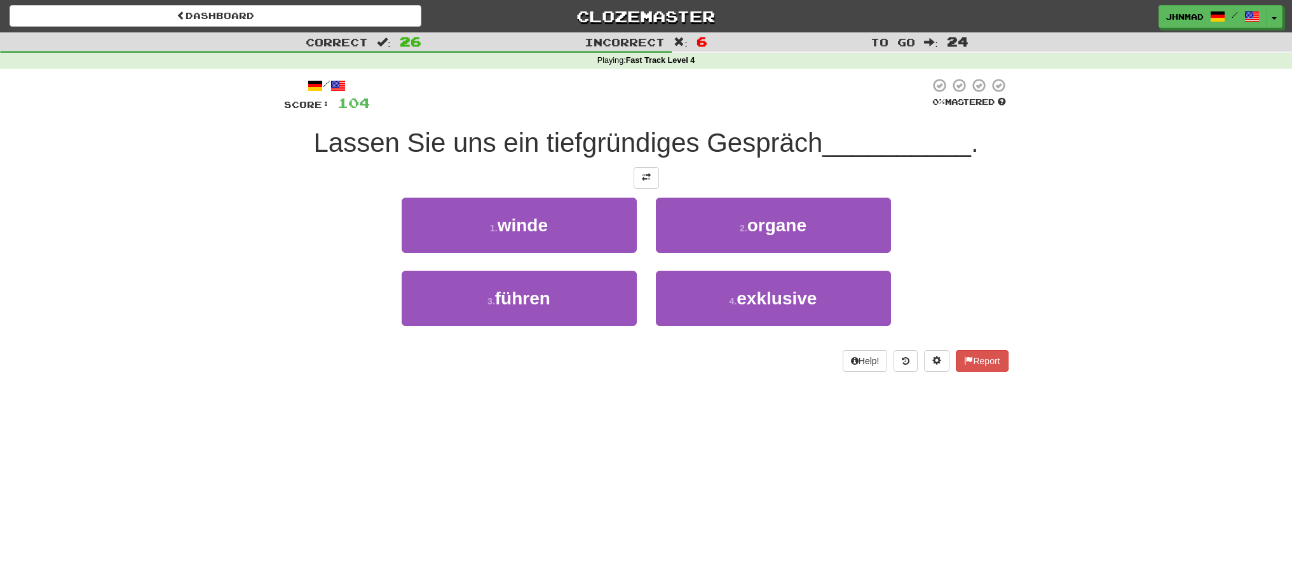
drag, startPoint x: 419, startPoint y: 366, endPoint x: 412, endPoint y: 363, distance: 8.3
click at [412, 363] on div "Help! Report" at bounding box center [646, 361] width 724 height 22
click at [640, 182] on button at bounding box center [645, 178] width 25 height 22
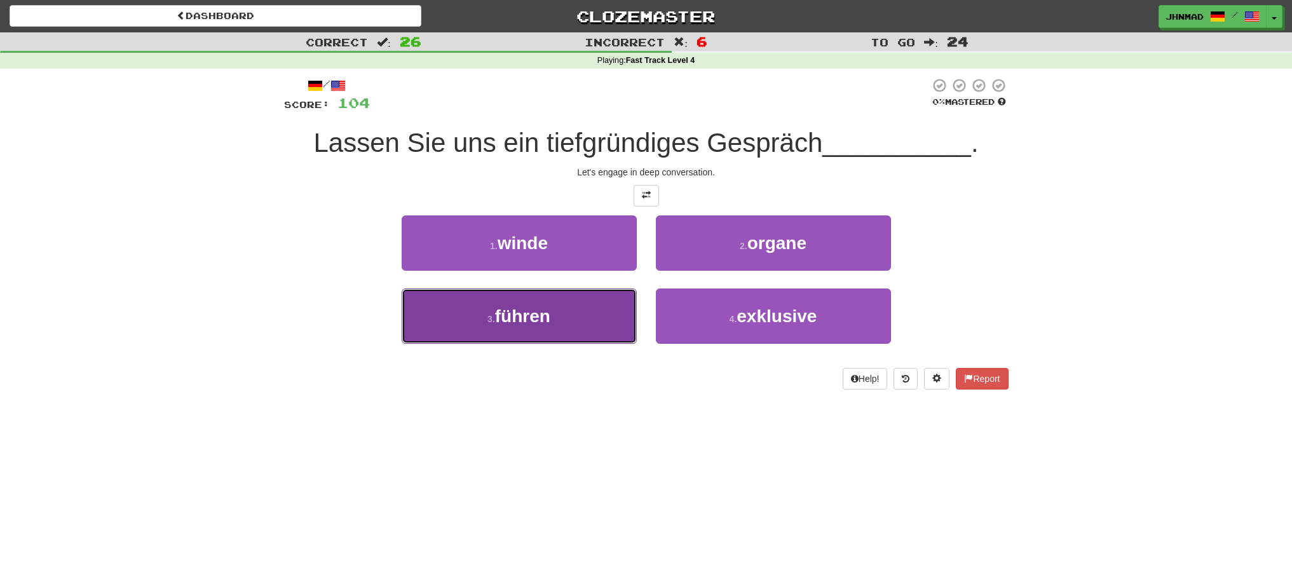
click at [567, 315] on button "3 . führen" at bounding box center [519, 315] width 235 height 55
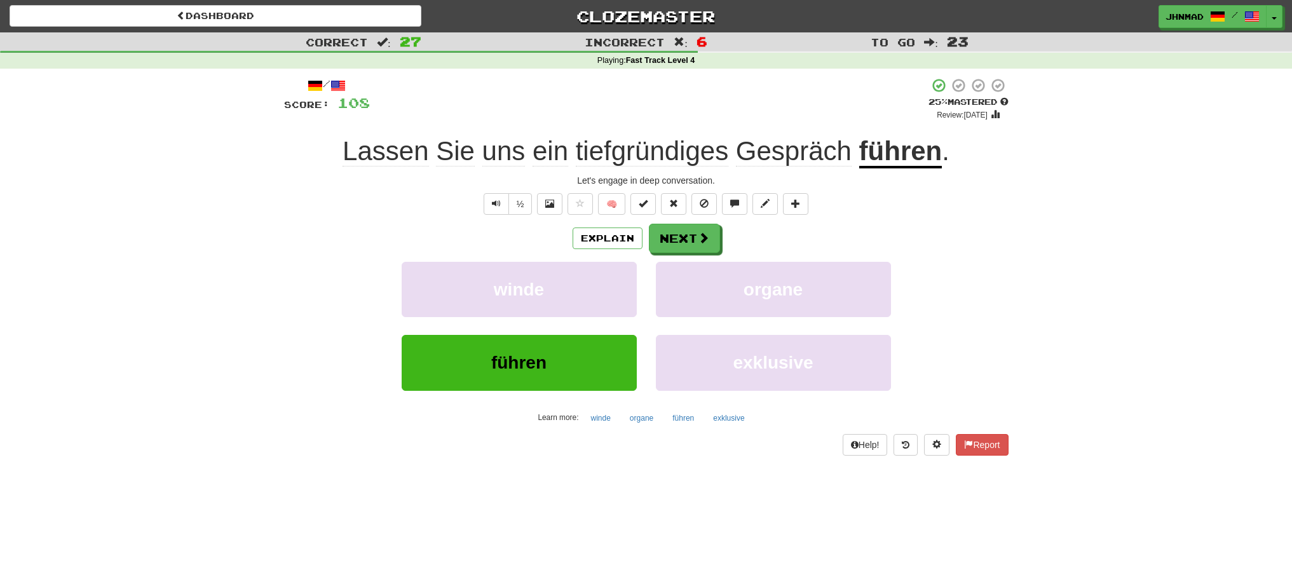
click at [904, 157] on u "führen" at bounding box center [900, 152] width 83 height 32
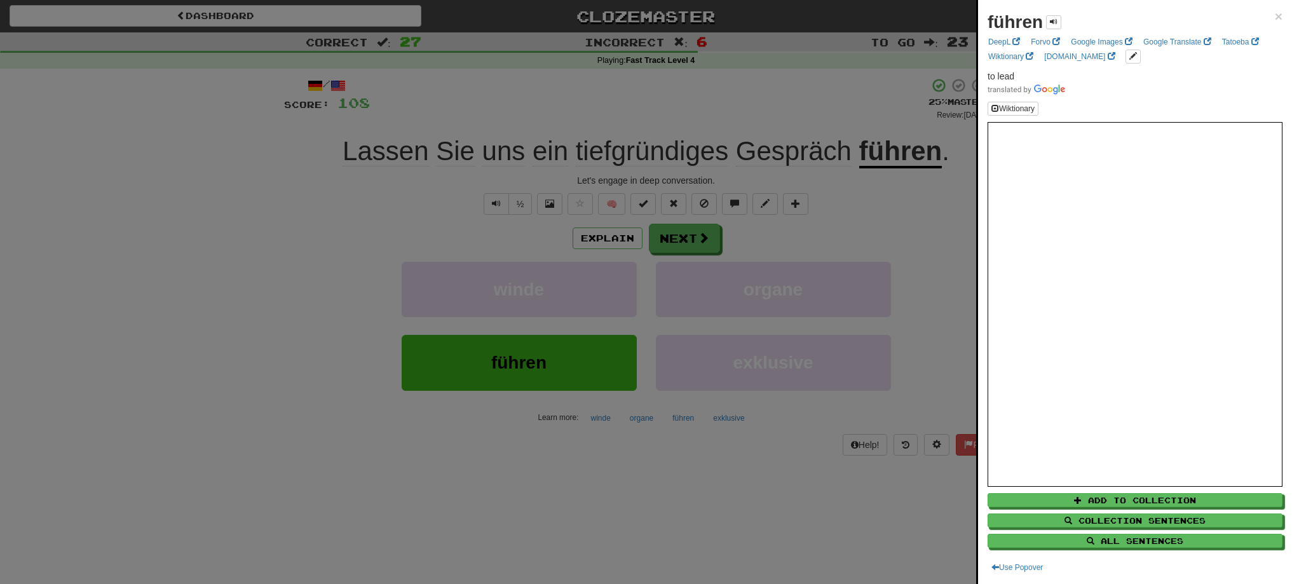
click at [705, 245] on div at bounding box center [646, 292] width 1292 height 584
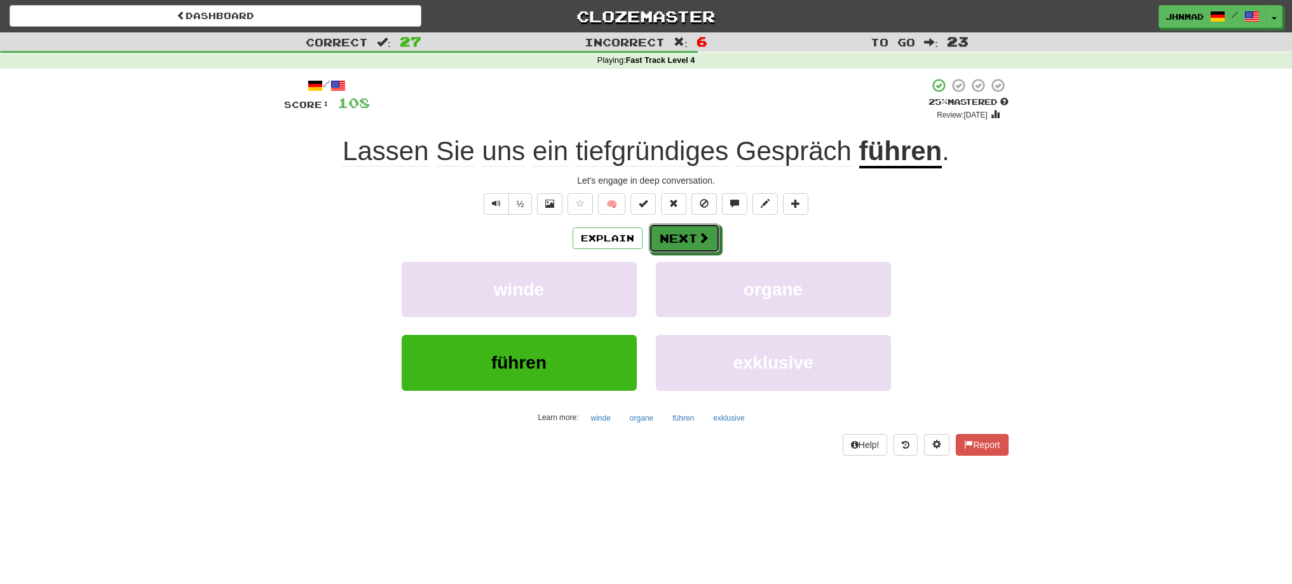
click at [705, 243] on span at bounding box center [703, 237] width 11 height 11
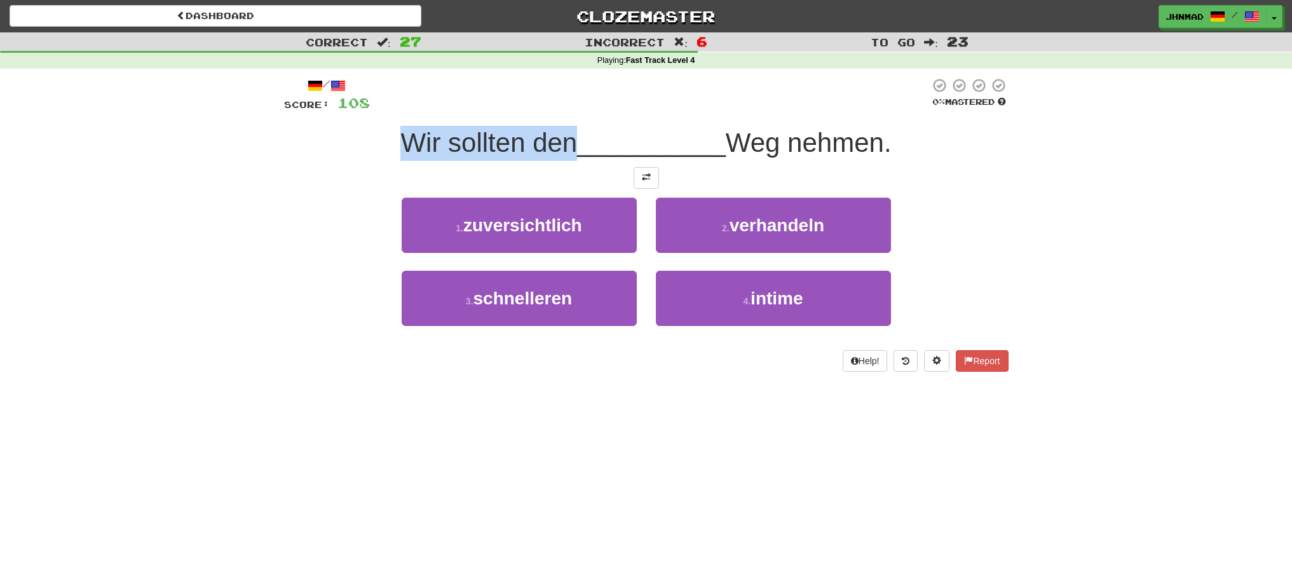
drag, startPoint x: 423, startPoint y: 137, endPoint x: 567, endPoint y: 144, distance: 144.4
click at [567, 144] on span "Wir sollten den" at bounding box center [488, 143] width 177 height 30
click at [559, 158] on div at bounding box center [559, 158] width 0 height 0
click at [284, 186] on div at bounding box center [646, 178] width 724 height 22
click at [654, 174] on button at bounding box center [645, 178] width 25 height 22
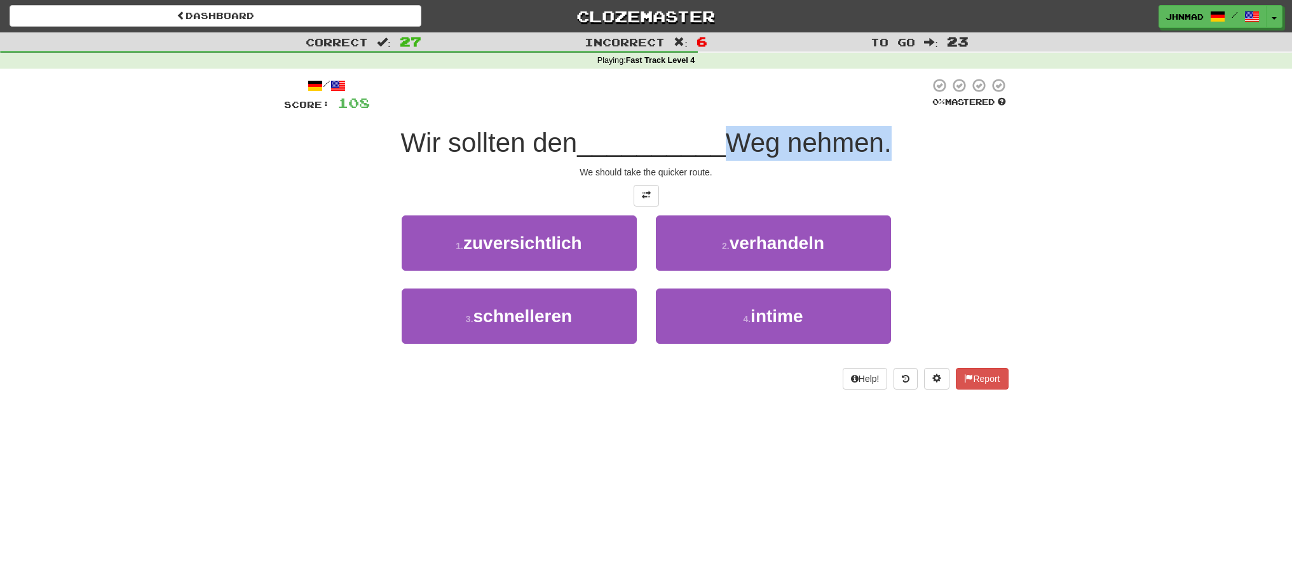
drag, startPoint x: 729, startPoint y: 140, endPoint x: 893, endPoint y: 158, distance: 164.8
click at [891, 158] on span "Weg nehmen." at bounding box center [809, 143] width 166 height 30
click at [884, 158] on div at bounding box center [884, 158] width 0 height 0
click at [998, 223] on div "1 . zuversichtlich 2 . verhandeln" at bounding box center [646, 251] width 762 height 73
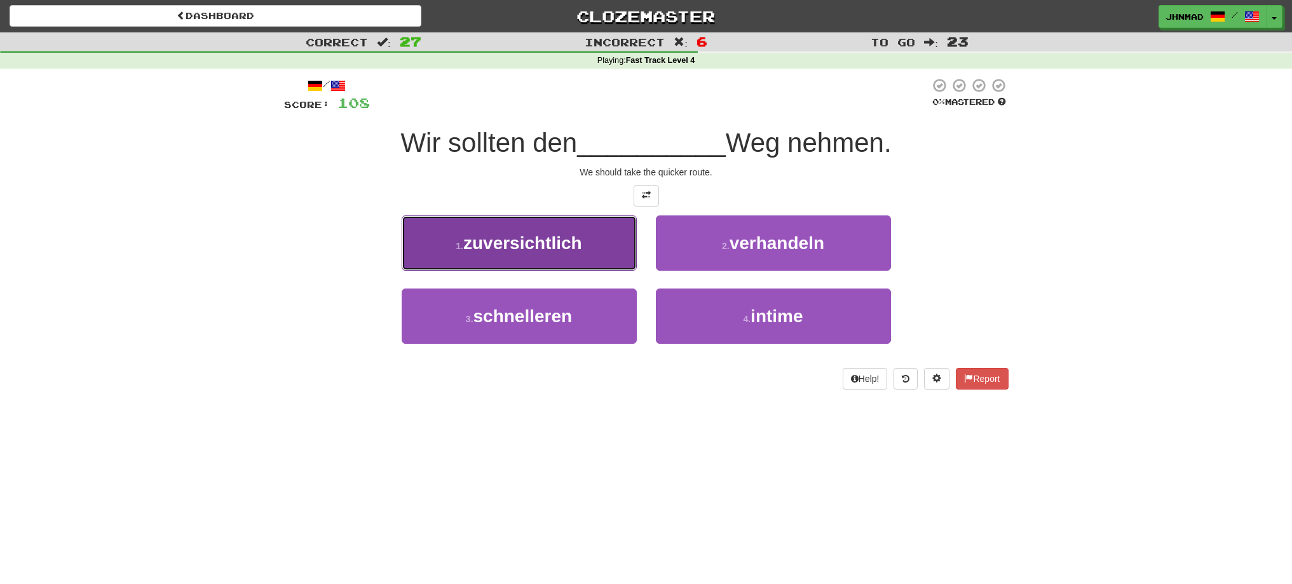
click at [522, 231] on button "1 . zuversichtlich" at bounding box center [519, 242] width 235 height 55
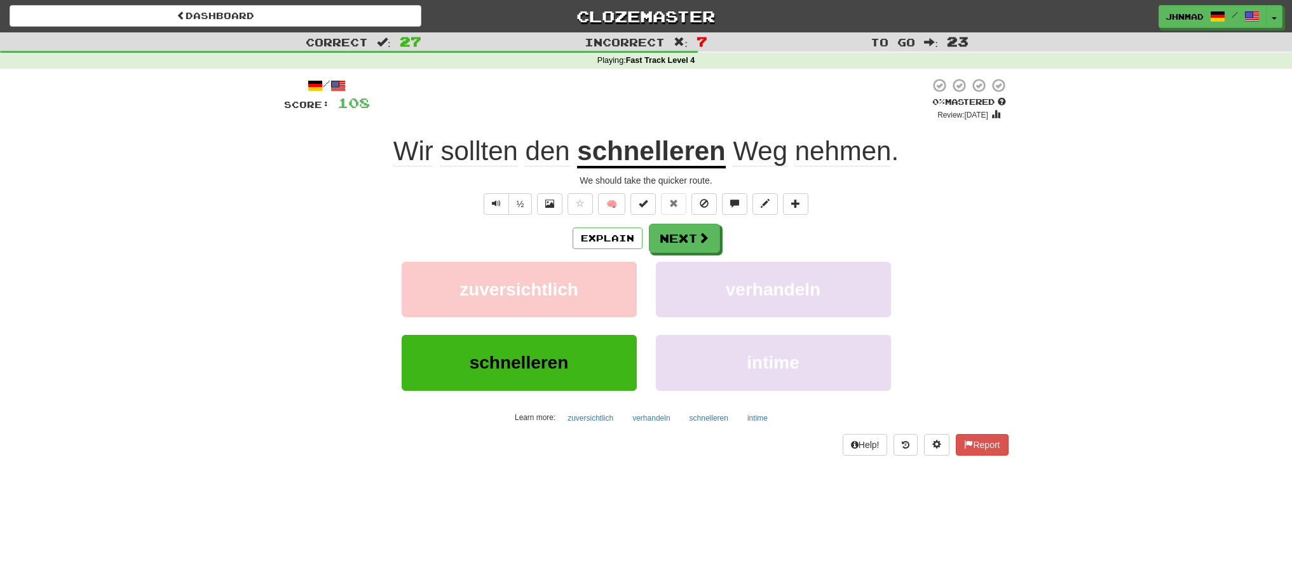
click at [636, 162] on u "schnelleren" at bounding box center [651, 152] width 148 height 32
